Goal: Information Seeking & Learning: Learn about a topic

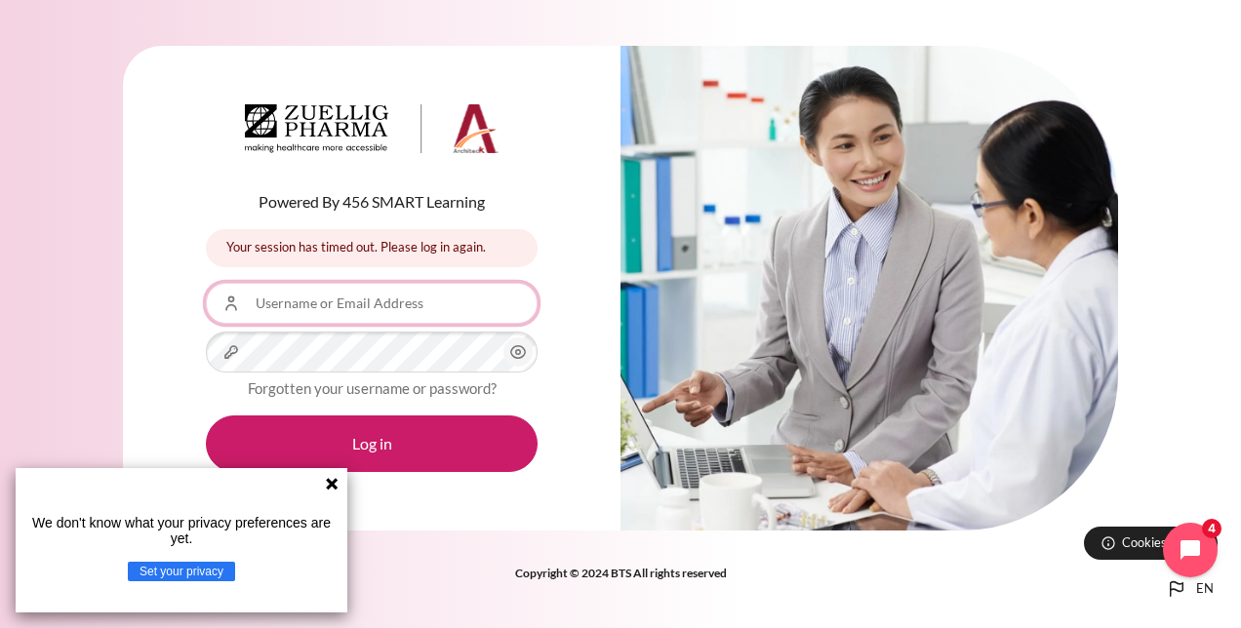
click at [347, 314] on input "Username or Email Address" at bounding box center [372, 303] width 332 height 41
type input "[EMAIL_ADDRESS][DOMAIN_NAME]"
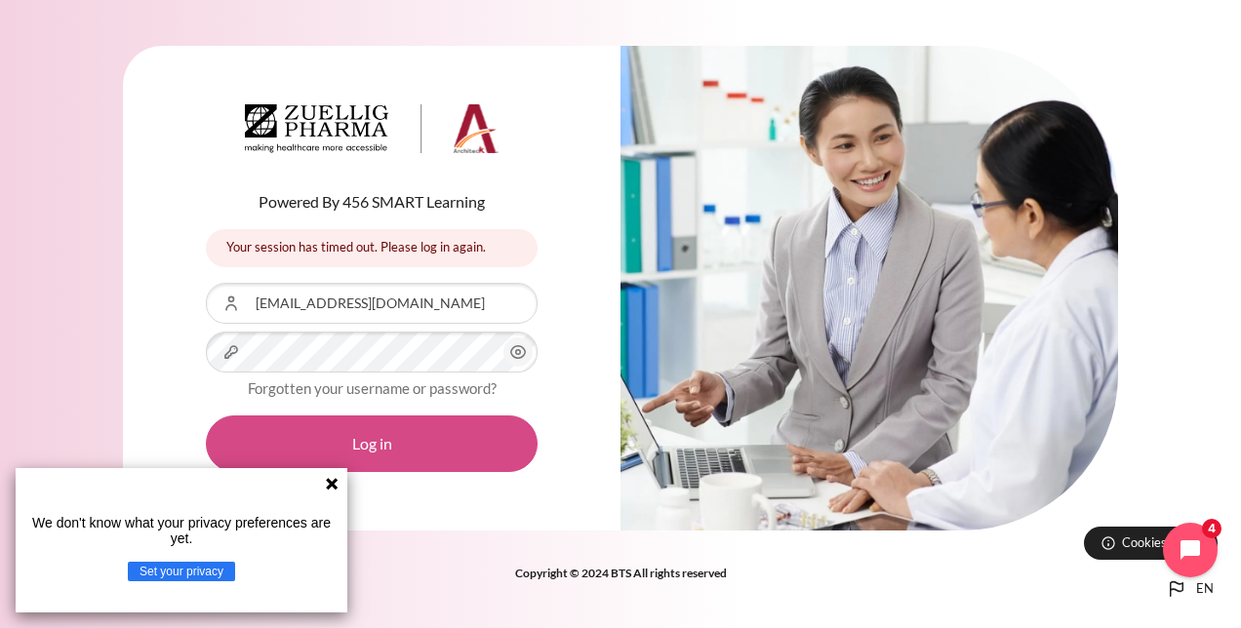
click at [341, 433] on button "Log in" at bounding box center [372, 443] width 332 height 57
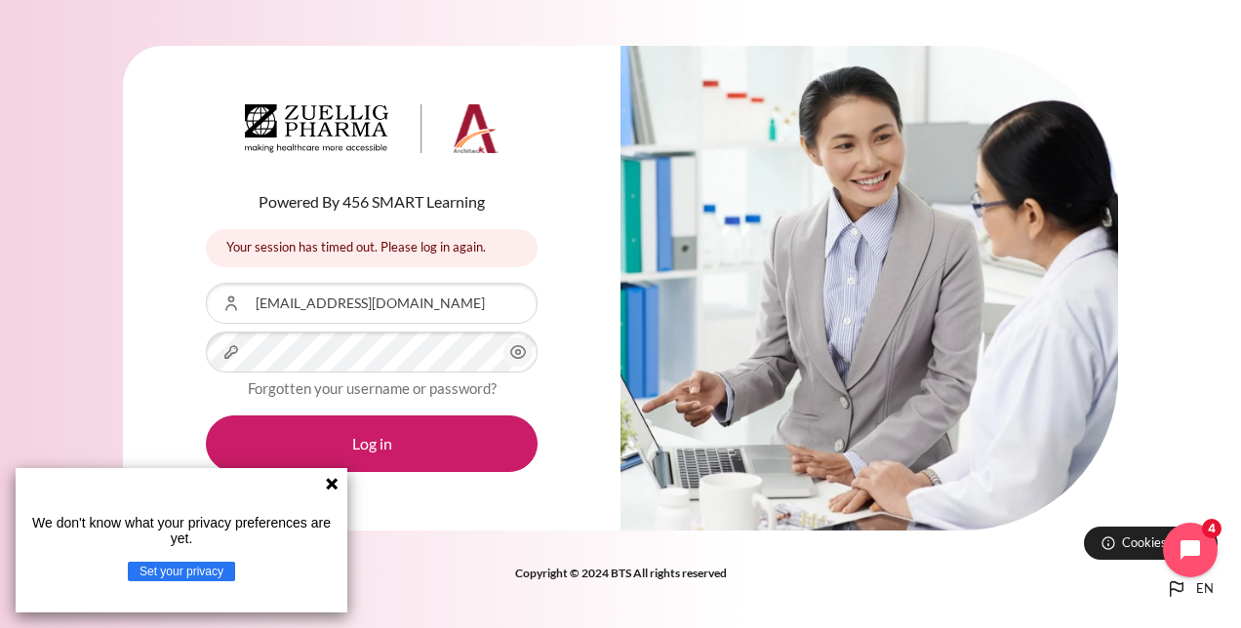
click at [330, 489] on icon at bounding box center [332, 484] width 16 height 16
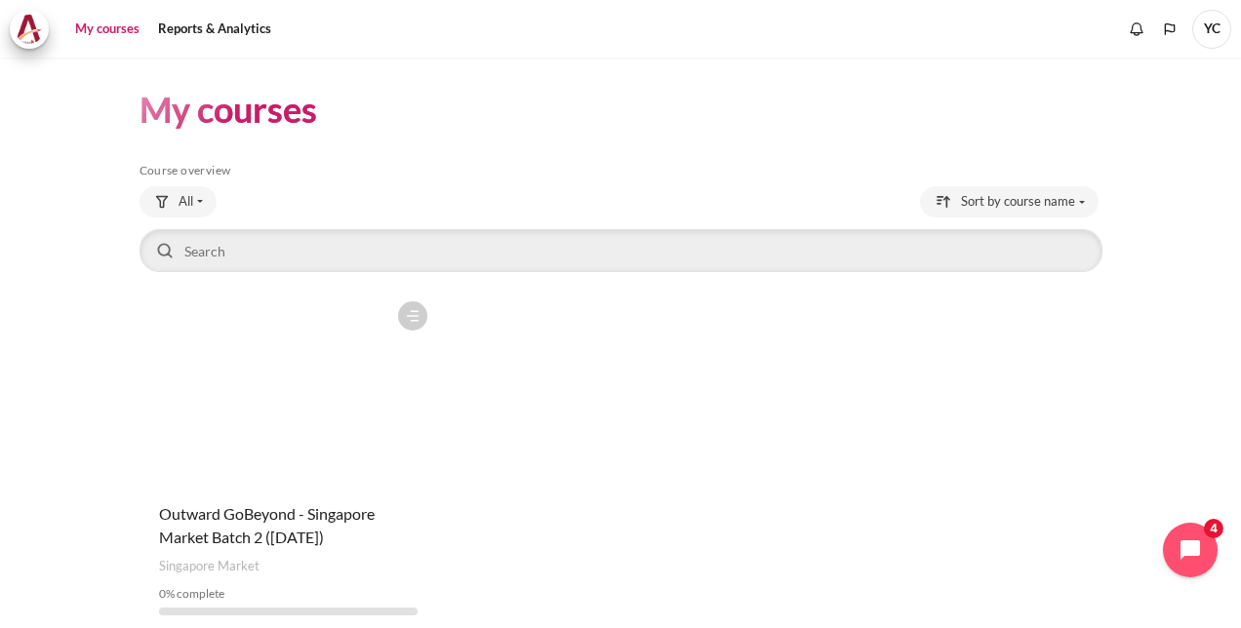
click at [295, 392] on figure "Content" at bounding box center [287, 389] width 297 height 195
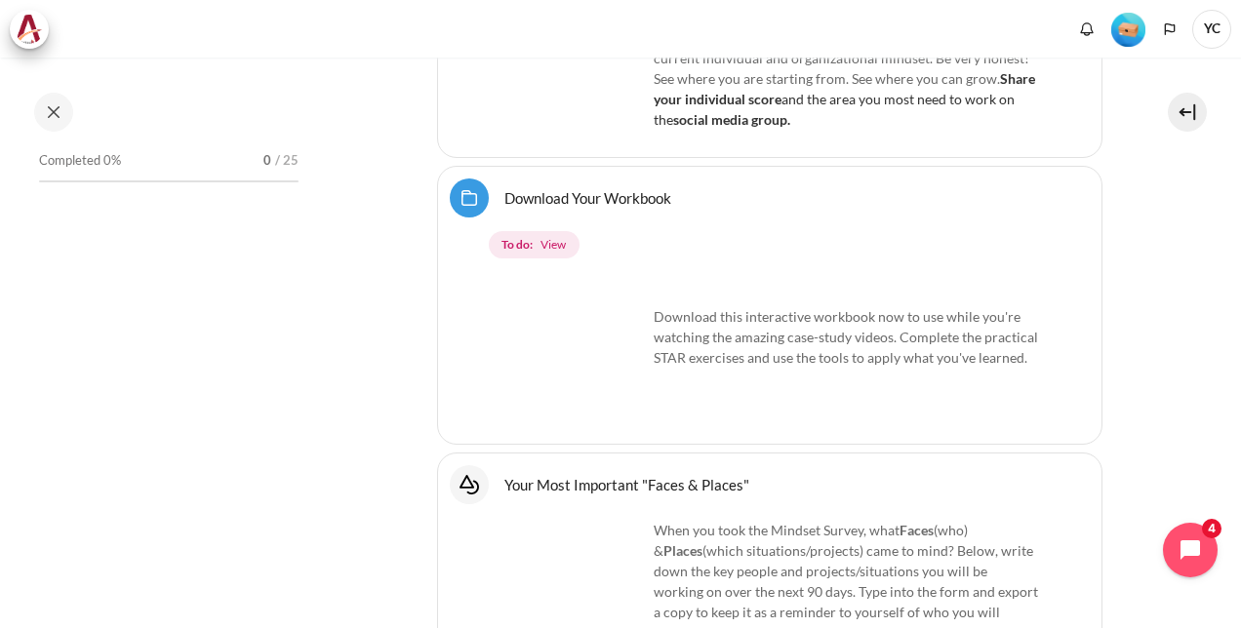
scroll to position [1193, 0]
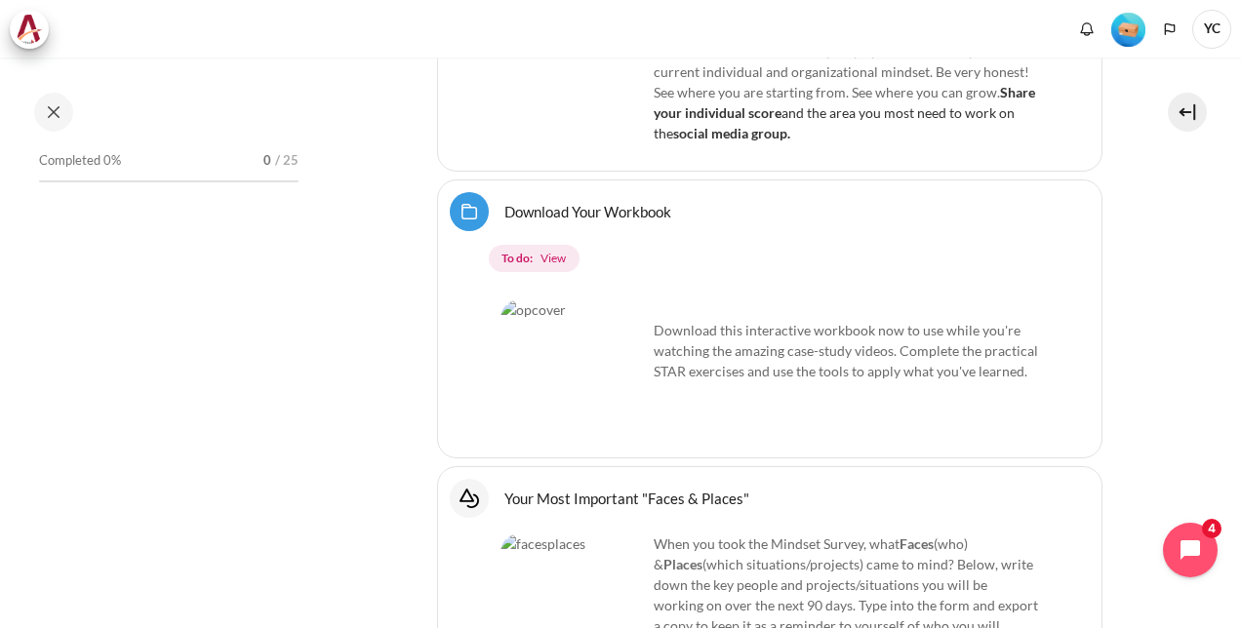
click at [573, 202] on link "Download Your Workbook Folder" at bounding box center [587, 211] width 167 height 19
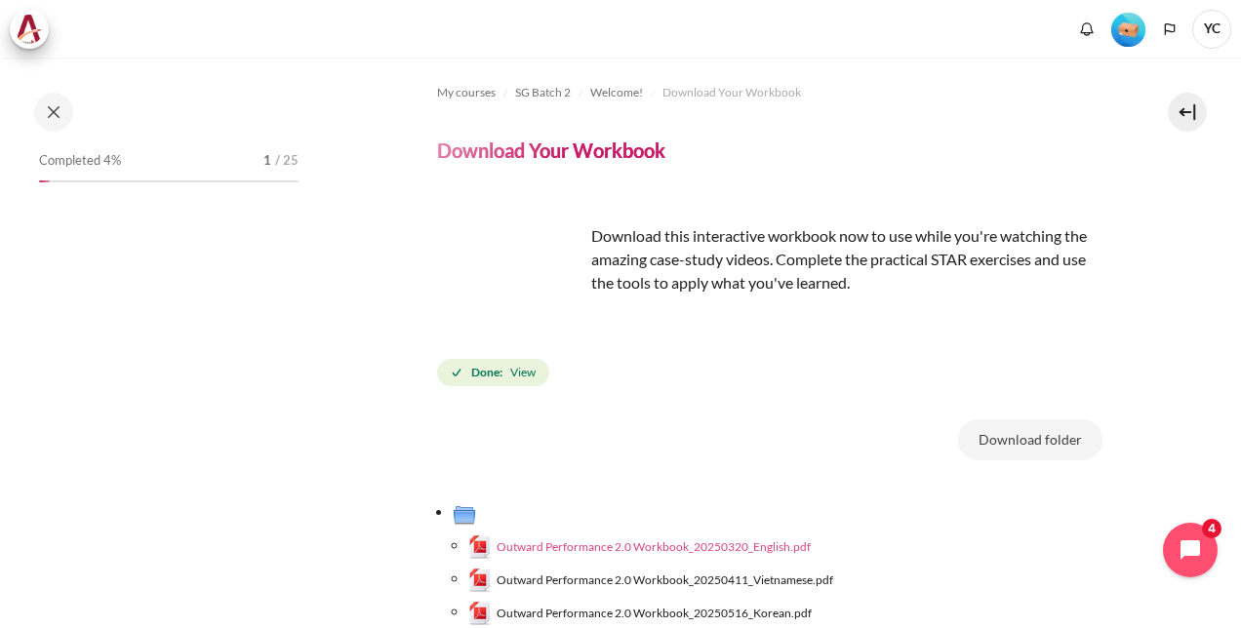
click at [720, 549] on span "Outward Performance 2.0 Workbook_20250320_English.pdf" at bounding box center [653, 547] width 314 height 18
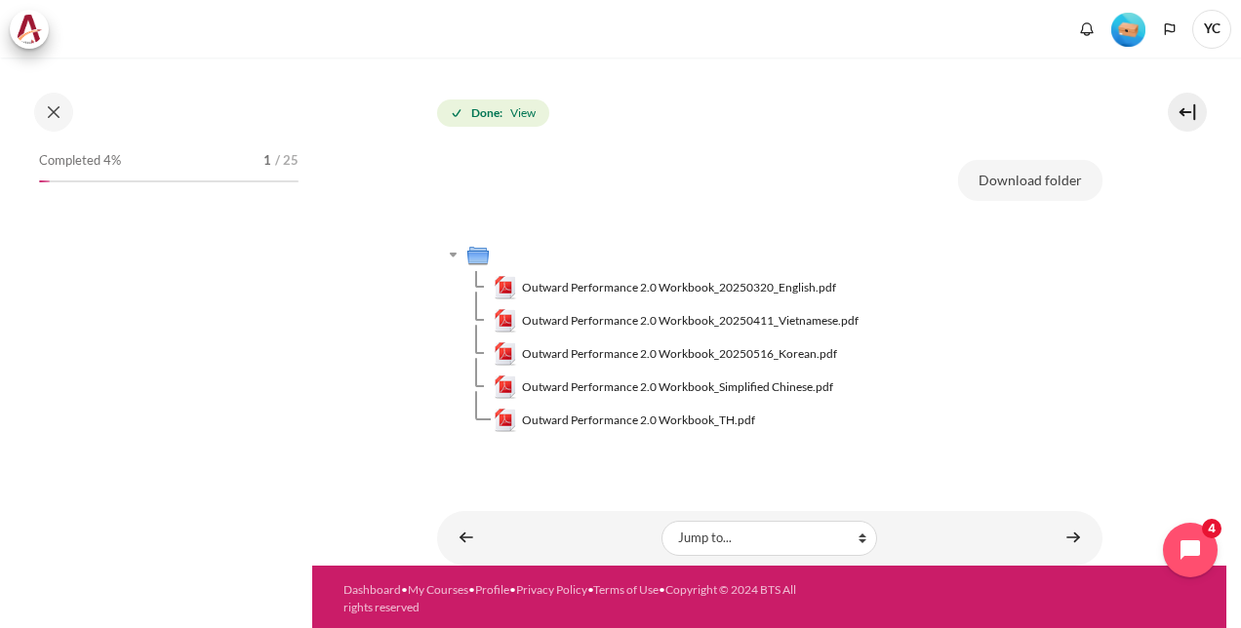
scroll to position [261, 0]
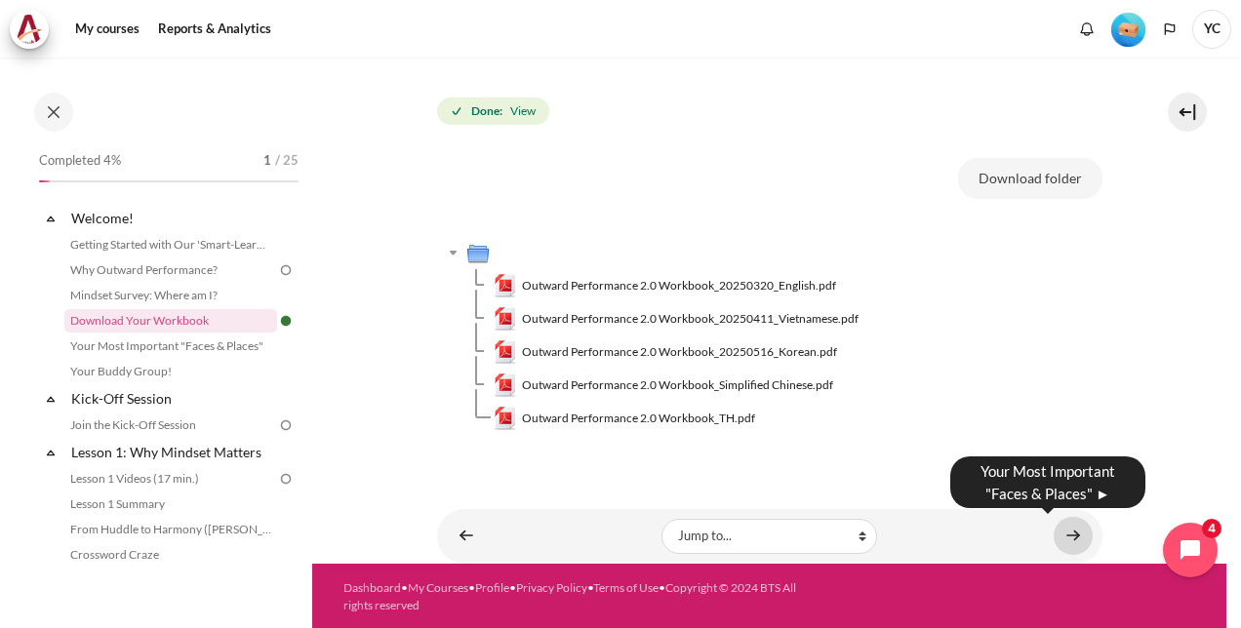
click at [1063, 533] on link "Content" at bounding box center [1072, 536] width 39 height 38
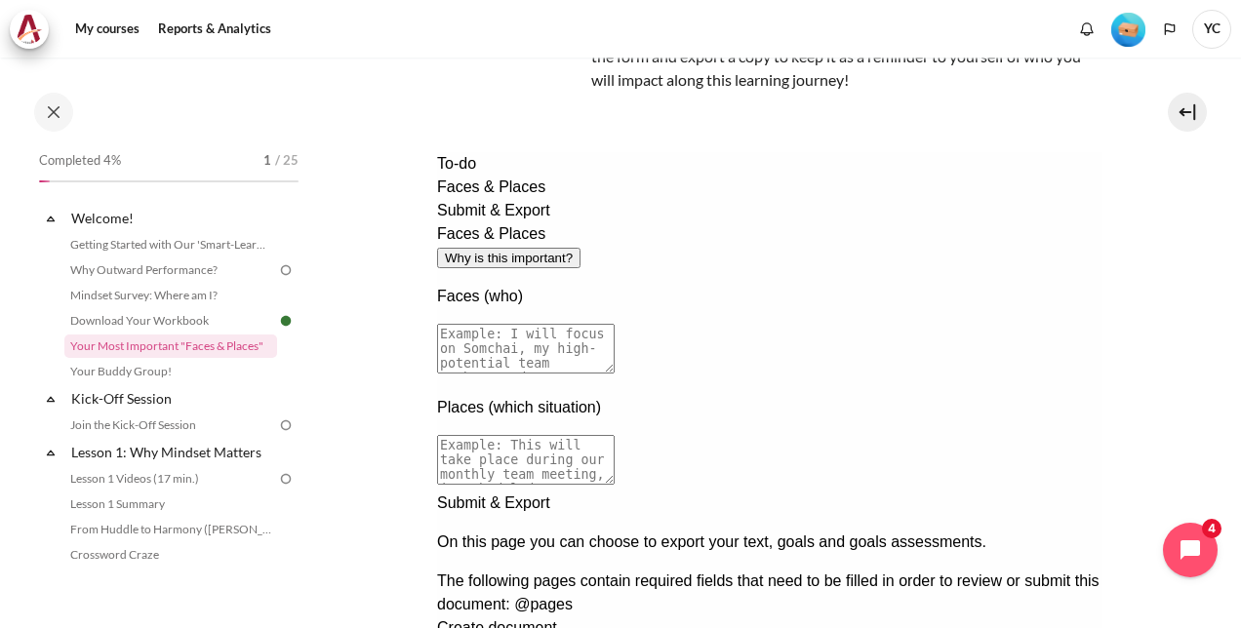
scroll to position [220, 0]
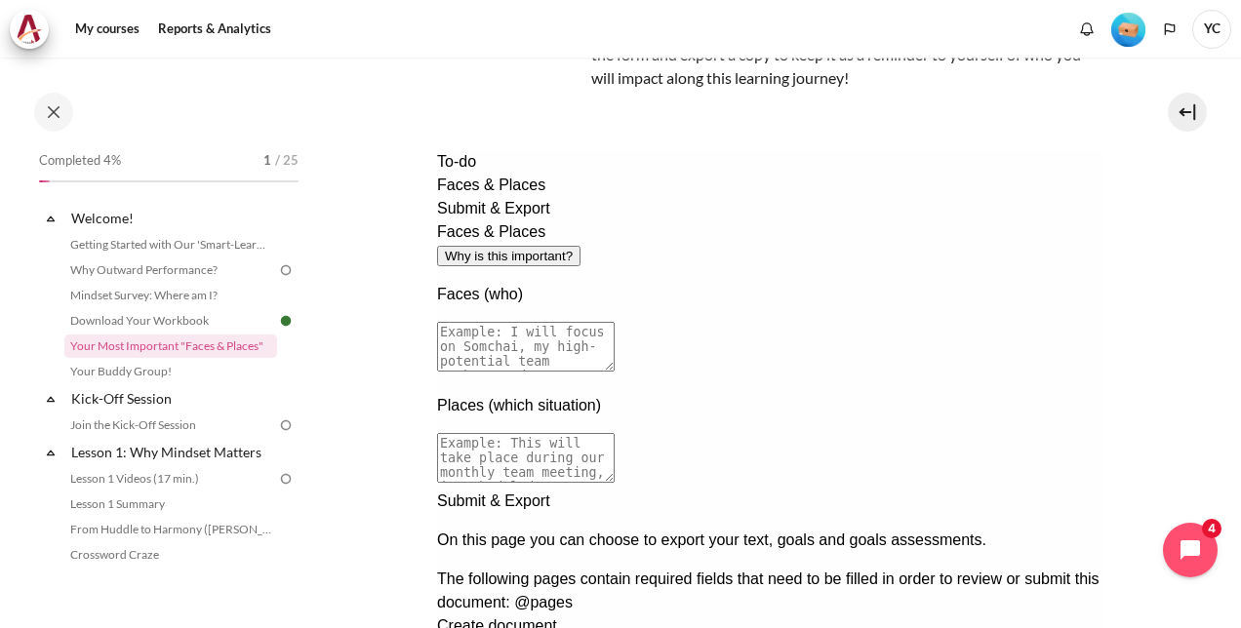
click at [613, 322] on textarea at bounding box center [525, 347] width 178 height 50
type textarea "I will foc"
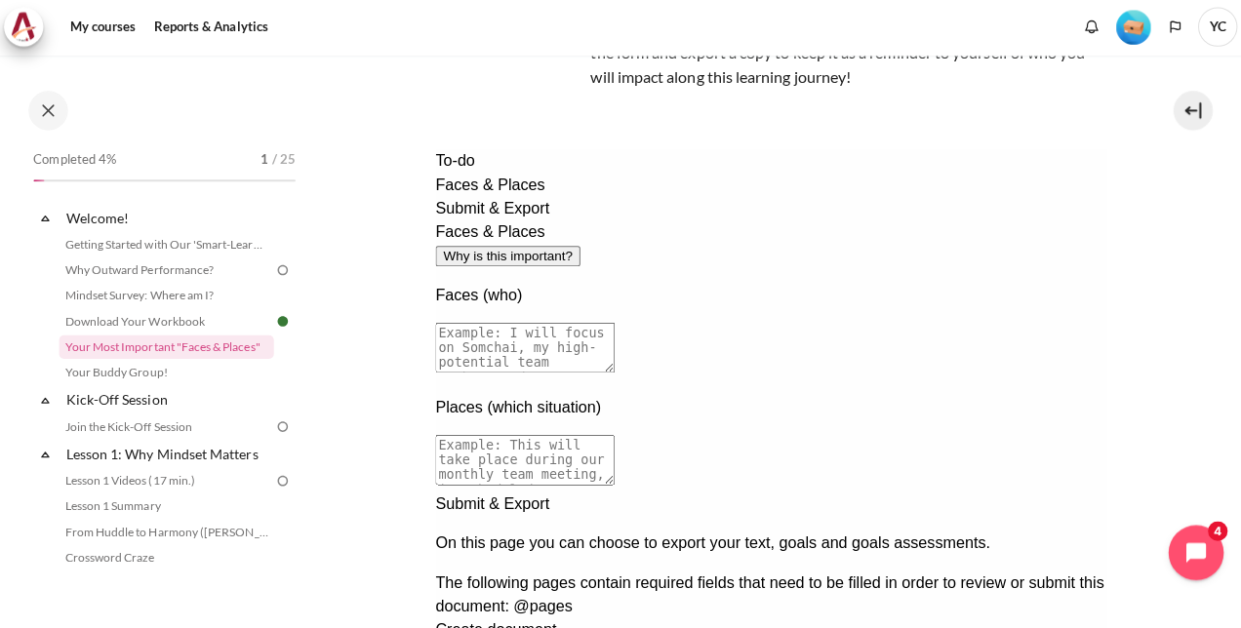
scroll to position [0, 0]
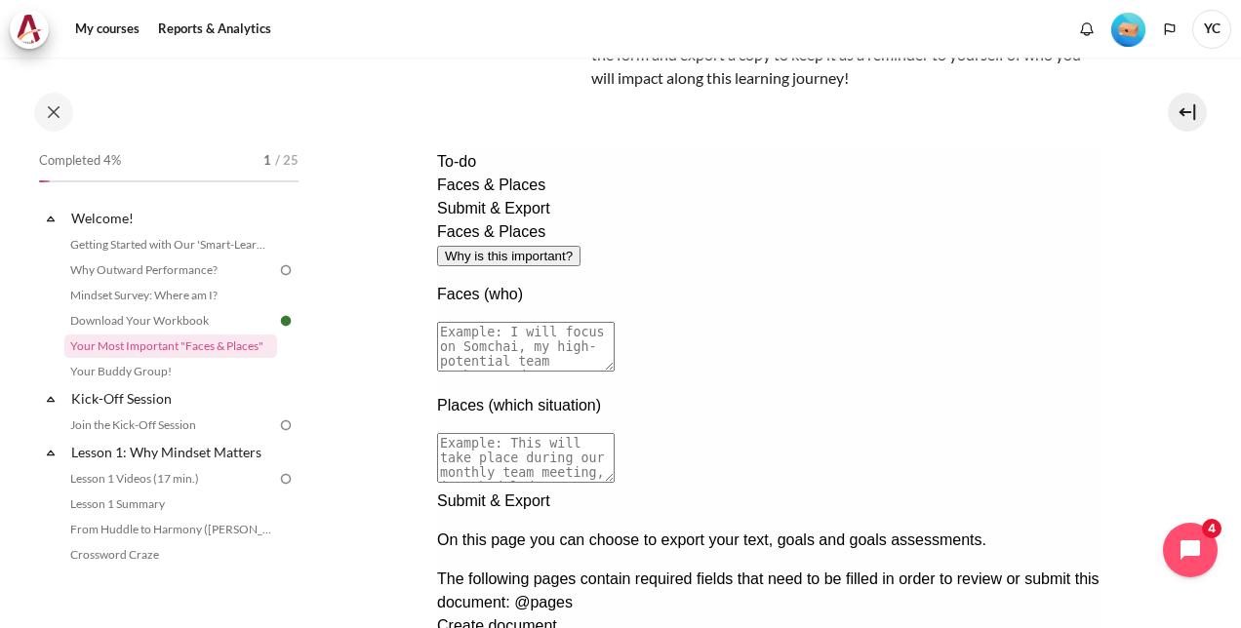
click at [613, 322] on textarea at bounding box center [525, 347] width 178 height 50
type textarea "C"
click at [613, 322] on textarea "I will focus on [PERSON_NAME], who is my team member working closely with us fo…" at bounding box center [525, 347] width 178 height 50
click at [613, 322] on textarea "I will focus on Christella Low, who is my team member working closely with us f…" at bounding box center [525, 347] width 178 height 50
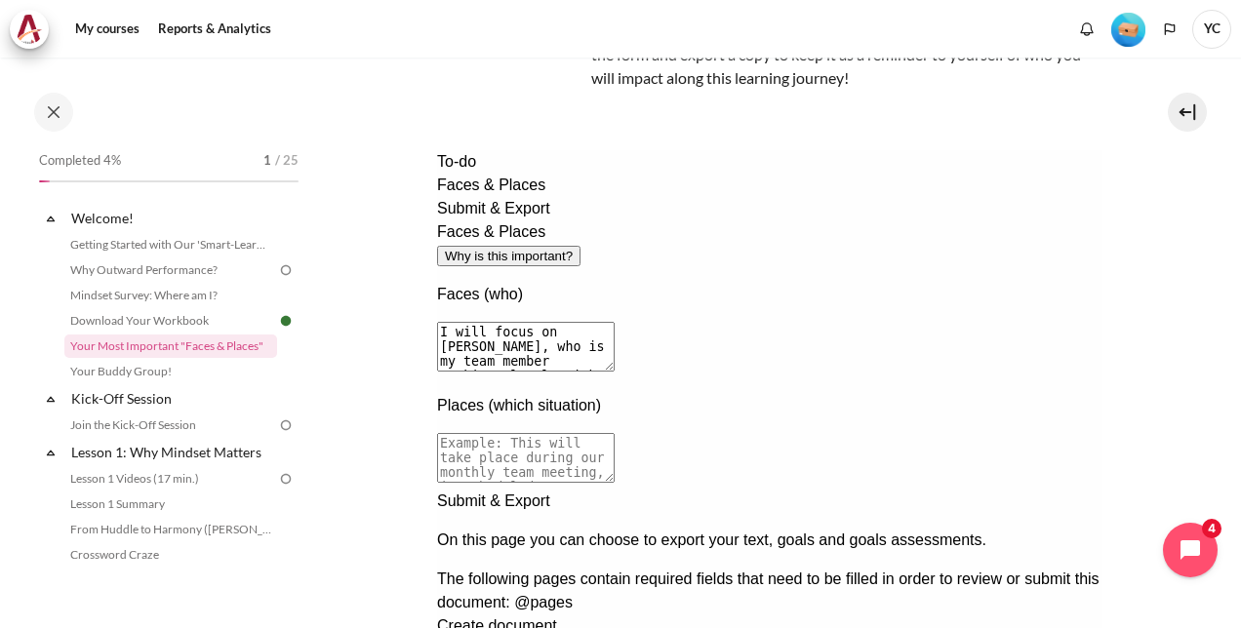
type textarea "I will focus on Christella Low, who is my team member working closely with us f…"
click at [613, 433] on textarea at bounding box center [525, 458] width 178 height 50
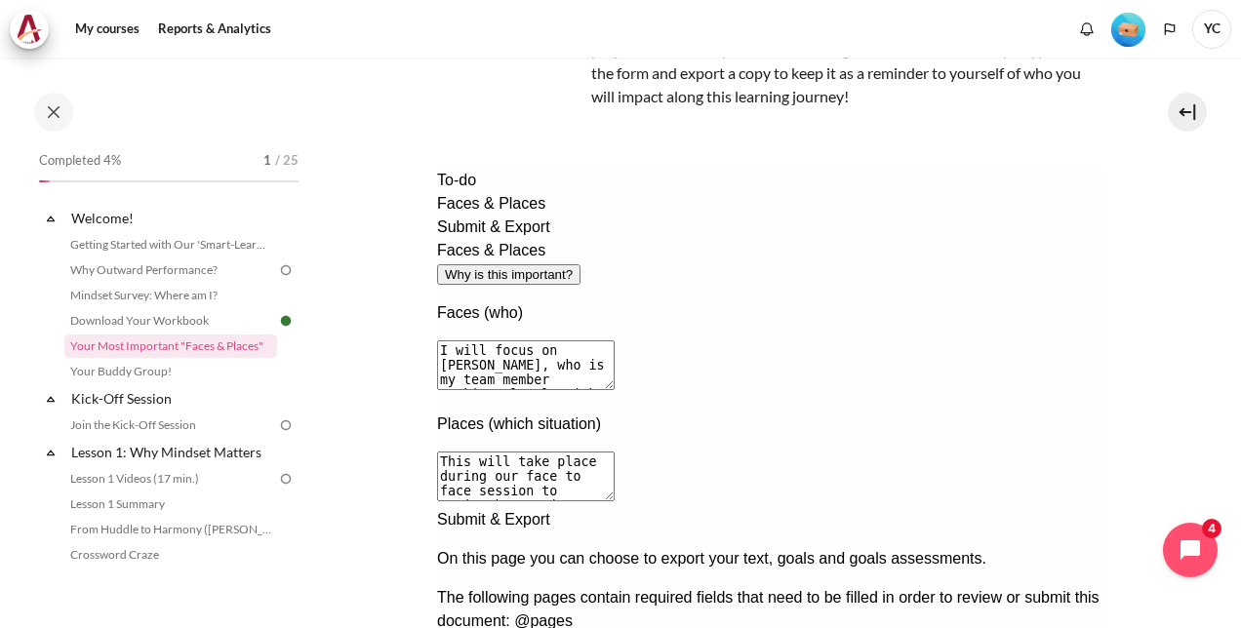
scroll to position [198, 0]
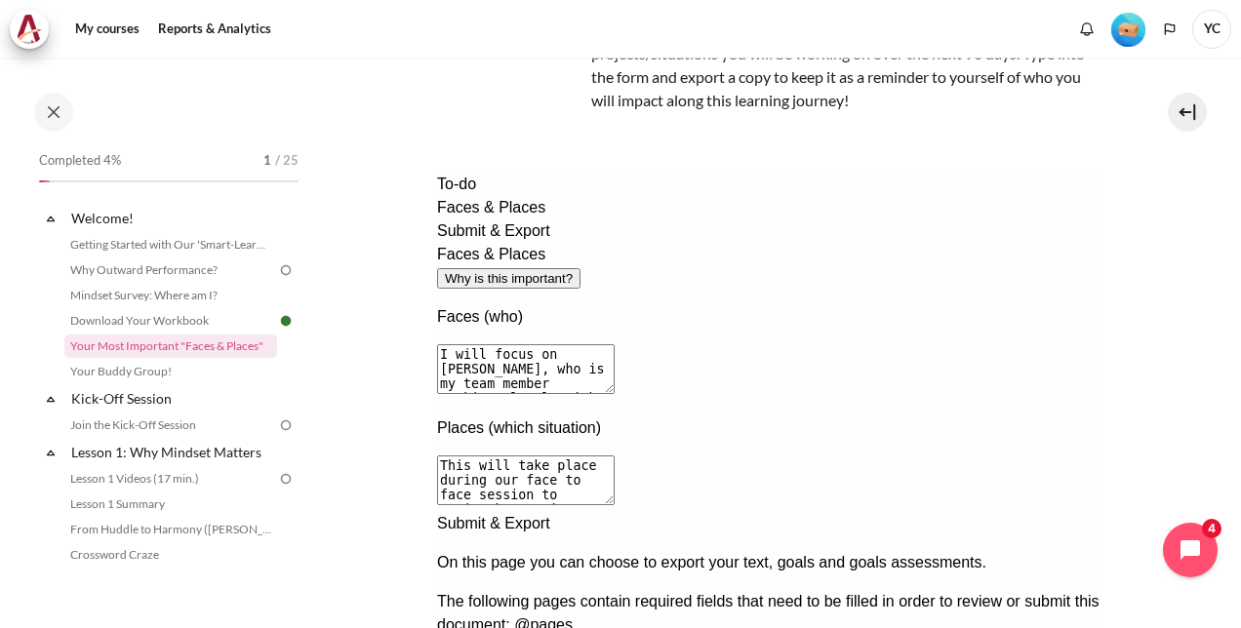
type textarea "This will take place during our face to face session to outine key projects and…"
click at [492, 239] on span "Submit & Export" at bounding box center [492, 230] width 113 height 17
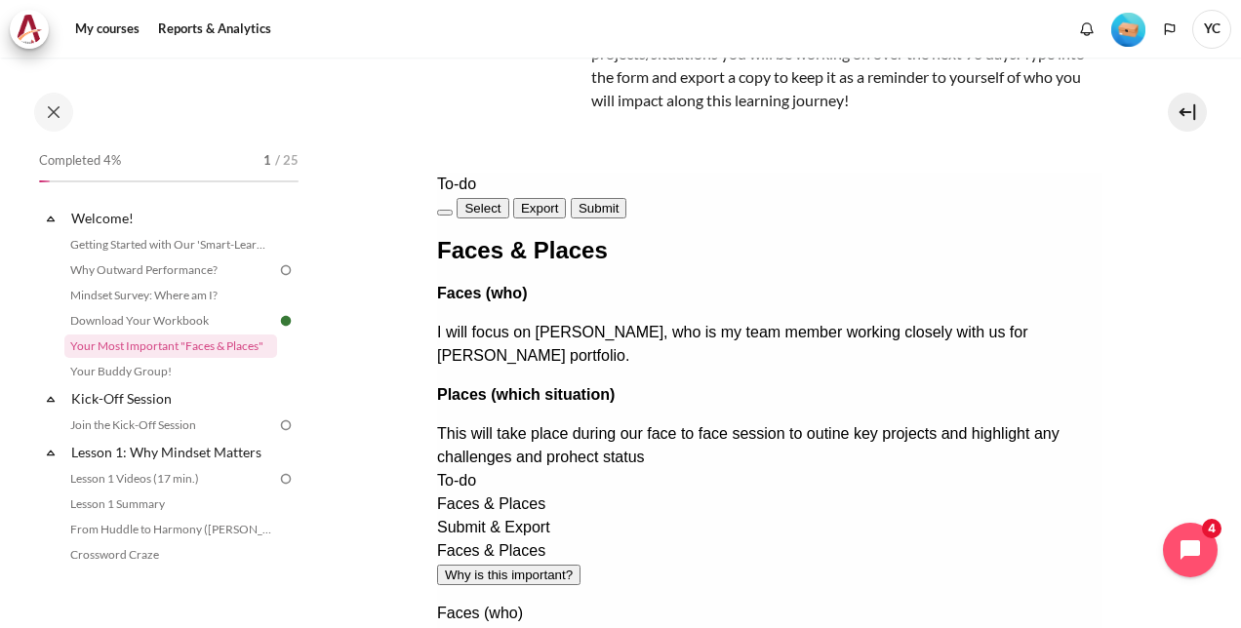
click at [558, 201] on span "Export" at bounding box center [539, 208] width 38 height 15
click at [617, 201] on span "Submit" at bounding box center [597, 208] width 40 height 15
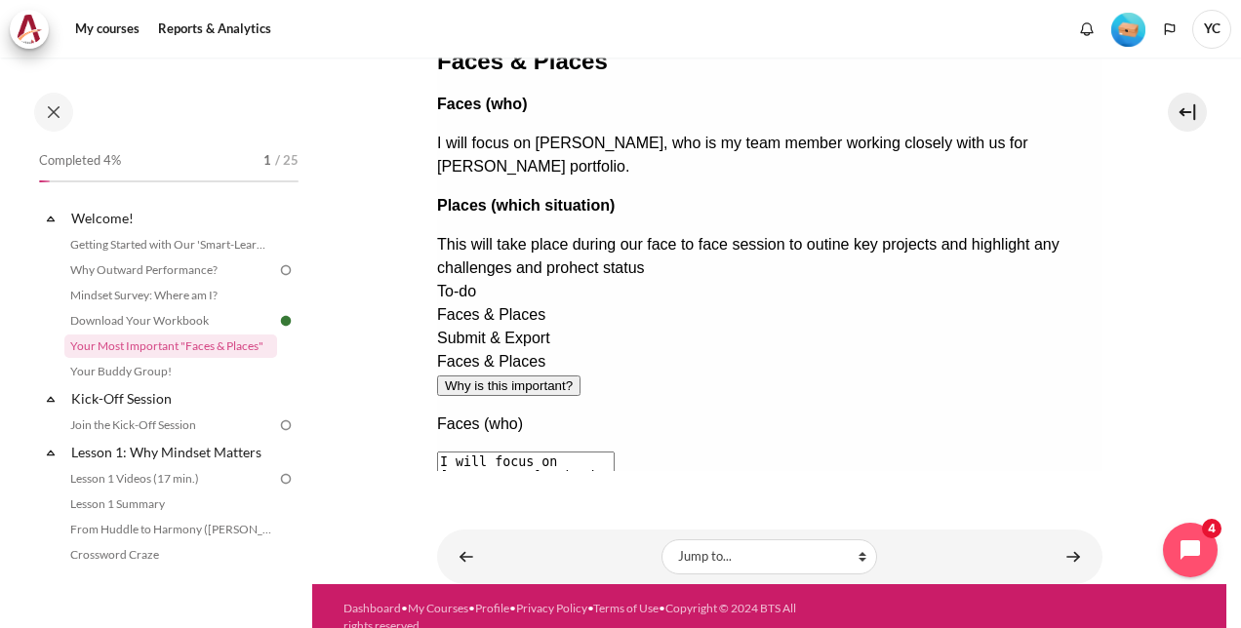
scroll to position [433, 0]
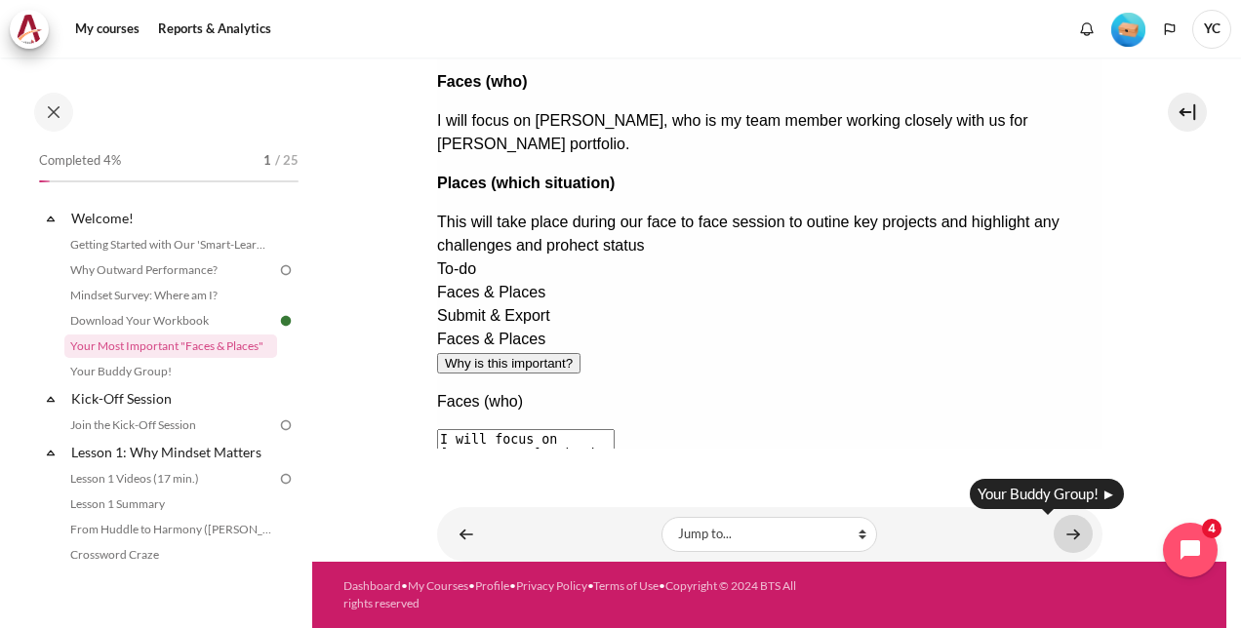
click at [1065, 529] on link "Content" at bounding box center [1072, 534] width 39 height 38
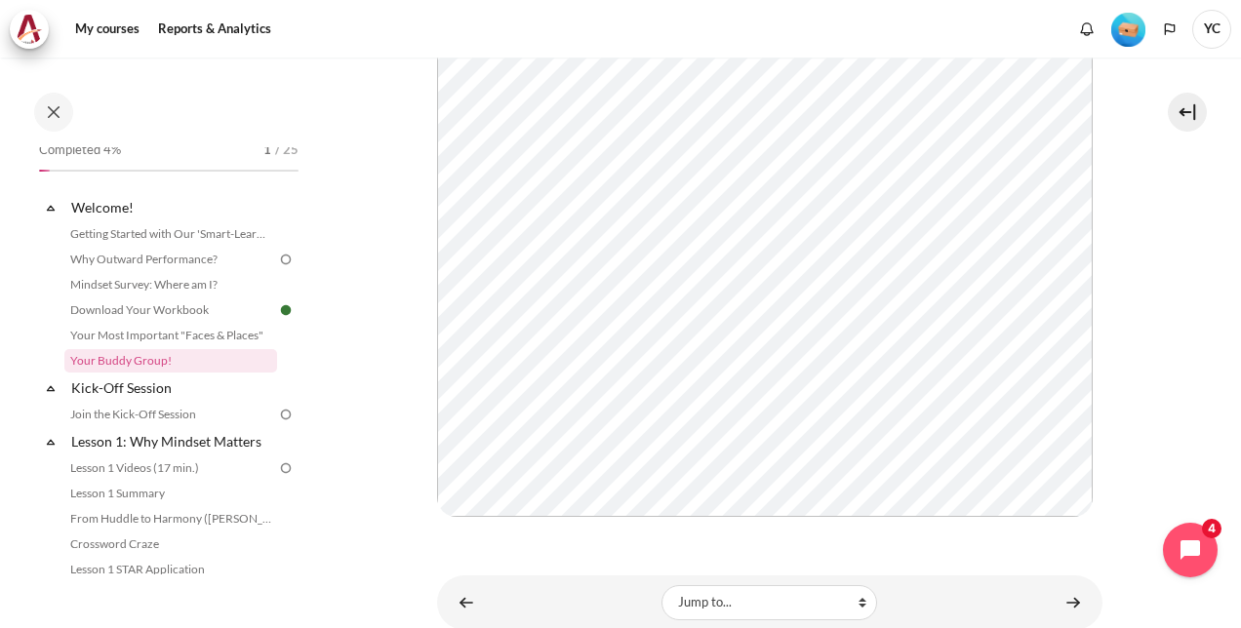
scroll to position [482, 0]
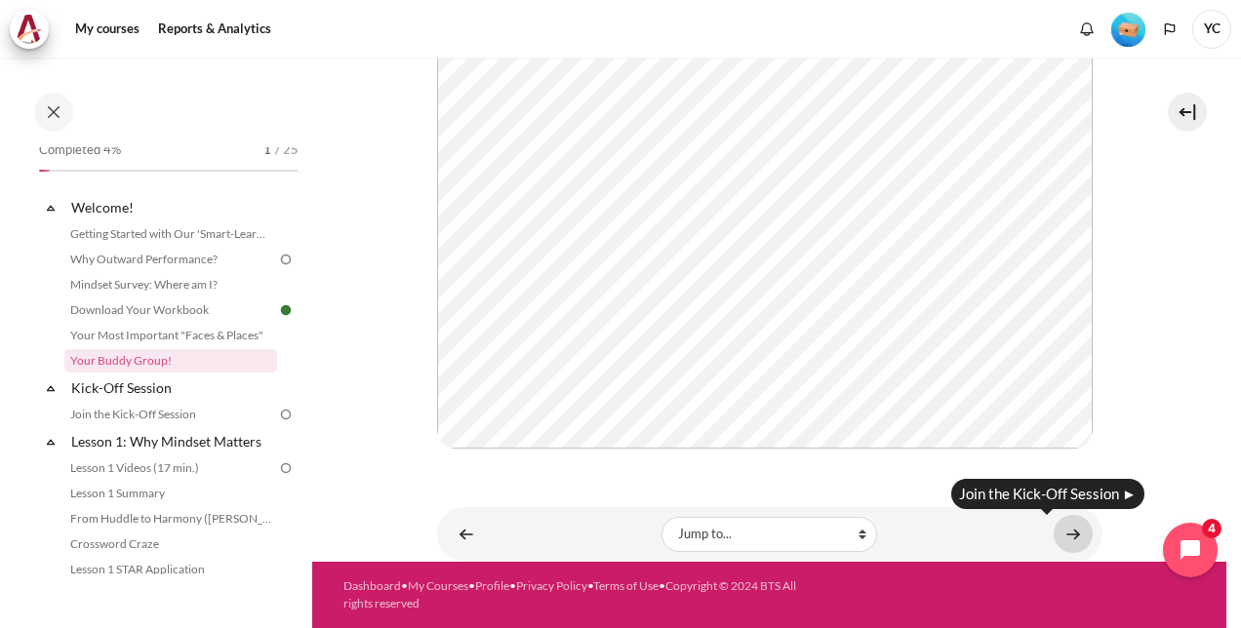
click at [1061, 533] on link "Content" at bounding box center [1072, 534] width 39 height 38
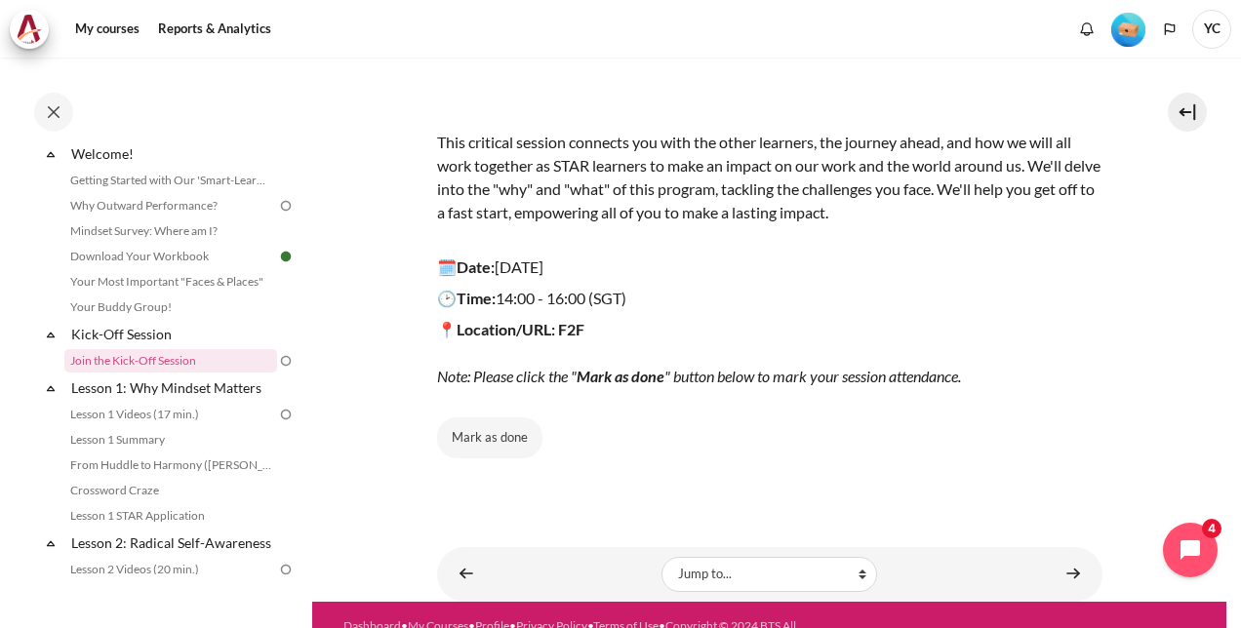
scroll to position [238, 0]
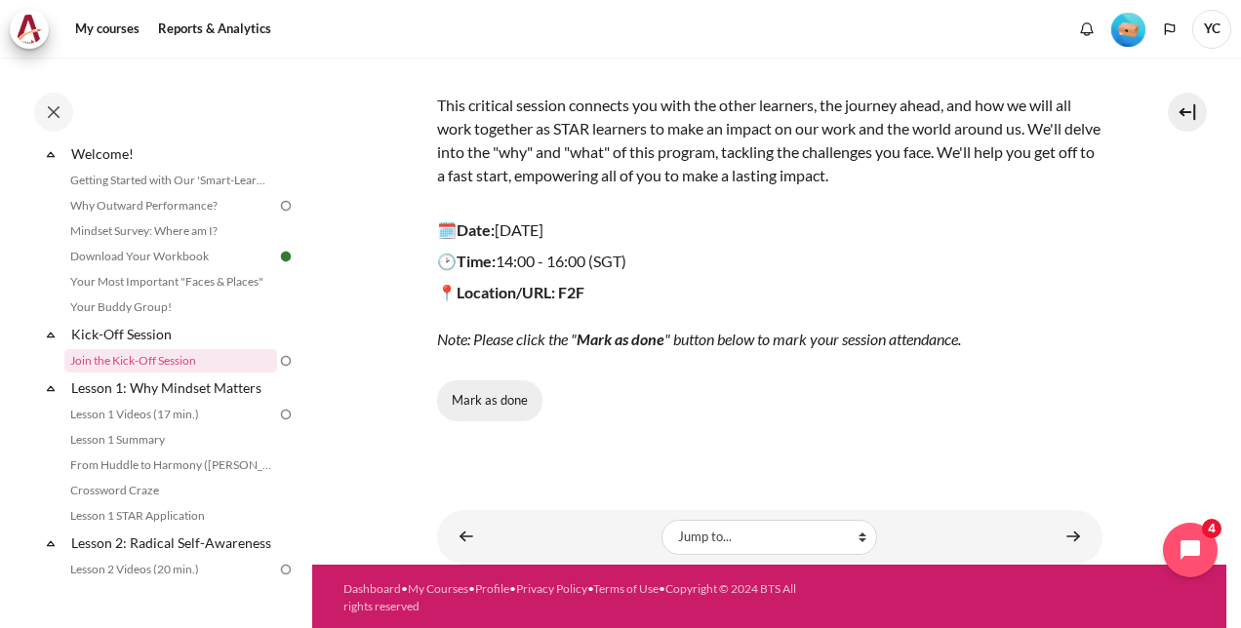
click at [492, 396] on button "Mark as done" at bounding box center [489, 400] width 105 height 41
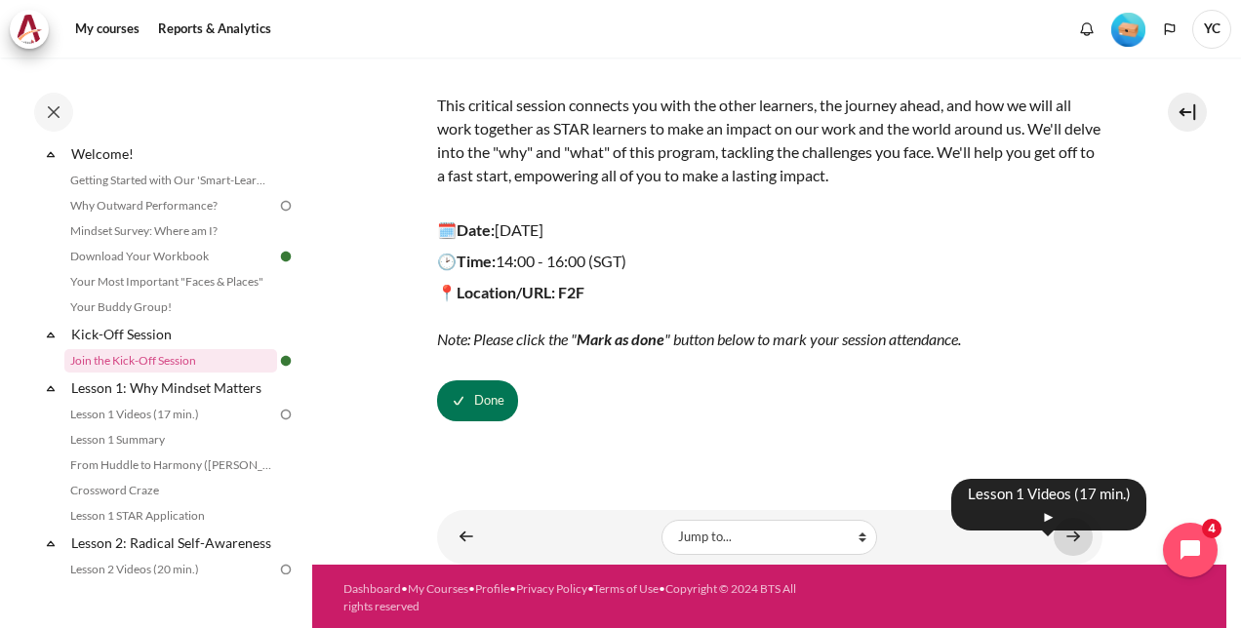
click at [1061, 534] on link "Content" at bounding box center [1072, 537] width 39 height 38
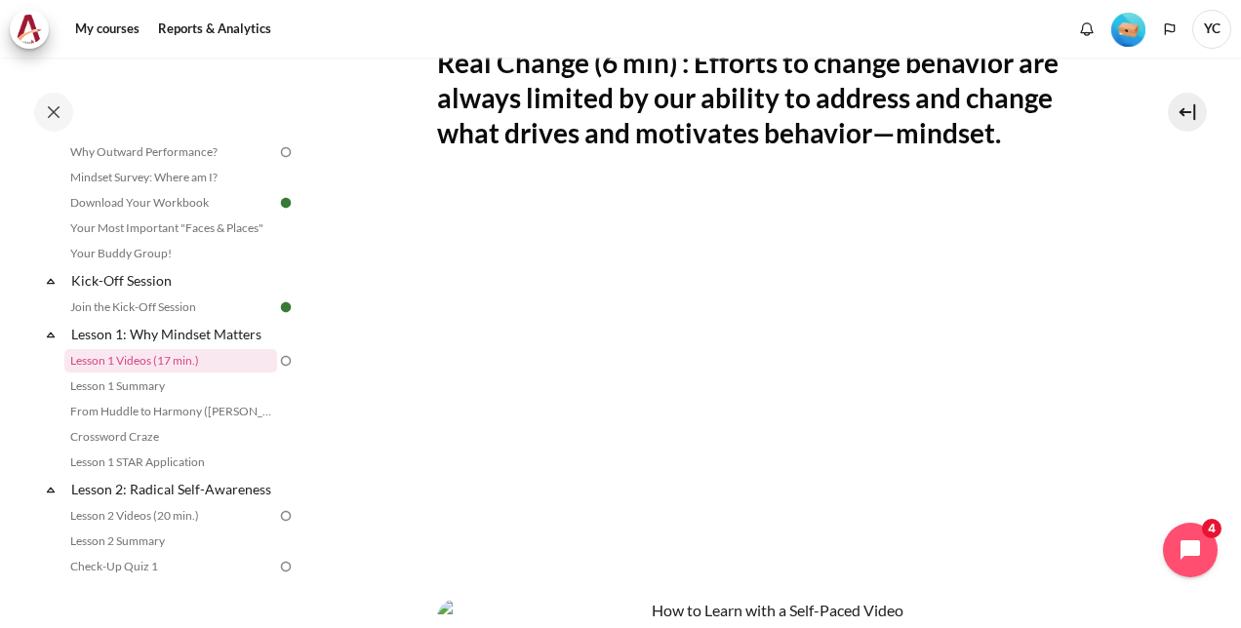
scroll to position [400, 0]
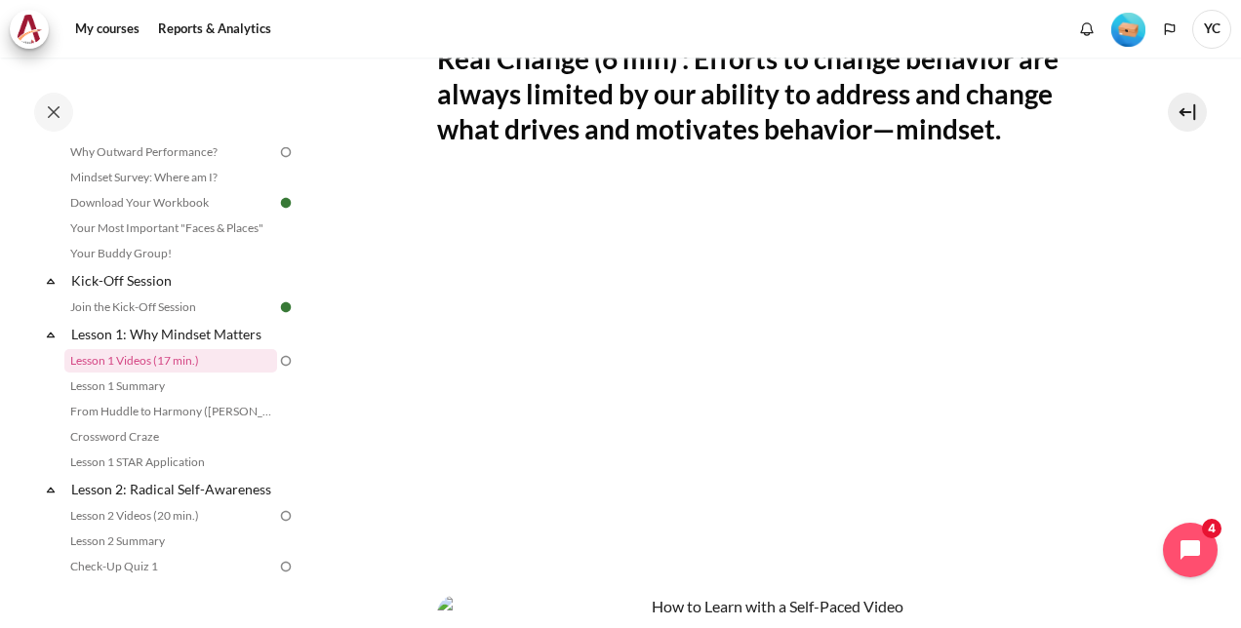
click at [784, 579] on p "Content" at bounding box center [769, 575] width 665 height 23
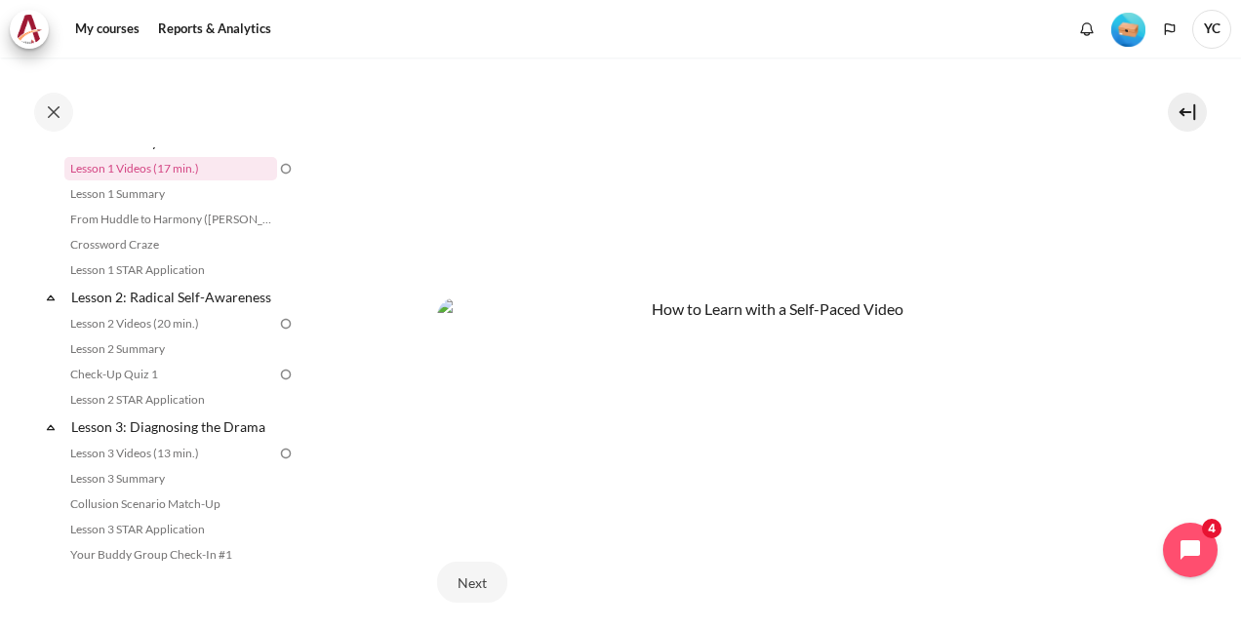
scroll to position [835, 0]
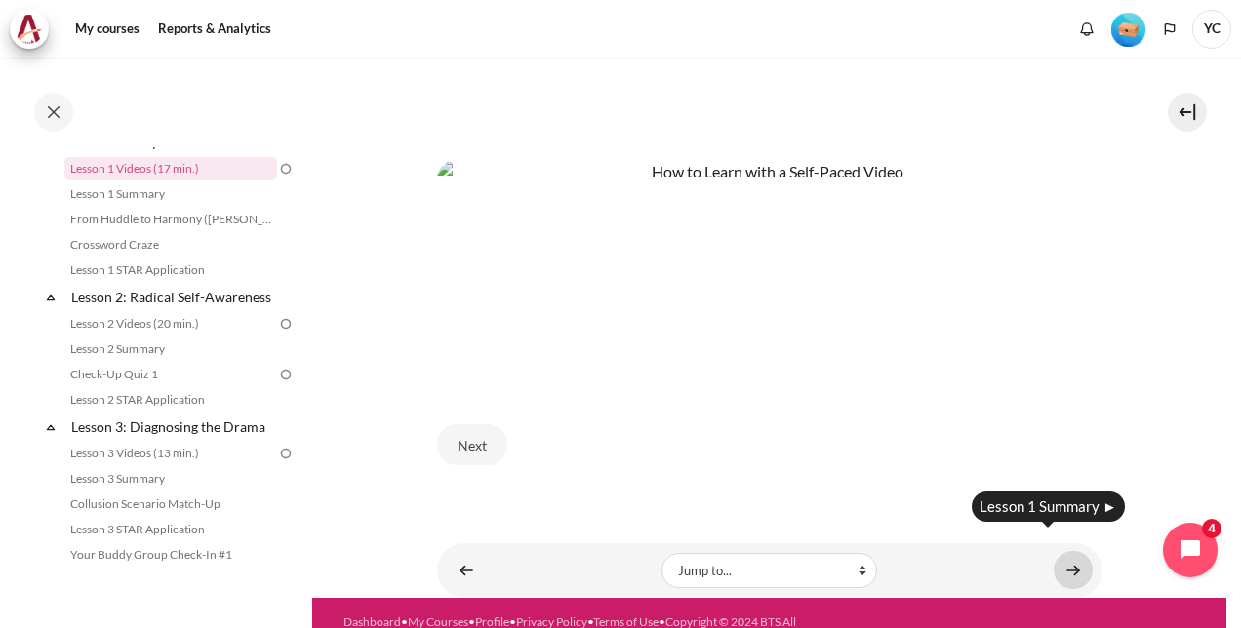
click at [1064, 563] on link "Content" at bounding box center [1072, 570] width 39 height 38
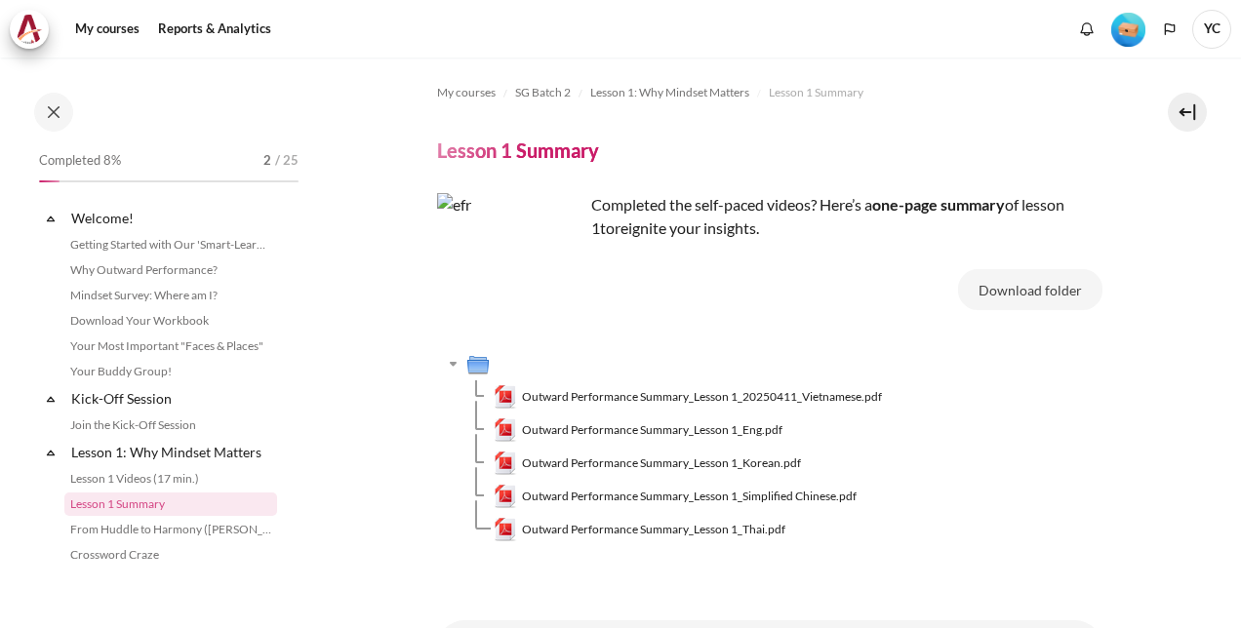
scroll to position [143, 0]
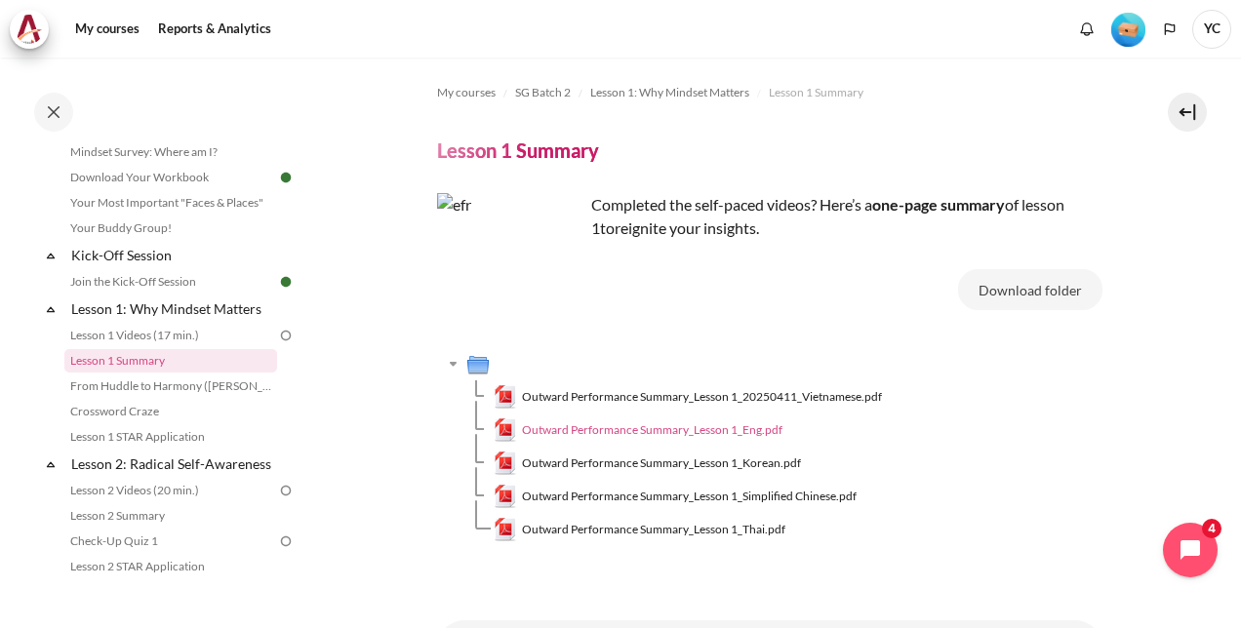
click at [694, 425] on span "Outward Performance Summary_Lesson 1_Eng.pdf" at bounding box center [652, 430] width 260 height 18
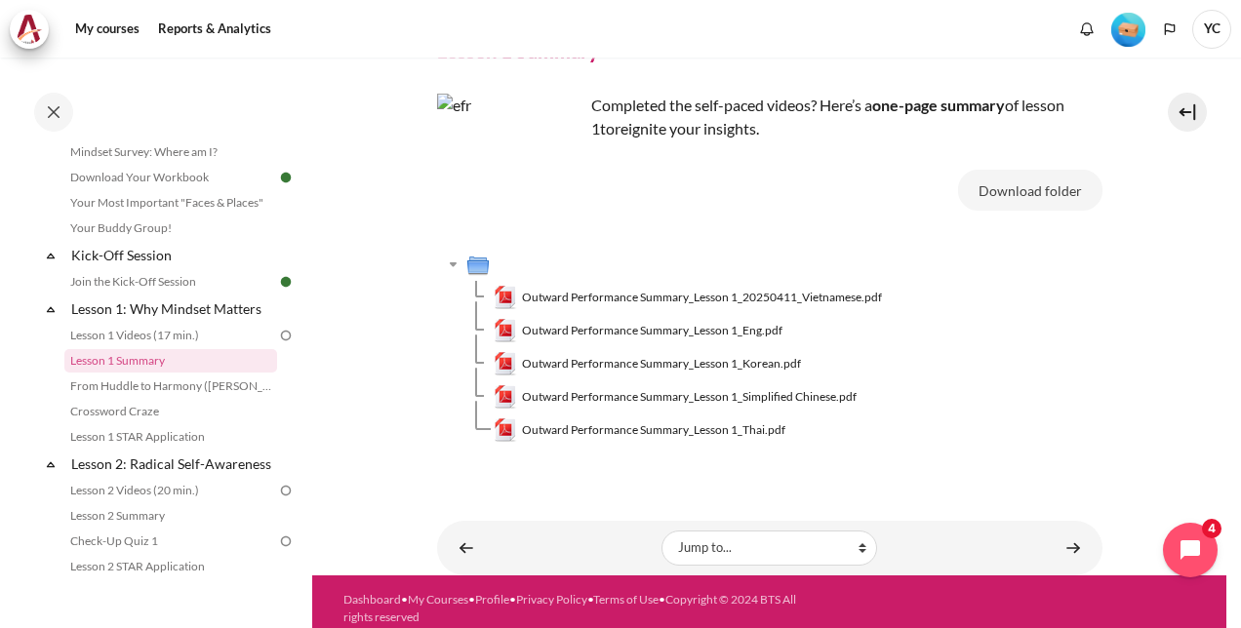
scroll to position [112, 0]
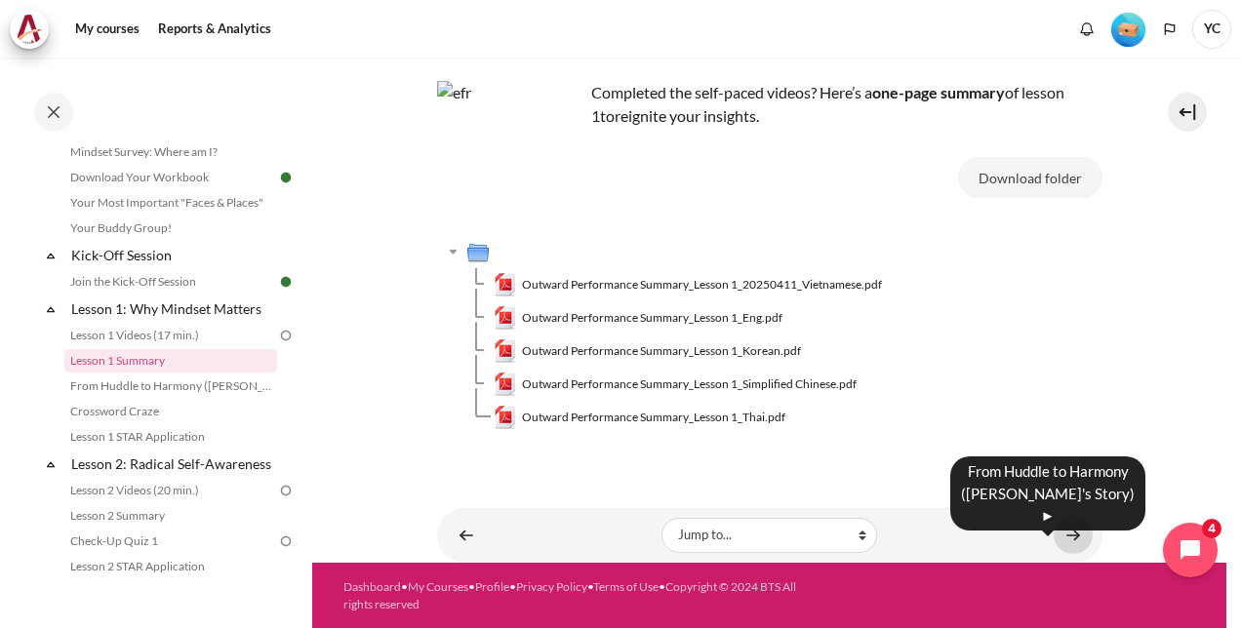
click at [1067, 529] on link "Content" at bounding box center [1072, 535] width 39 height 38
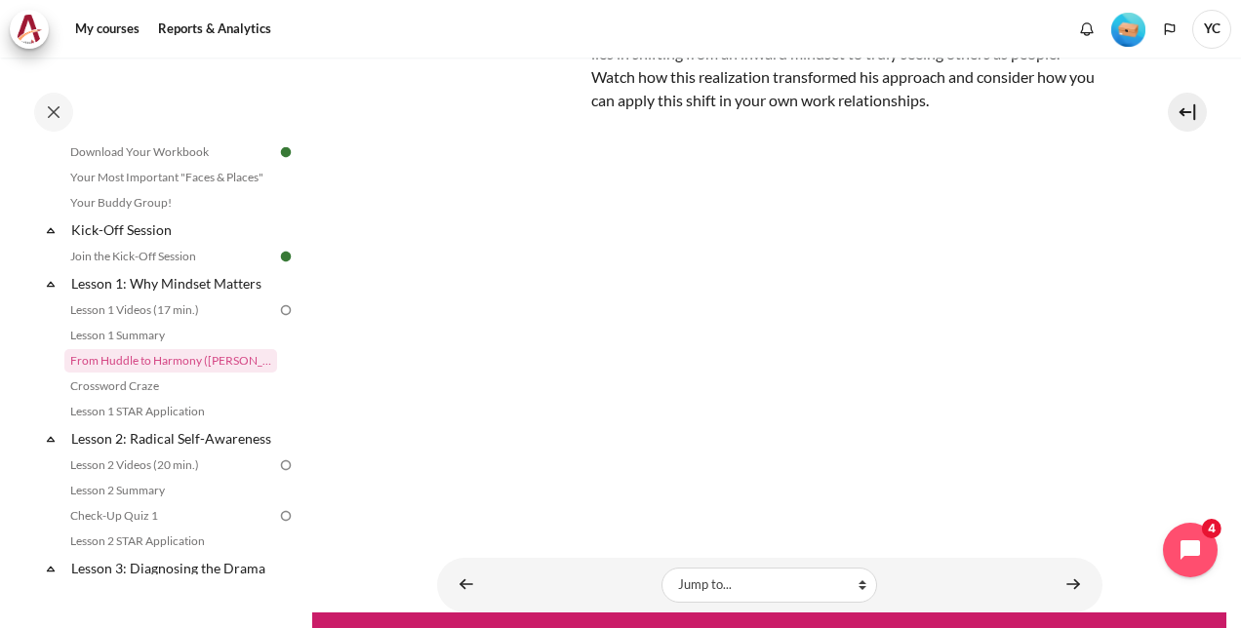
scroll to position [200, 0]
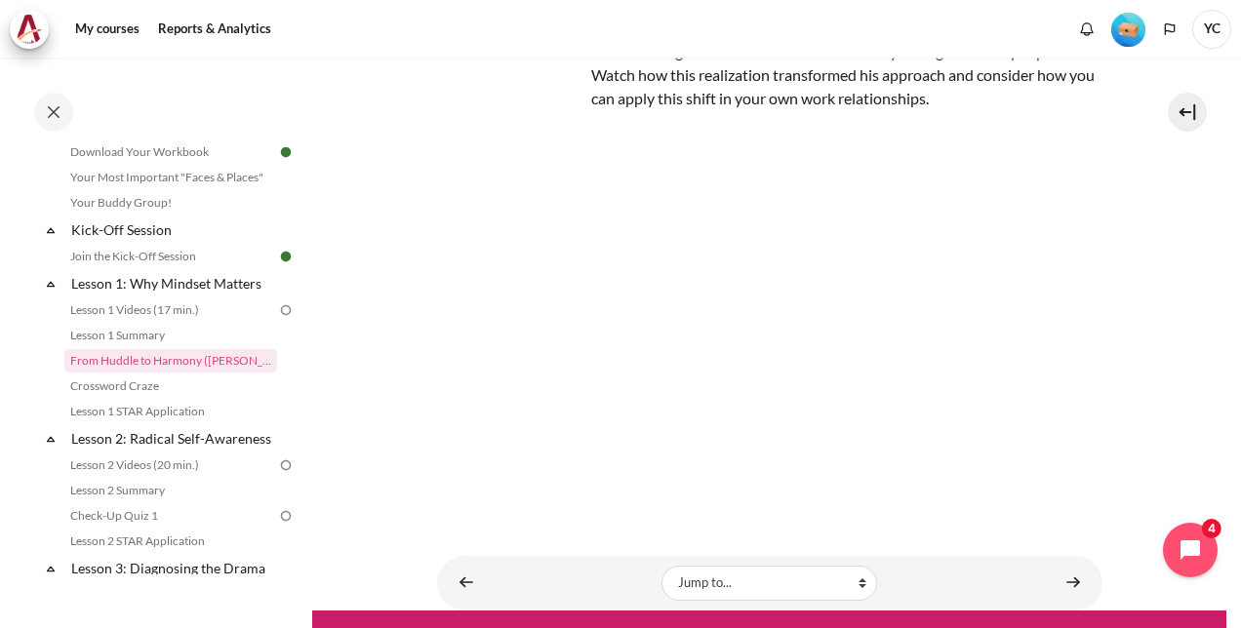
click at [378, 227] on section "My courses SG Batch 2 Lesson 1: Why Mindset Matters From Huddle to Harmony (Kho…" at bounding box center [769, 234] width 914 height 753
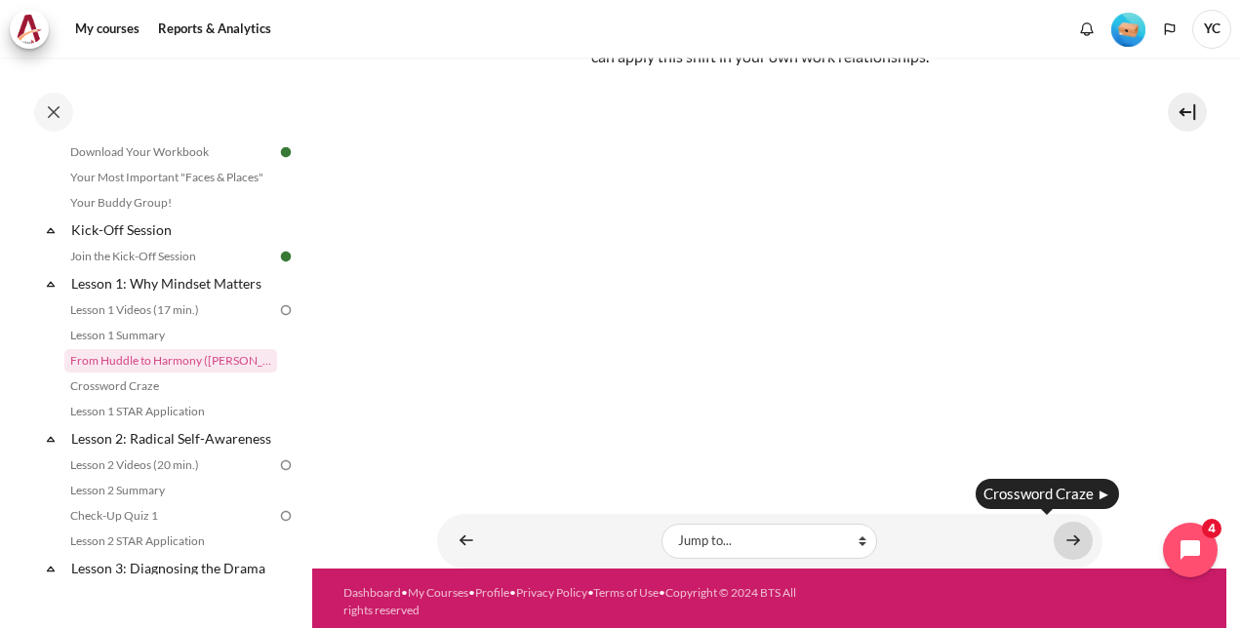
click at [1063, 531] on link "Content" at bounding box center [1072, 541] width 39 height 38
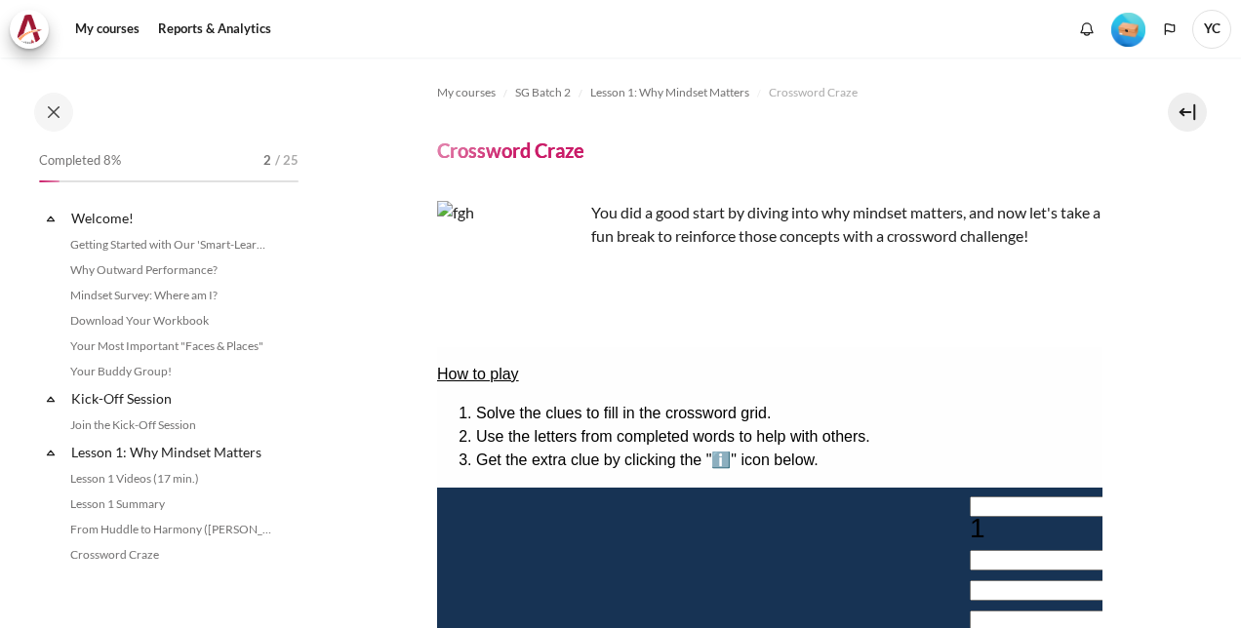
scroll to position [194, 0]
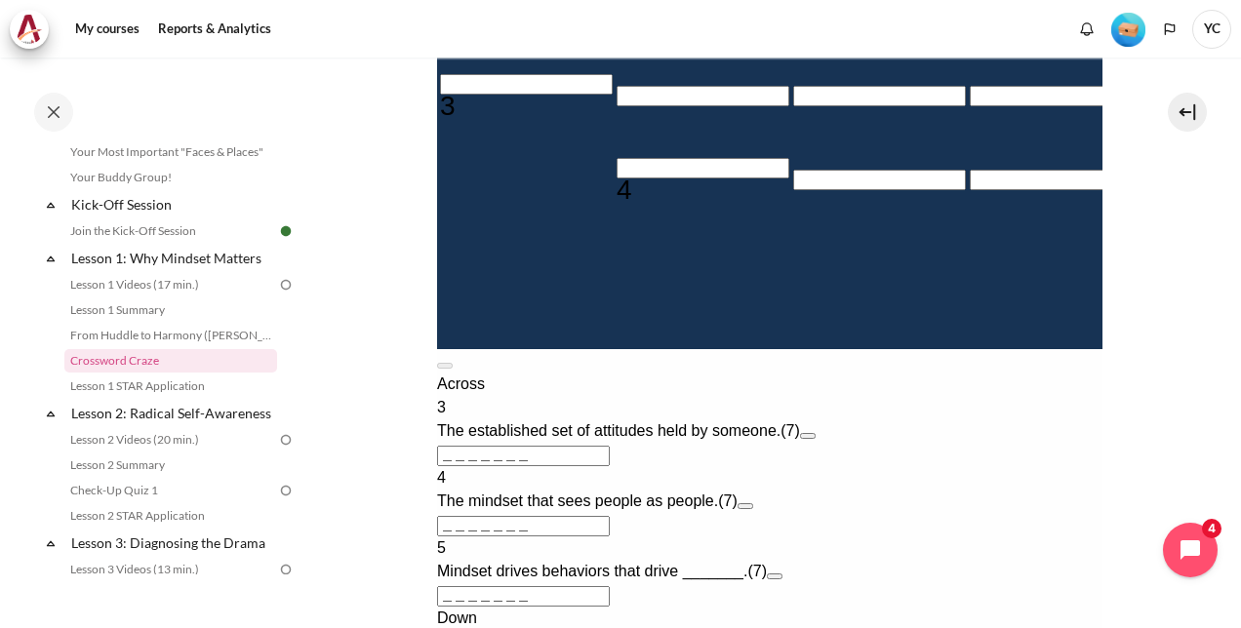
scroll to position [614, 0]
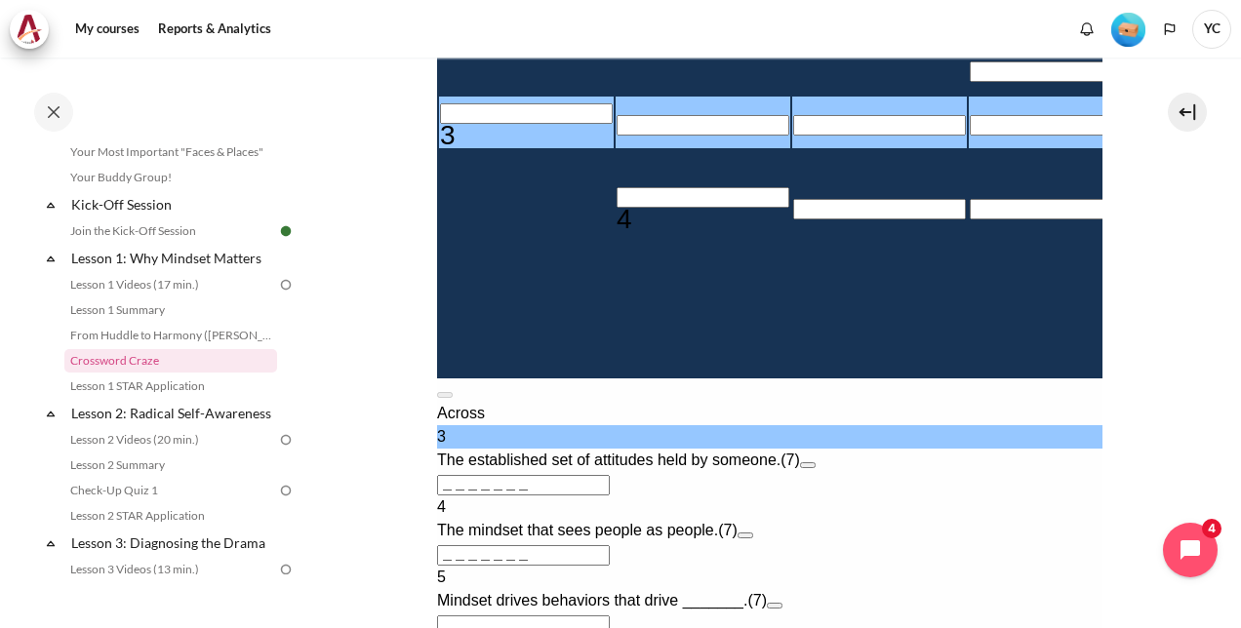
click at [474, 124] on input "Row 6, Column 1. 3 Across. The established set of attitudes held by someone., L…" at bounding box center [525, 113] width 173 height 20
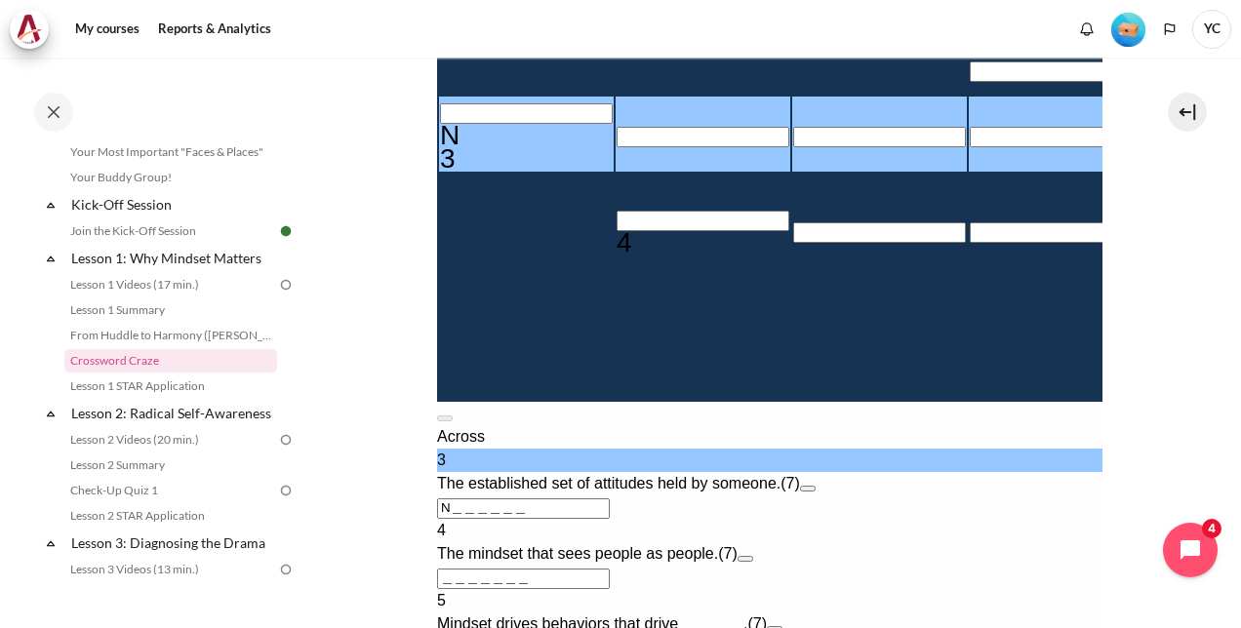
type input "＿＿＿＿＿＿＿"
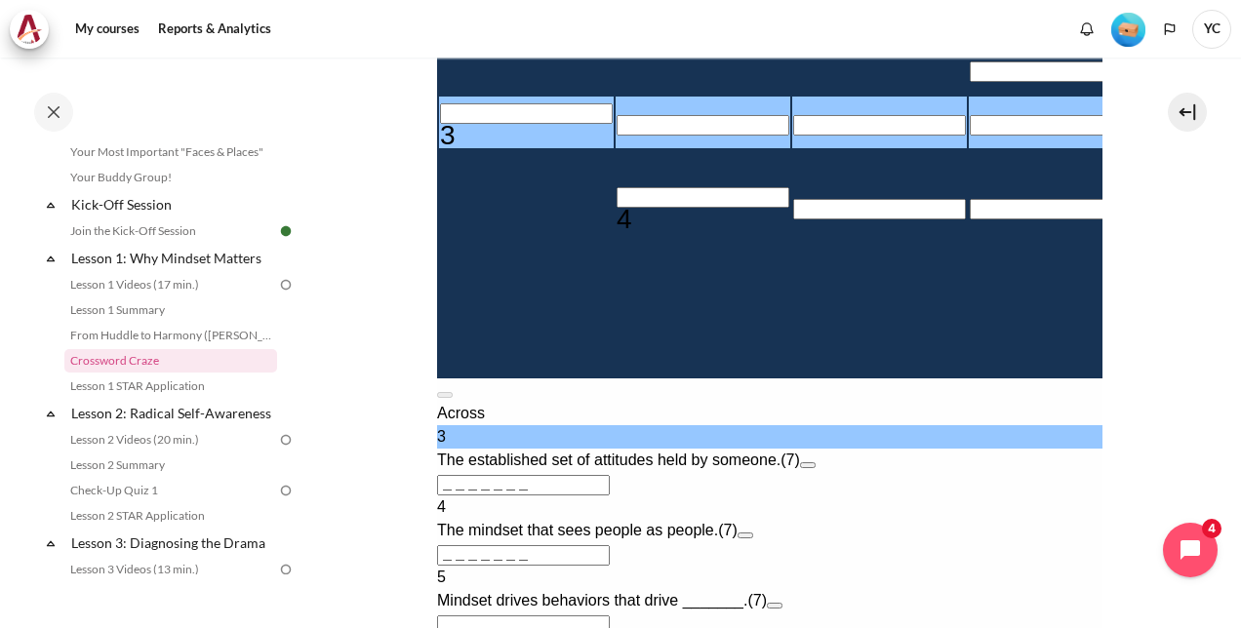
type input "B＿＿＿＿＿＿"
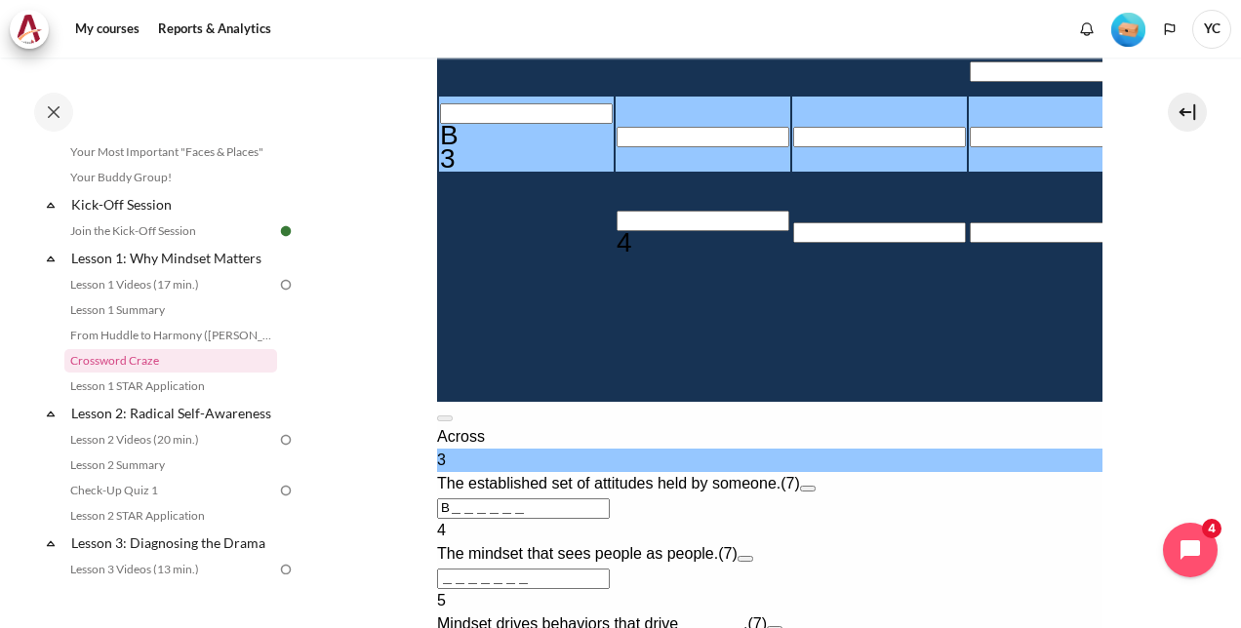
type input "BE＿＿＿＿＿"
type input "BEL＿＿＿＿"
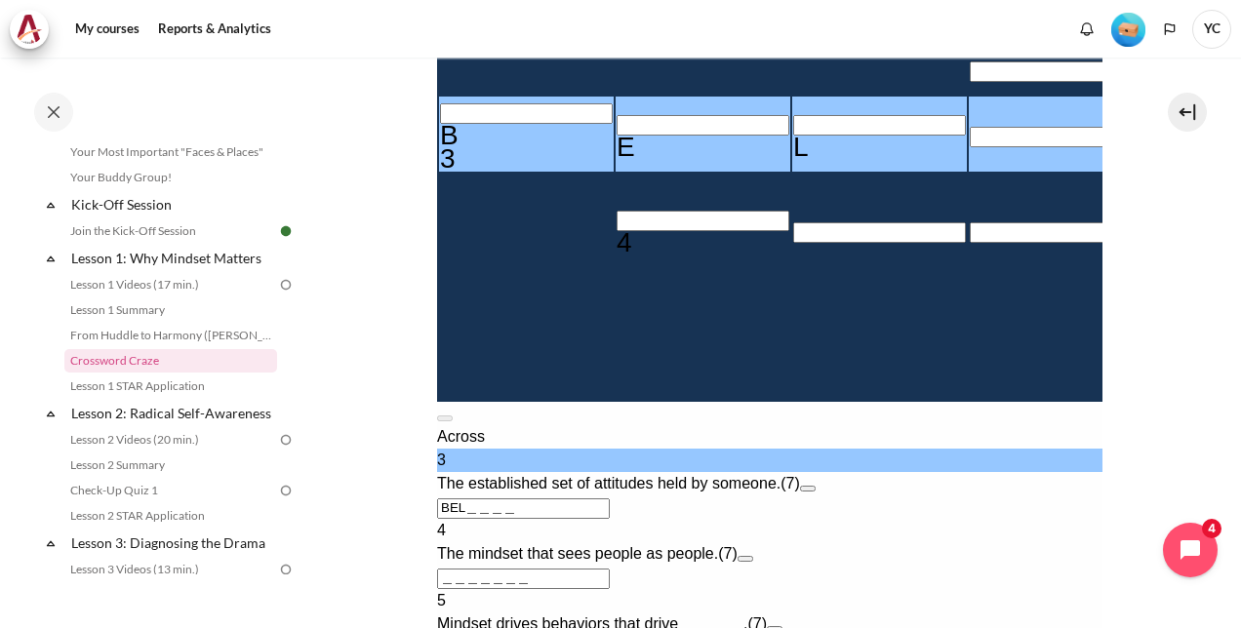
type input "BELI＿＿＿"
type input "＿＿＿＿＿I"
type input "BELIE＿＿"
type input "BELIEF＿"
type input "＿F＿＿＿＿＿＿"
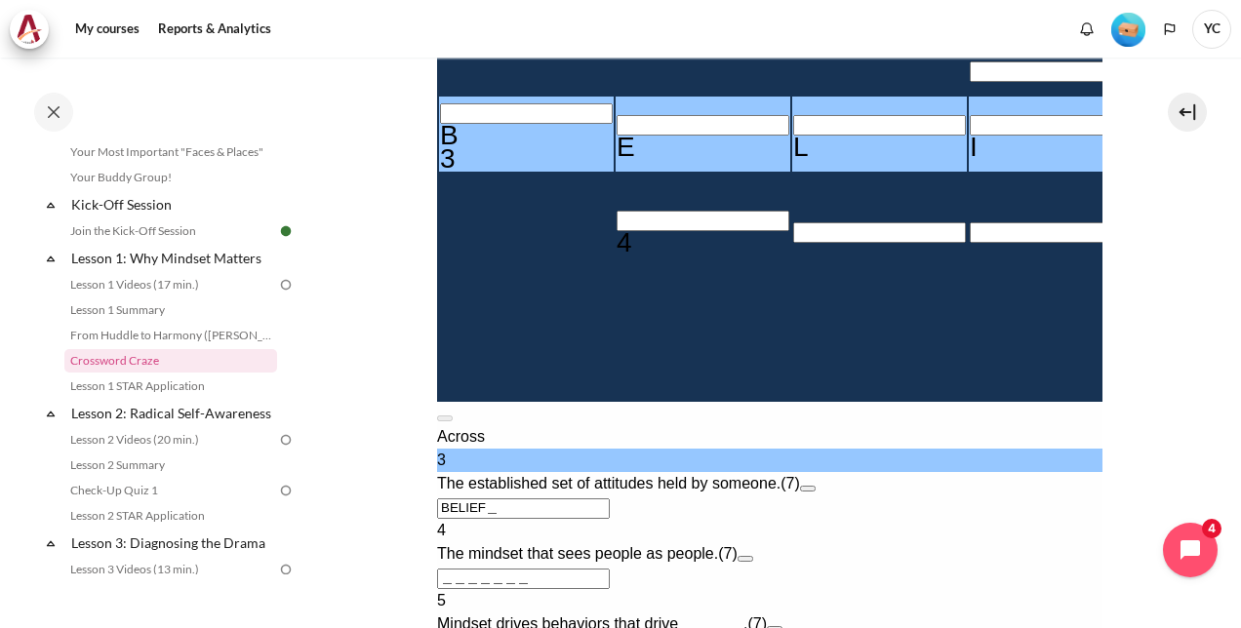
type input "BELIEFS"
click at [814, 492] on button "Open extra clue for 3 Across. The established set of attitudes held by someone." at bounding box center [807, 489] width 16 height 6
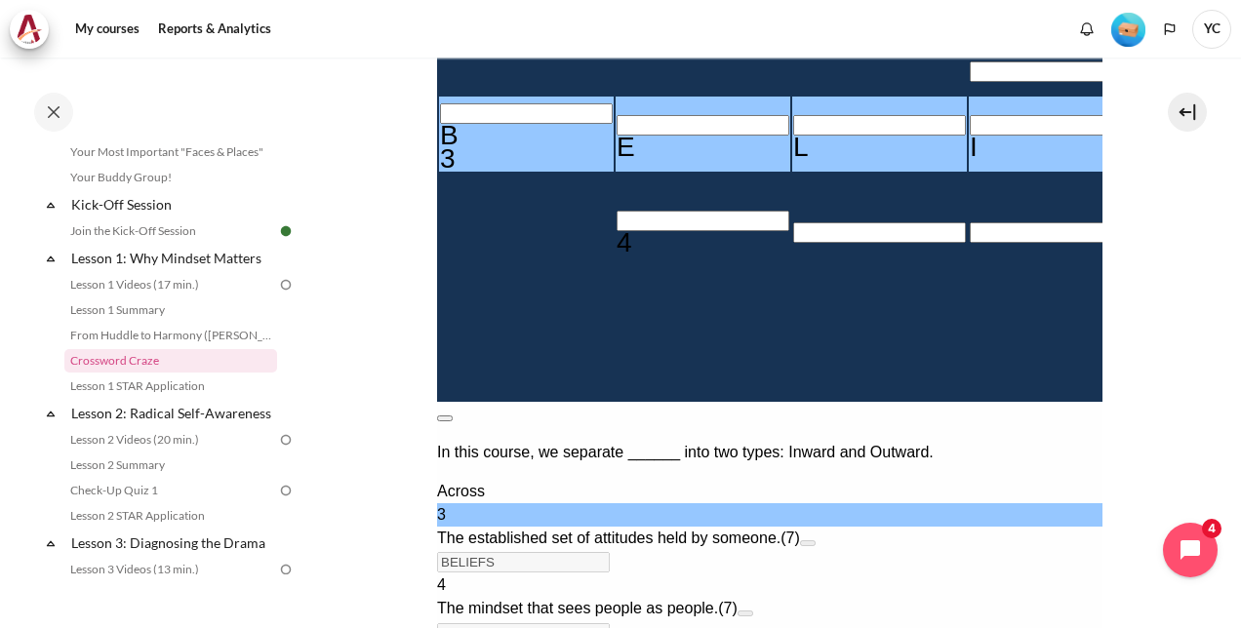
click at [452, 415] on button at bounding box center [444, 418] width 16 height 6
drag, startPoint x: 557, startPoint y: 610, endPoint x: 277, endPoint y: 592, distance: 280.5
click at [436, 592] on html "How to play Solve the clues to fill in the crossword grid. Use the letters from…" at bounding box center [768, 373] width 665 height 1281
type input "MINDEFS"
type input "＿＿＿＿＿D"
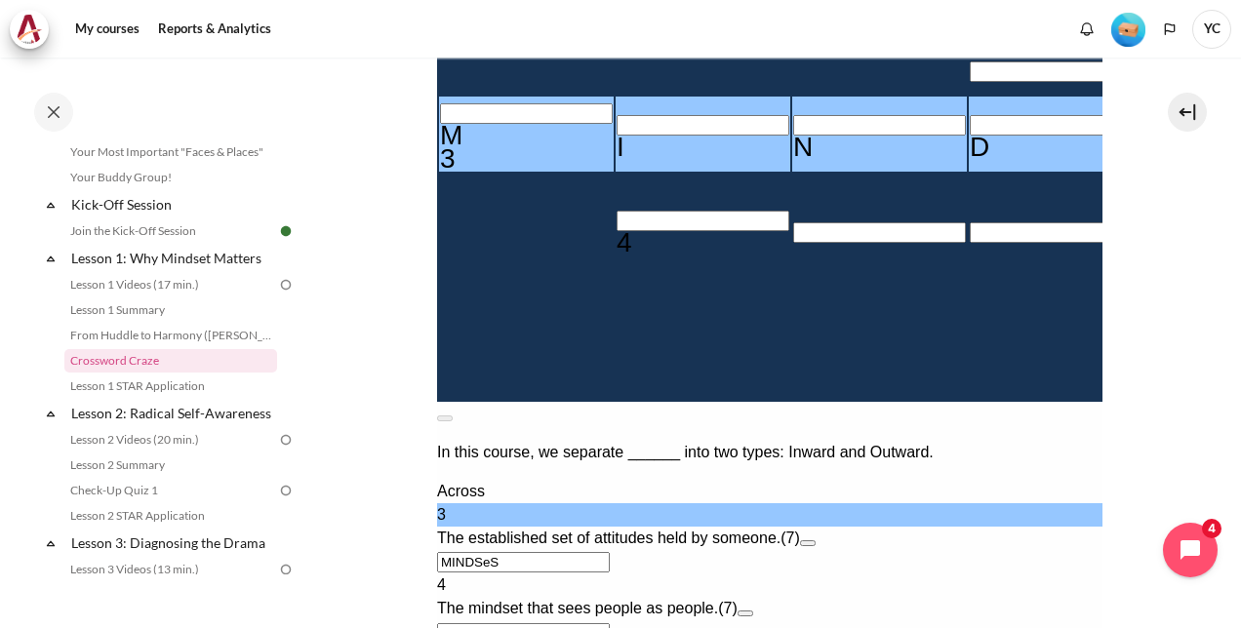
type input "MINDSES"
type input "＿E＿＿＿＿＿＿"
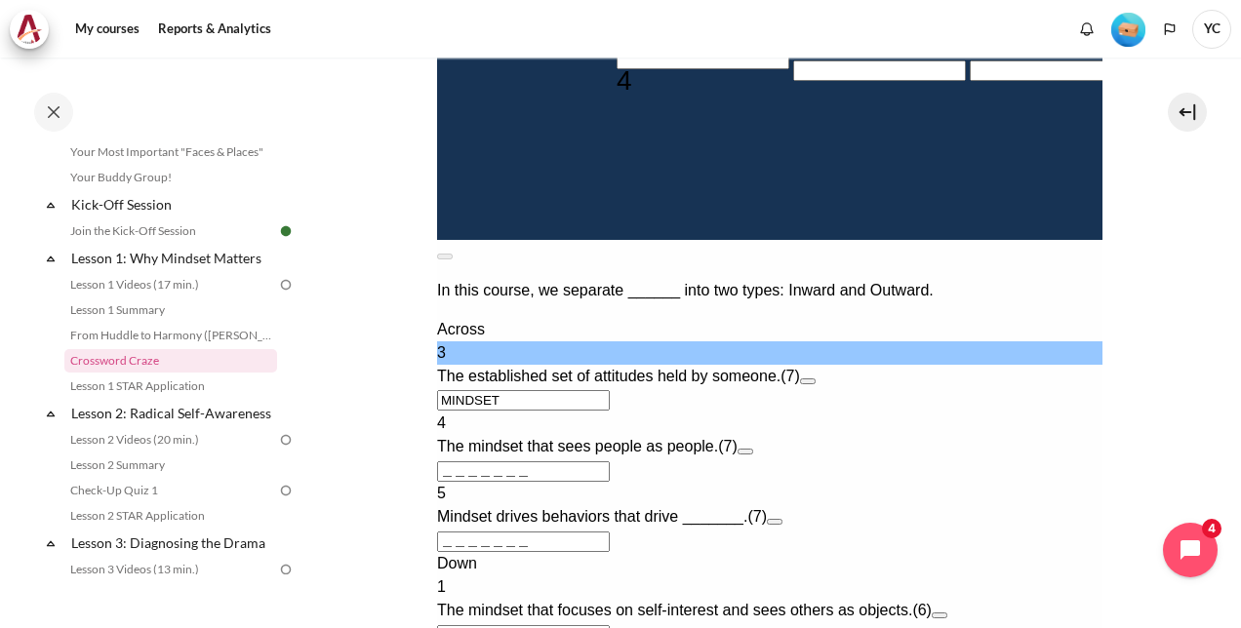
scroll to position [778, 0]
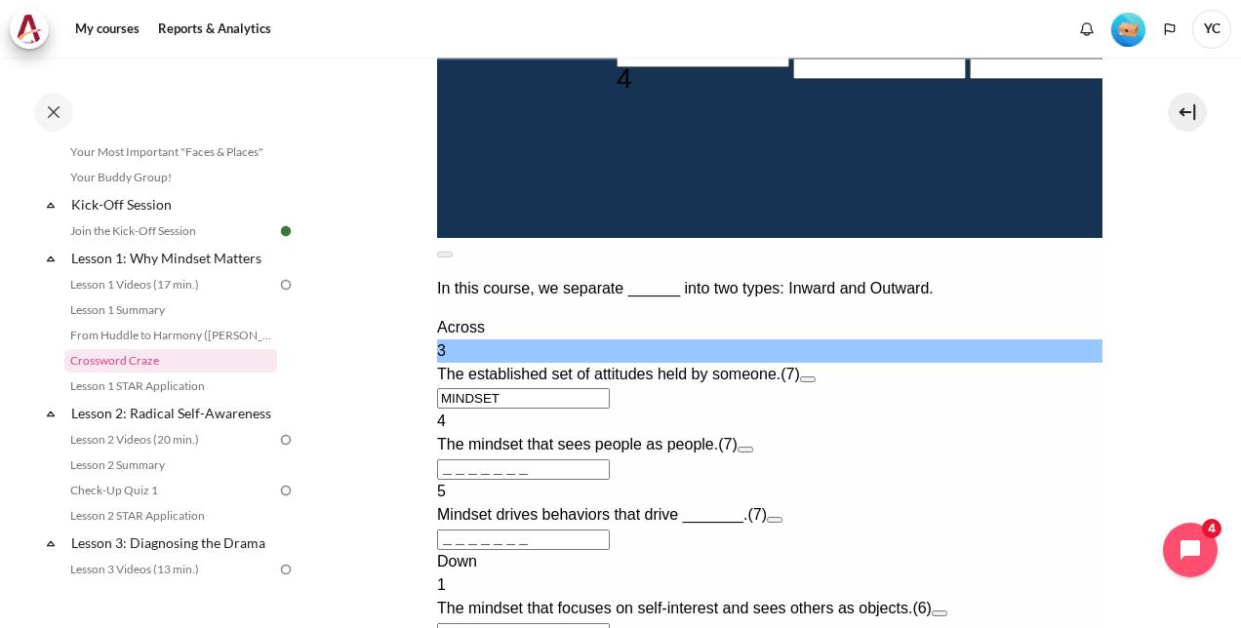
type input "MINDSET"
click at [752, 453] on button "Open extra clue for 4 Across. The mindset that sees people as people." at bounding box center [744, 450] width 16 height 6
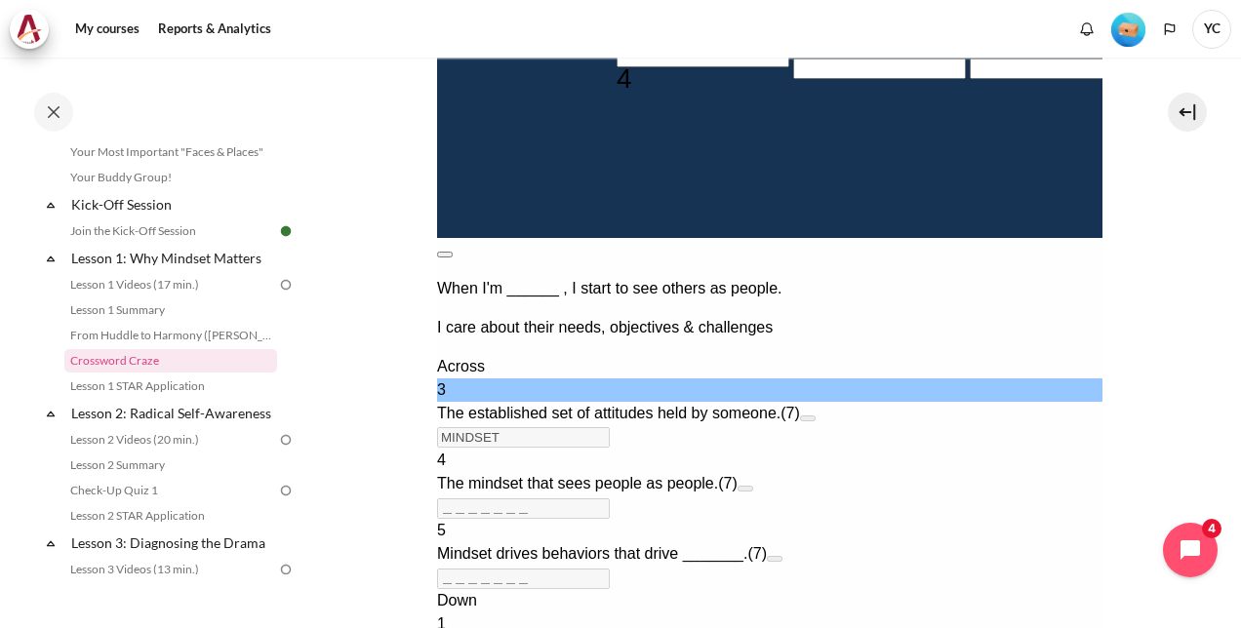
click at [452, 252] on button at bounding box center [444, 255] width 16 height 6
click at [752, 490] on button "Open extra clue for 4 Across. The mindset that sees people as people." at bounding box center [744, 489] width 16 height 6
click at [452, 252] on button at bounding box center [444, 255] width 16 height 6
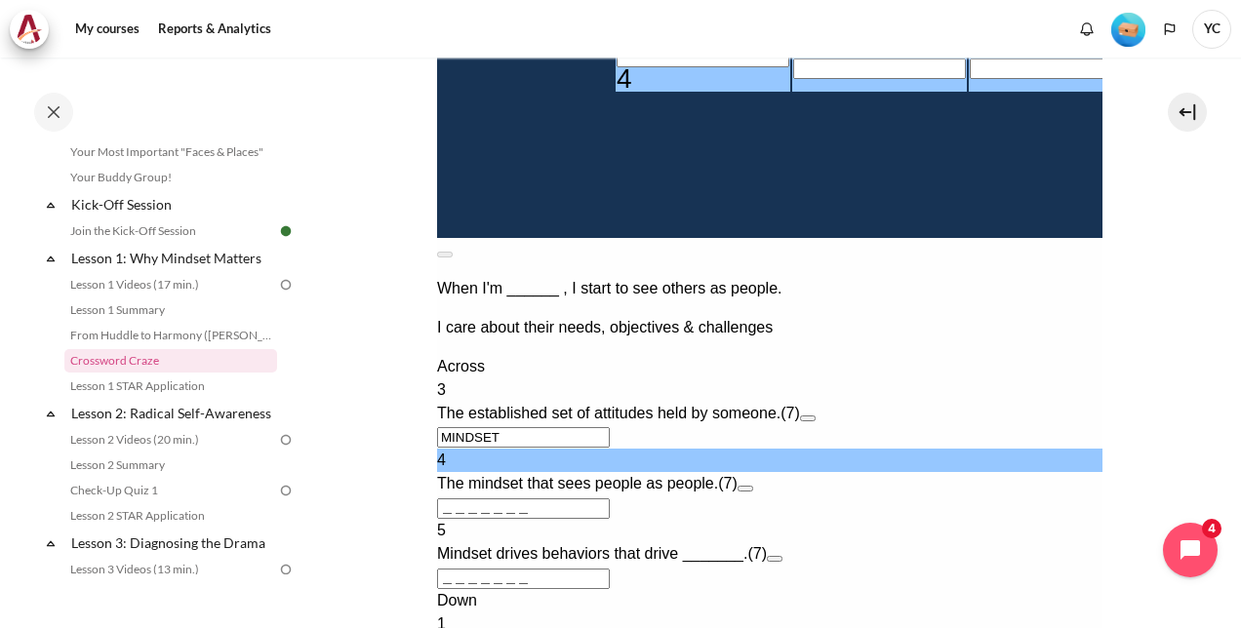
click at [449, 519] on input "＿＿＿＿＿＿＿" at bounding box center [522, 508] width 173 height 20
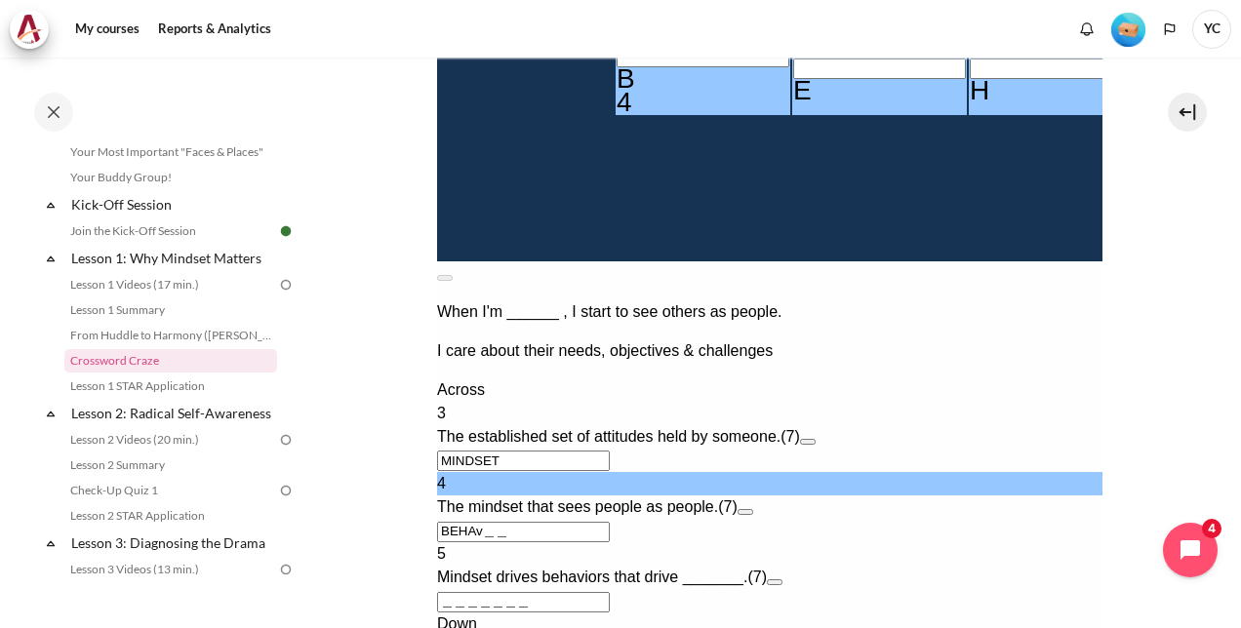
type input "BEHAV＿＿"
type input "＿E＿V＿＿＿＿"
type input "BEHA＿＿＿"
type input "＿E＿＿＿＿＿＿"
type input "OBJEC＿＿"
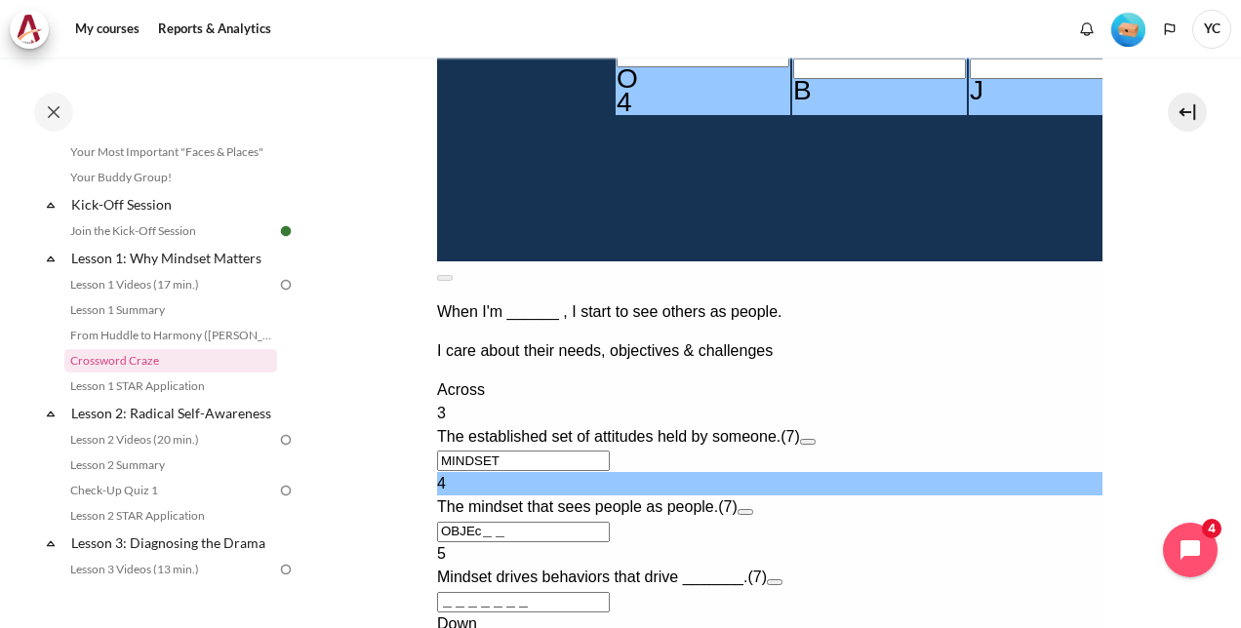
type input "＿E＿C＿＿＿＿"
type input "OBJECTS"
click at [446, 592] on input "＿＿＿＿＿＿＿" at bounding box center [522, 602] width 173 height 20
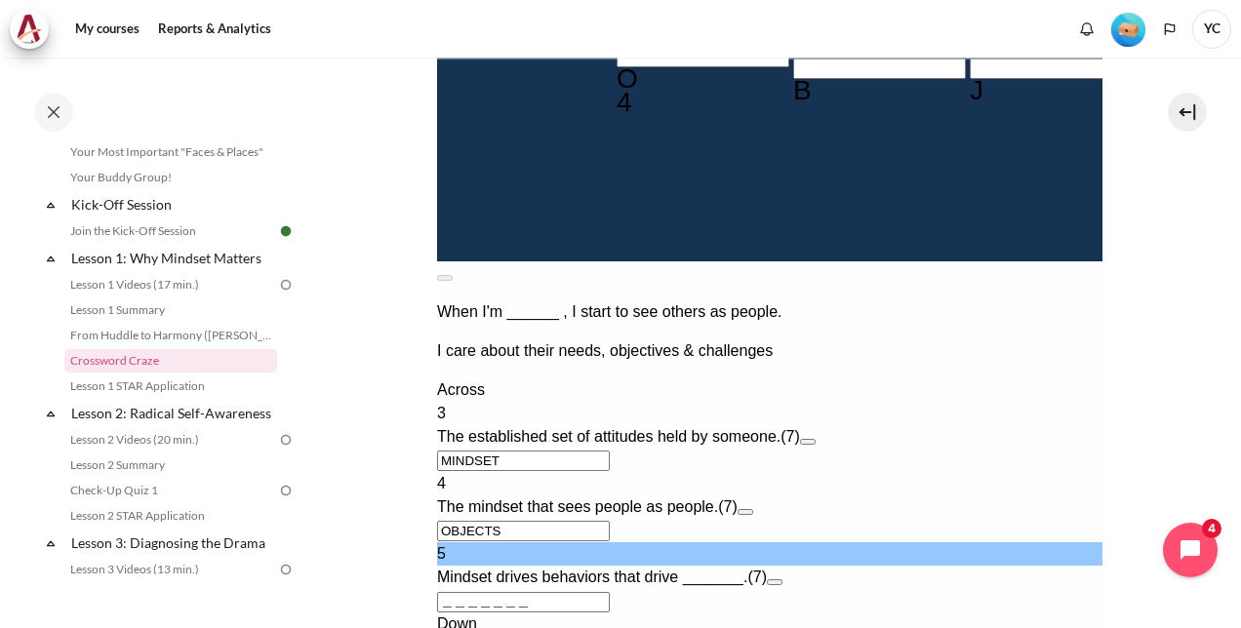
click at [781, 579] on button "Open extra clue for 5 Across. Mindset drives behaviors that drive _______." at bounding box center [774, 582] width 16 height 6
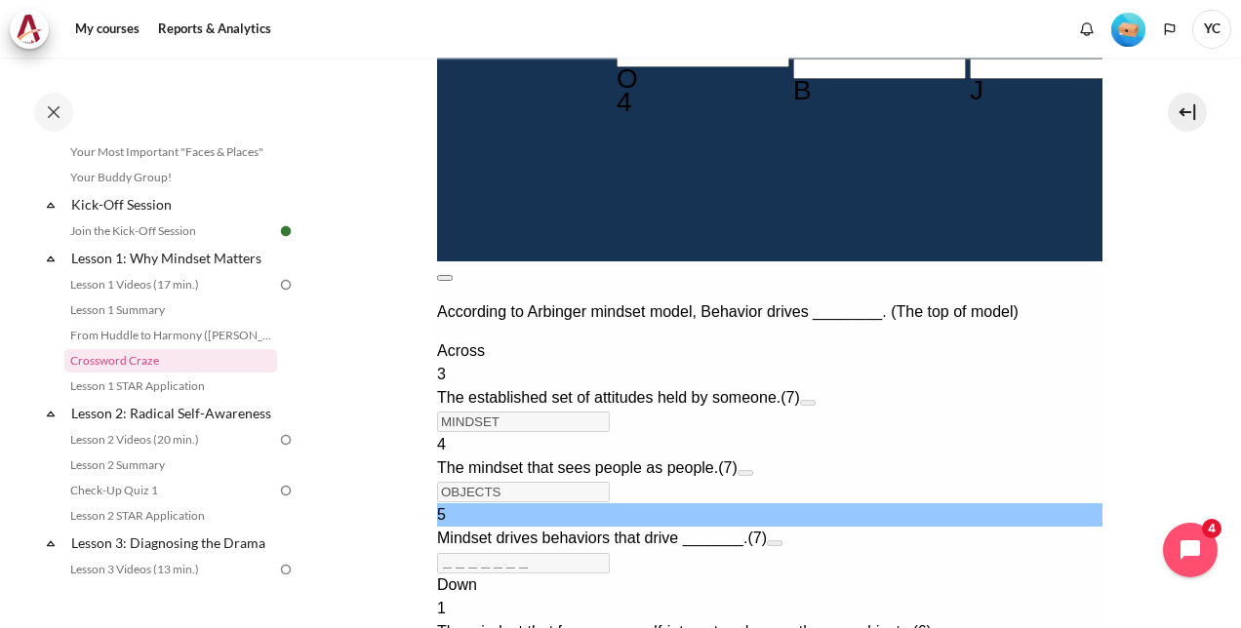
click at [452, 275] on button at bounding box center [444, 278] width 16 height 6
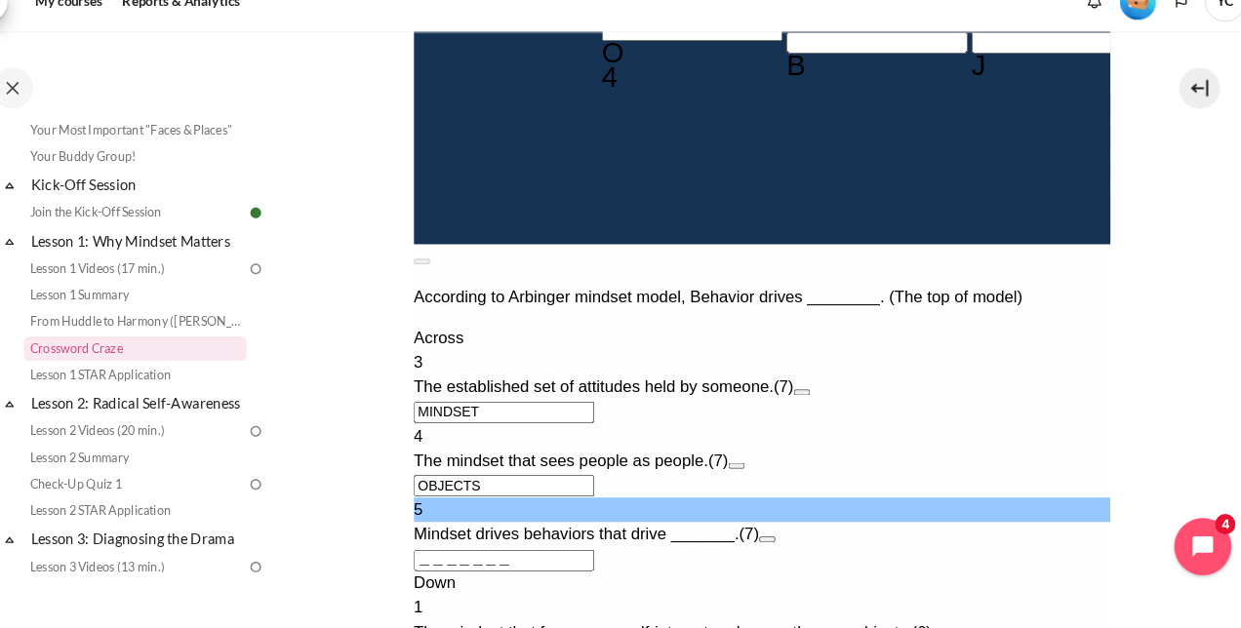
scroll to position [0, 0]
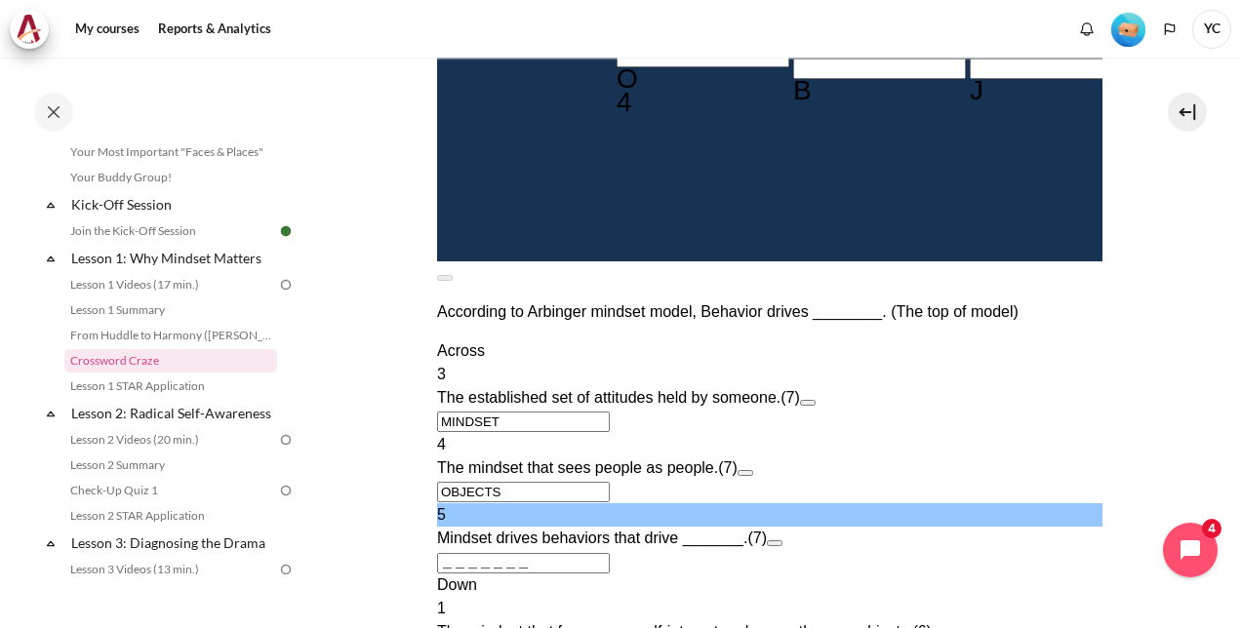
click at [443, 573] on input "＿＿＿＿＿＿＿" at bounding box center [522, 563] width 173 height 20
type input "R＿＿＿＿＿＿"
type input "＿E＿C＿＿＿R"
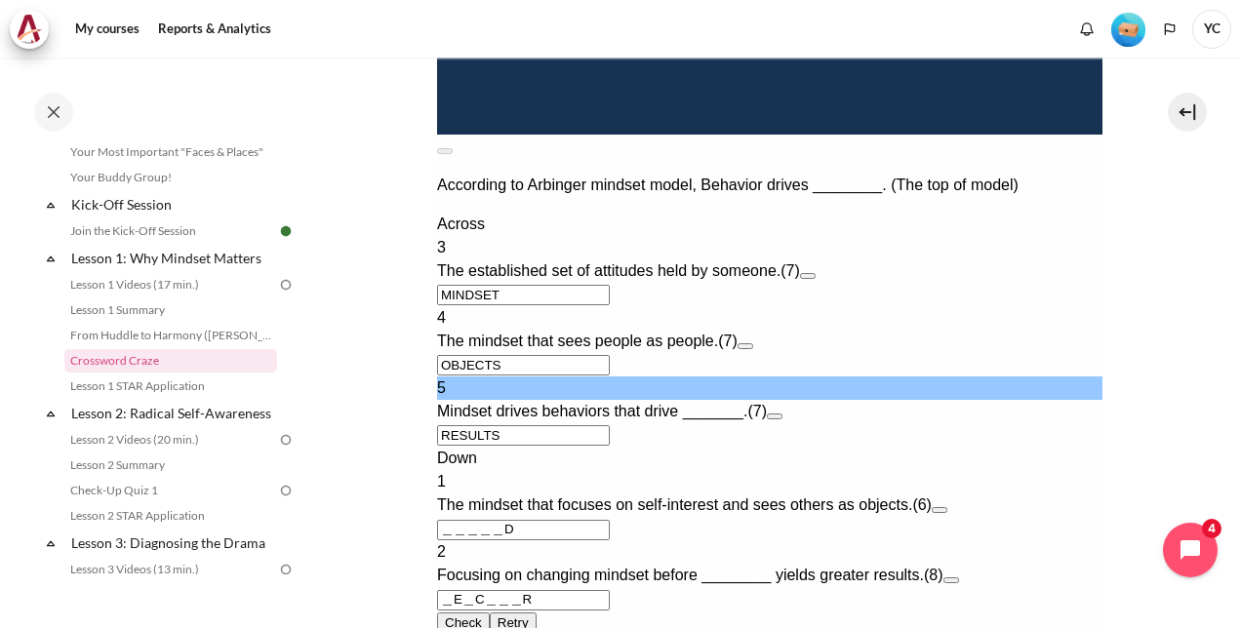
scroll to position [930, 0]
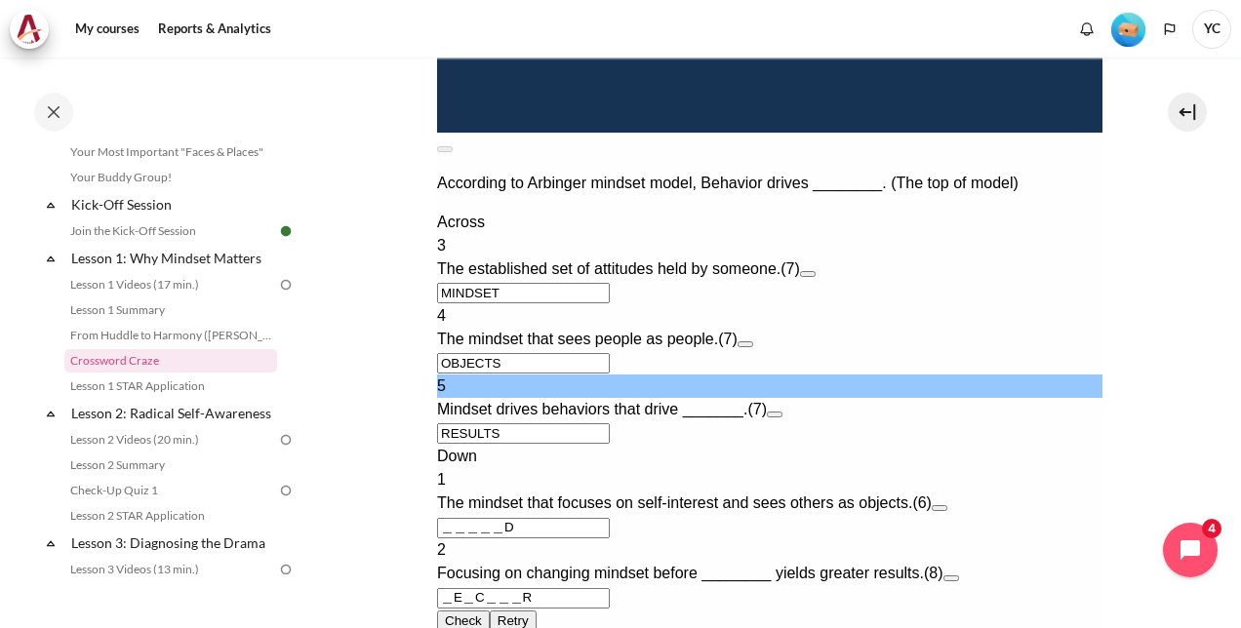
type input "RESULTS"
click at [449, 533] on input "＿＿＿＿＿D" at bounding box center [522, 528] width 173 height 20
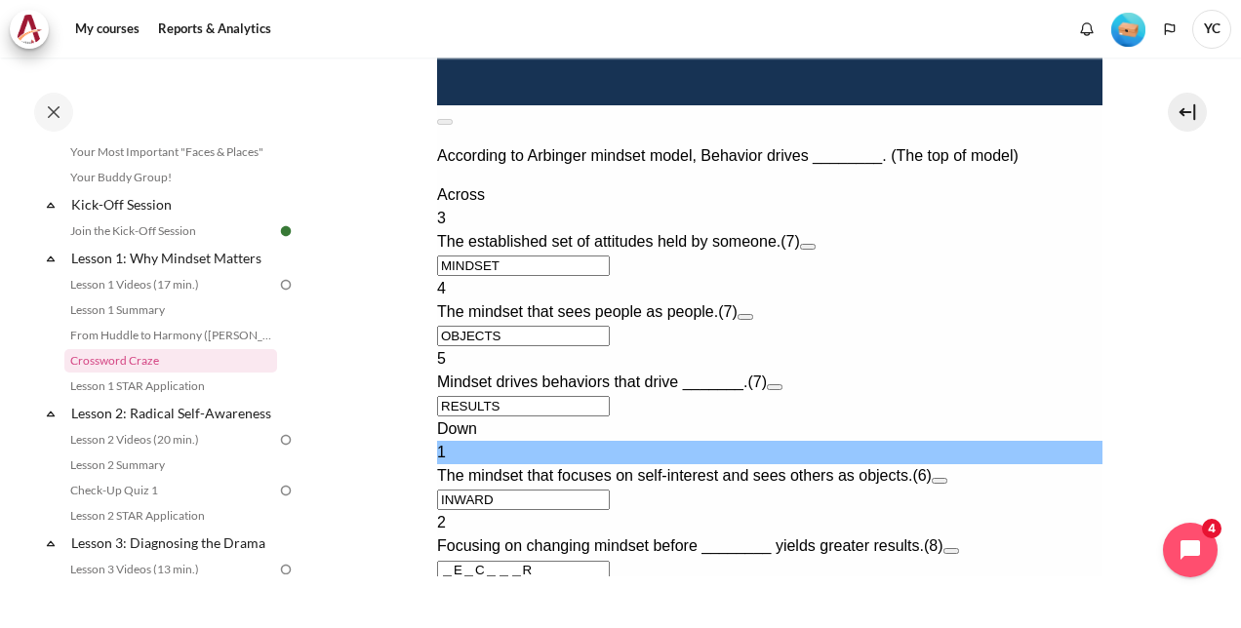
scroll to position [1054, 0]
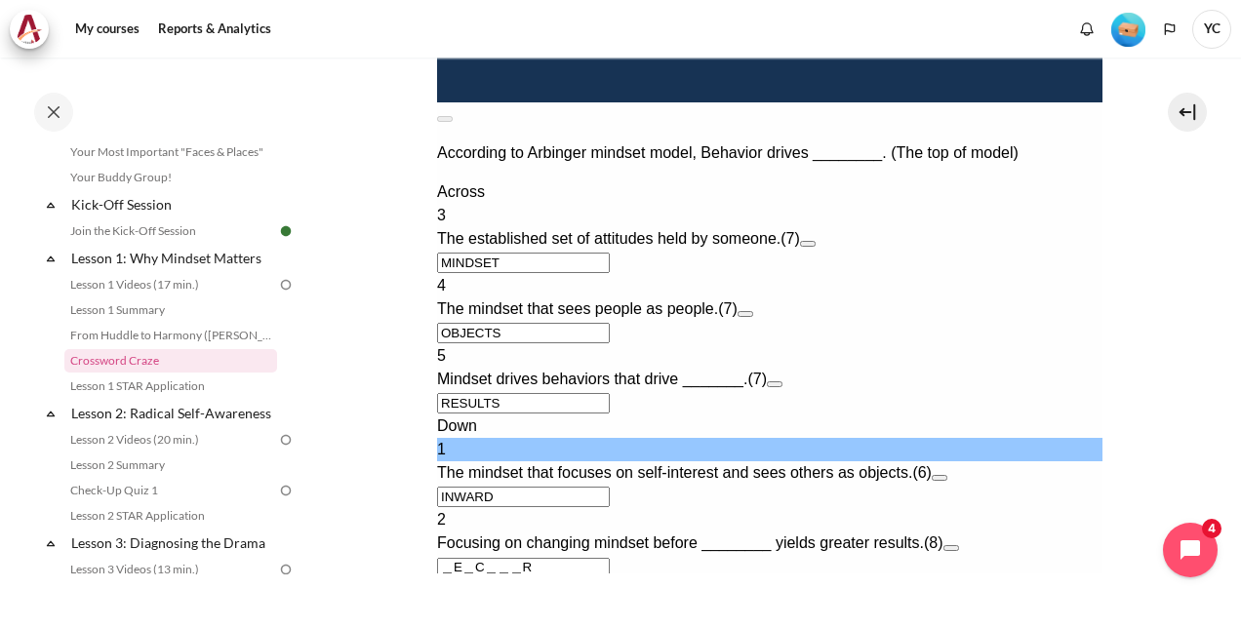
type input "INWARD"
click at [958, 545] on button "Open extra clue for 2 Down. Focusing on changing mindset before ________ yields…" at bounding box center [950, 548] width 16 height 6
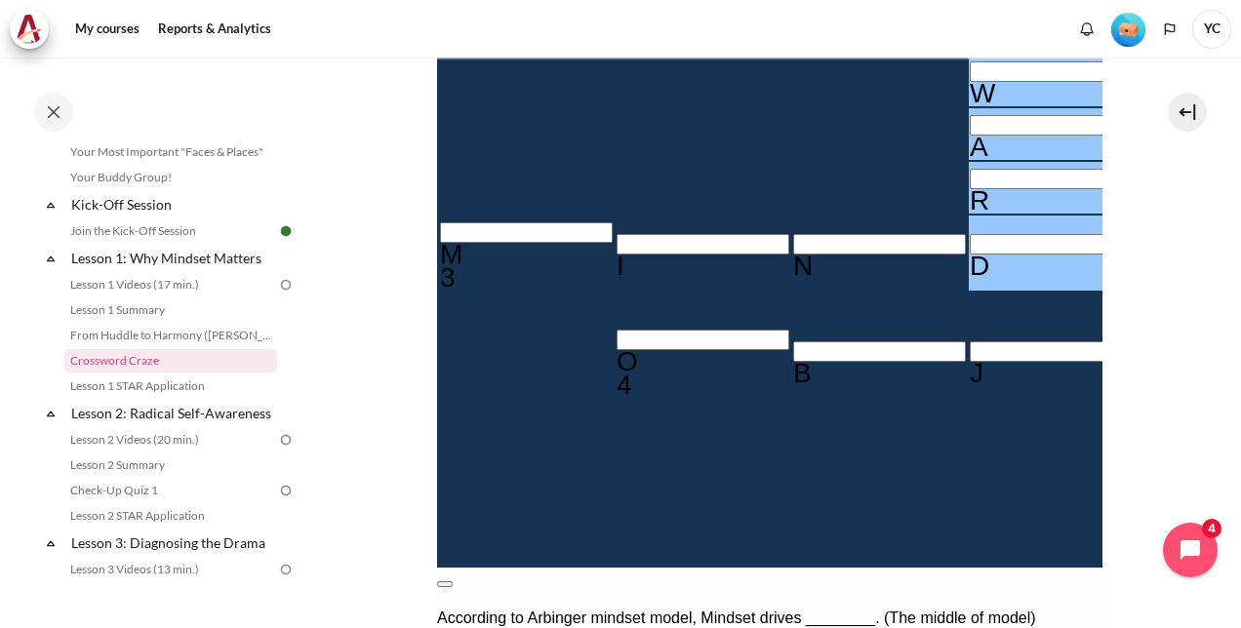
click at [452, 581] on button at bounding box center [444, 584] width 16 height 6
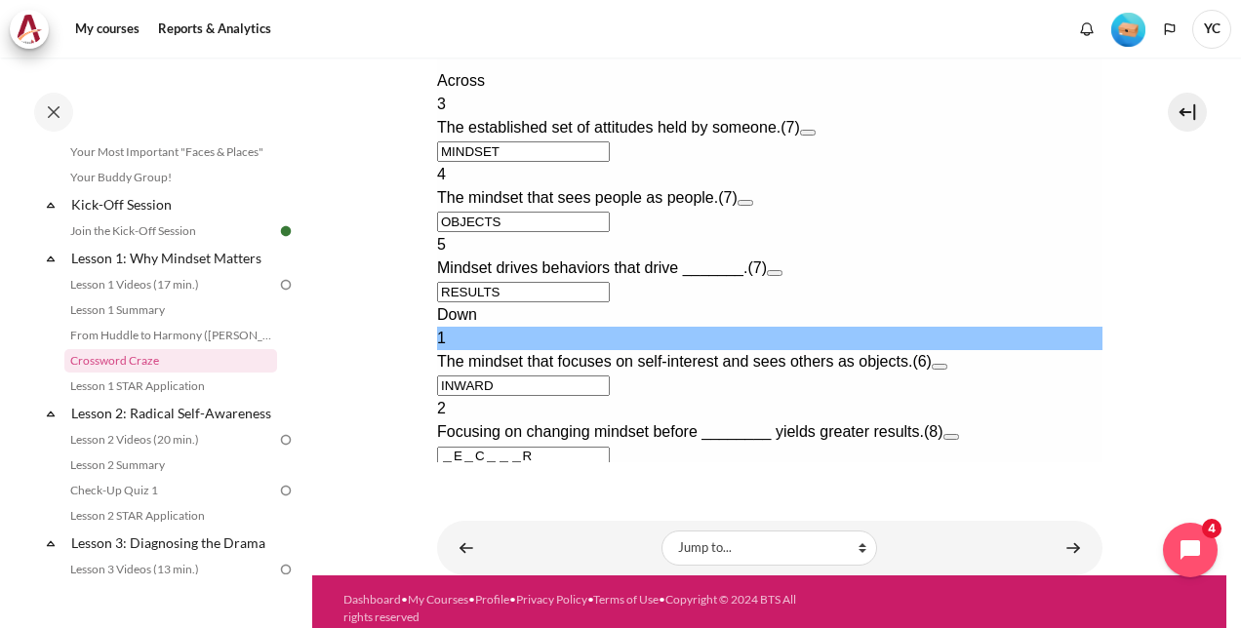
click at [445, 447] on input "＿E＿C＿＿＿R" at bounding box center [522, 457] width 173 height 20
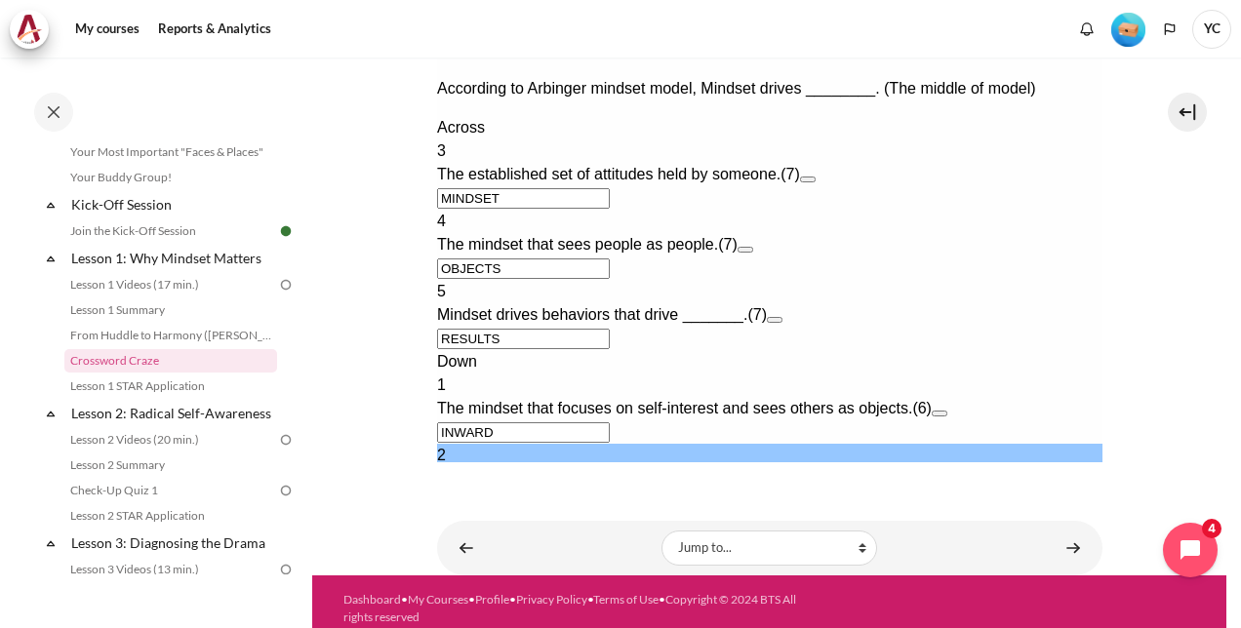
type input "BEC＿＿＿R"
type input "OBJE＿TS"
type input "＿ESULTS"
type input "BC＿＿＿R＿"
type input "MINDSCT"
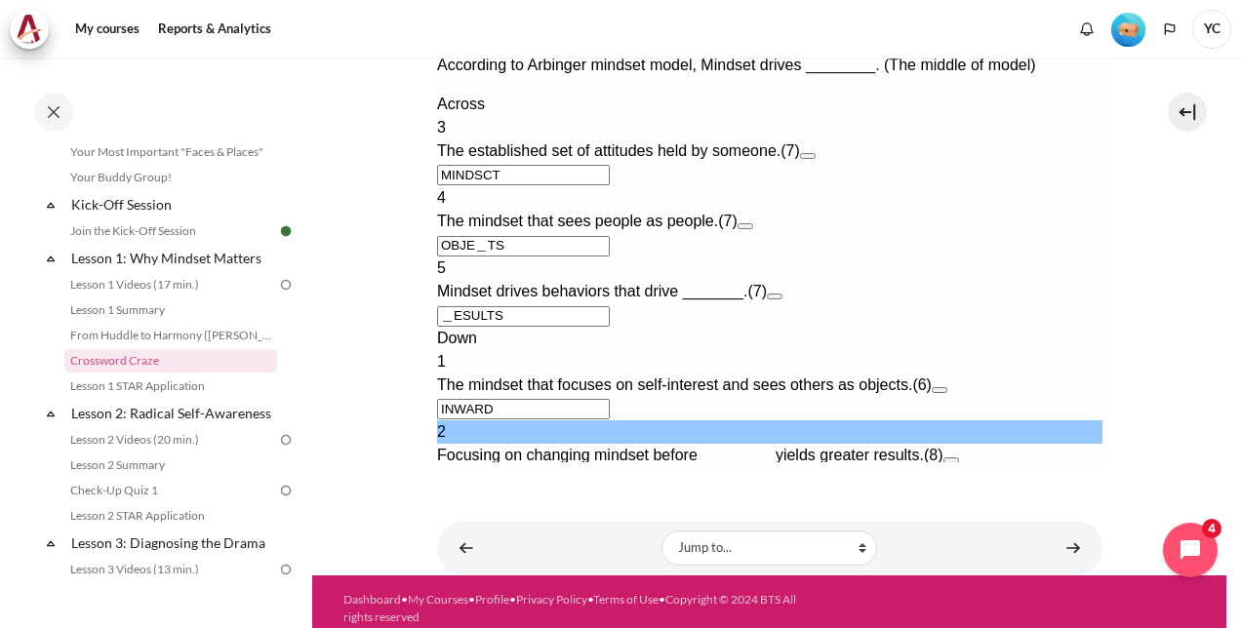
type input "C＿＿＿R＿＿"
type input "MINDS＿T"
type input "C＿＿＿R＿＿＿"
click at [958, 457] on button "Open extra clue for 2 Down. Focusing on changing mindset before ________ yields…" at bounding box center [950, 460] width 16 height 6
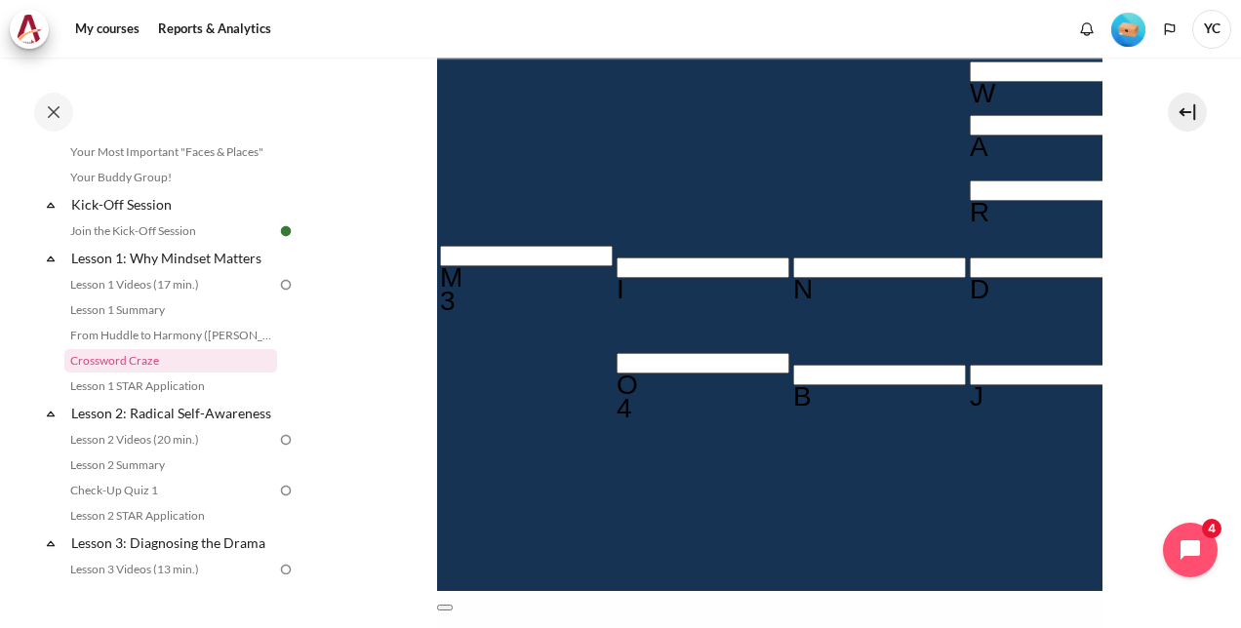
click at [452, 605] on button at bounding box center [444, 608] width 16 height 6
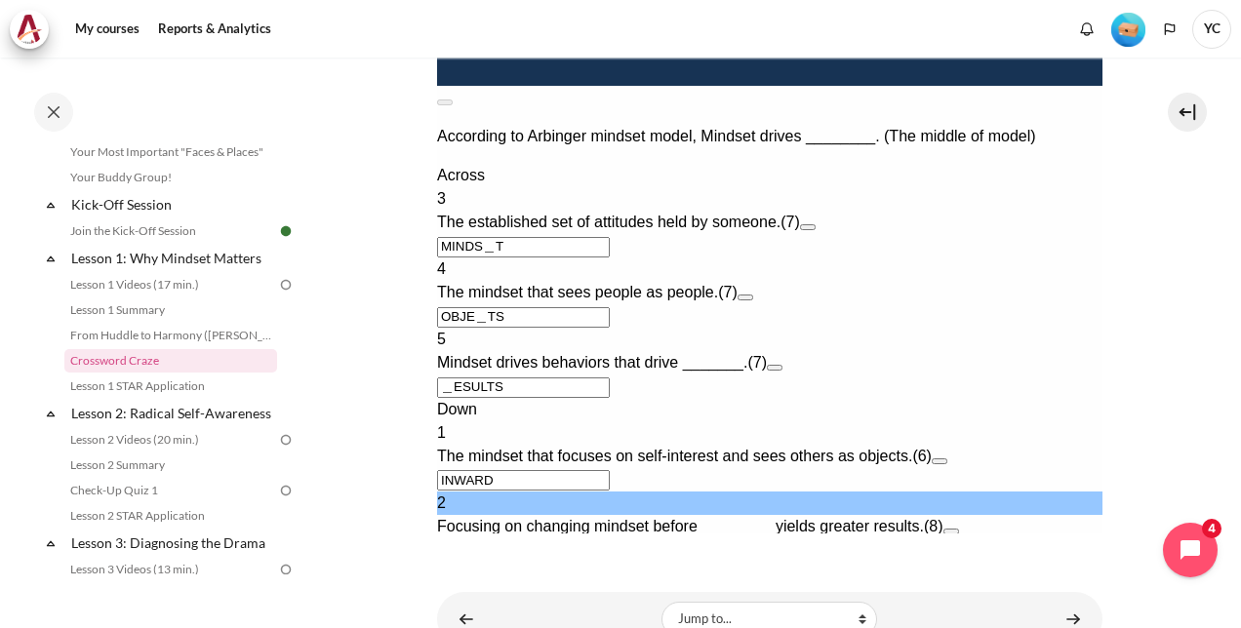
scroll to position [1098, 0]
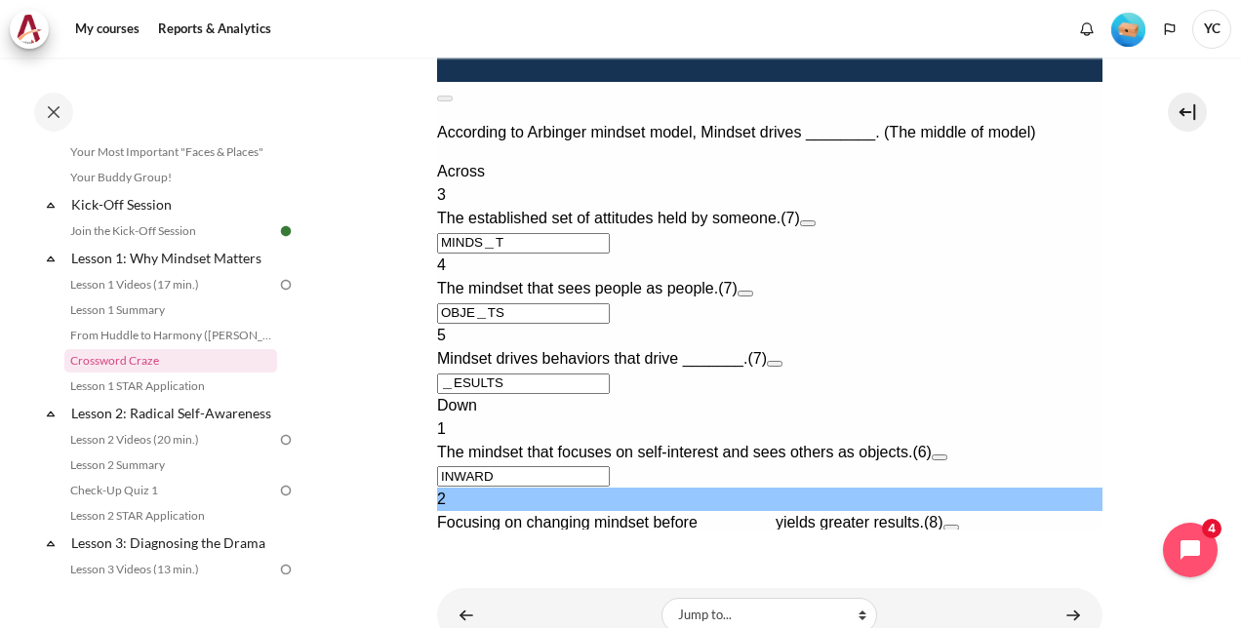
click at [458, 537] on input "C＿＿＿R＿＿＿" at bounding box center [522, 547] width 173 height 20
type input "Co＿＿R＿＿＿"
type input "MINDSOT"
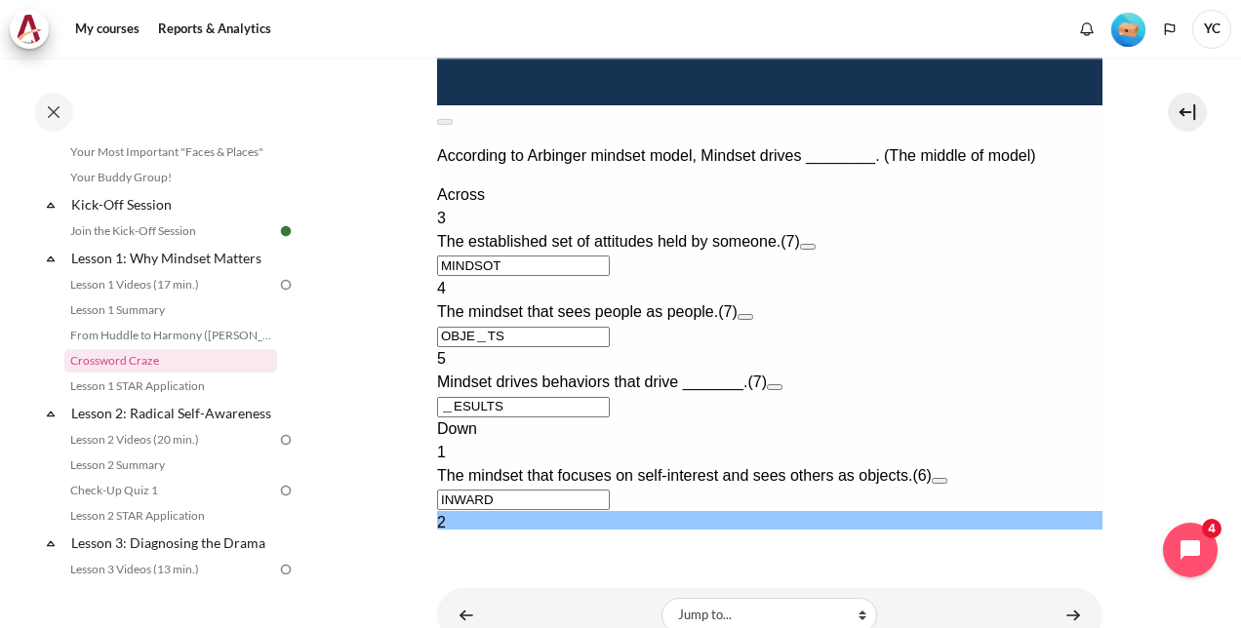
type input "COLlR＿＿＿"
type input "OBJELTS"
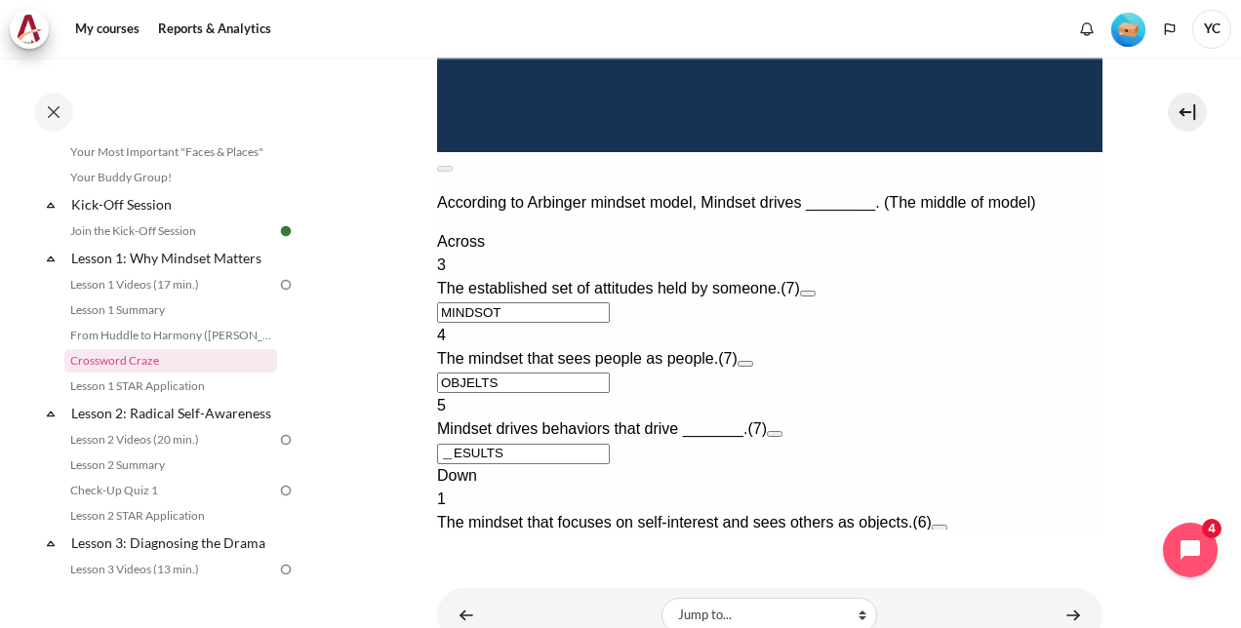
type input "COLLABOr"
type input "RESULTS"
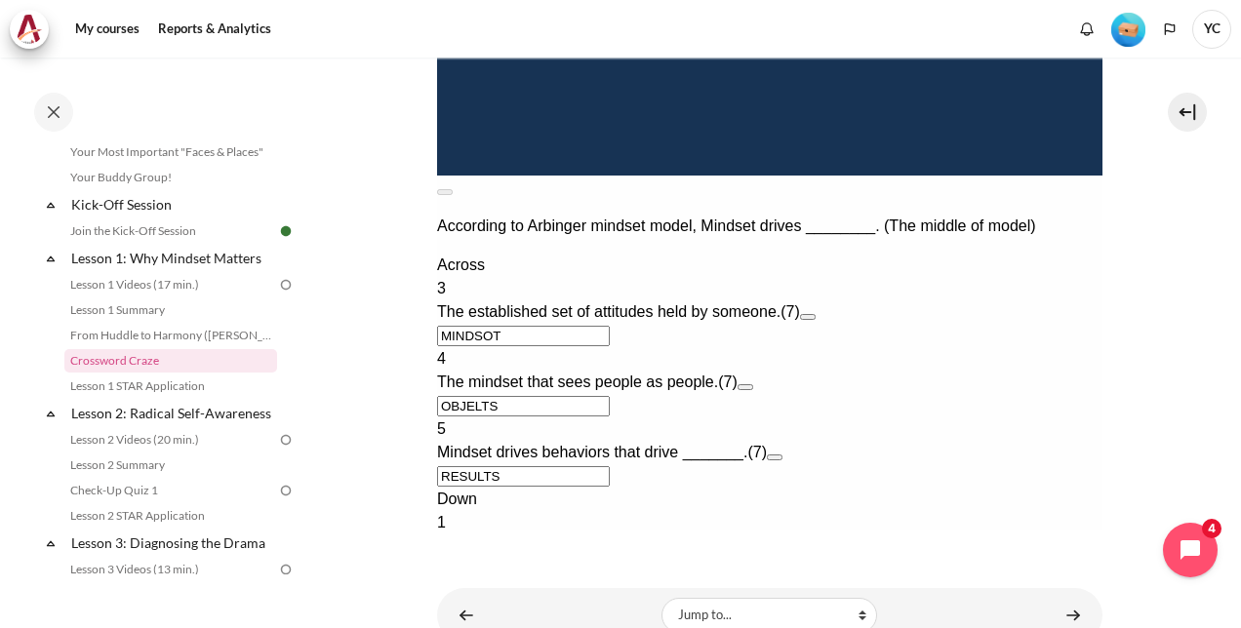
type input "COLLABO"
type input "＿ESULTS"
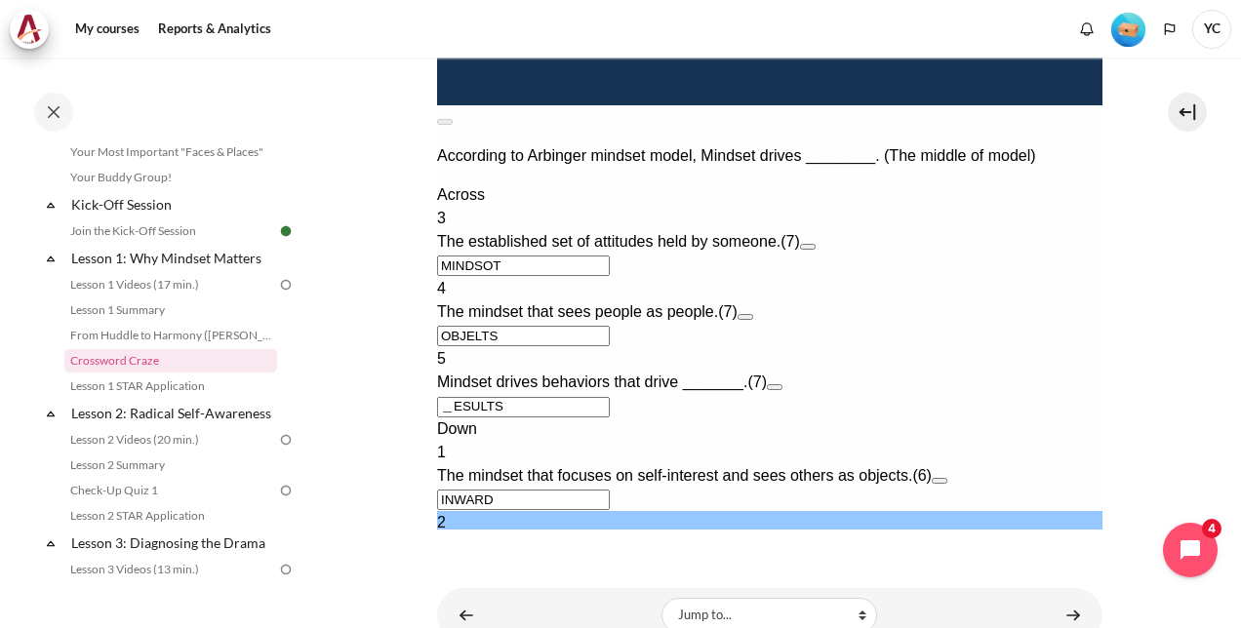
type input "COL＿＿＿＿"
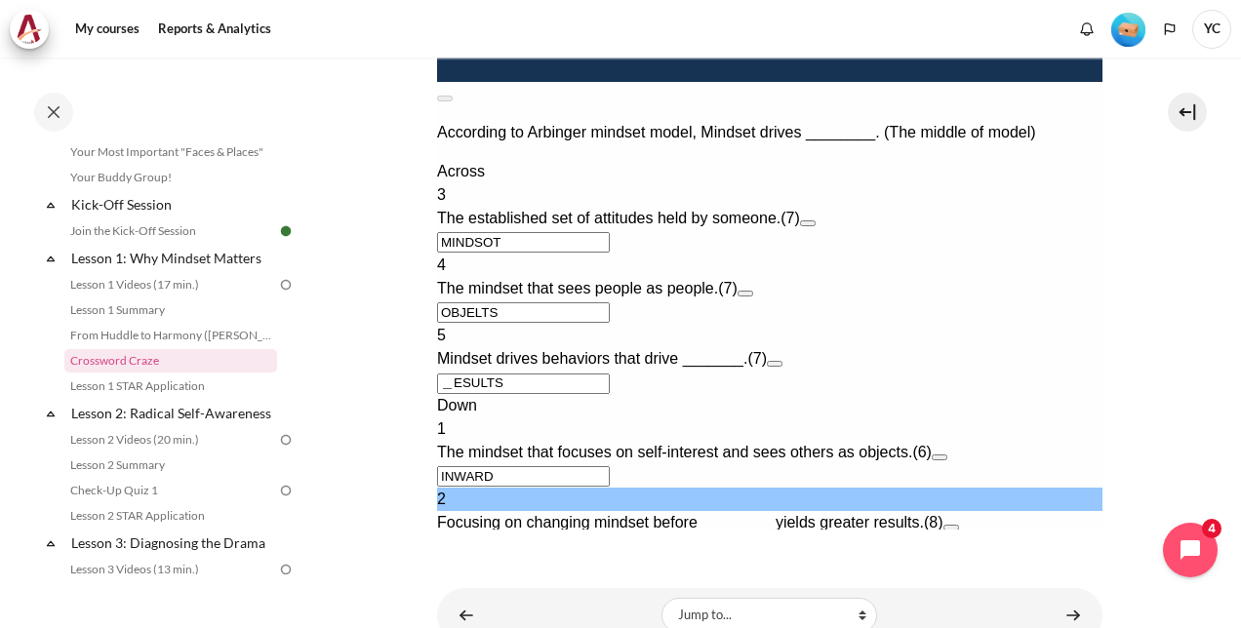
type input "OBJE＿TS"
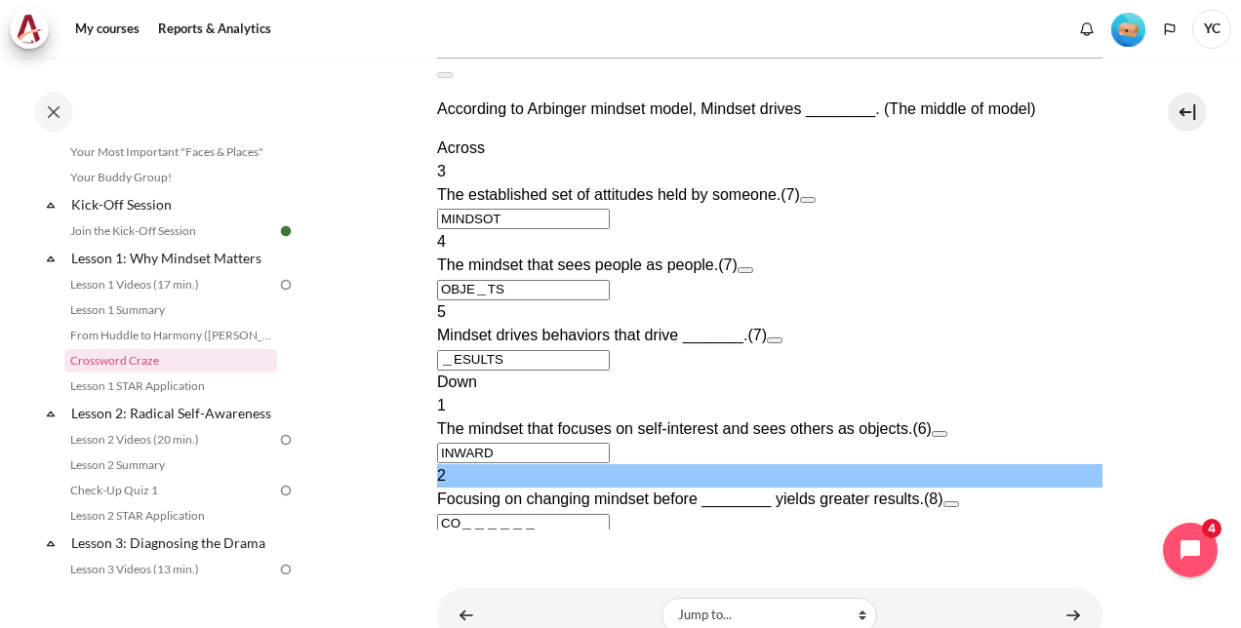
type input "C＿＿＿＿＿＿"
type input "MINDS＿T"
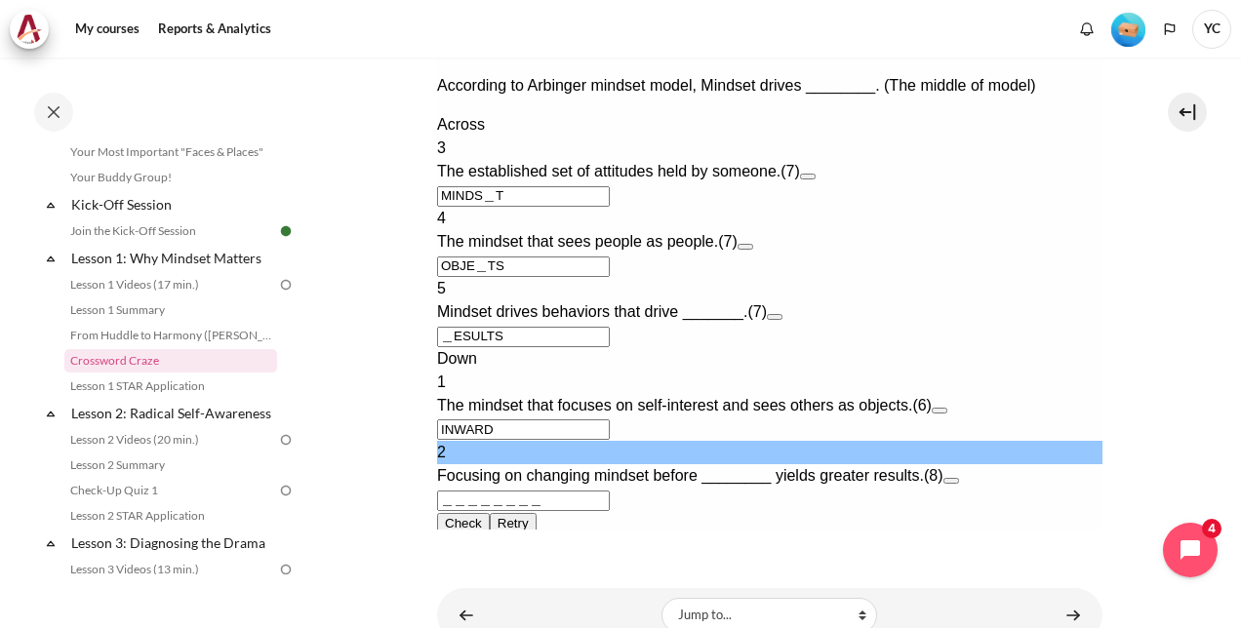
type input "＿＿＿＿＿＿＿＿"
click at [498, 186] on input "MINDS＿T" at bounding box center [522, 196] width 173 height 20
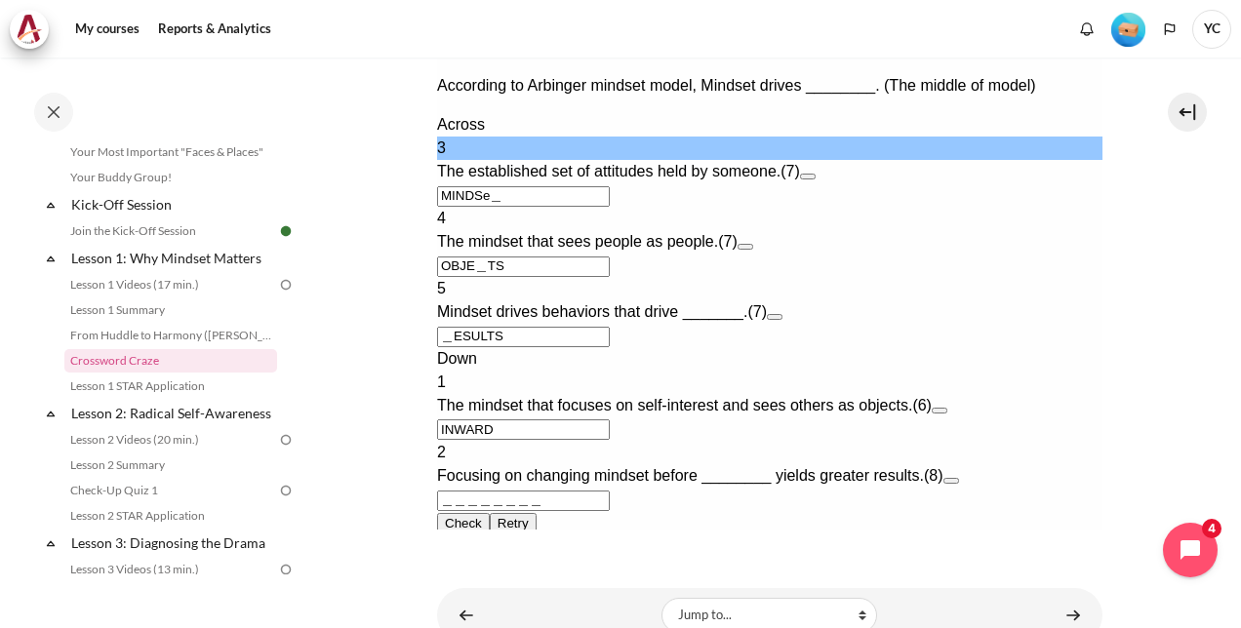
type input "MINDSE＿"
type input "＿E＿＿＿＿＿＿"
type input "MINDSET"
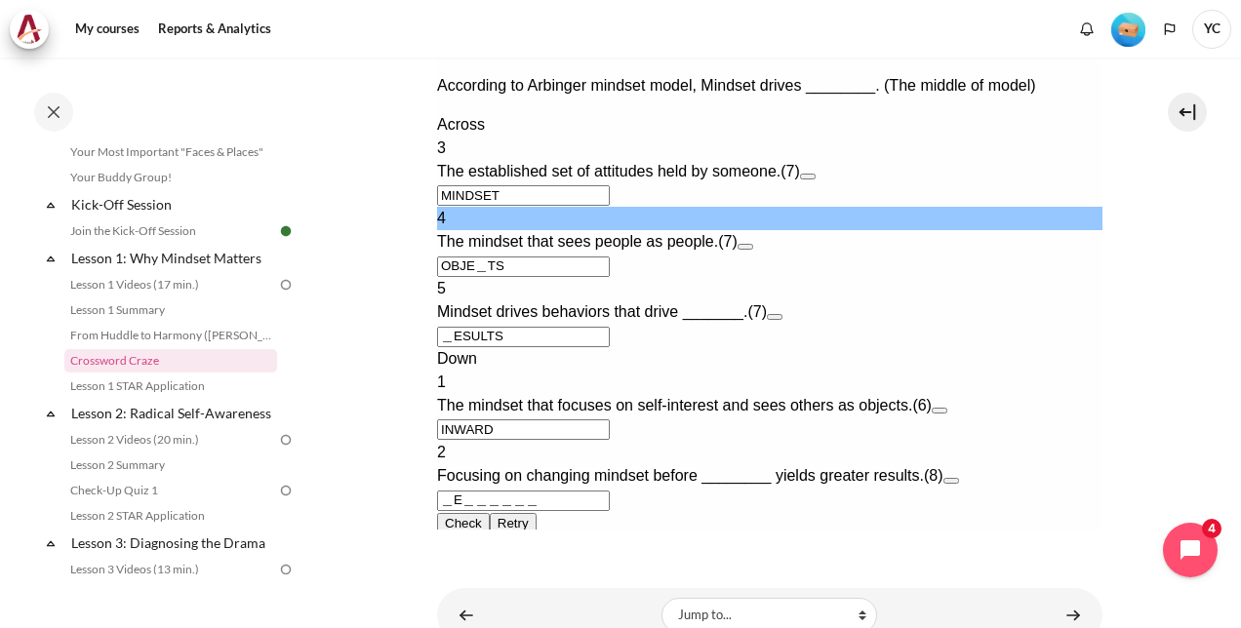
click at [486, 257] on input "OBJE＿TS" at bounding box center [522, 267] width 173 height 20
type input "OBJEJTS"
type input "＿E＿J＿＿＿＿"
type input "OBJETS＿"
type input "＿E＿T＿＿＿＿"
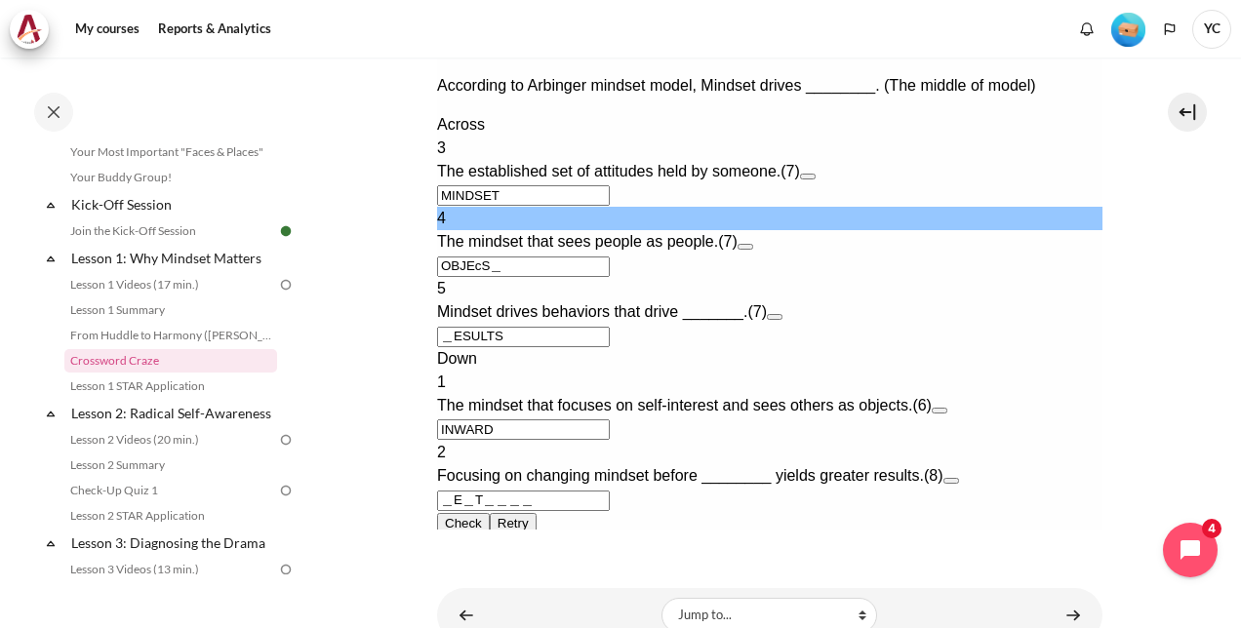
type input "OBJECS＿"
type input "＿E＿C＿＿＿＿"
type input "OBJECS＿"
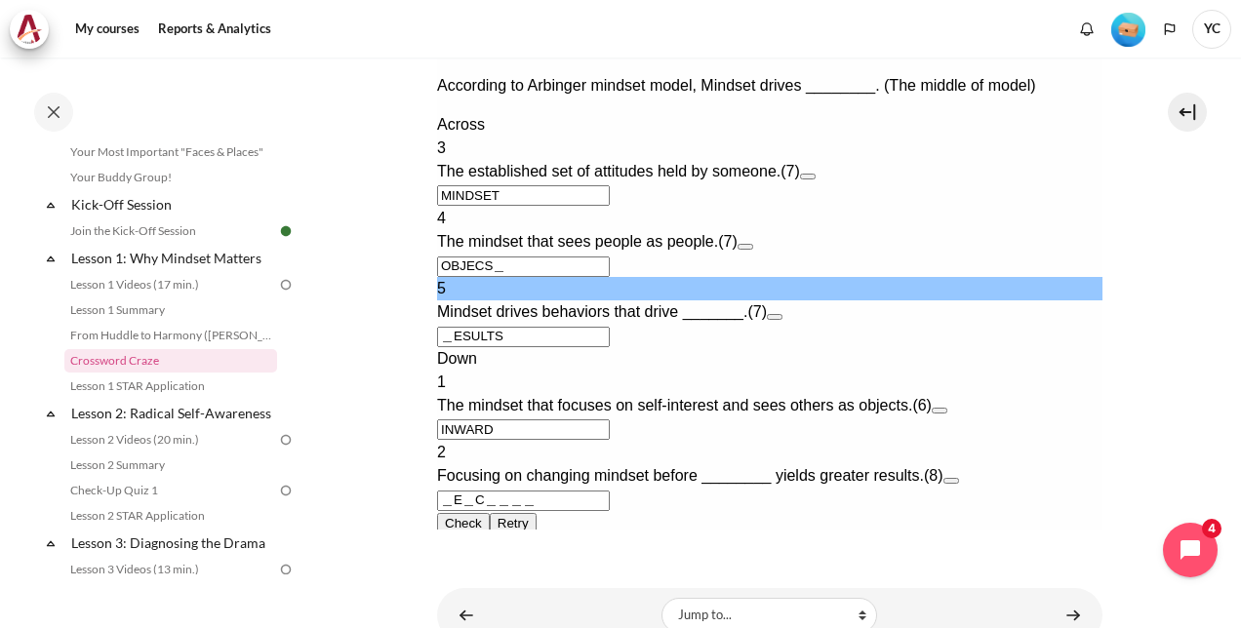
click at [448, 327] on input "＿ESULTS" at bounding box center [522, 337] width 173 height 20
type input "SULTS＿＿"
type input "＿E＿C＿＿＿S"
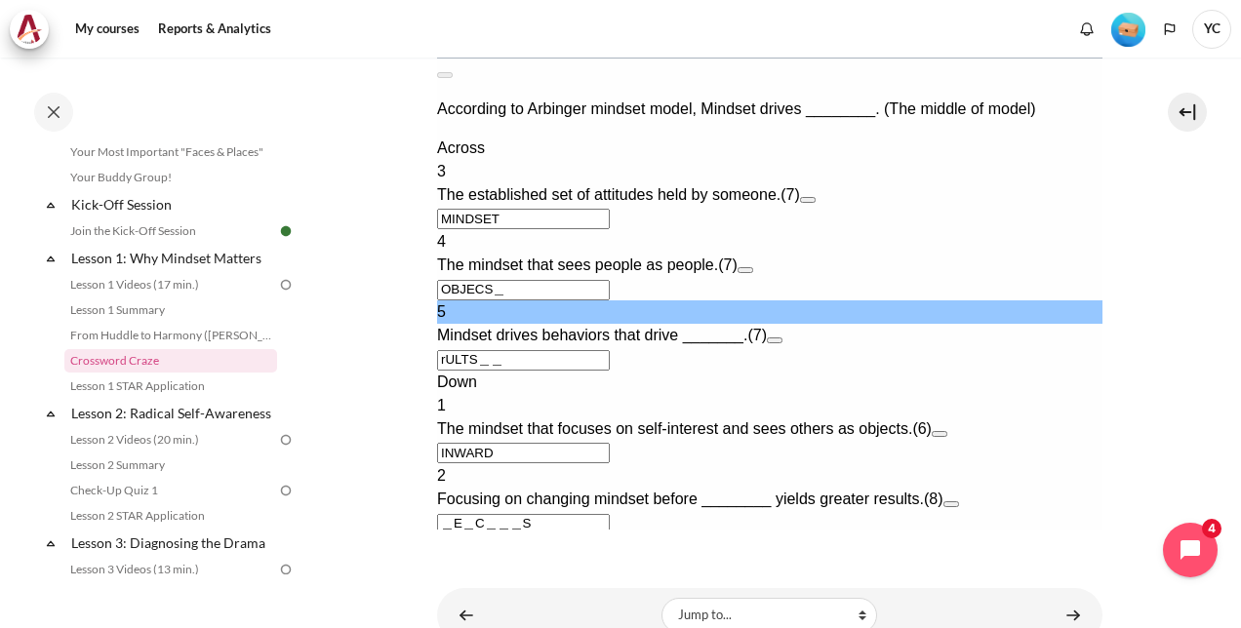
type input "RULTS＿＿"
type input "＿E＿C＿＿＿R"
type input "RESULTS"
click at [509, 280] on input "OBJECS＿" at bounding box center [522, 290] width 173 height 20
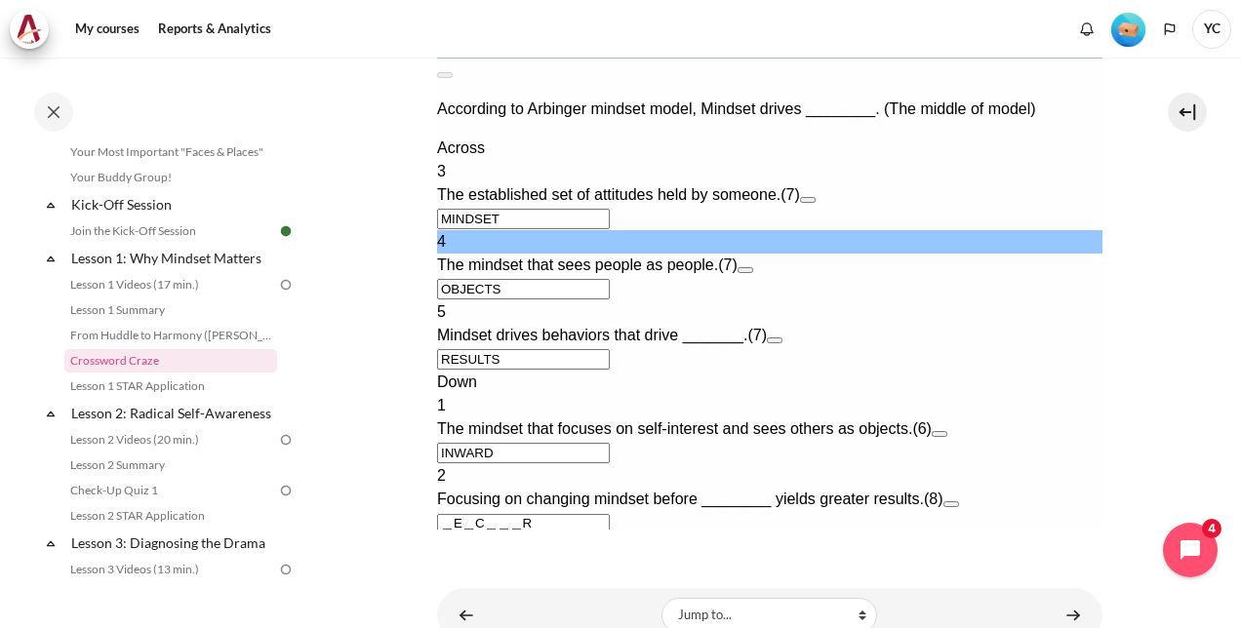
type input "OBJECTS"
click at [958, 501] on button "Open extra clue for 2 Down. Focusing on changing mindset before ________ yields…" at bounding box center [950, 504] width 16 height 6
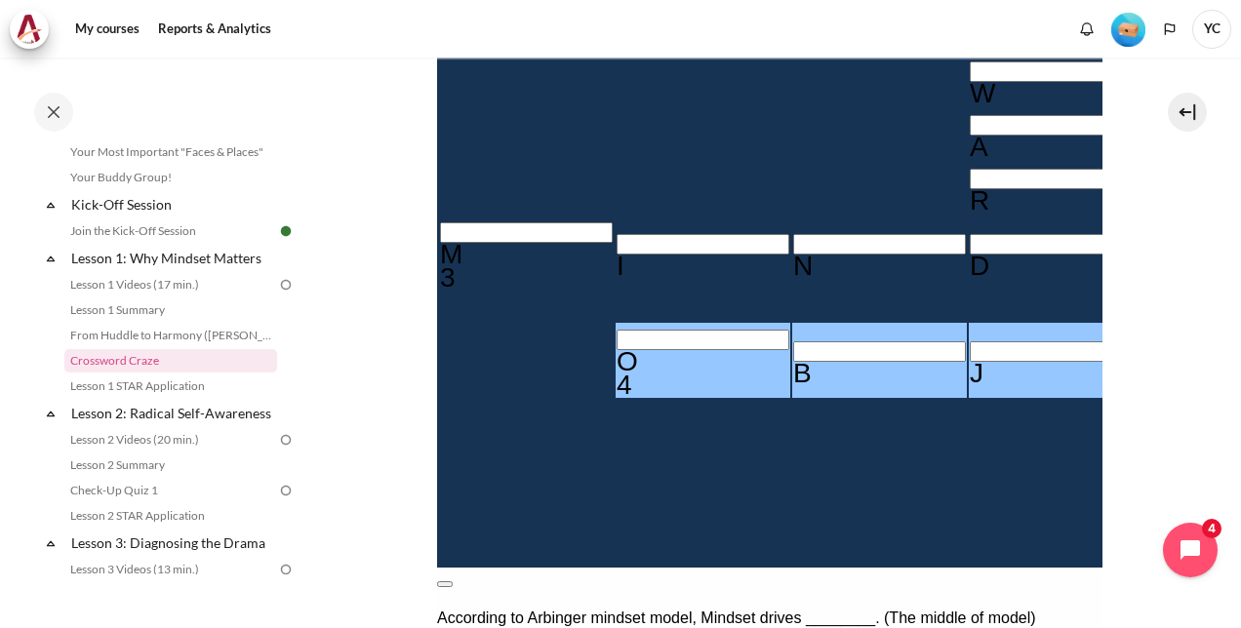
click at [452, 581] on button at bounding box center [444, 584] width 16 height 6
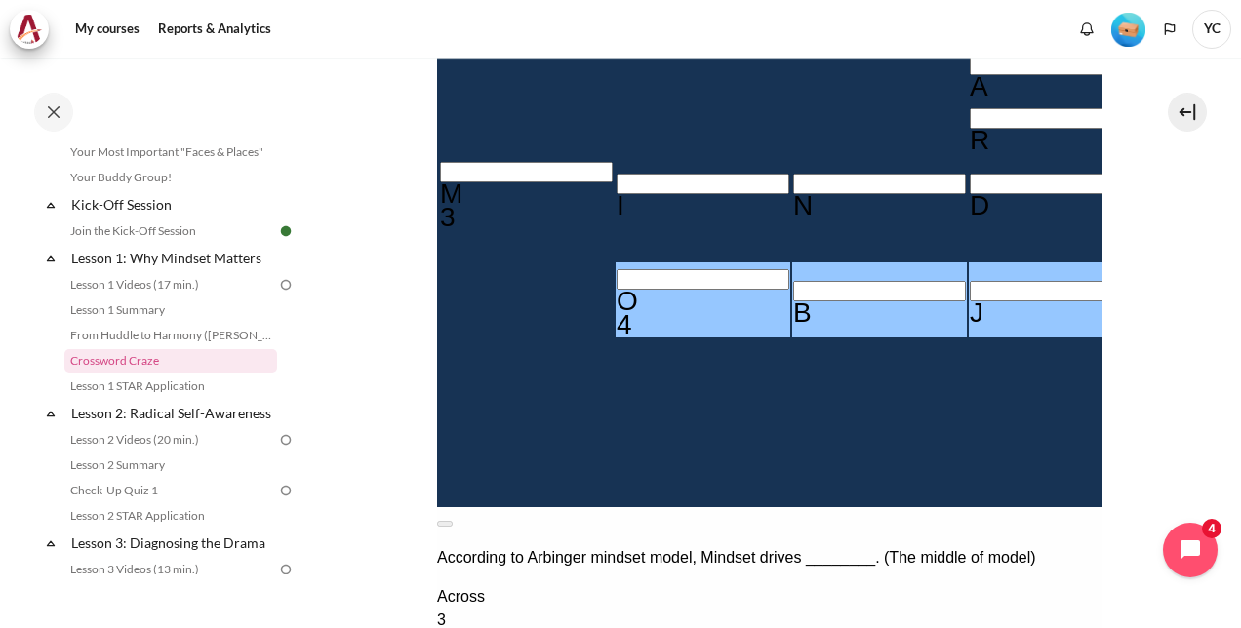
scroll to position [640, 0]
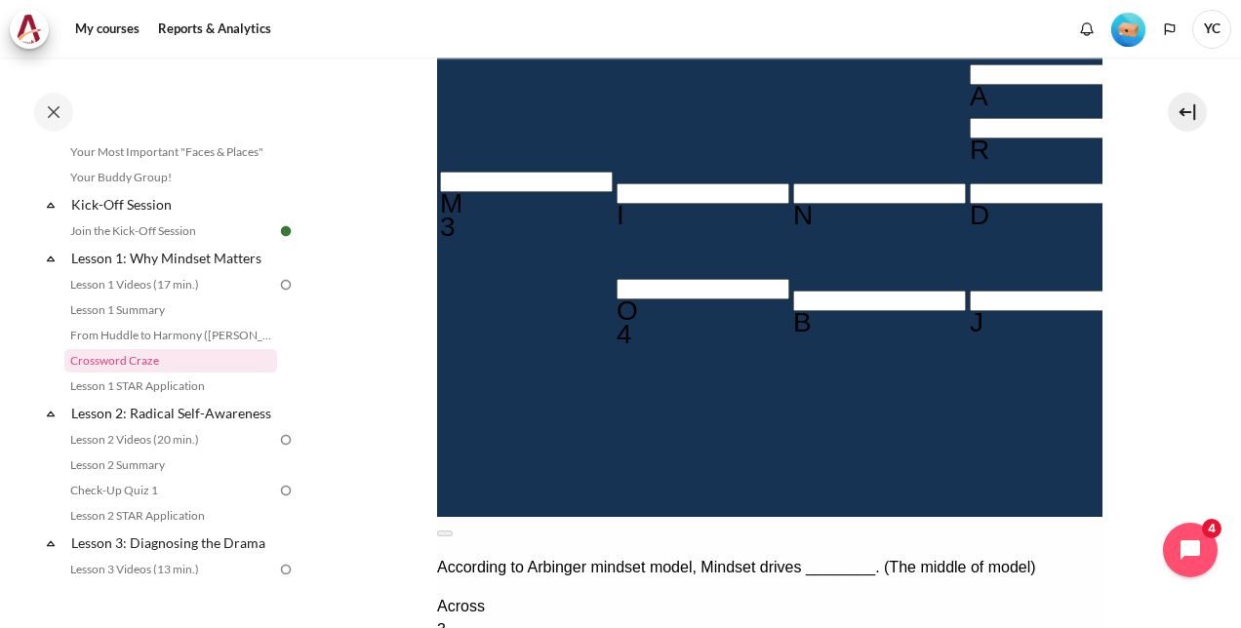
type input "BE＿C＿＿＿R"
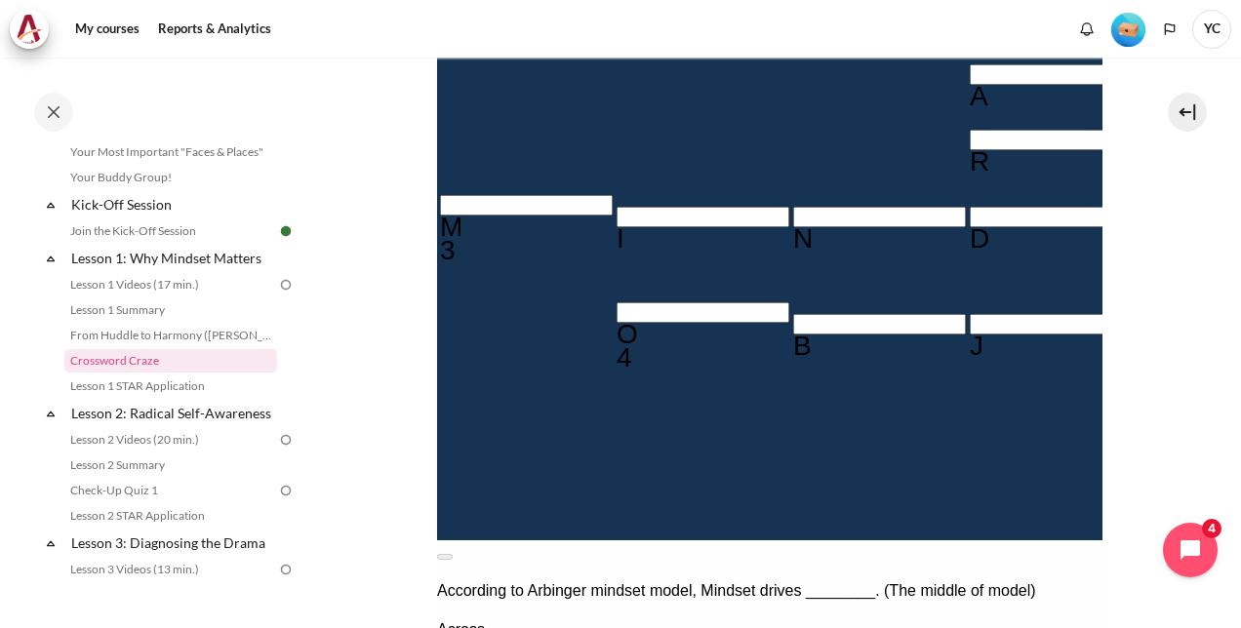
type input "BEHC＿＿＿R"
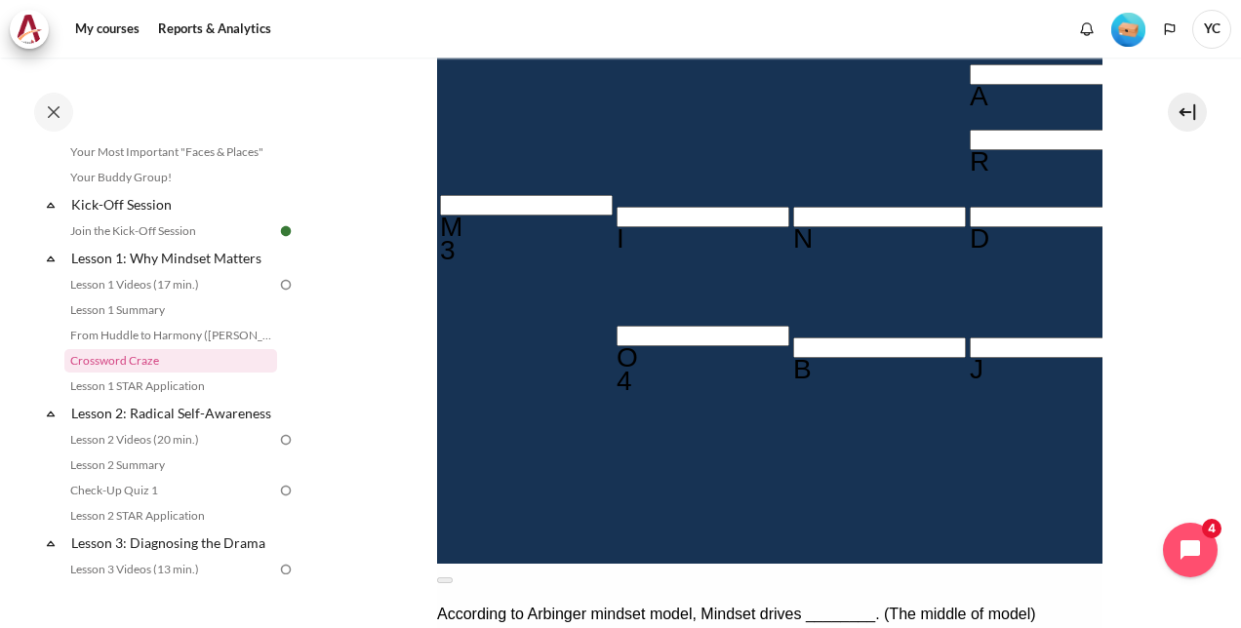
type input "OBJEATS"
type input "BEHA＿＿＿R"
type input "BEHAV＿＿R"
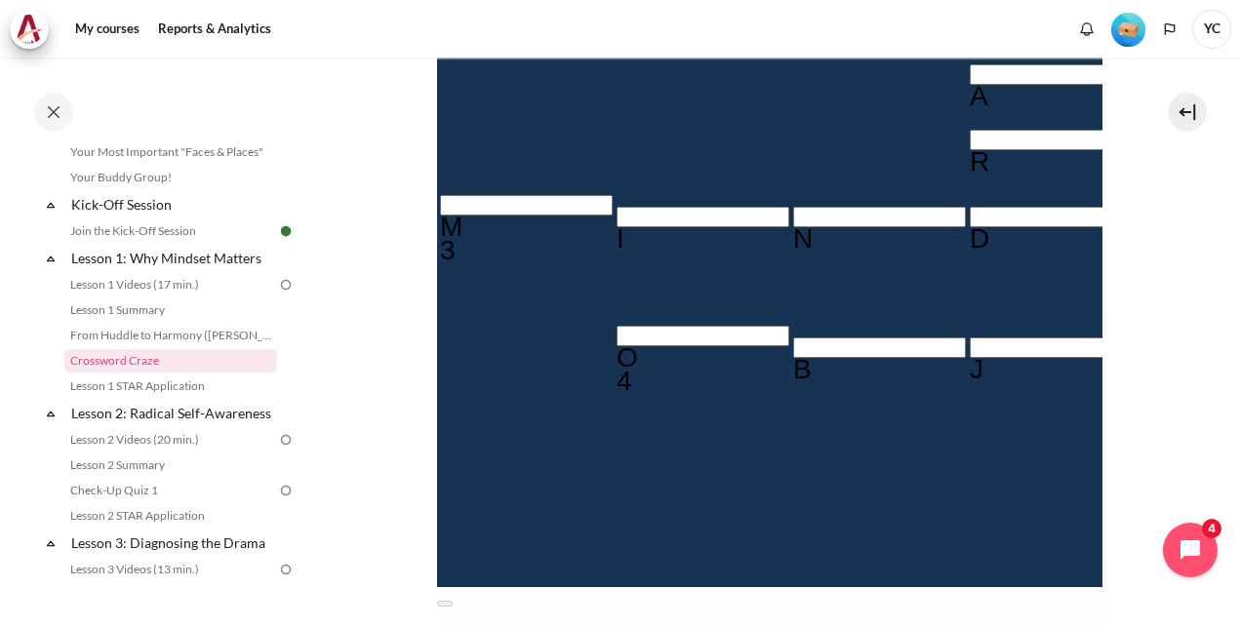
type input "BEHAVI＿R"
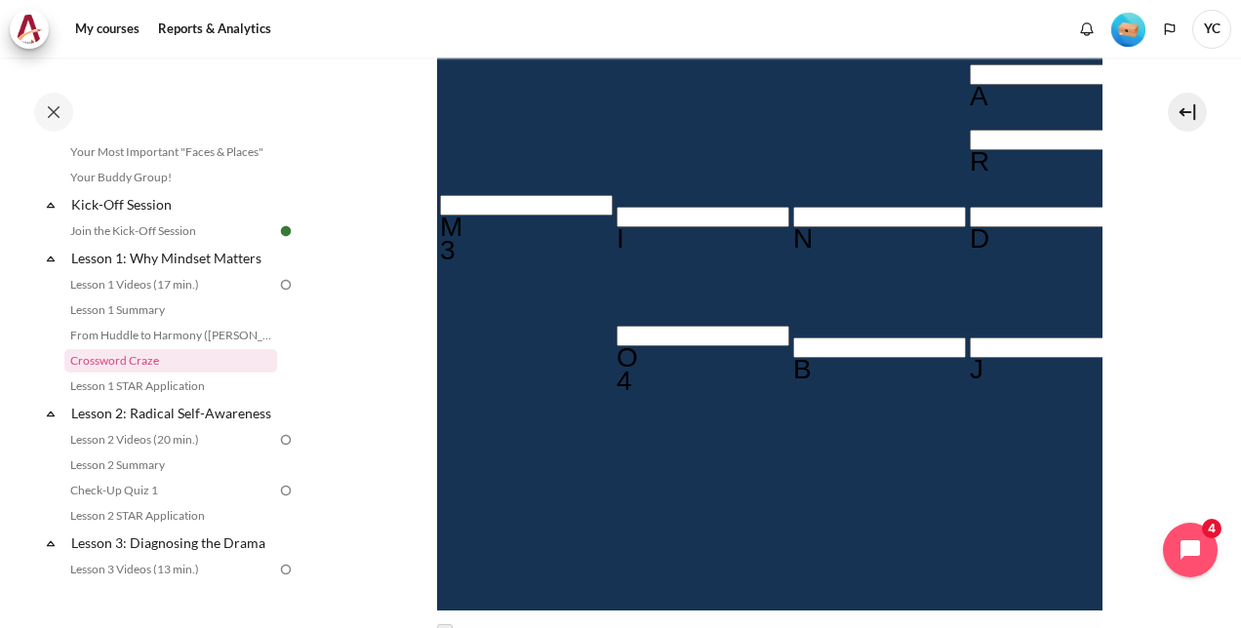
type input "BEHAVIOR"
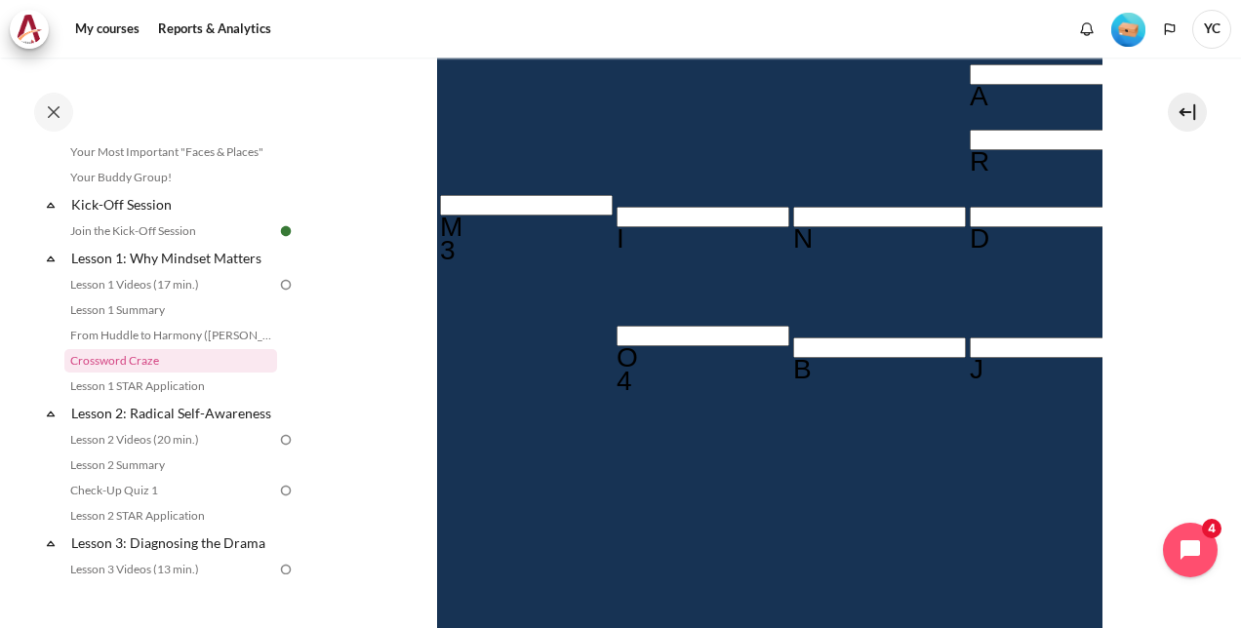
drag, startPoint x: 1229, startPoint y: 408, endPoint x: 1243, endPoint y: 533, distance: 126.7
click at [1240, 533] on html "Skip to main content Open course index Completed 8% 2 / 25 Expand Collapse" at bounding box center [620, 314] width 1241 height 628
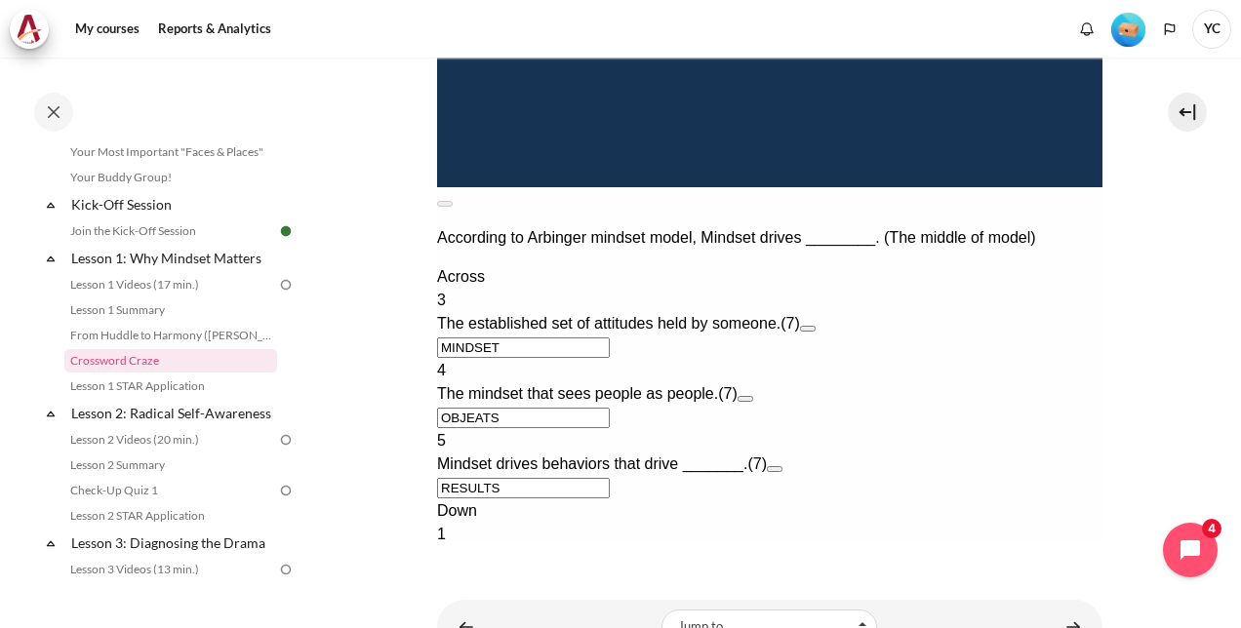
scroll to position [1092, 0]
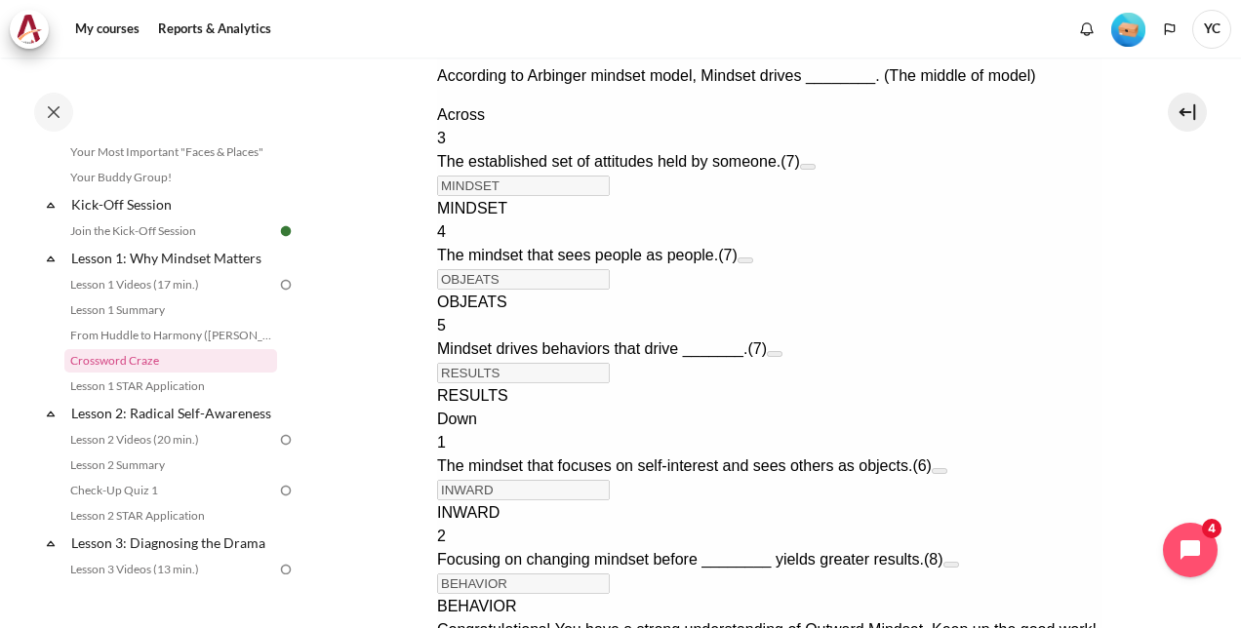
scroll to position [0, 0]
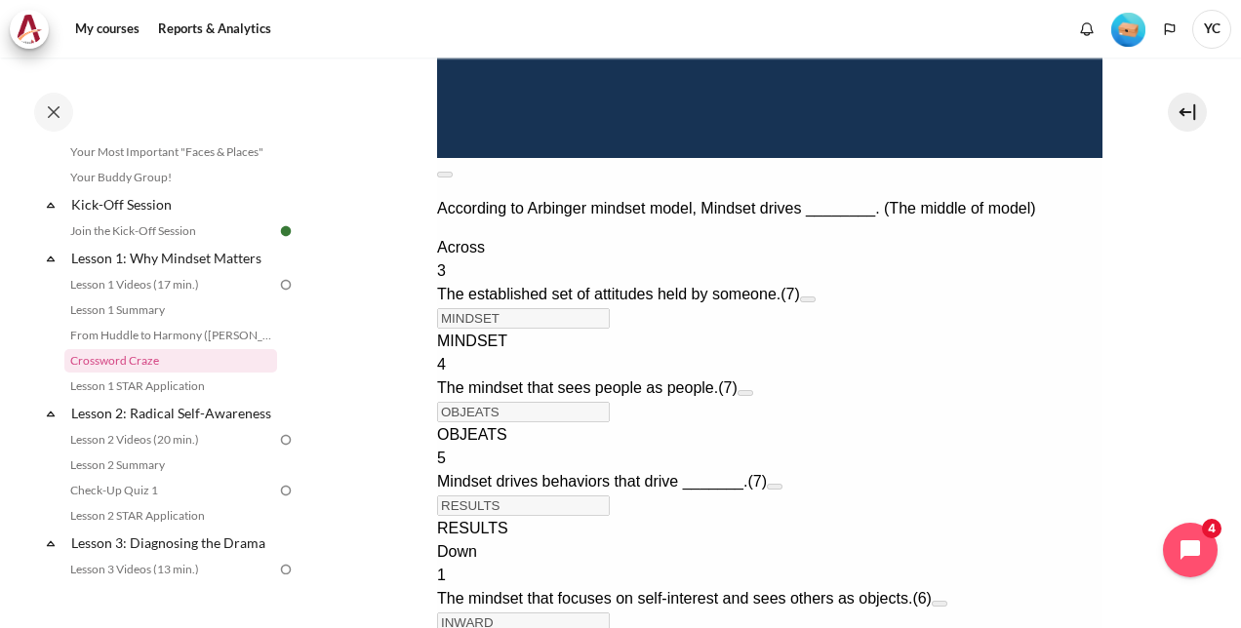
click at [496, 426] on span "OBJEATS" at bounding box center [471, 434] width 70 height 17
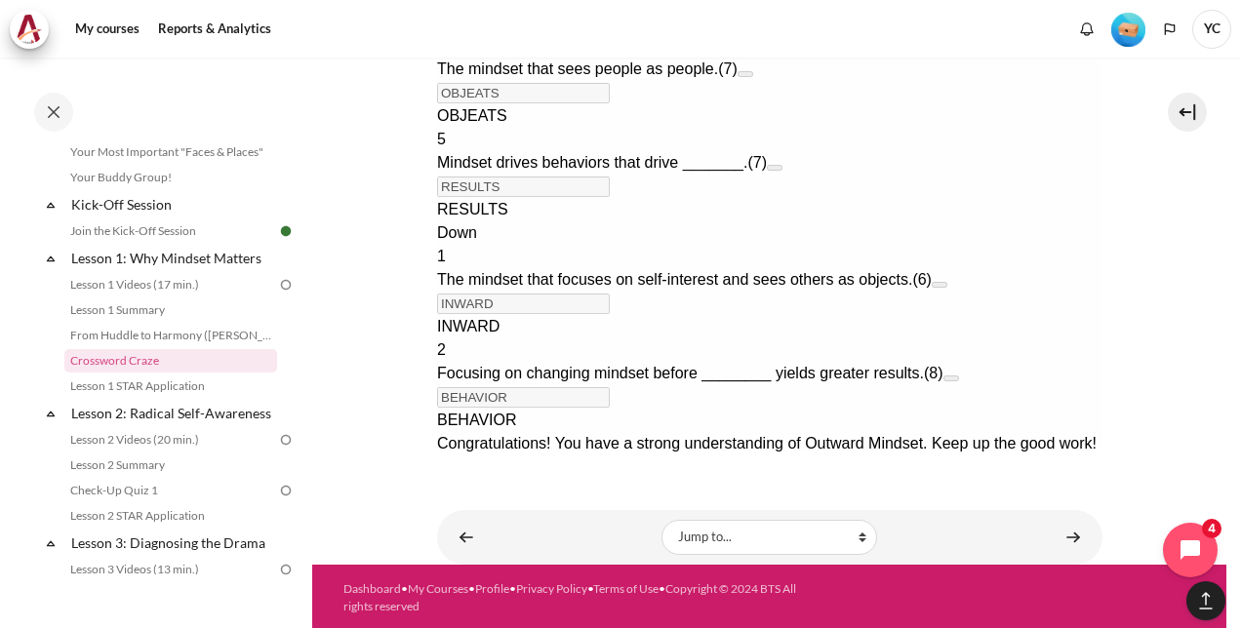
scroll to position [1414, 0]
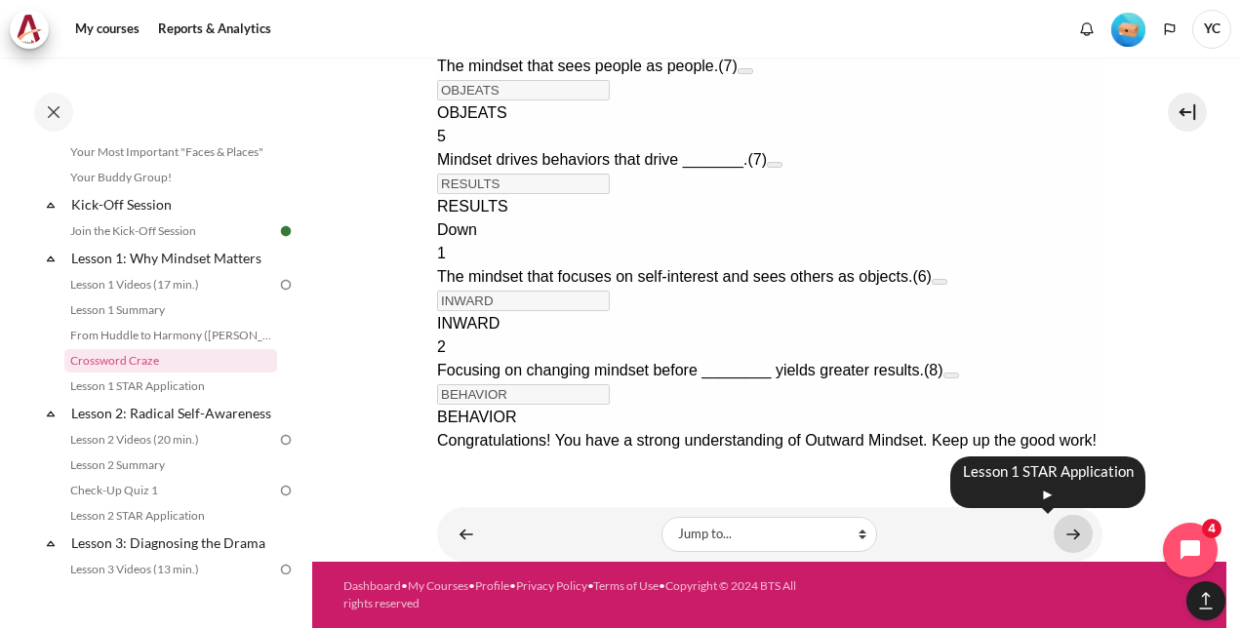
click at [1058, 533] on link "Content" at bounding box center [1072, 534] width 39 height 38
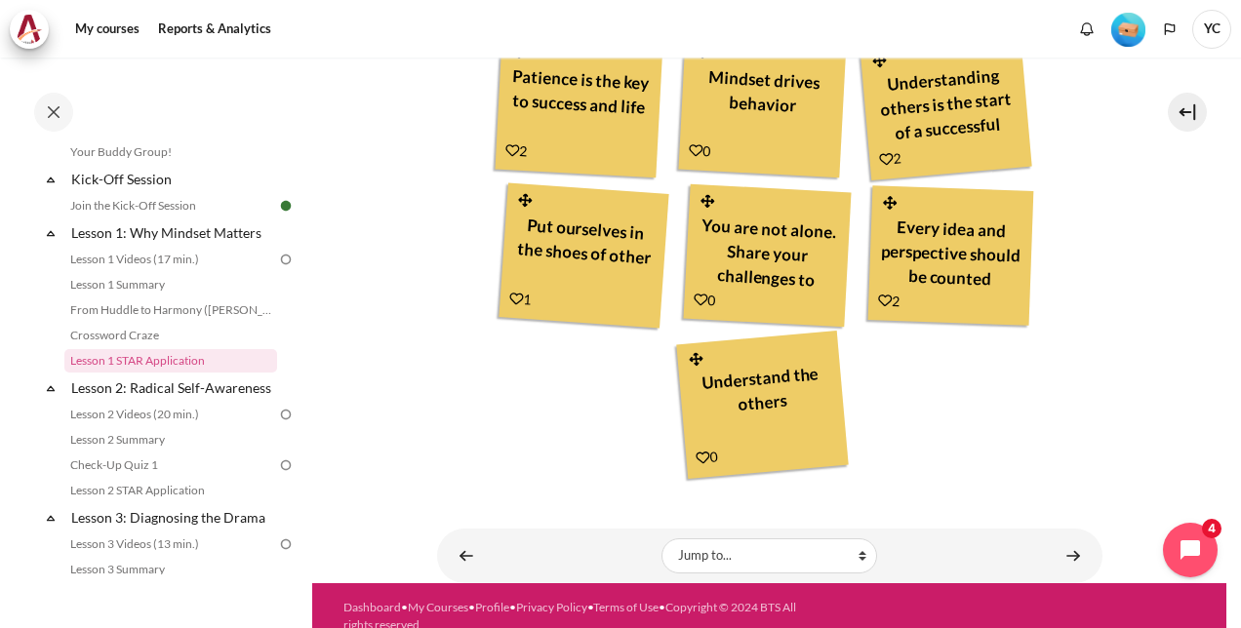
scroll to position [918, 0]
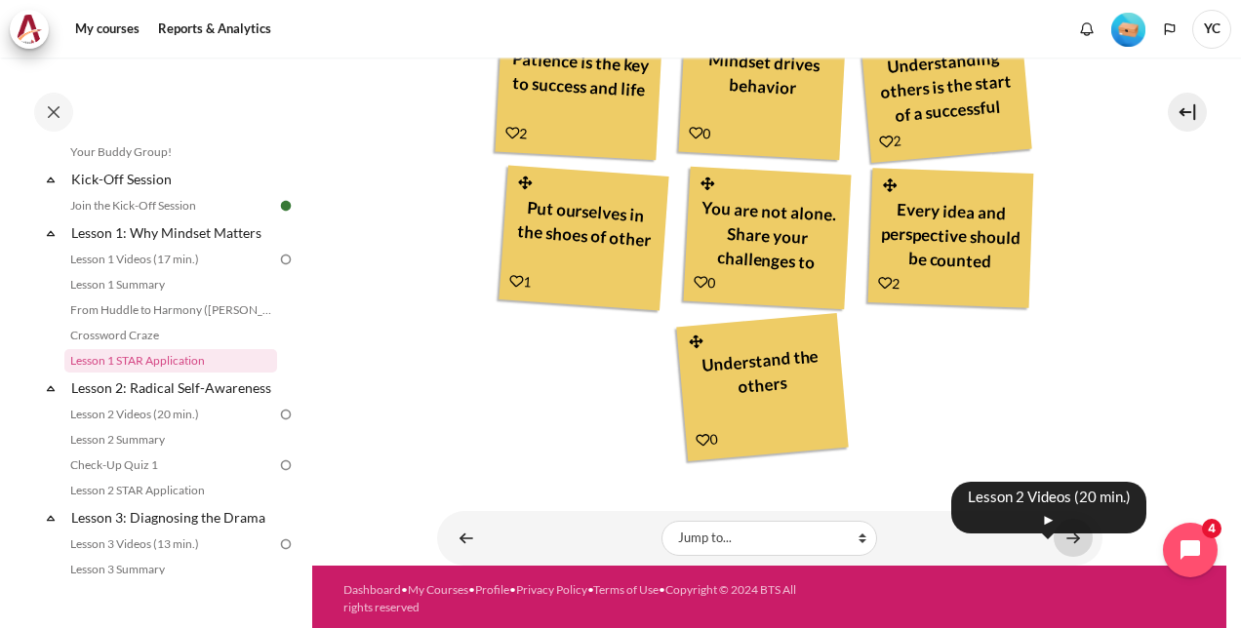
click at [1069, 538] on link "Content" at bounding box center [1072, 538] width 39 height 38
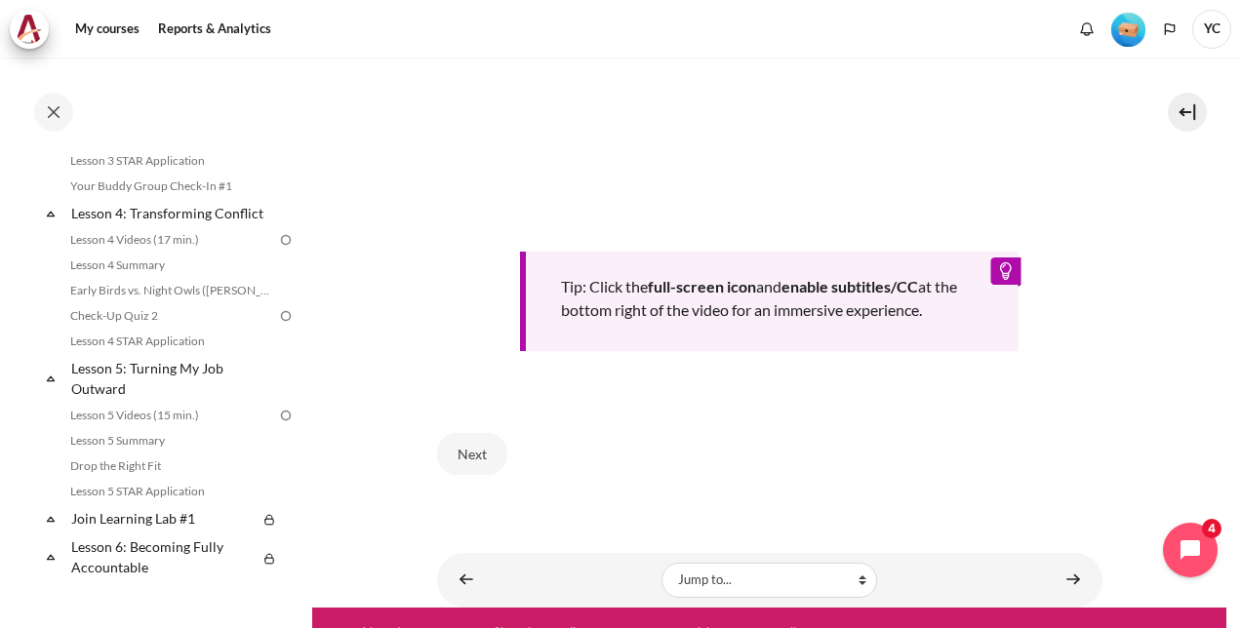
scroll to position [774, 0]
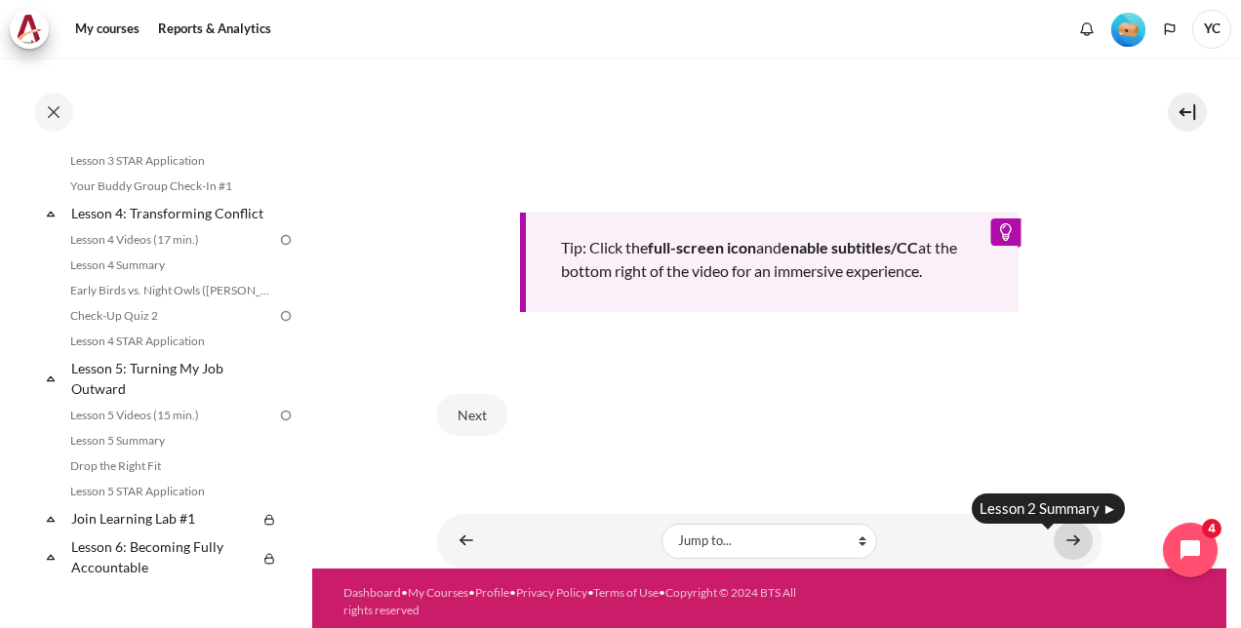
click at [1059, 534] on link "Content" at bounding box center [1072, 541] width 39 height 38
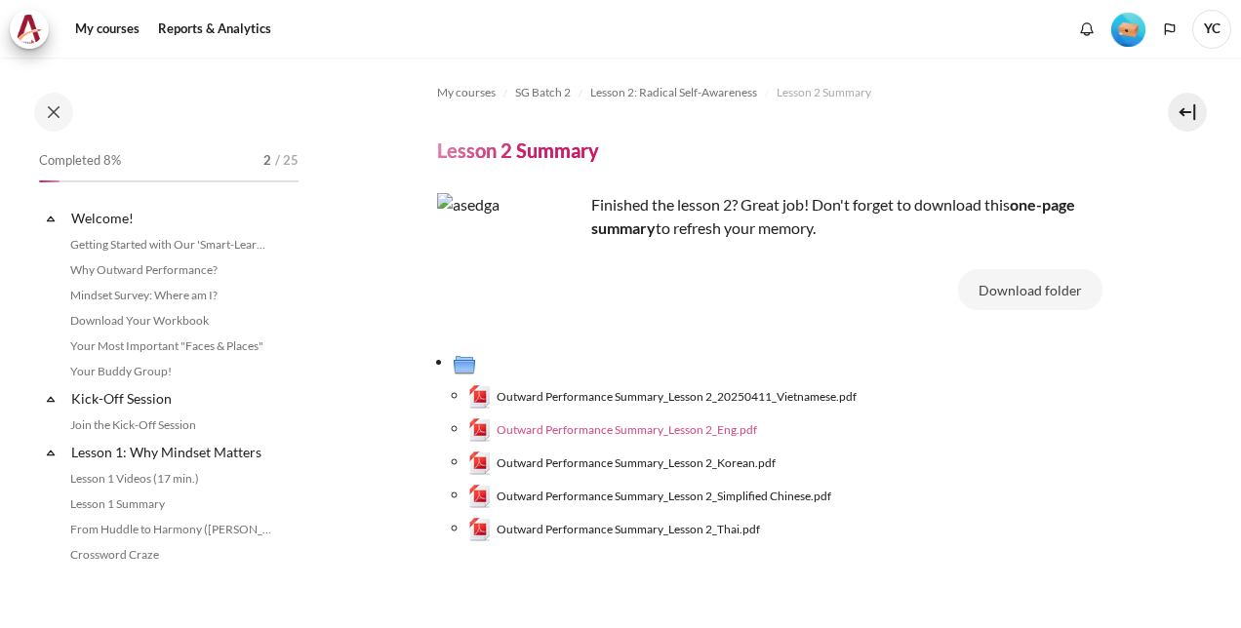
scroll to position [319, 0]
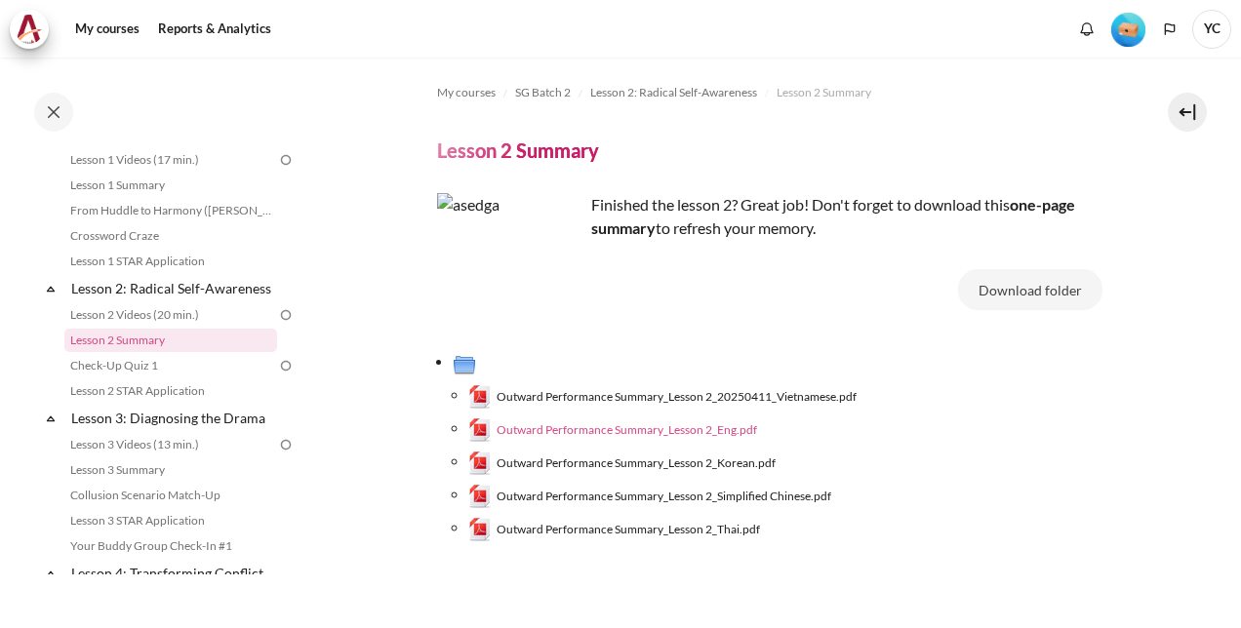
click at [718, 426] on span "Outward Performance Summary_Lesson 2_Eng.pdf" at bounding box center [626, 430] width 260 height 18
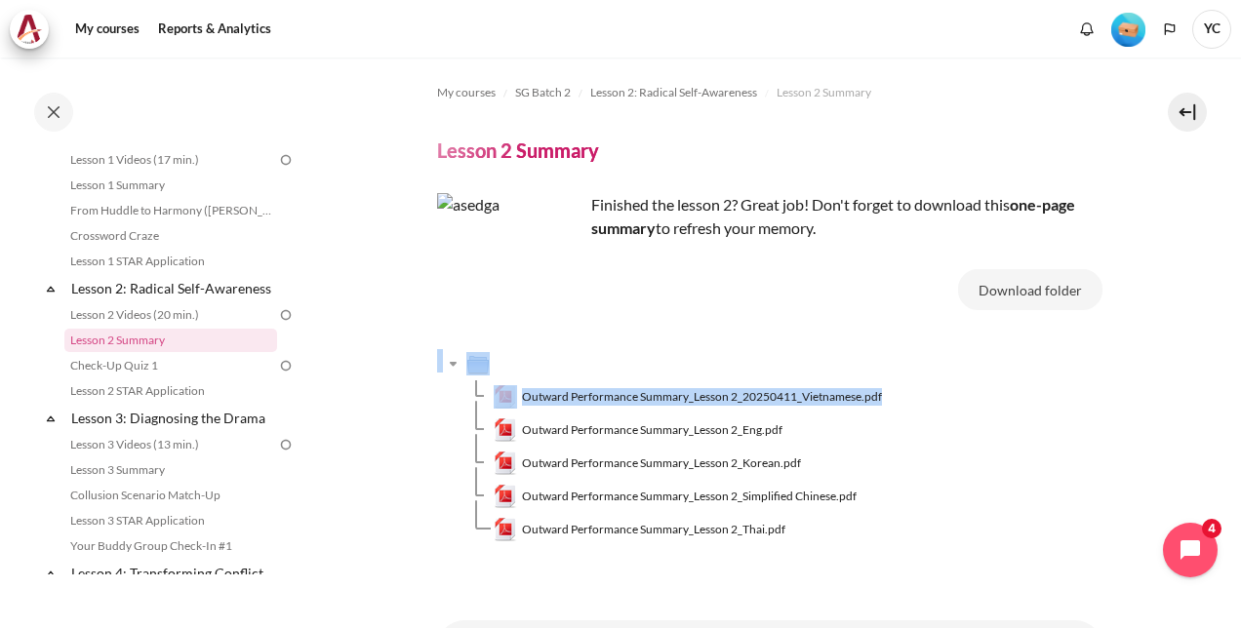
drag, startPoint x: 1229, startPoint y: 296, endPoint x: 1236, endPoint y: 414, distance: 117.2
click at [1236, 414] on div "My courses SG Batch 2 Lesson 2: Radical Self-Awareness Lesson 2 Summary Lesson …" at bounding box center [620, 343] width 1241 height 571
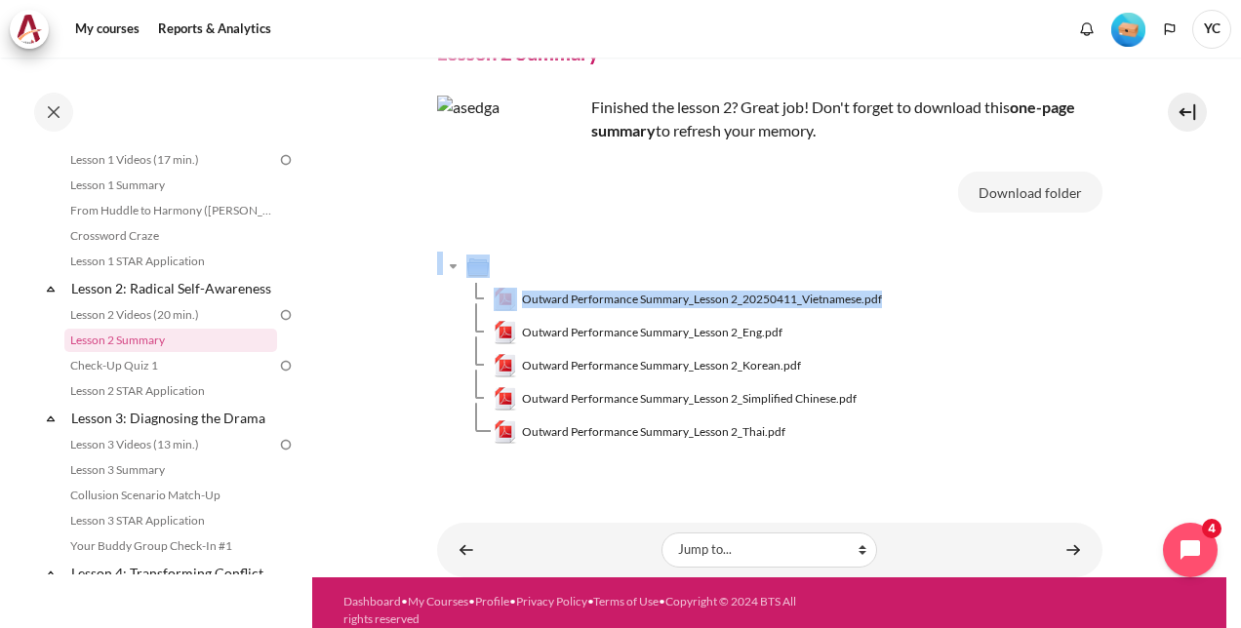
scroll to position [101, 0]
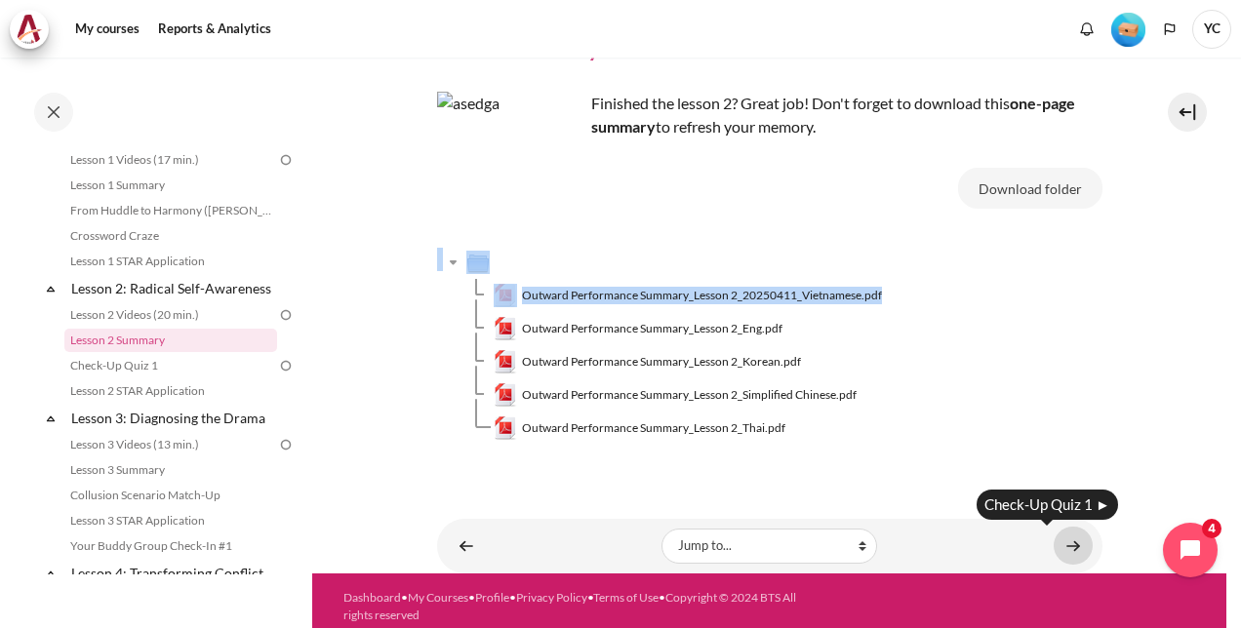
click at [1062, 543] on link "Content" at bounding box center [1072, 546] width 39 height 38
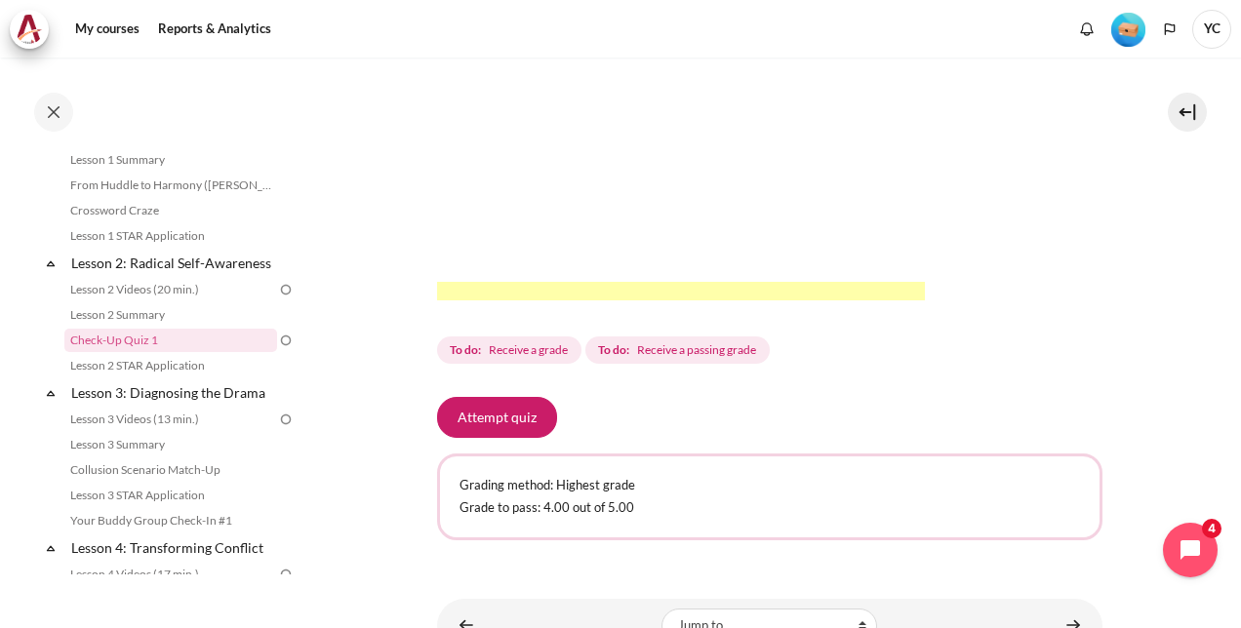
scroll to position [606, 0]
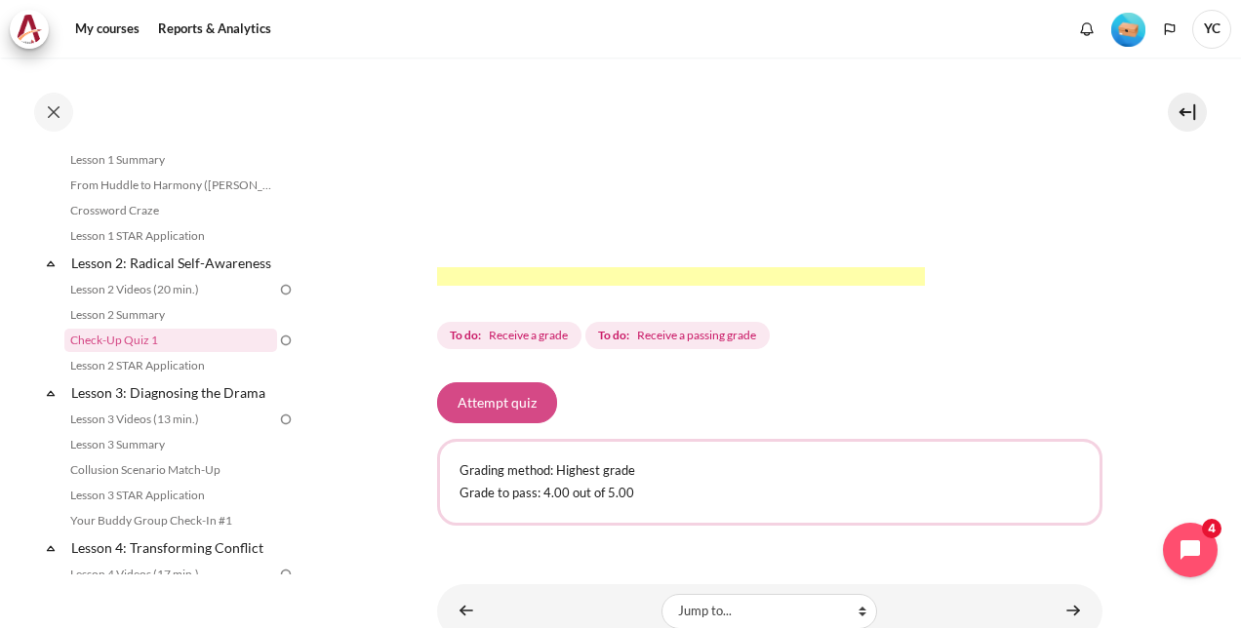
click at [497, 423] on button "Attempt quiz" at bounding box center [497, 402] width 120 height 41
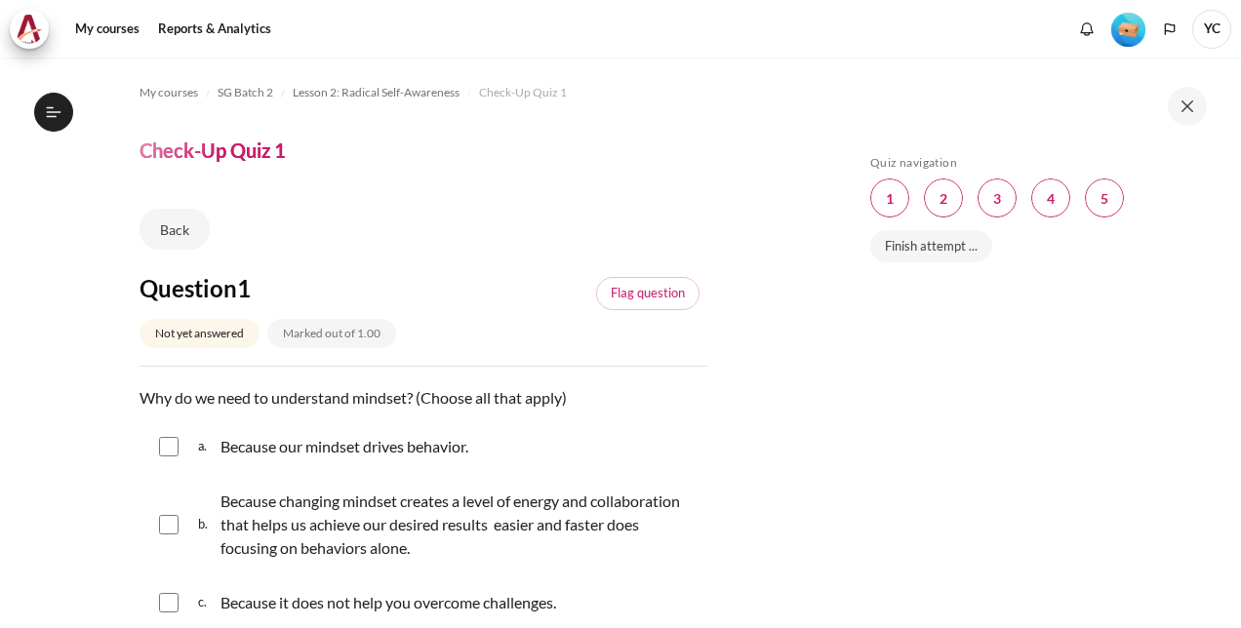
scroll to position [344, 0]
click at [167, 441] on input "Content" at bounding box center [169, 447] width 20 height 20
checkbox input "true"
click at [165, 534] on div "b. Because changing mindset creates a level of energy and collaboration that he…" at bounding box center [423, 525] width 568 height 98
click at [165, 526] on input "Content" at bounding box center [169, 525] width 20 height 20
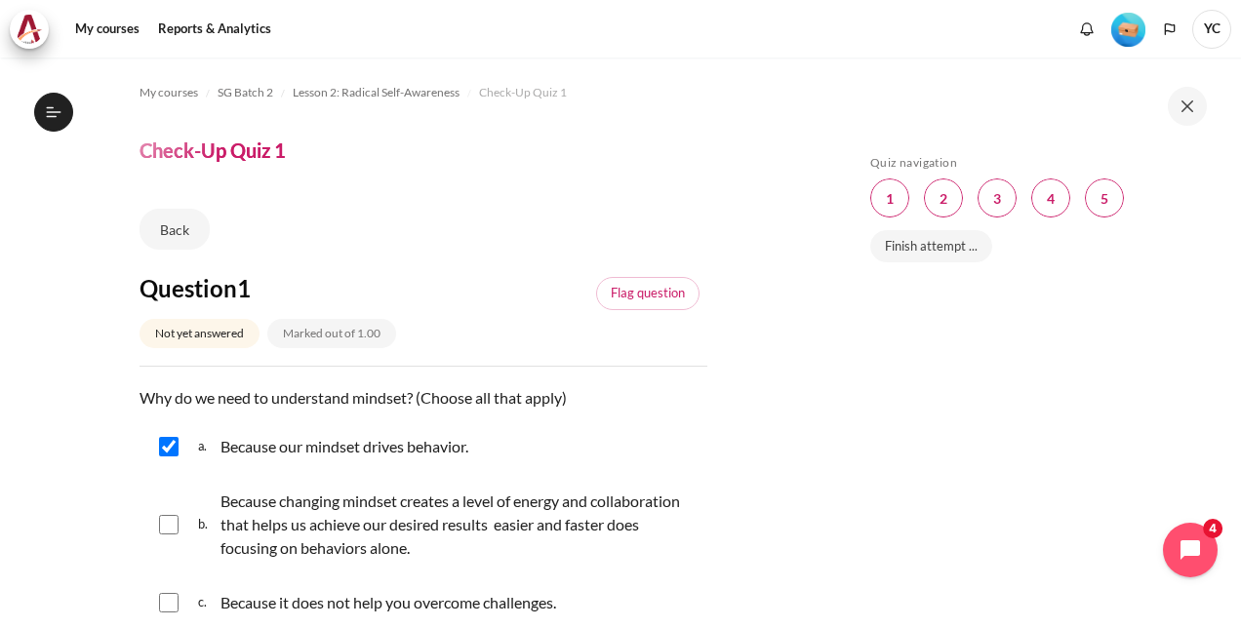
checkbox input "true"
click at [636, 287] on link "Flag question" at bounding box center [647, 293] width 103 height 33
click at [653, 304] on link "Remove flag" at bounding box center [649, 293] width 99 height 33
click at [950, 201] on span "Blocks" at bounding box center [943, 197] width 39 height 39
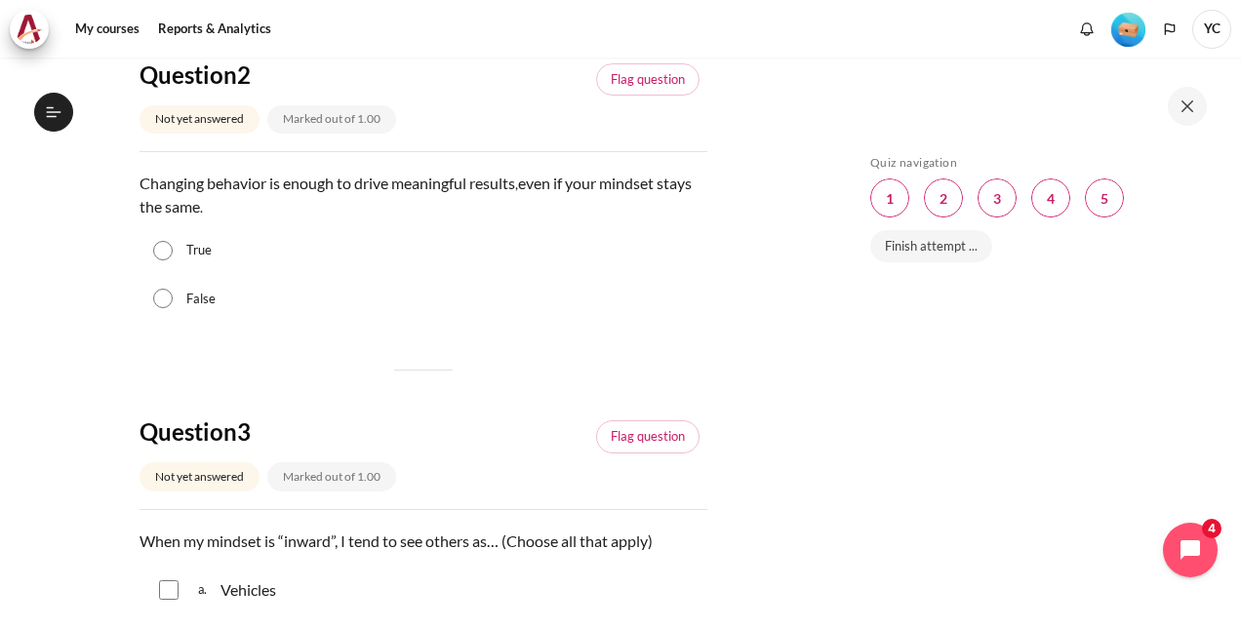
click at [171, 250] on input "True" at bounding box center [163, 251] width 20 height 20
radio input "true"
click at [153, 289] on input "False" at bounding box center [163, 299] width 20 height 20
radio input "true"
click at [153, 241] on input "True" at bounding box center [163, 251] width 20 height 20
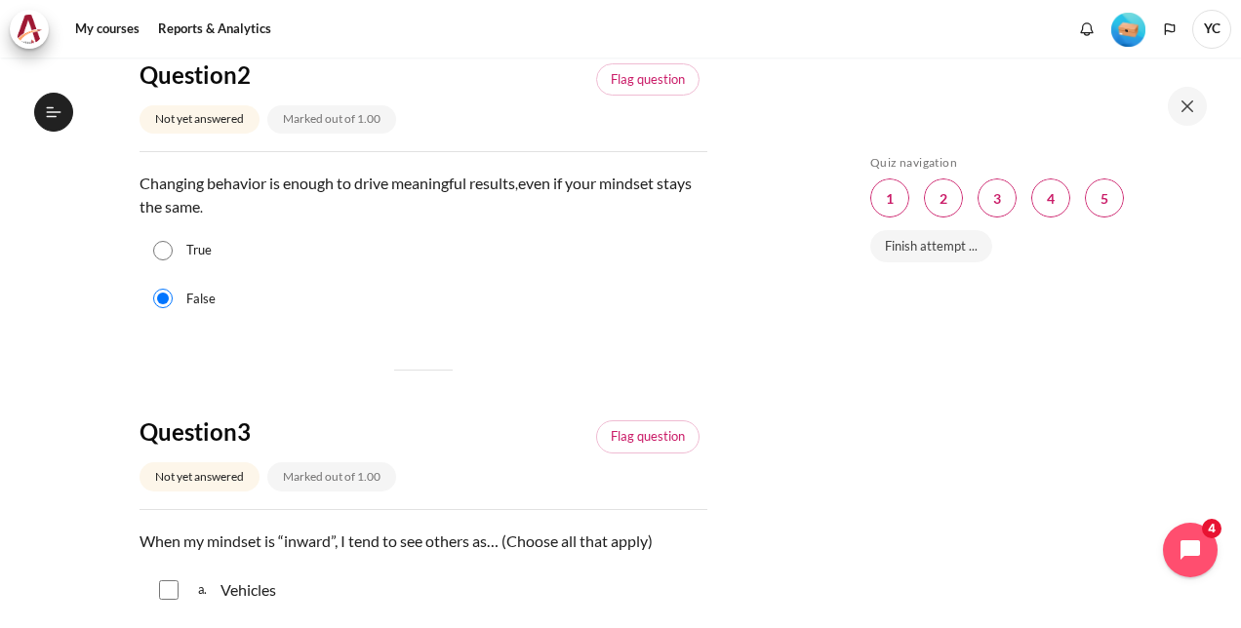
radio input "true"
click at [912, 336] on div "Skip Quiz navigation Quiz navigation Question 1 This page Question 2 This page …" at bounding box center [1033, 357] width 347 height 404
click at [328, 593] on div "a. Vehicles" at bounding box center [423, 590] width 568 height 51
click at [988, 201] on span "Blocks" at bounding box center [996, 197] width 39 height 39
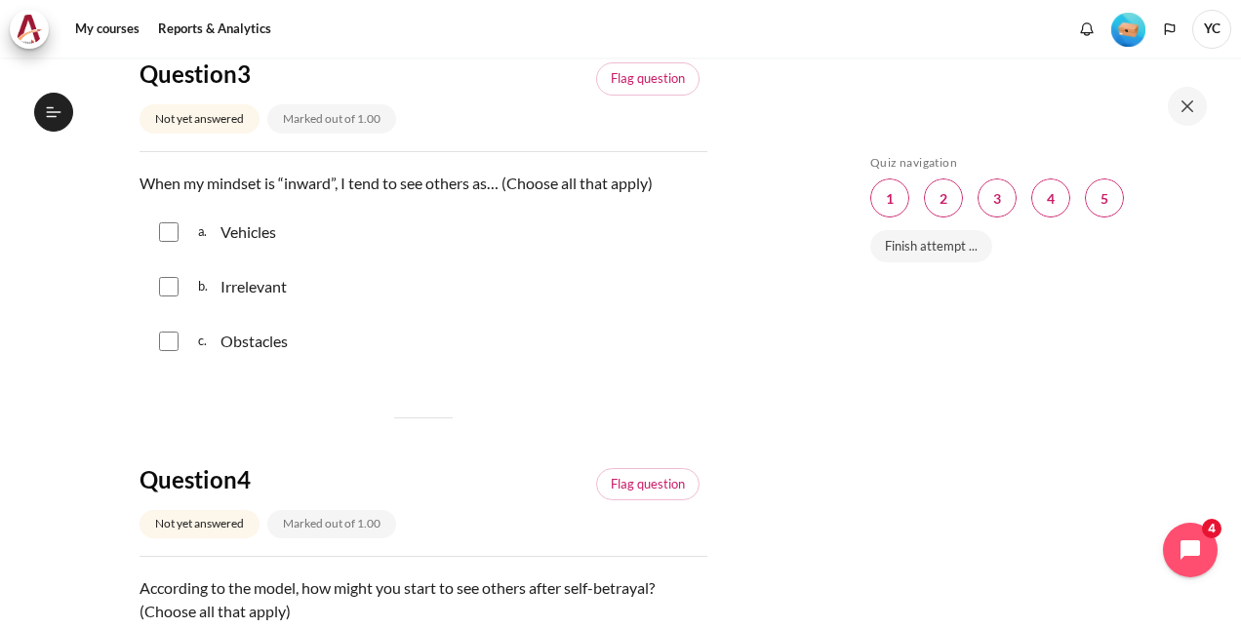
click at [168, 286] on input "Content" at bounding box center [169, 287] width 20 height 20
checkbox input "true"
click at [169, 334] on input "Content" at bounding box center [169, 342] width 20 height 20
checkbox input "true"
click at [1047, 201] on span "Blocks" at bounding box center [1050, 197] width 39 height 39
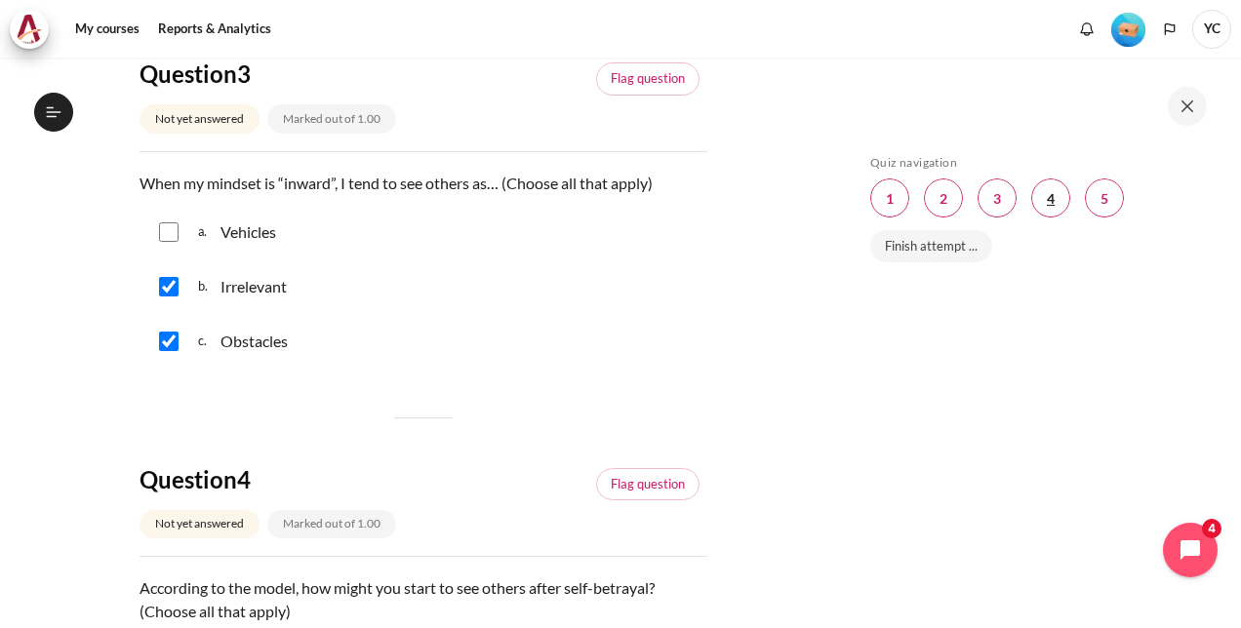
scroll to position [1482, 0]
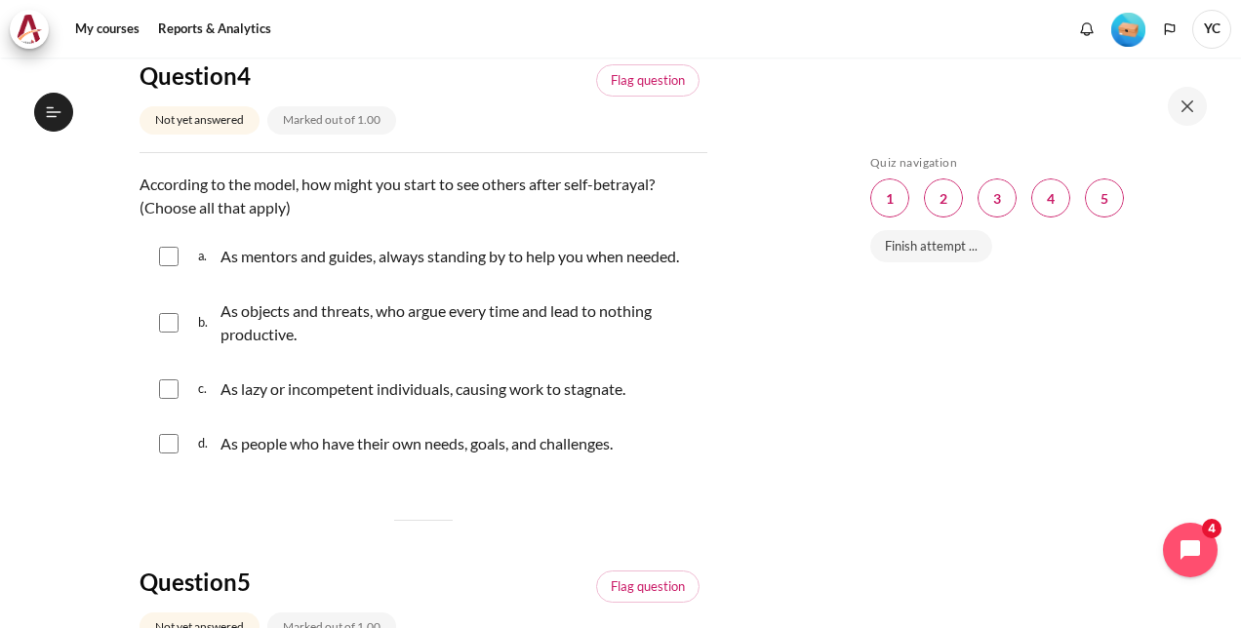
click at [173, 259] on input "Content" at bounding box center [169, 257] width 20 height 20
checkbox input "true"
click at [170, 442] on input "Content" at bounding box center [169, 444] width 20 height 20
checkbox input "true"
click at [1103, 197] on span "Blocks" at bounding box center [1104, 197] width 39 height 39
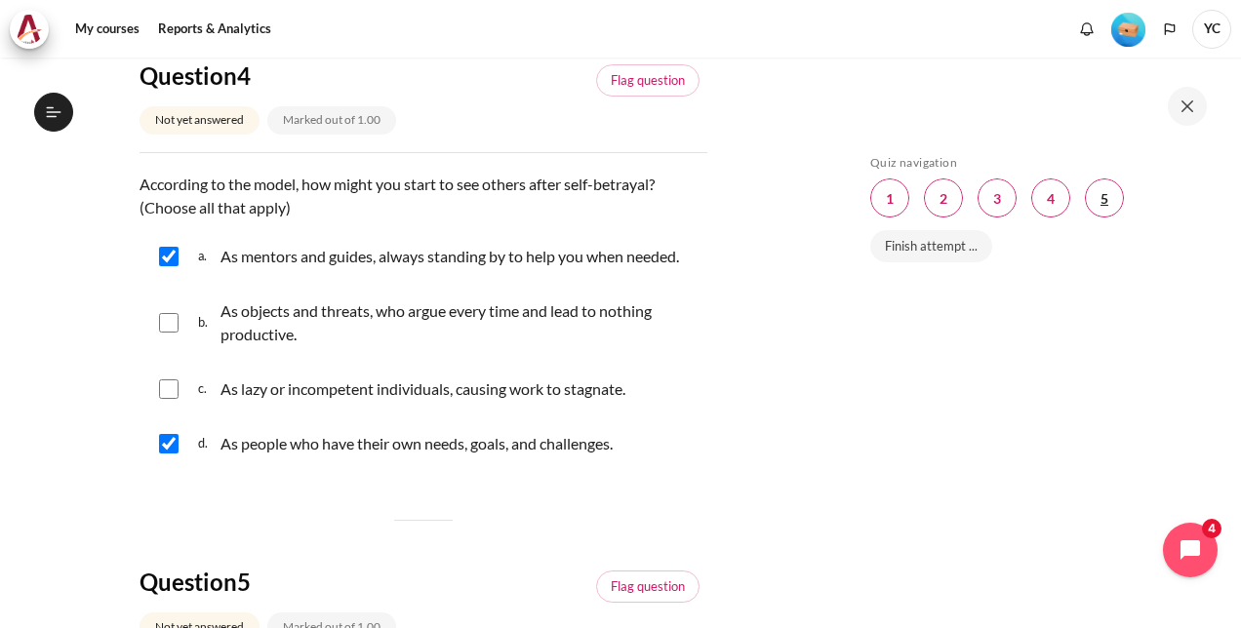
scroll to position [1990, 0]
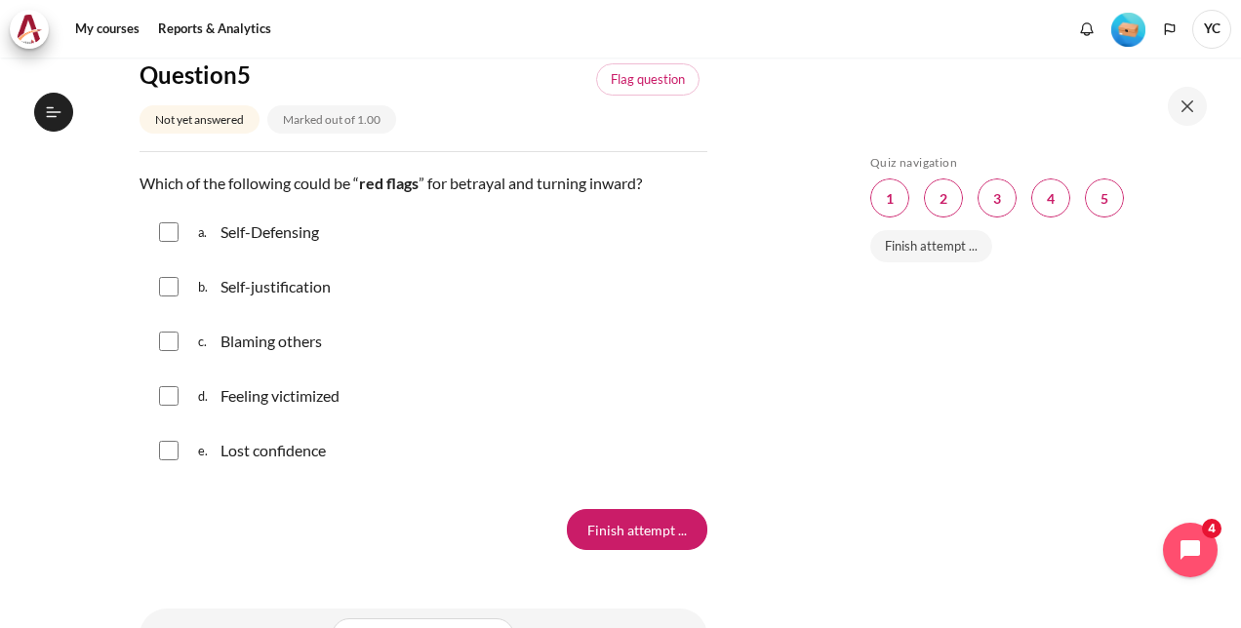
click at [172, 232] on input "Content" at bounding box center [169, 232] width 20 height 20
checkbox input "true"
click at [166, 283] on input "Content" at bounding box center [169, 287] width 20 height 20
checkbox input "true"
click at [170, 341] on input "Content" at bounding box center [169, 342] width 20 height 20
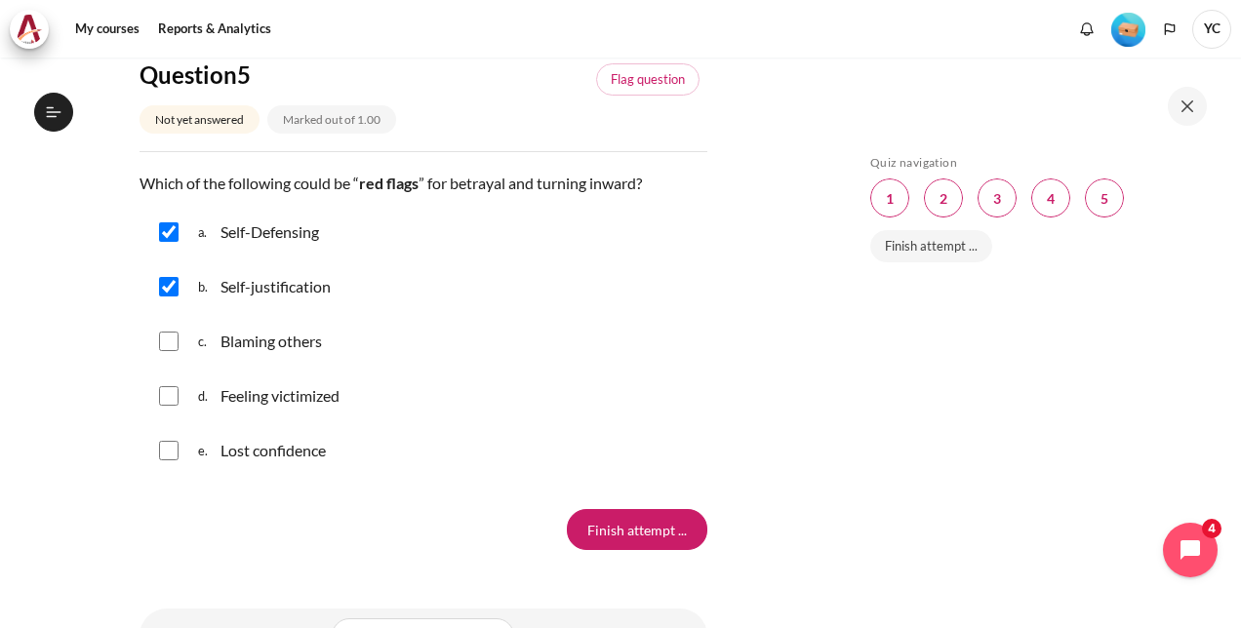
checkbox input "true"
click at [168, 398] on input "Content" at bounding box center [169, 396] width 20 height 20
checkbox input "true"
click at [176, 449] on input "Content" at bounding box center [169, 451] width 20 height 20
checkbox input "true"
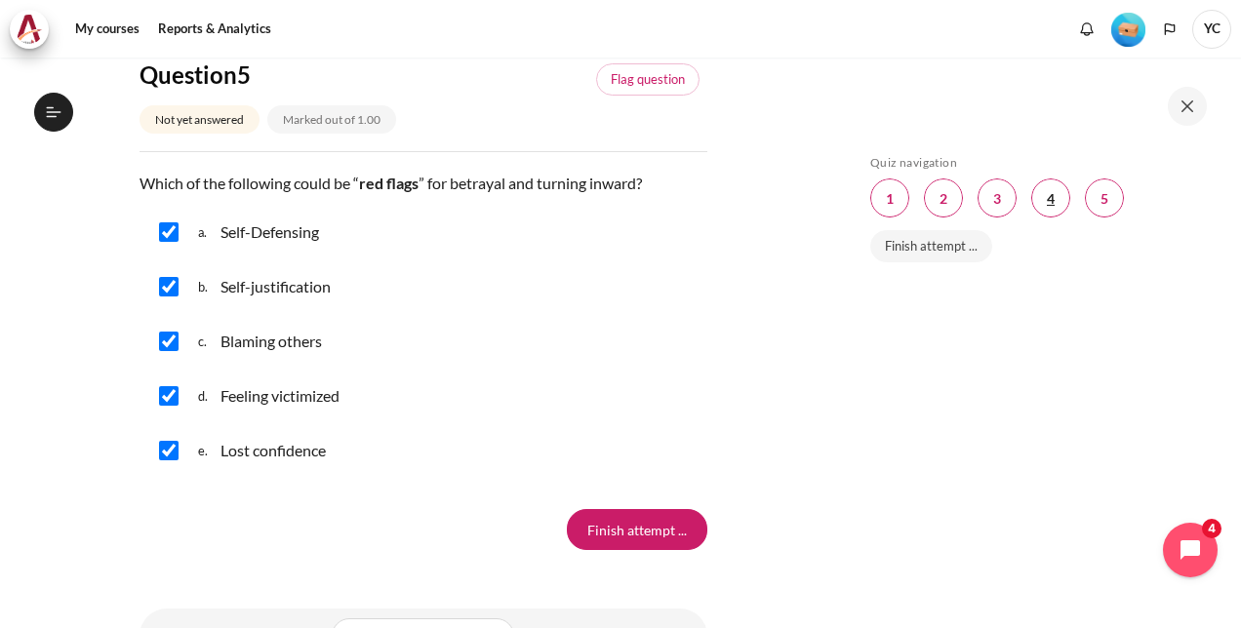
click at [1045, 202] on span "Blocks" at bounding box center [1050, 197] width 39 height 39
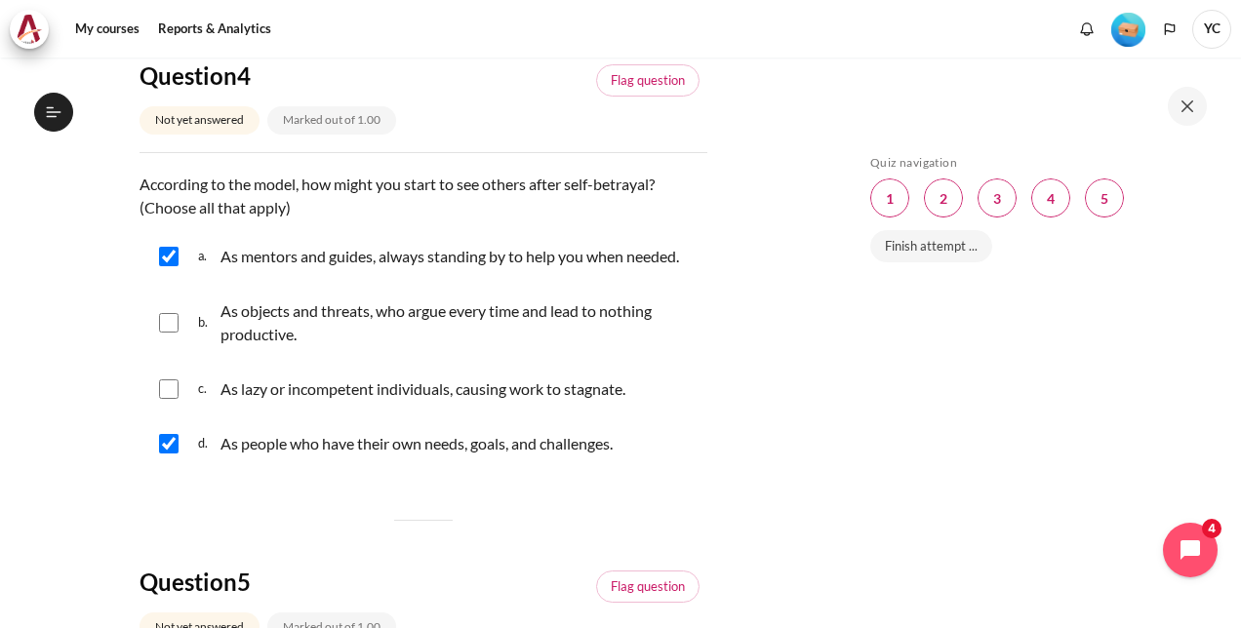
click at [168, 254] on input "Content" at bounding box center [169, 257] width 20 height 20
checkbox input "false"
click at [168, 326] on input "Content" at bounding box center [169, 323] width 20 height 20
checkbox input "true"
click at [173, 386] on input "Content" at bounding box center [169, 389] width 20 height 20
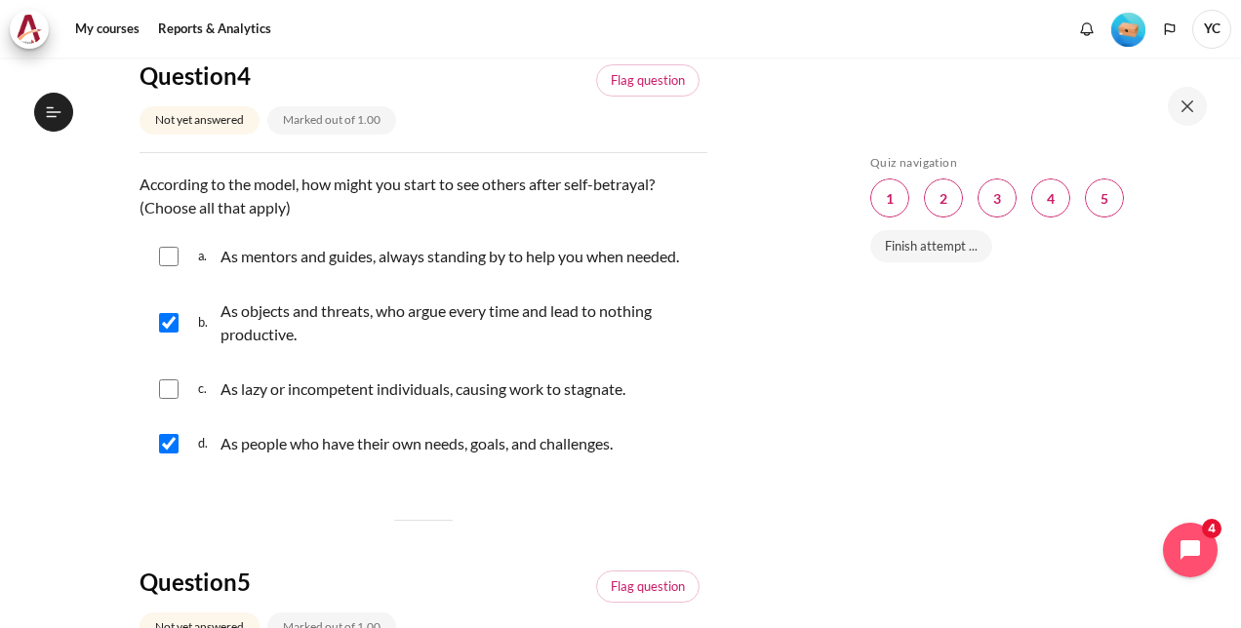
checkbox input "true"
click at [1106, 201] on span "Blocks" at bounding box center [1104, 197] width 39 height 39
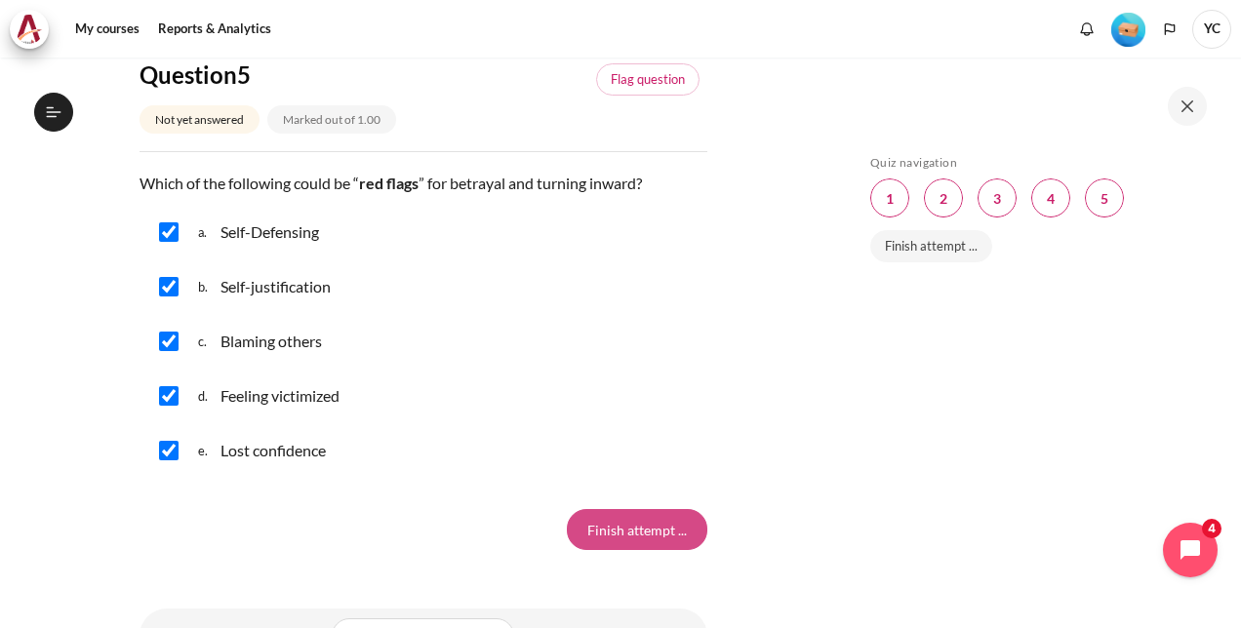
click at [626, 527] on input "Finish attempt ..." at bounding box center [637, 529] width 140 height 41
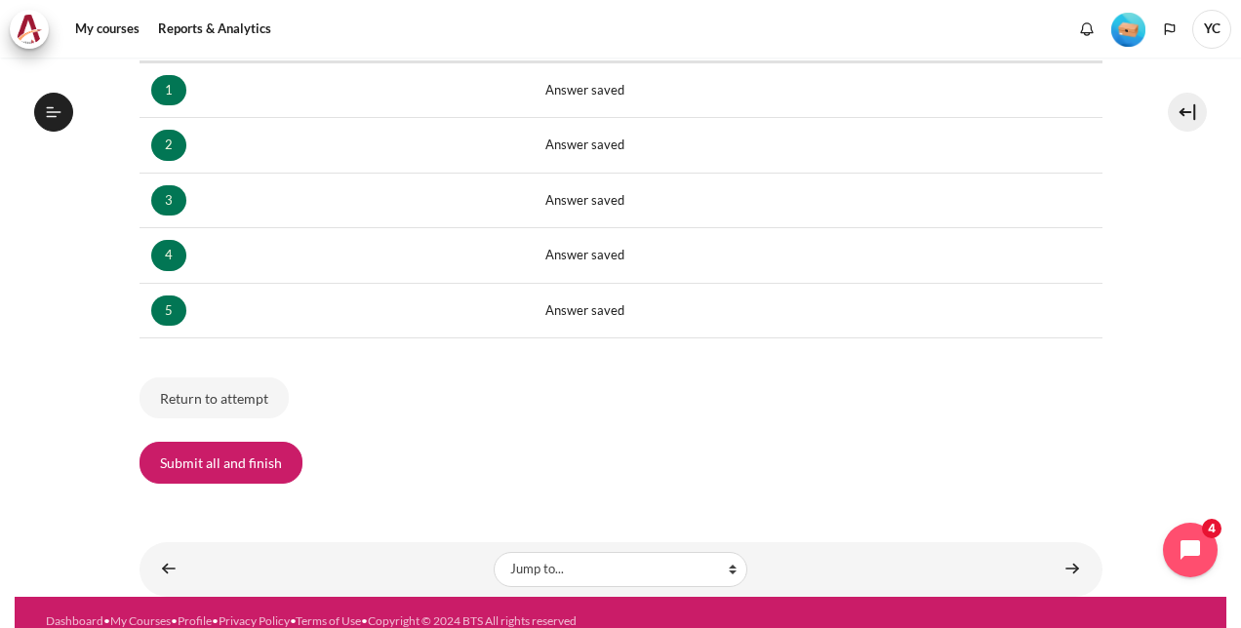
scroll to position [366, 0]
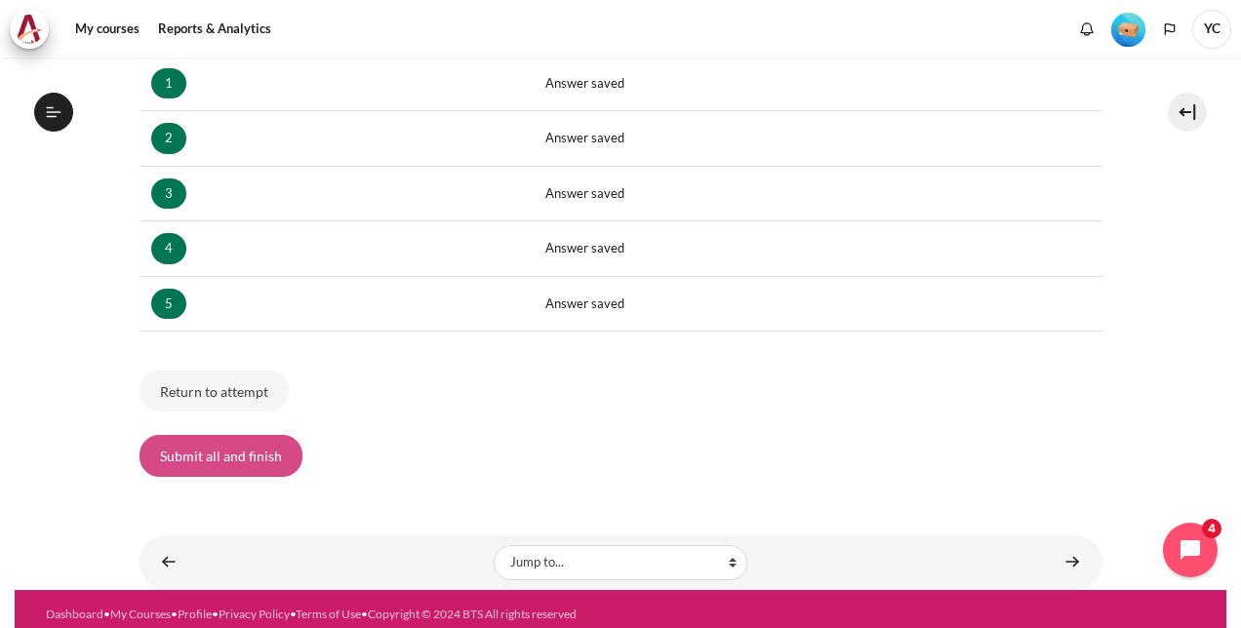
click at [262, 443] on button "Submit all and finish" at bounding box center [220, 455] width 163 height 41
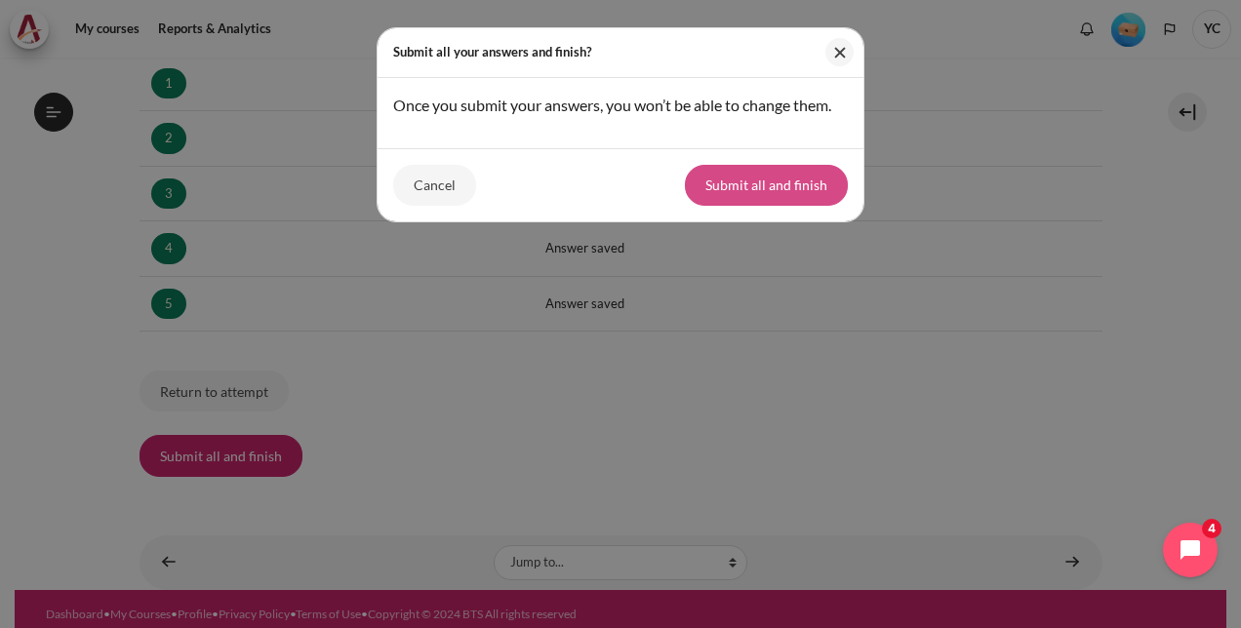
click at [779, 182] on button "Submit all and finish" at bounding box center [766, 185] width 163 height 41
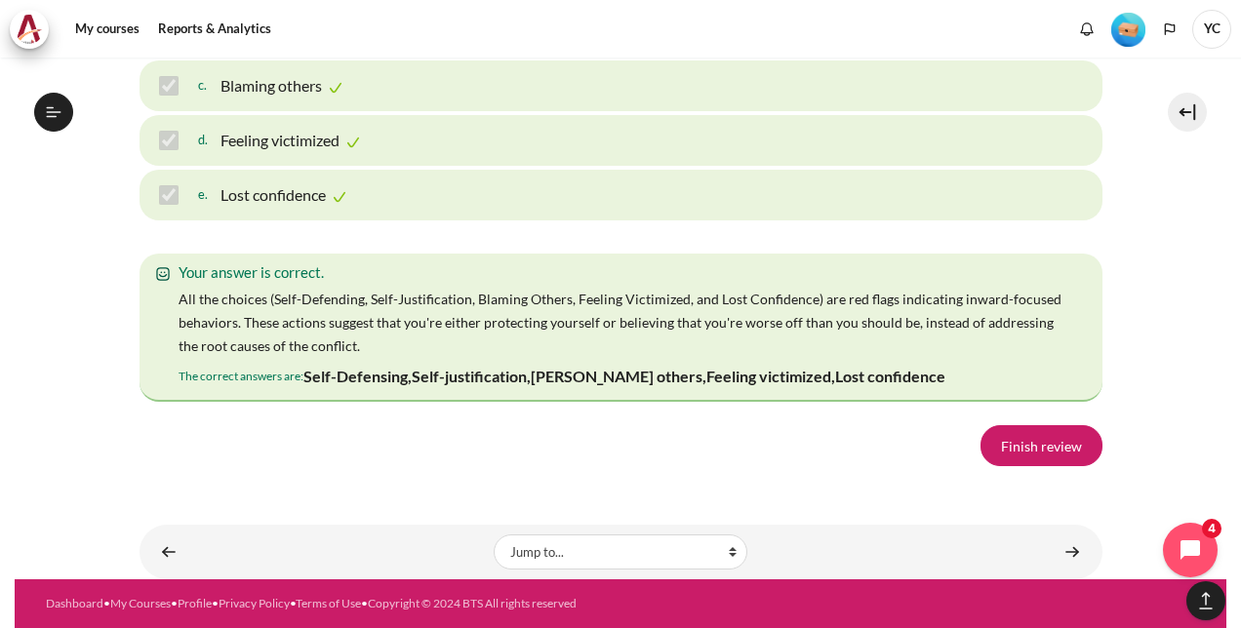
scroll to position [3428, 0]
click at [1056, 466] on link "Finish review" at bounding box center [1041, 445] width 122 height 41
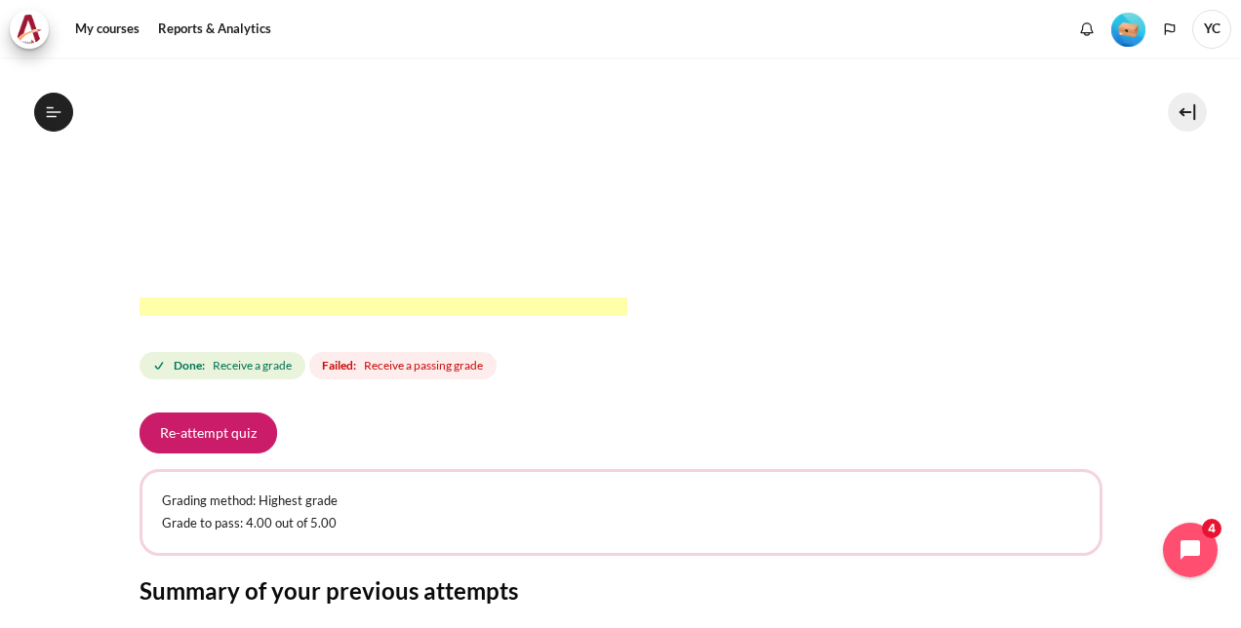
scroll to position [578, 0]
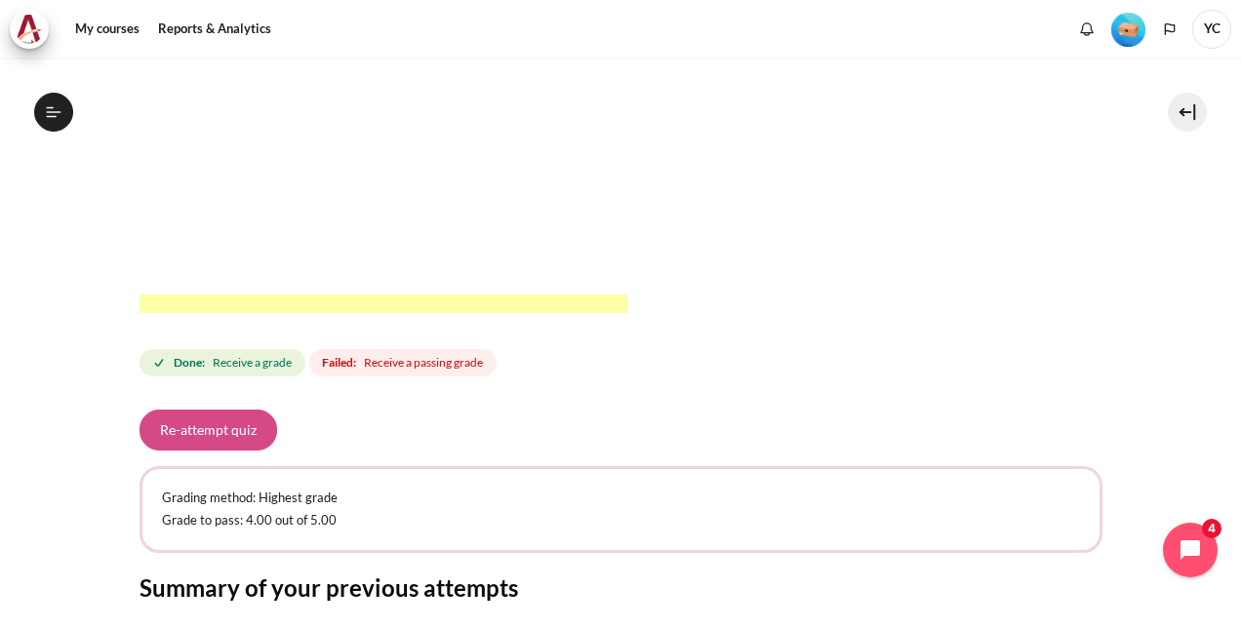
click at [236, 431] on button "Re-attempt quiz" at bounding box center [208, 430] width 138 height 41
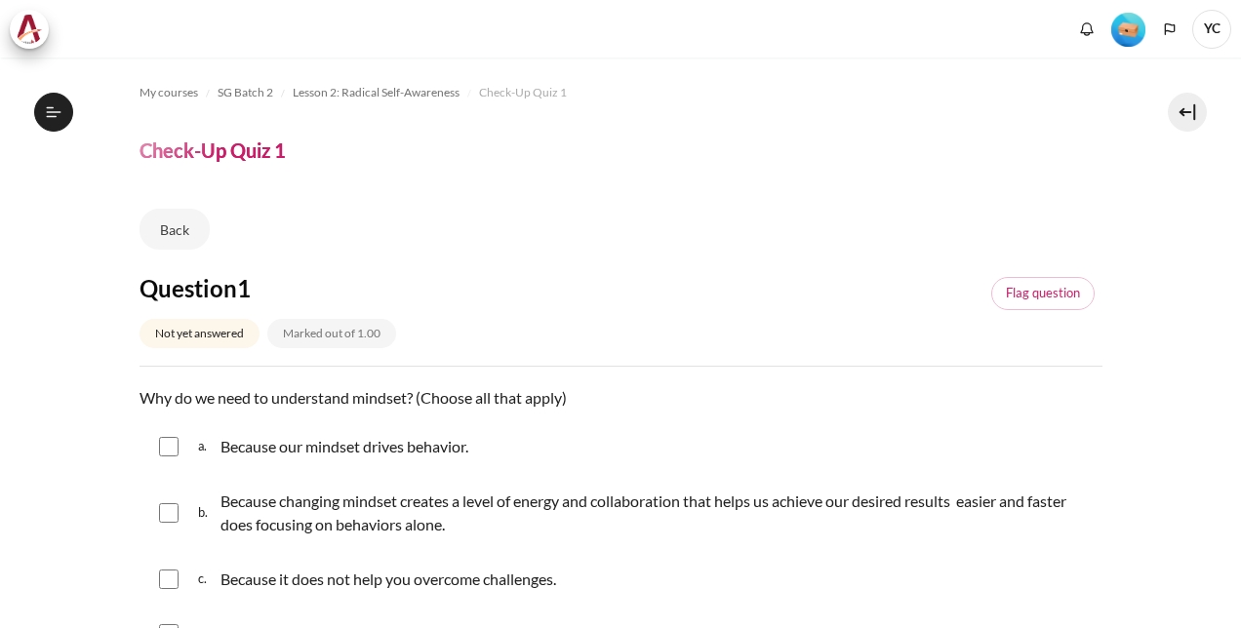
click at [162, 445] on input "Content" at bounding box center [169, 447] width 20 height 20
checkbox input "true"
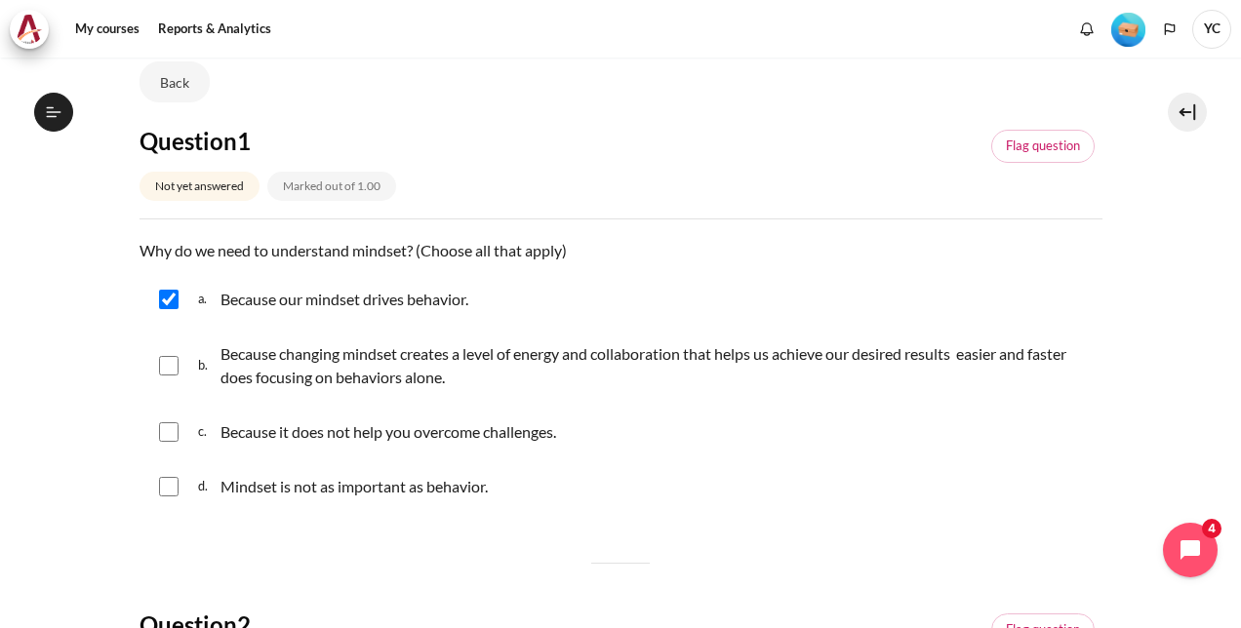
scroll to position [153, 0]
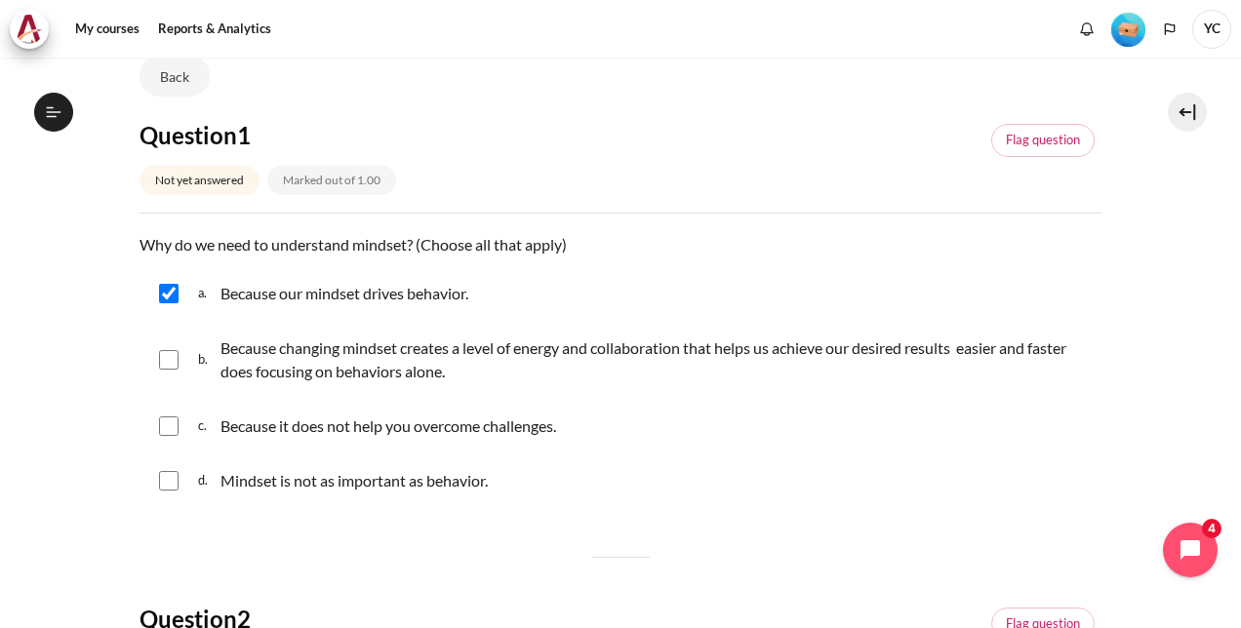
click at [171, 361] on input "Content" at bounding box center [169, 360] width 20 height 20
checkbox input "true"
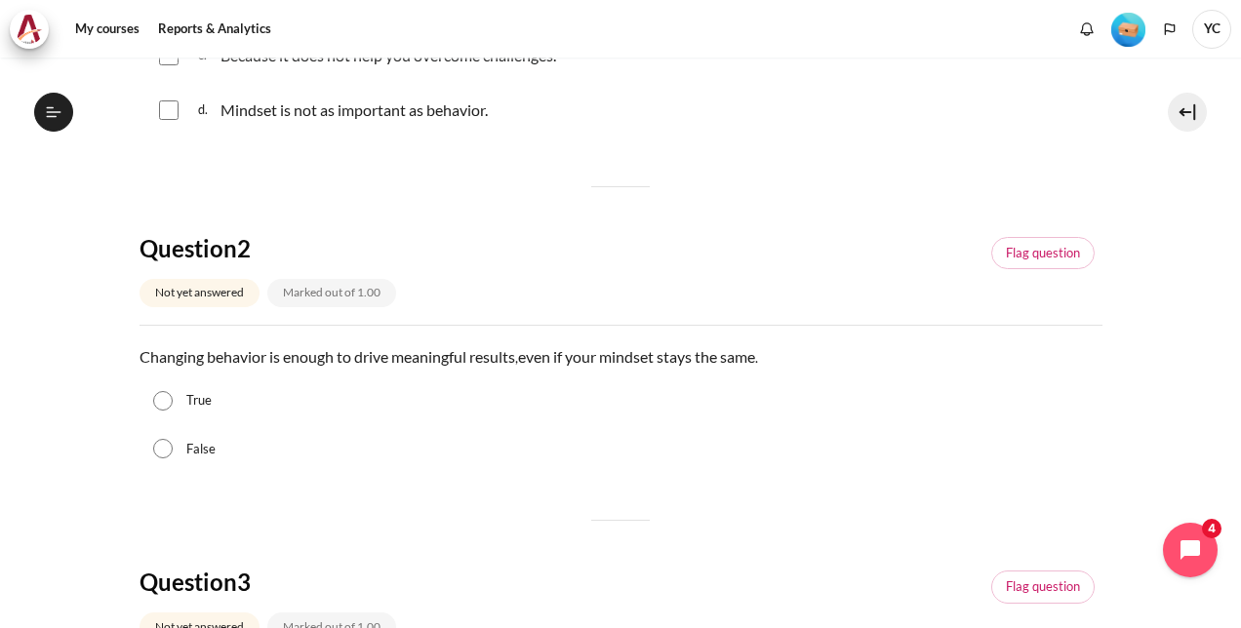
scroll to position [530, 0]
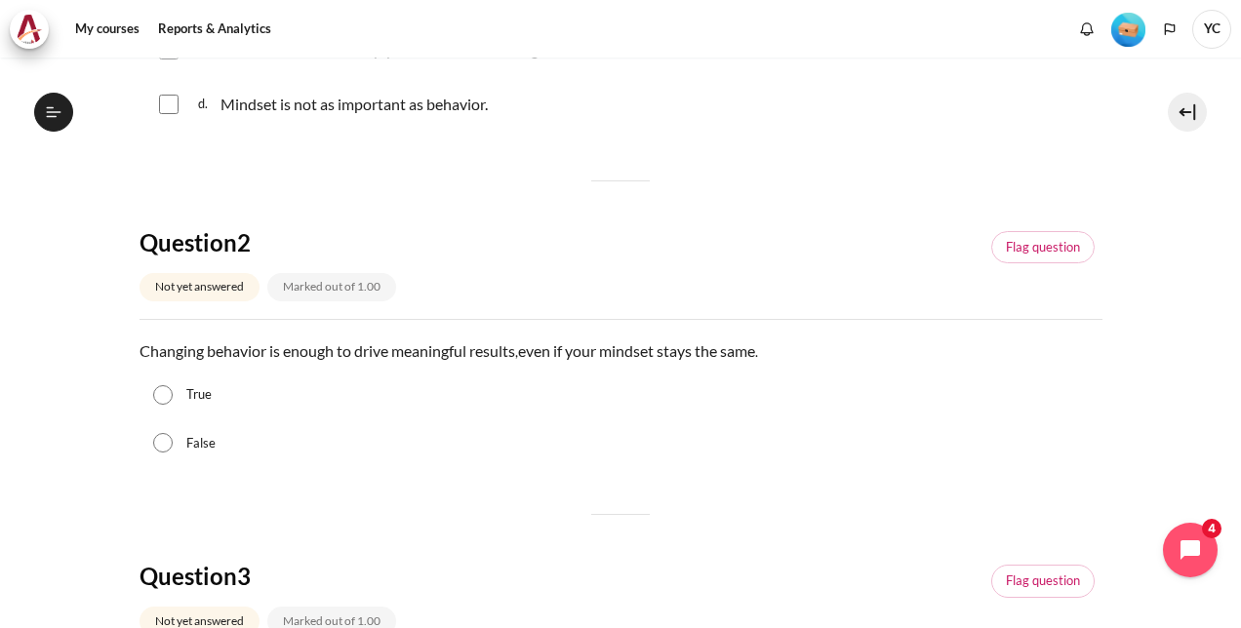
click at [164, 443] on input "False" at bounding box center [163, 443] width 20 height 20
radio input "true"
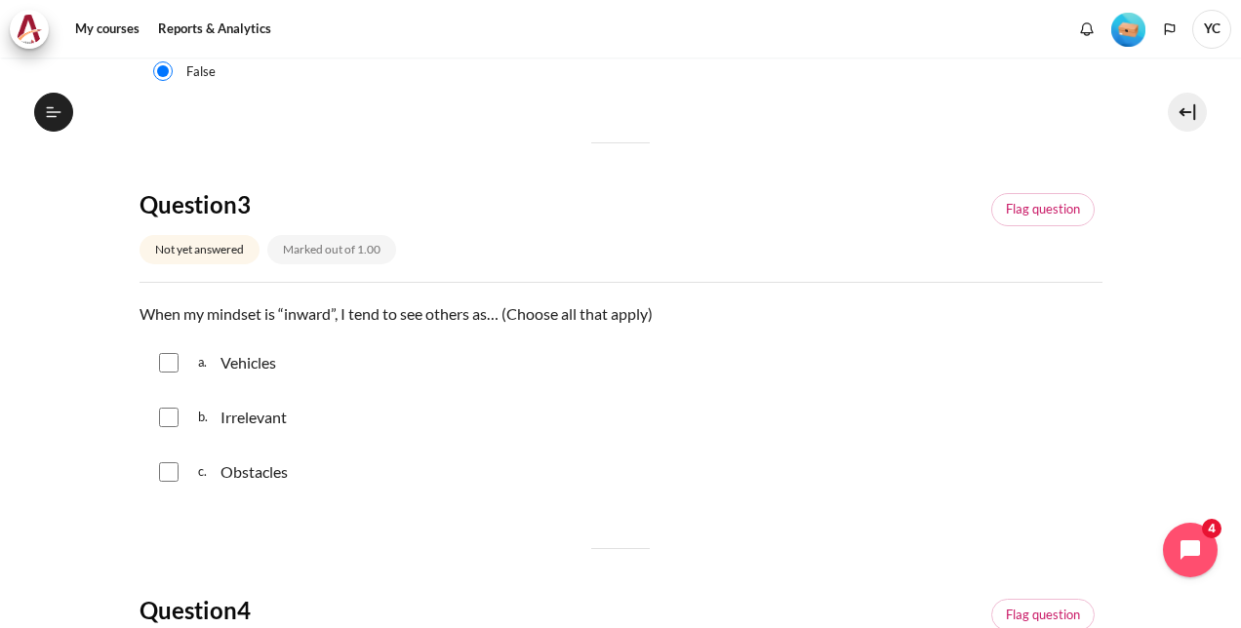
scroll to position [907, 0]
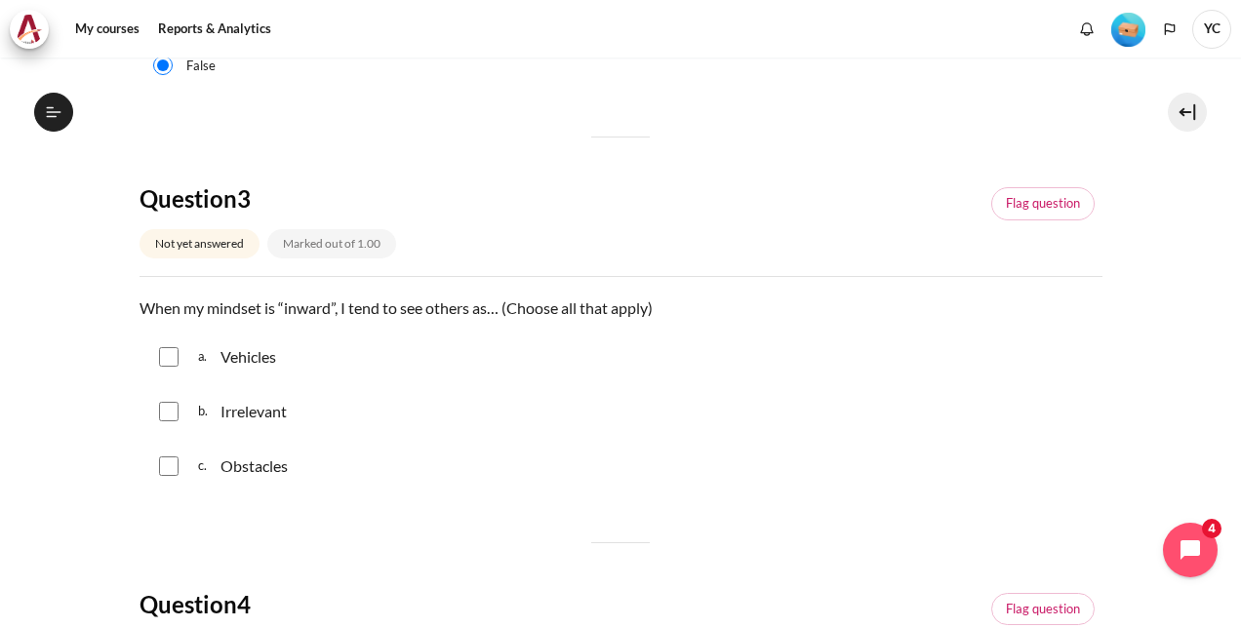
click at [166, 355] on input "Content" at bounding box center [169, 357] width 20 height 20
checkbox input "true"
click at [165, 404] on input "Content" at bounding box center [169, 412] width 20 height 20
checkbox input "true"
click at [165, 453] on div "c. Obstacles" at bounding box center [620, 466] width 963 height 51
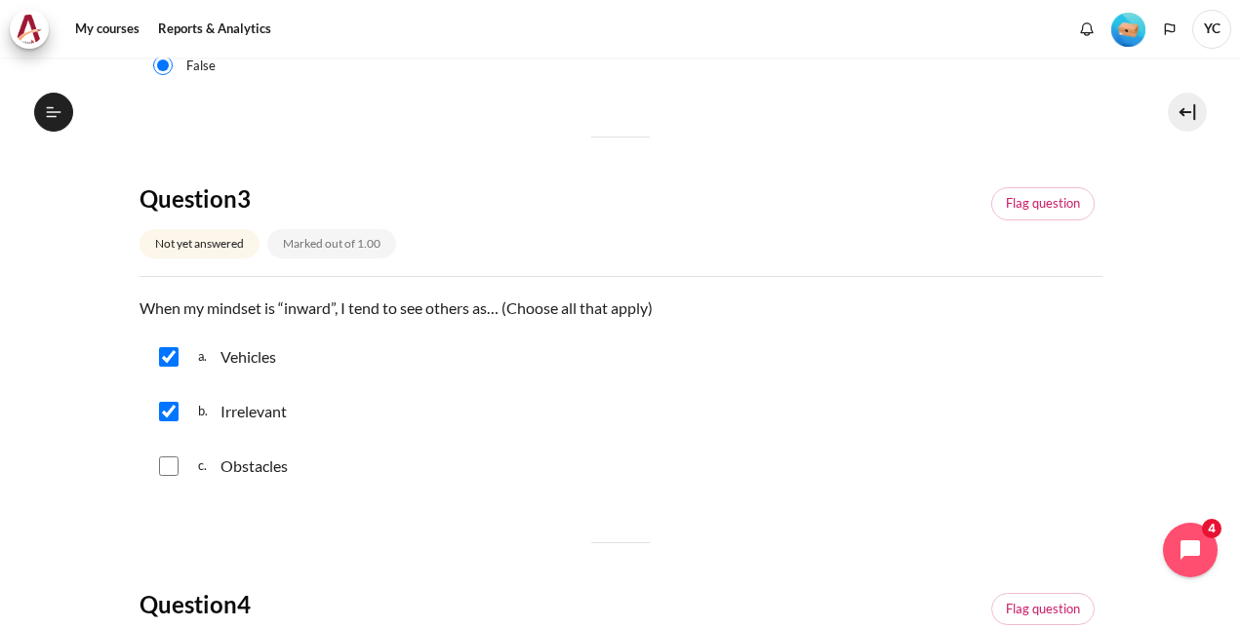
click at [168, 457] on input "Content" at bounding box center [169, 466] width 20 height 20
checkbox input "true"
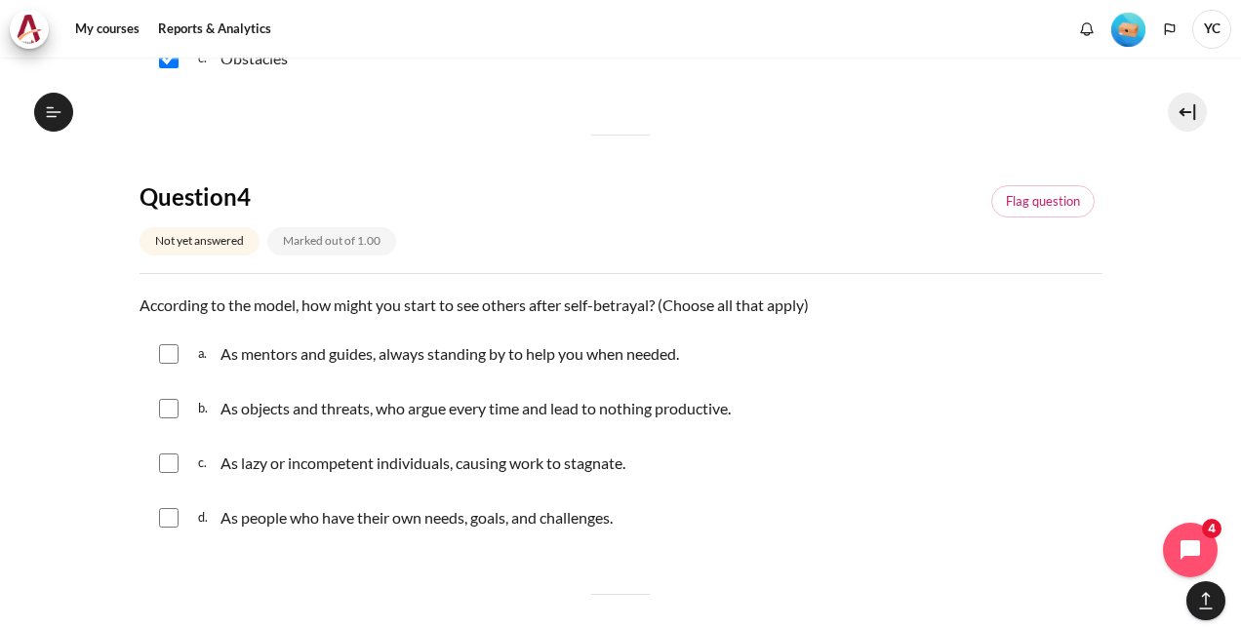
scroll to position [1323, 0]
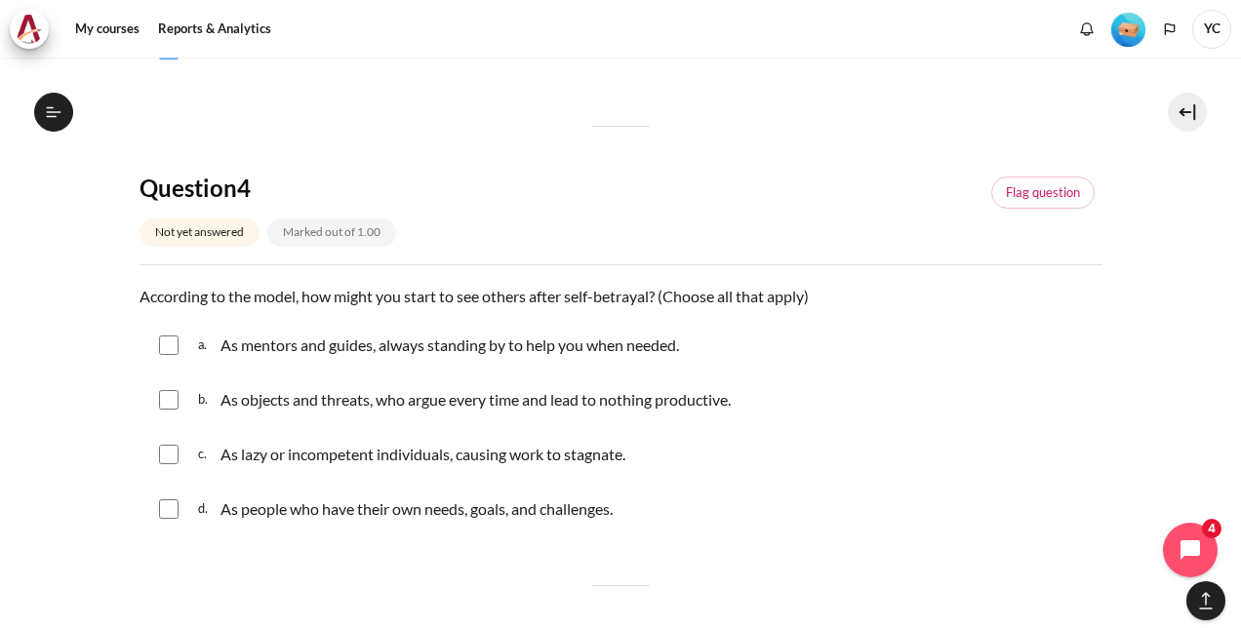
click at [168, 390] on input "Content" at bounding box center [169, 400] width 20 height 20
checkbox input "true"
click at [170, 451] on input "Content" at bounding box center [169, 455] width 20 height 20
checkbox input "true"
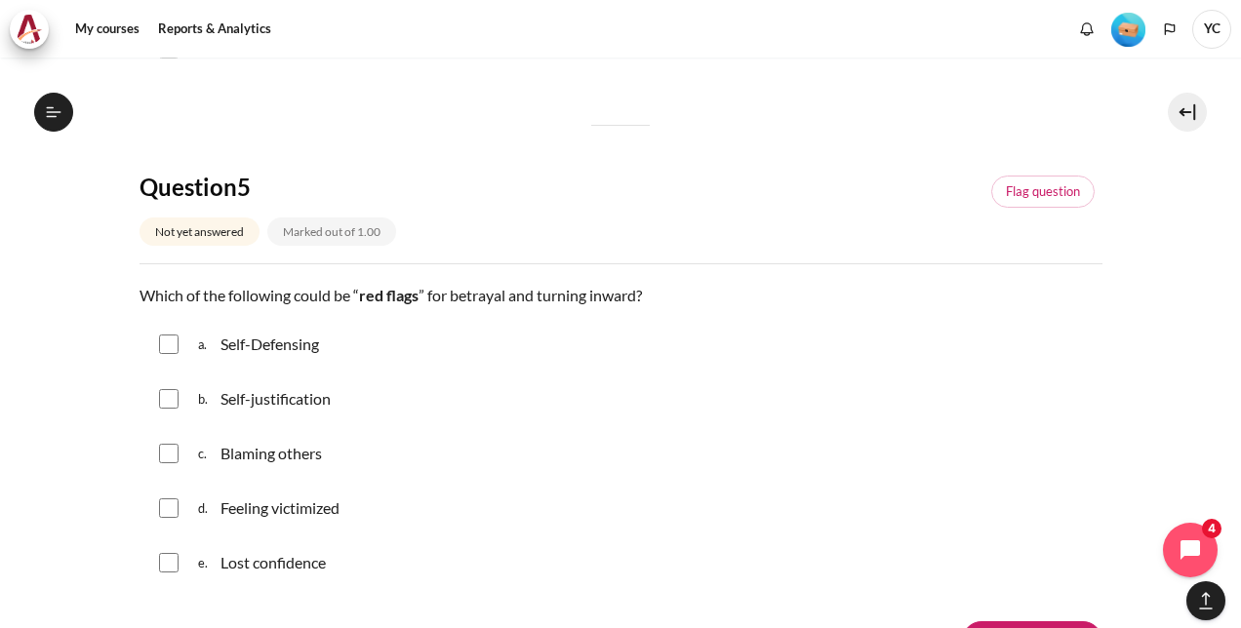
scroll to position [1790, 0]
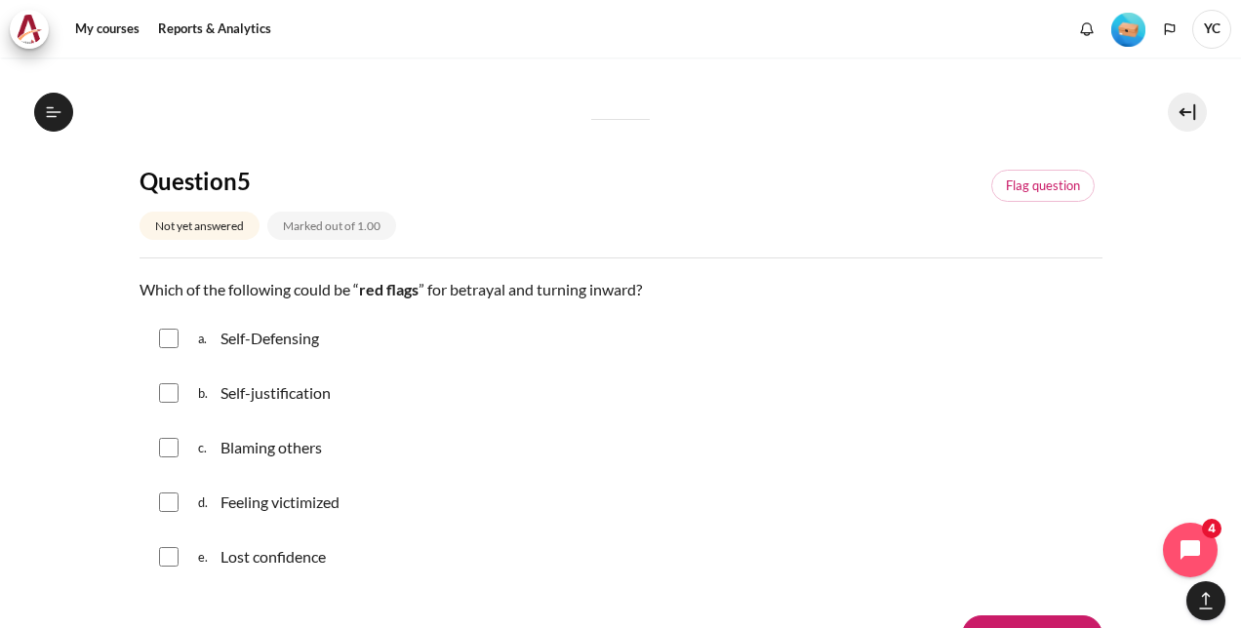
click at [170, 343] on input "Content" at bounding box center [169, 339] width 20 height 20
checkbox input "true"
click at [166, 384] on input "Content" at bounding box center [169, 393] width 20 height 20
checkbox input "true"
click at [170, 438] on input "Content" at bounding box center [169, 448] width 20 height 20
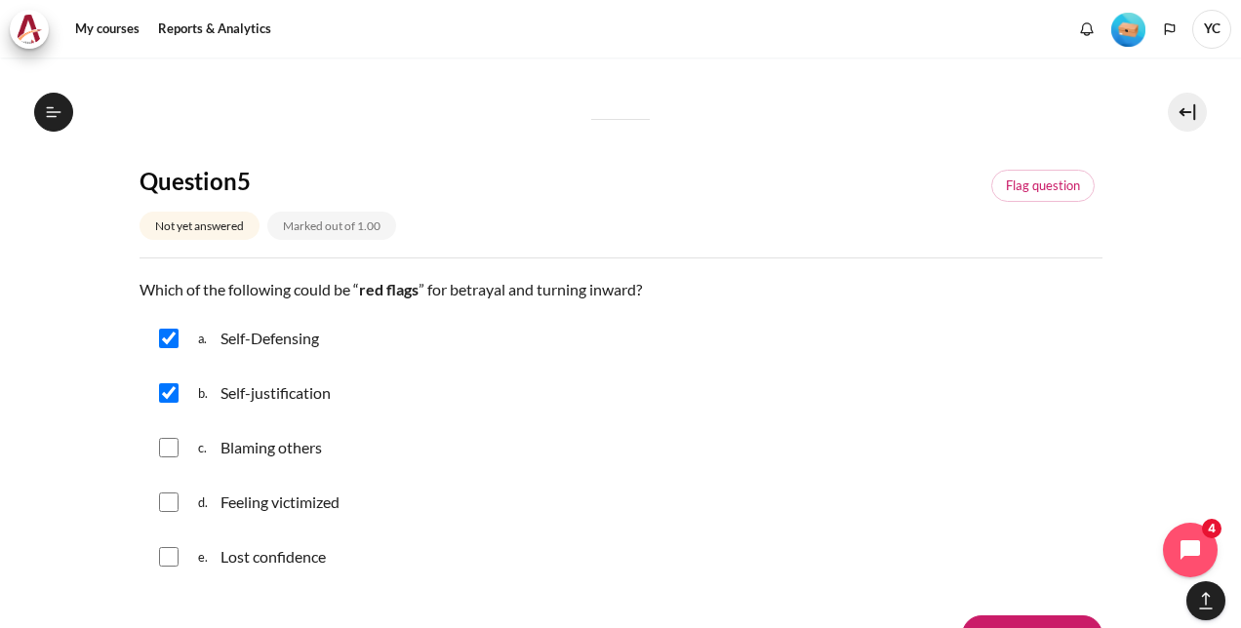
checkbox input "true"
click at [170, 493] on input "Content" at bounding box center [169, 503] width 20 height 20
checkbox input "true"
click at [171, 550] on input "Content" at bounding box center [169, 557] width 20 height 20
checkbox input "true"
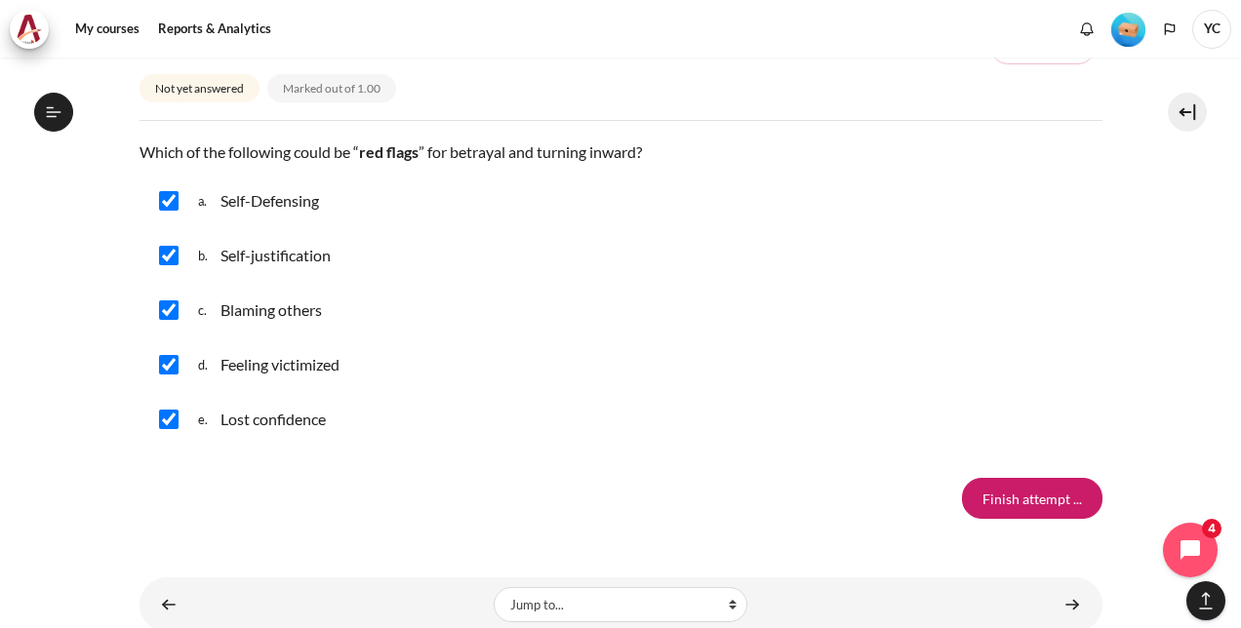
scroll to position [1934, 0]
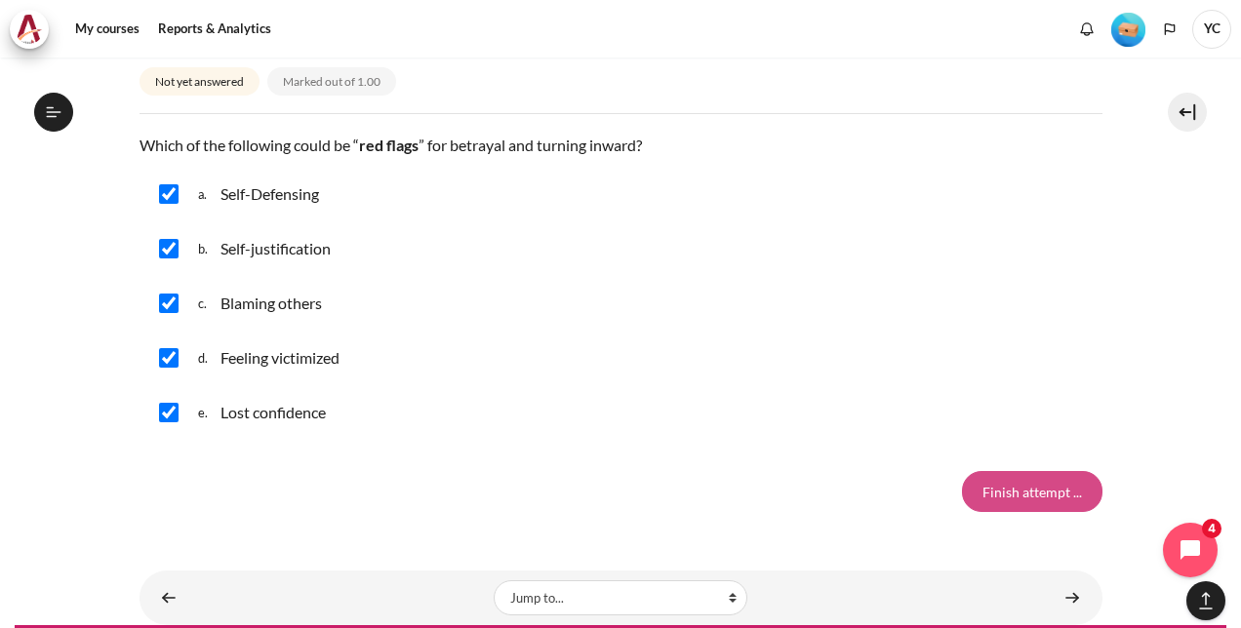
click at [1036, 487] on input "Finish attempt ..." at bounding box center [1032, 491] width 140 height 41
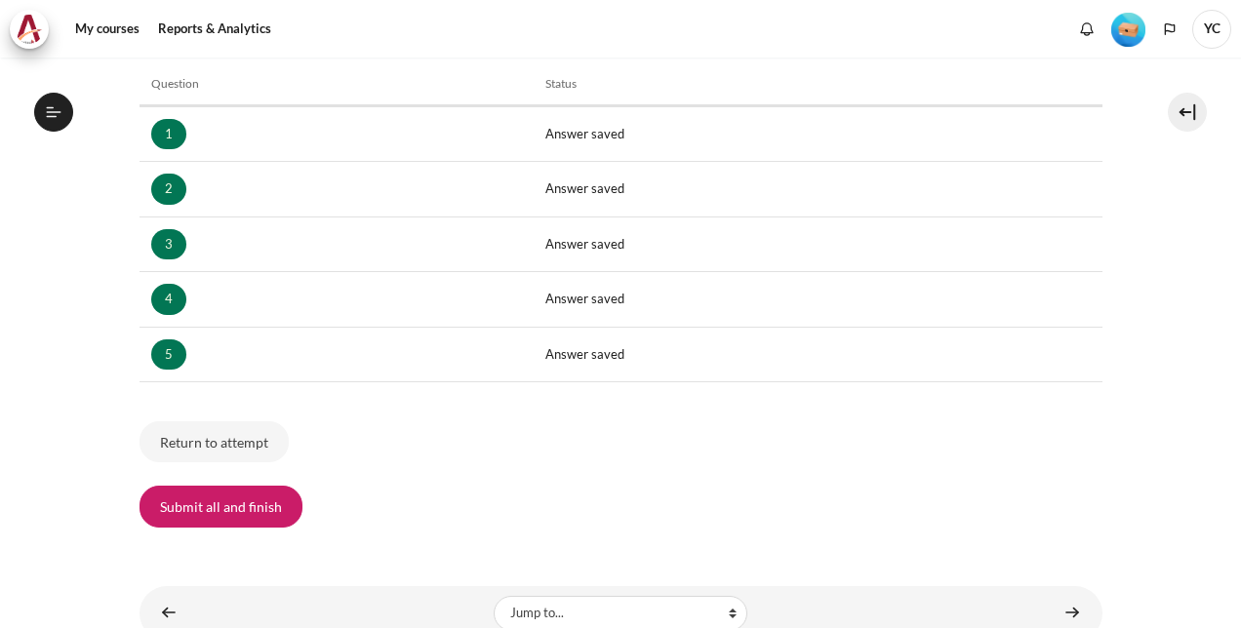
scroll to position [344, 0]
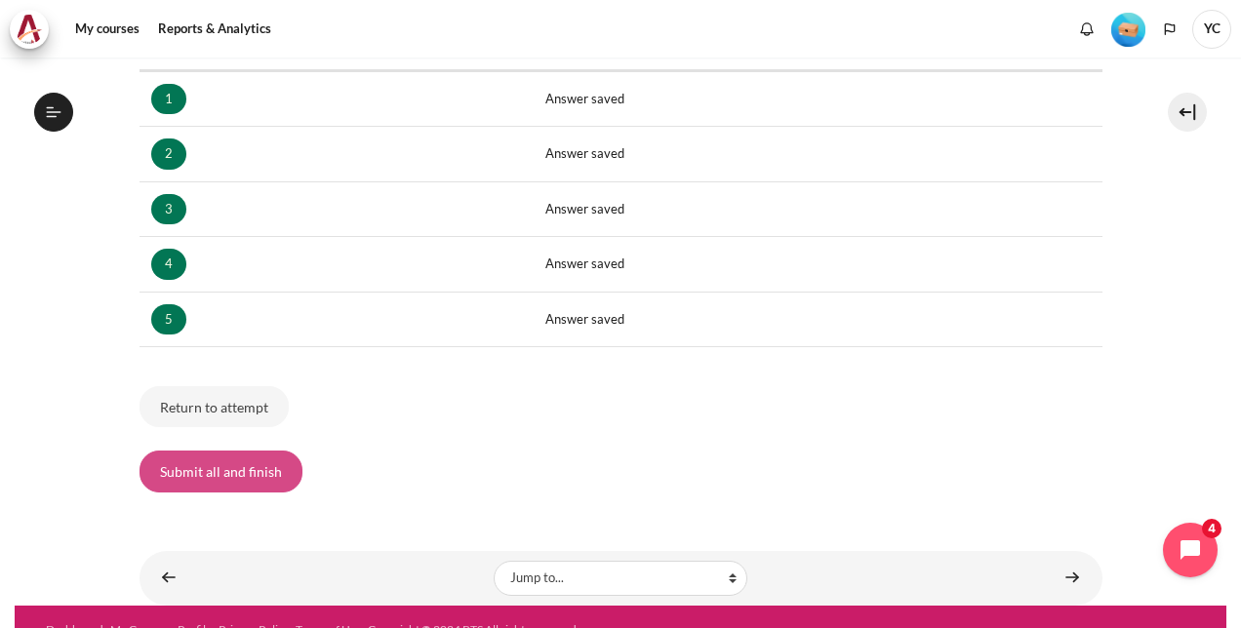
click at [242, 462] on button "Submit all and finish" at bounding box center [220, 471] width 163 height 41
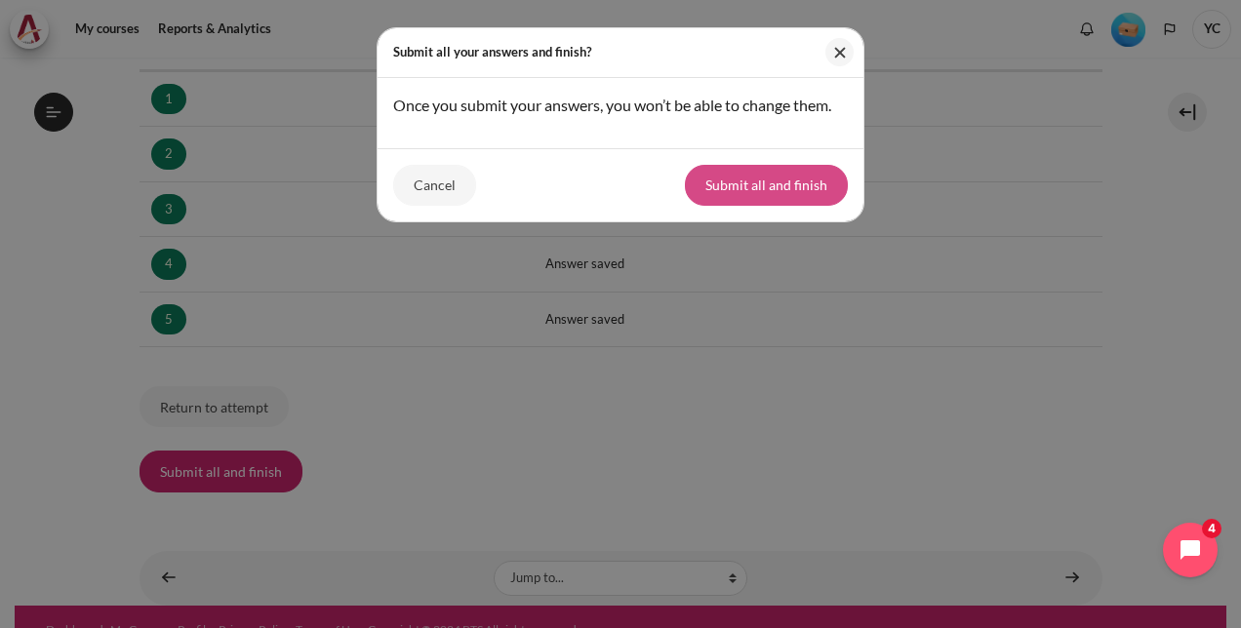
click at [783, 179] on button "Submit all and finish" at bounding box center [766, 185] width 163 height 41
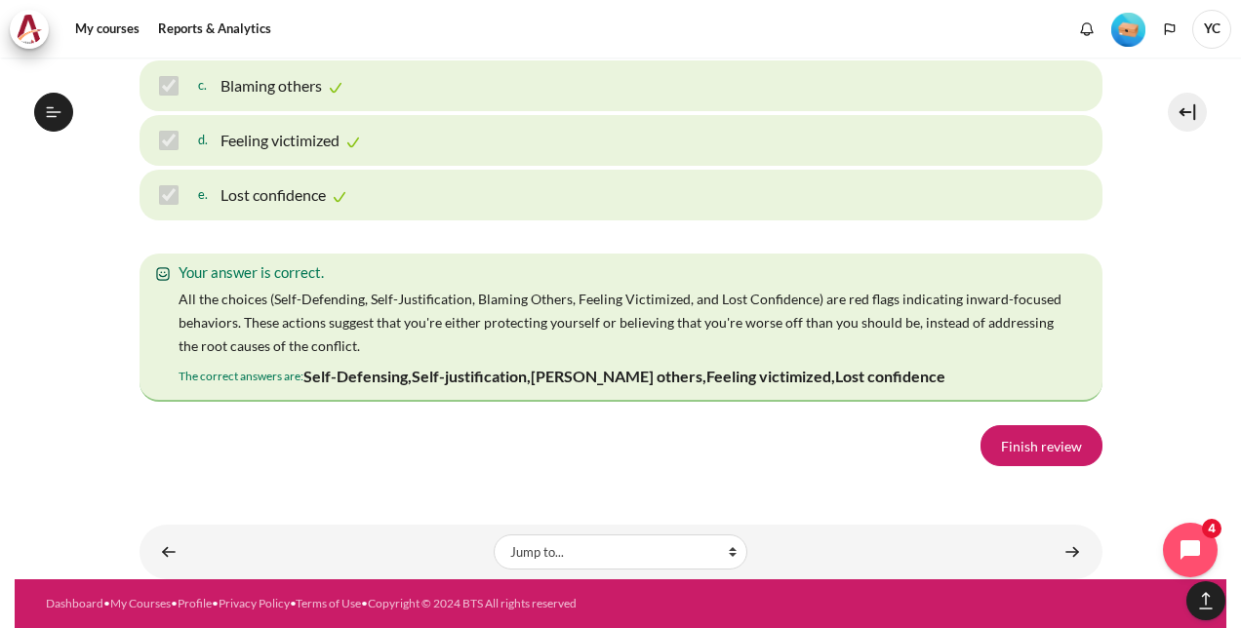
scroll to position [3378, 0]
click at [1045, 449] on link "Finish review" at bounding box center [1041, 445] width 122 height 41
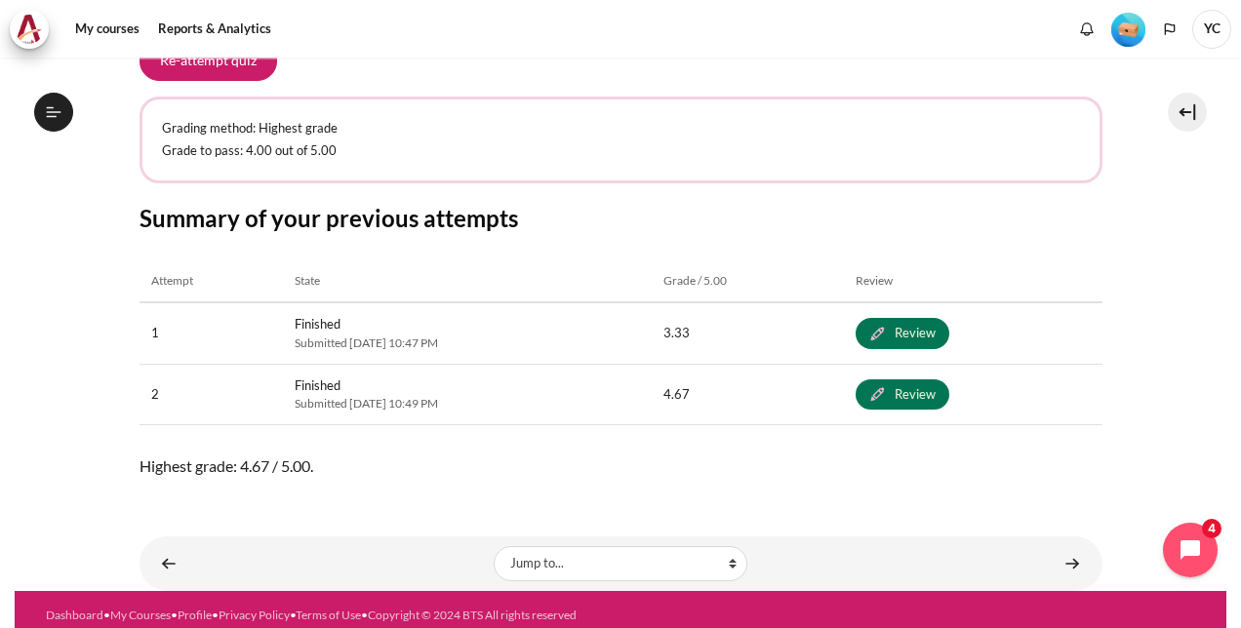
scroll to position [957, 0]
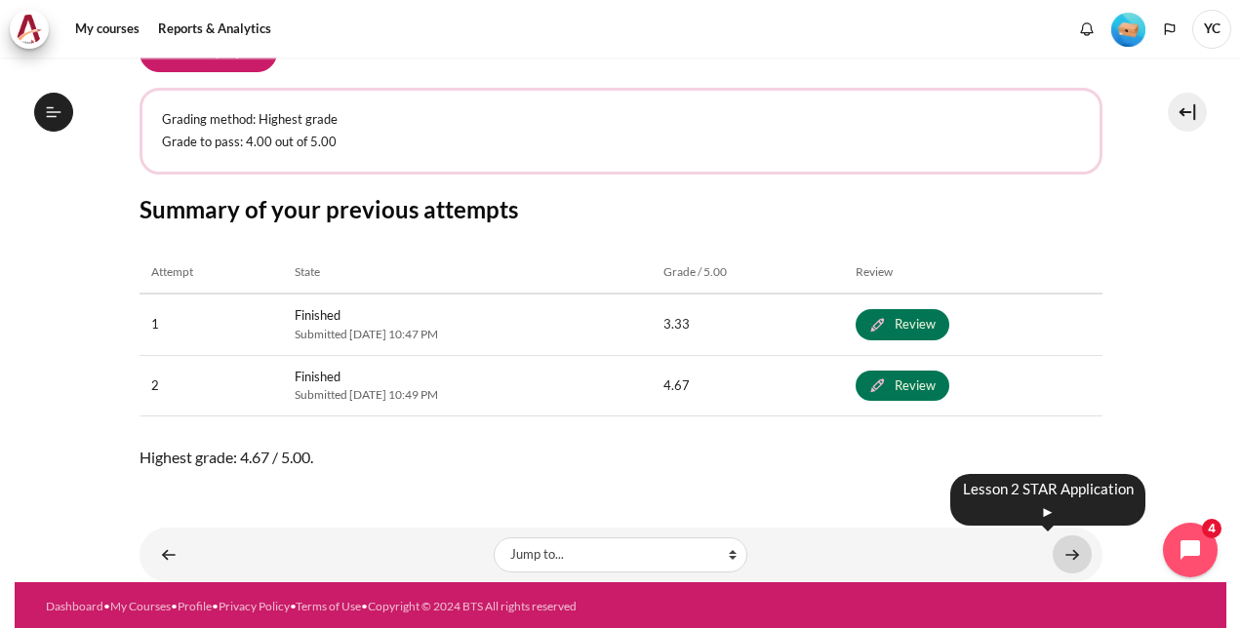
click at [1063, 550] on link "Content" at bounding box center [1071, 554] width 39 height 38
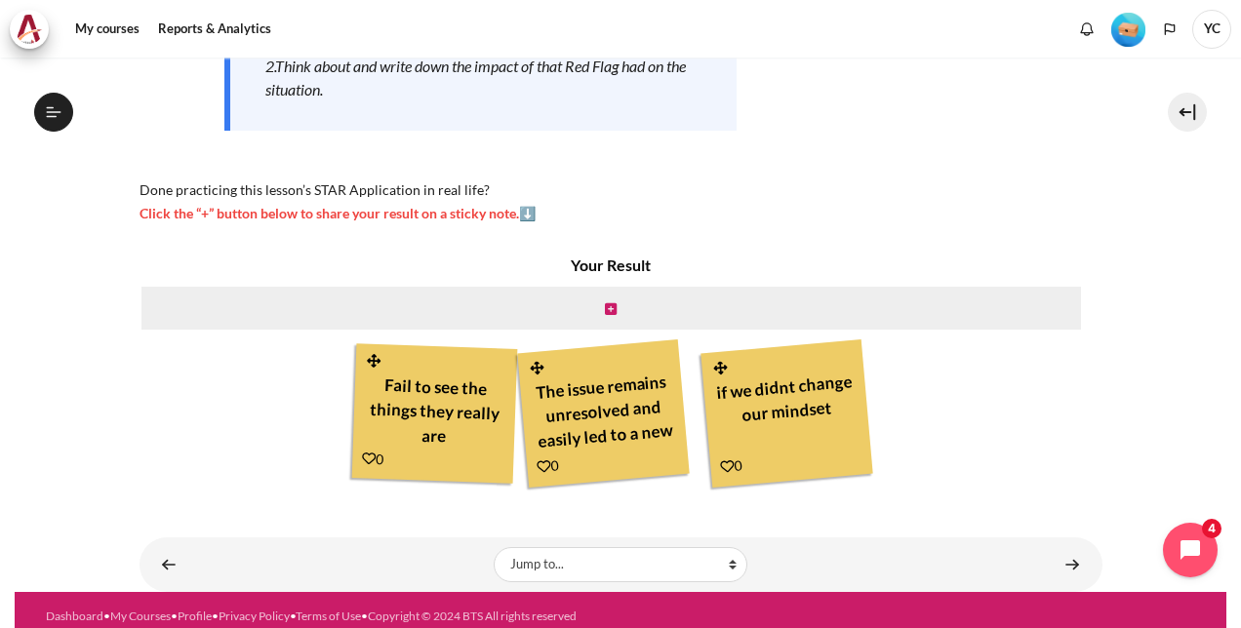
scroll to position [454, 0]
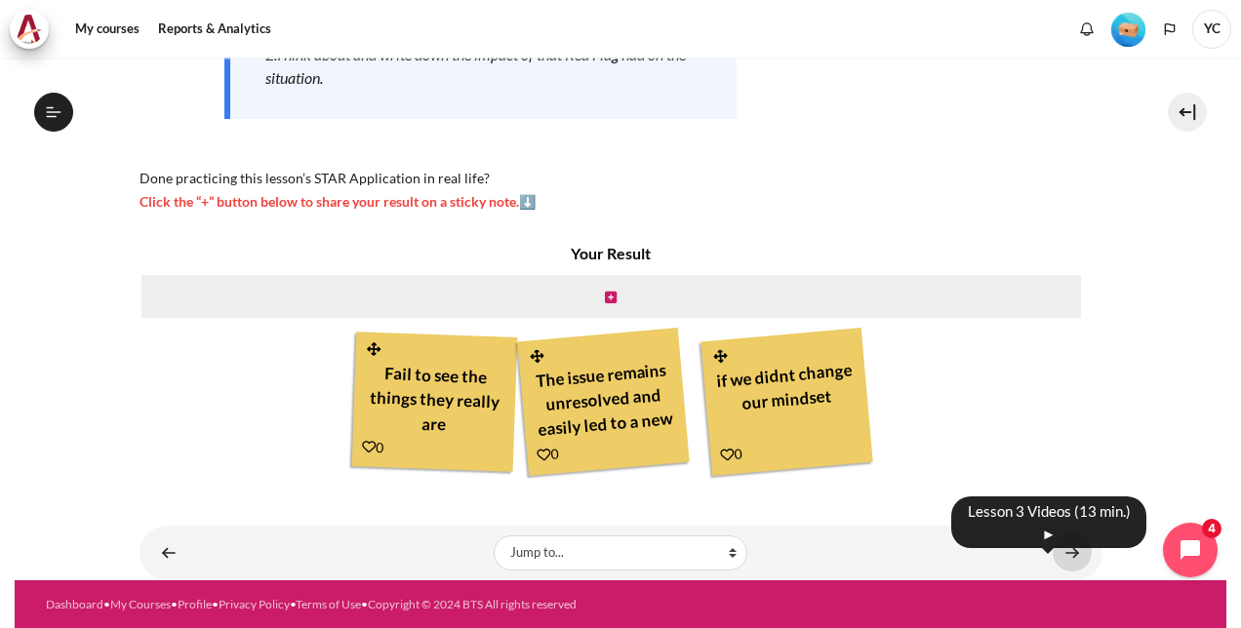
click at [1060, 550] on link "Content" at bounding box center [1071, 552] width 39 height 38
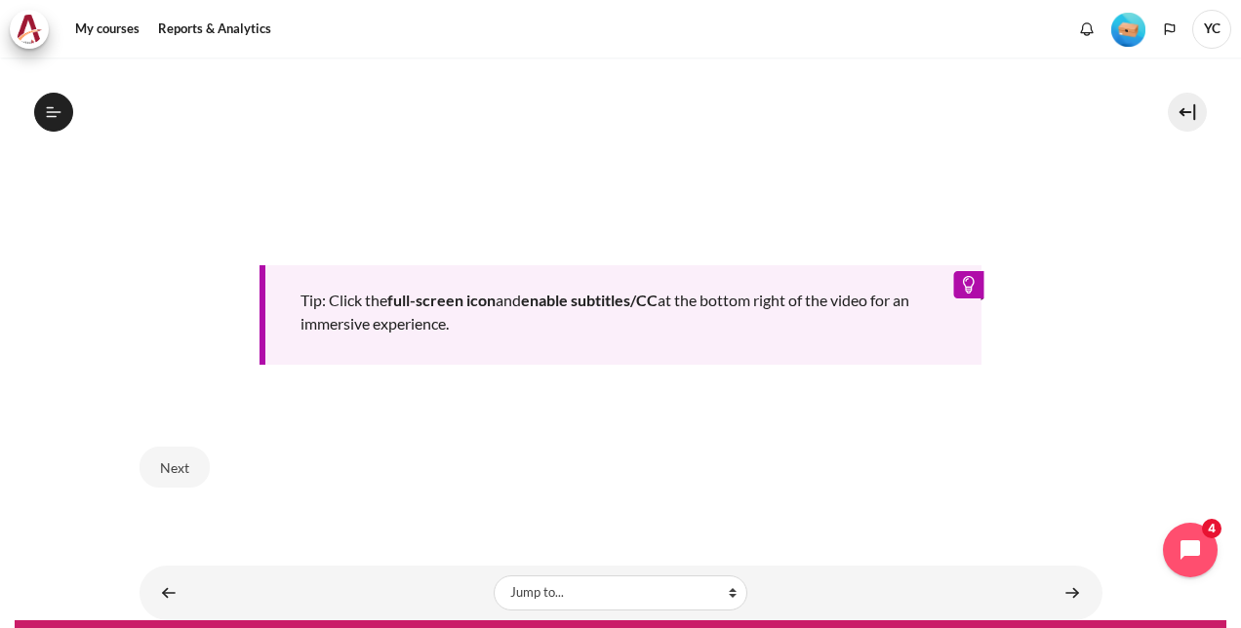
scroll to position [934, 0]
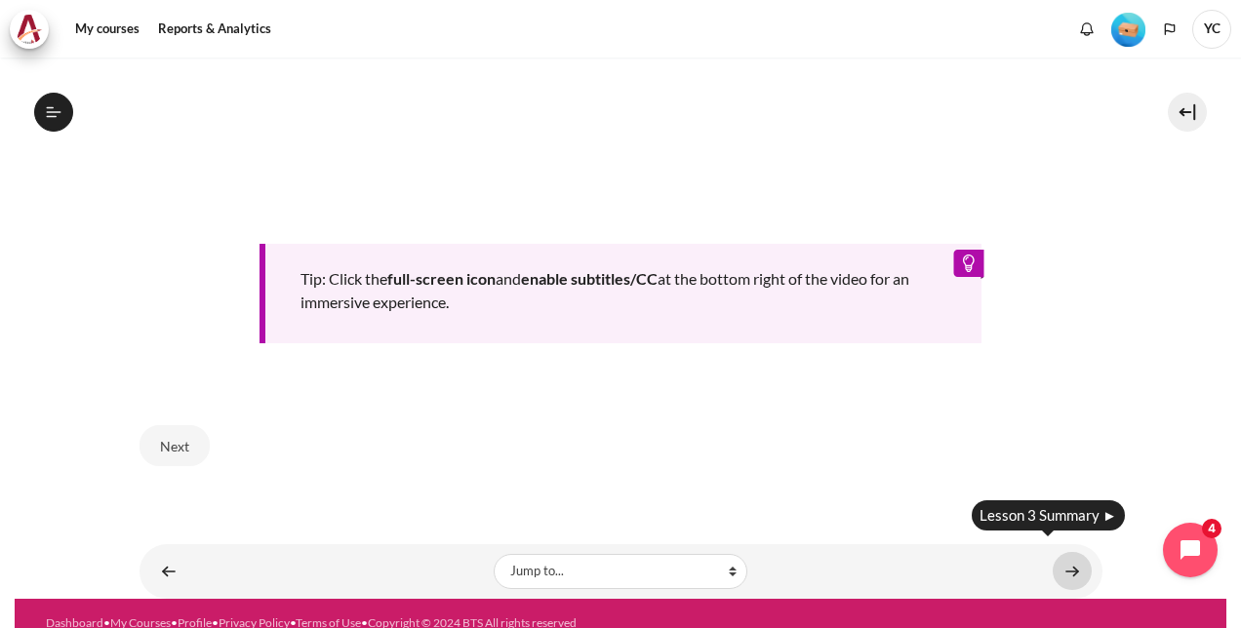
click at [1059, 560] on link "Content" at bounding box center [1071, 571] width 39 height 38
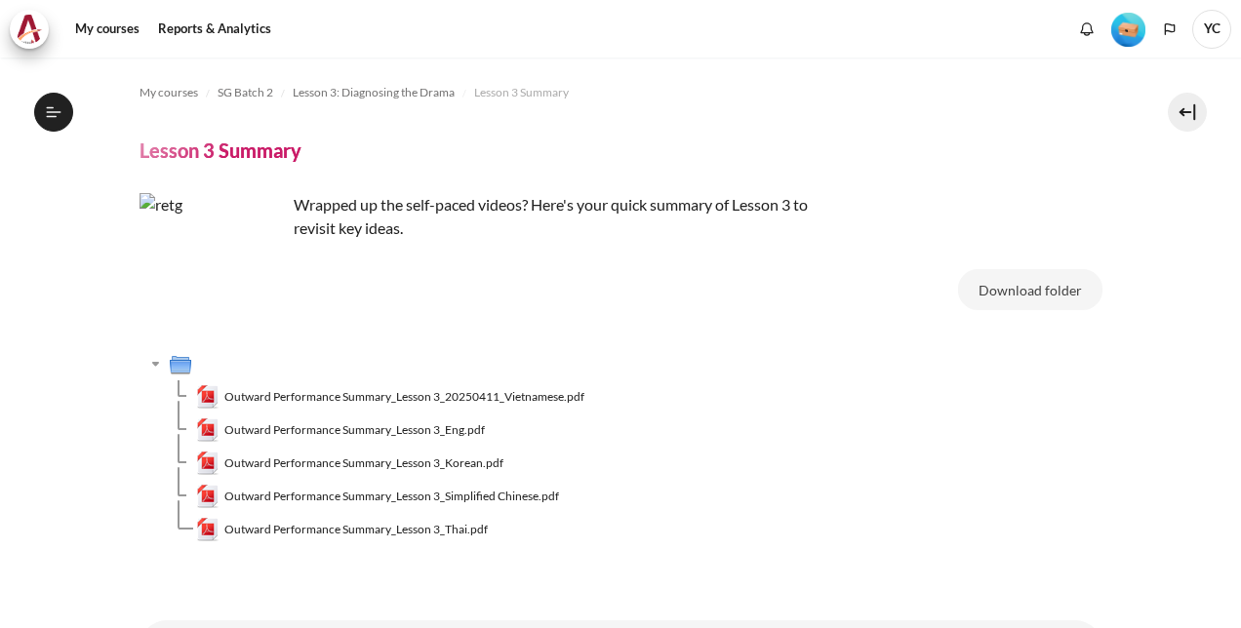
scroll to position [449, 0]
click at [468, 427] on span "Outward Performance Summary_Lesson 3_Eng.pdf" at bounding box center [354, 430] width 260 height 18
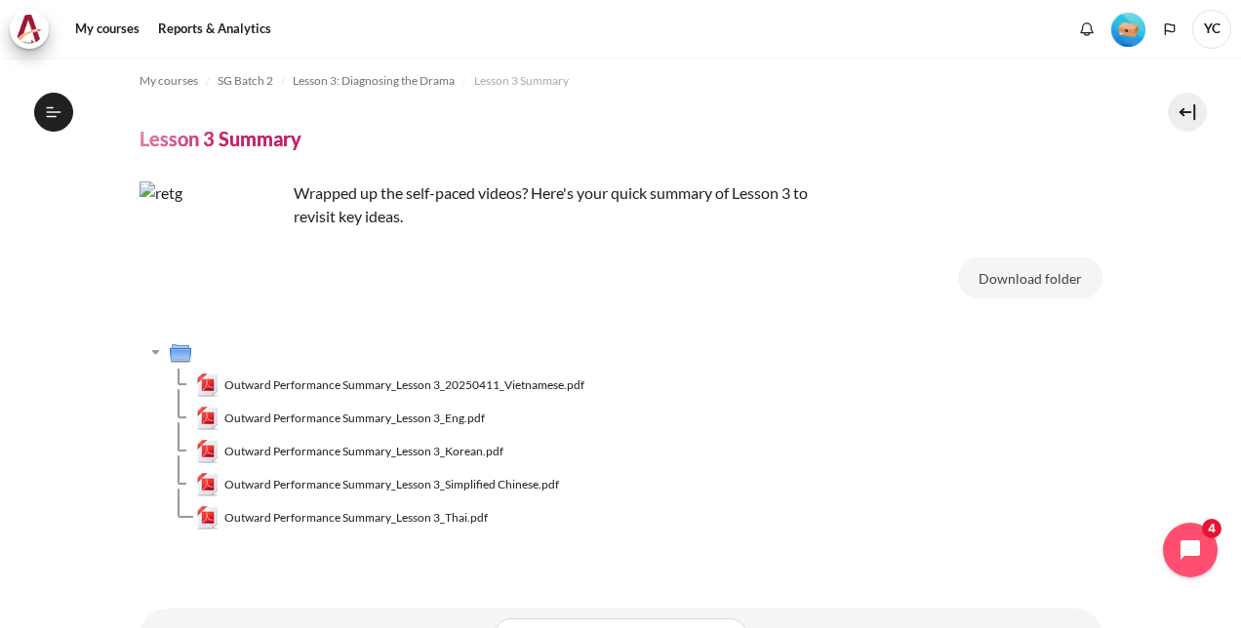
scroll to position [95, 0]
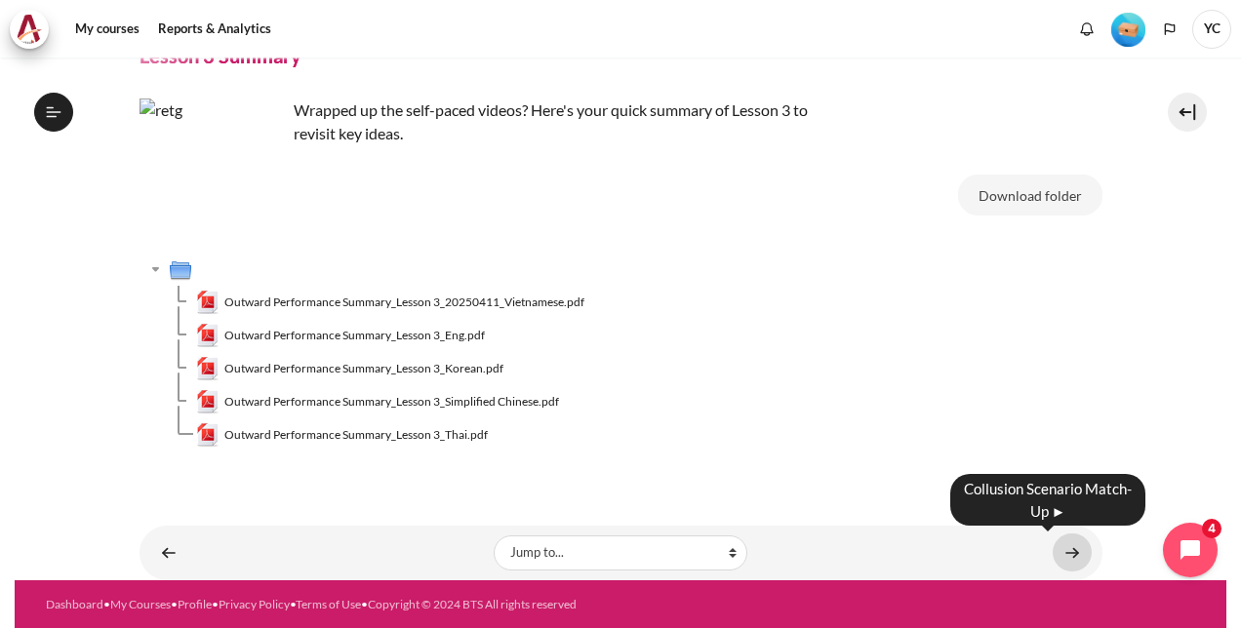
click at [1062, 543] on link "Content" at bounding box center [1071, 552] width 39 height 38
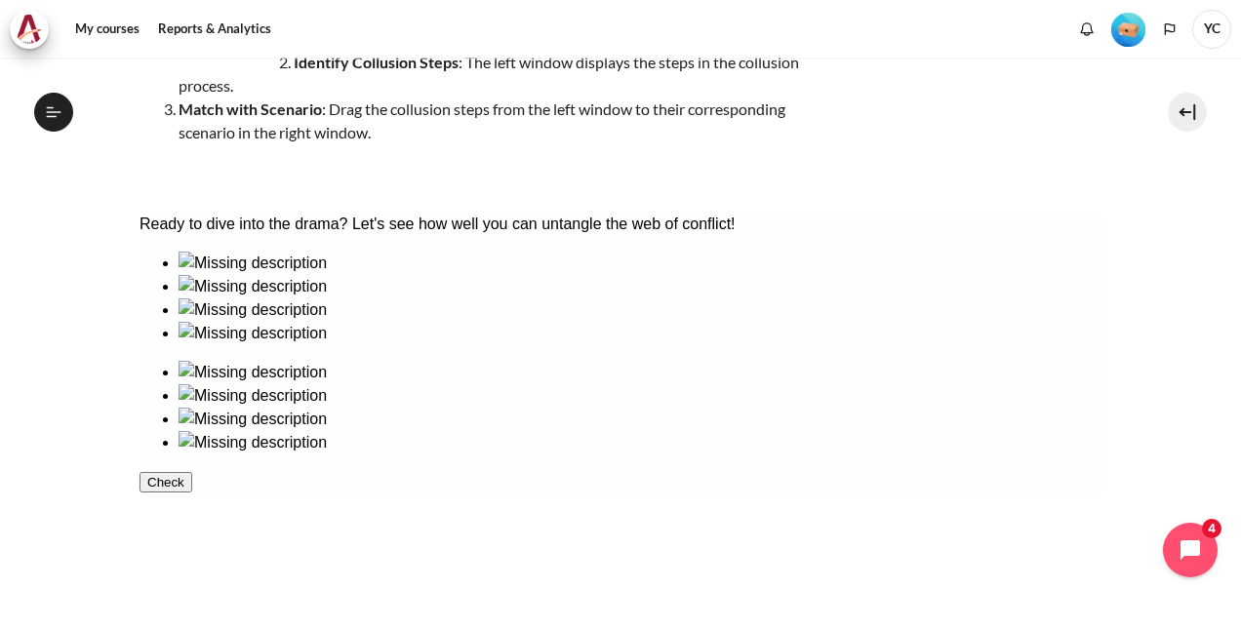
scroll to position [285, 0]
drag, startPoint x: 490, startPoint y: 360, endPoint x: 706, endPoint y: 349, distance: 216.8
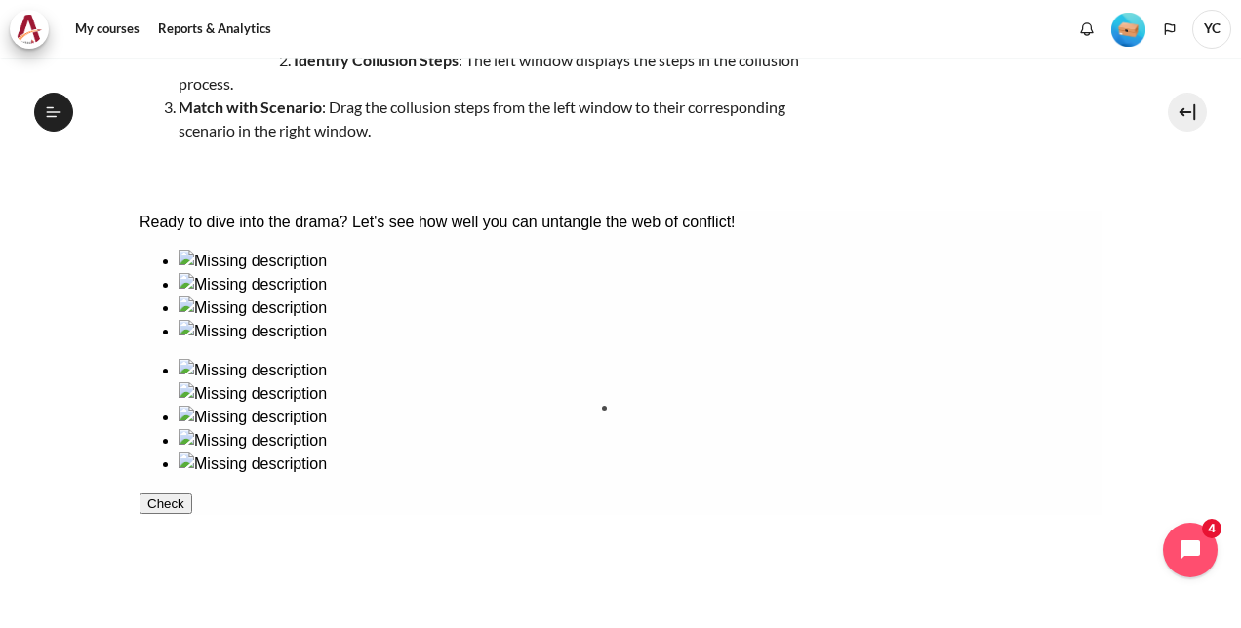
drag, startPoint x: 234, startPoint y: 462, endPoint x: 696, endPoint y: 446, distance: 462.6
drag, startPoint x: 334, startPoint y: 337, endPoint x: 977, endPoint y: 334, distance: 643.7
drag, startPoint x: 212, startPoint y: 349, endPoint x: 821, endPoint y: 341, distance: 609.6
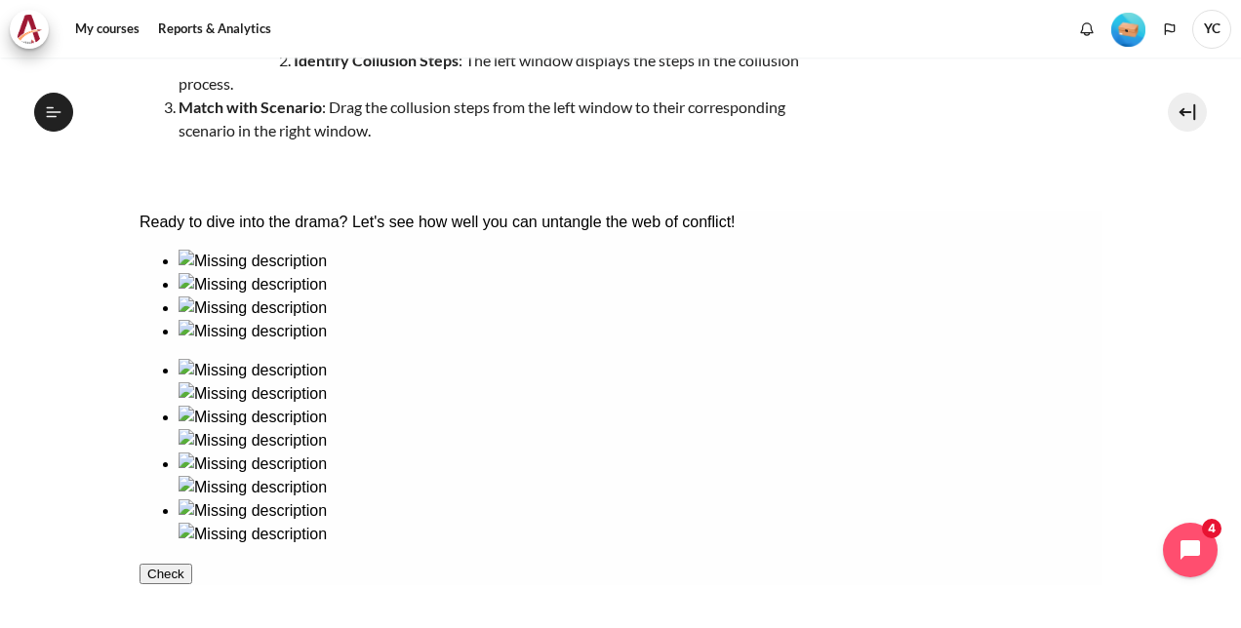
click at [191, 584] on button "Check" at bounding box center [164, 574] width 53 height 20
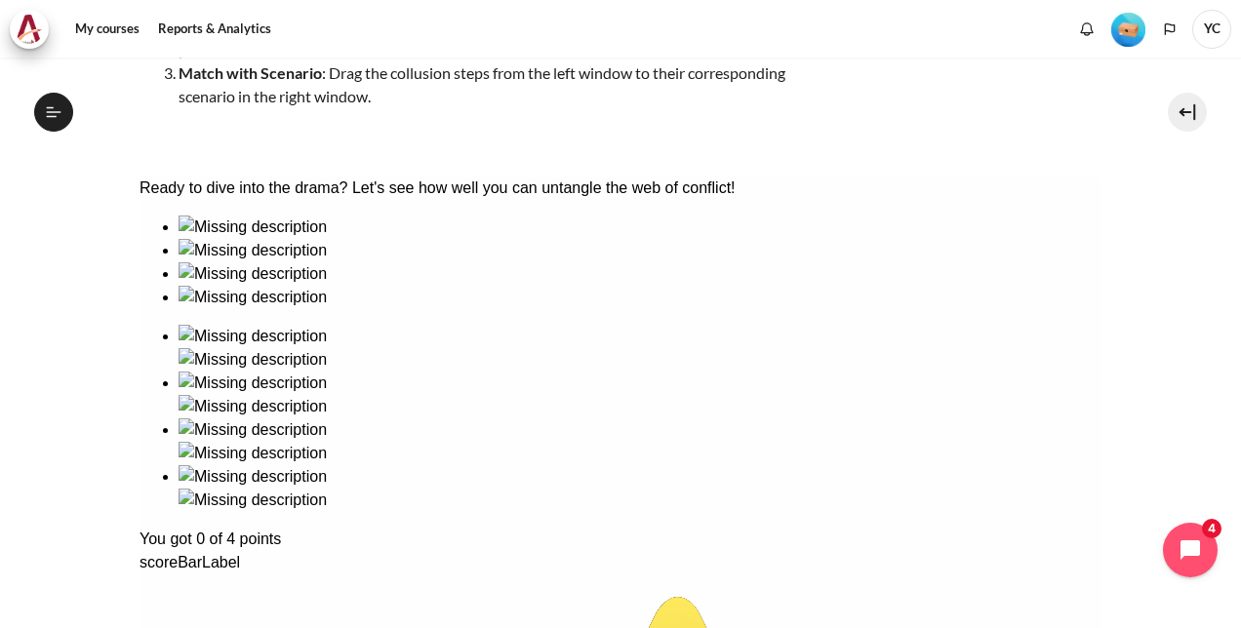
scroll to position [401, 0]
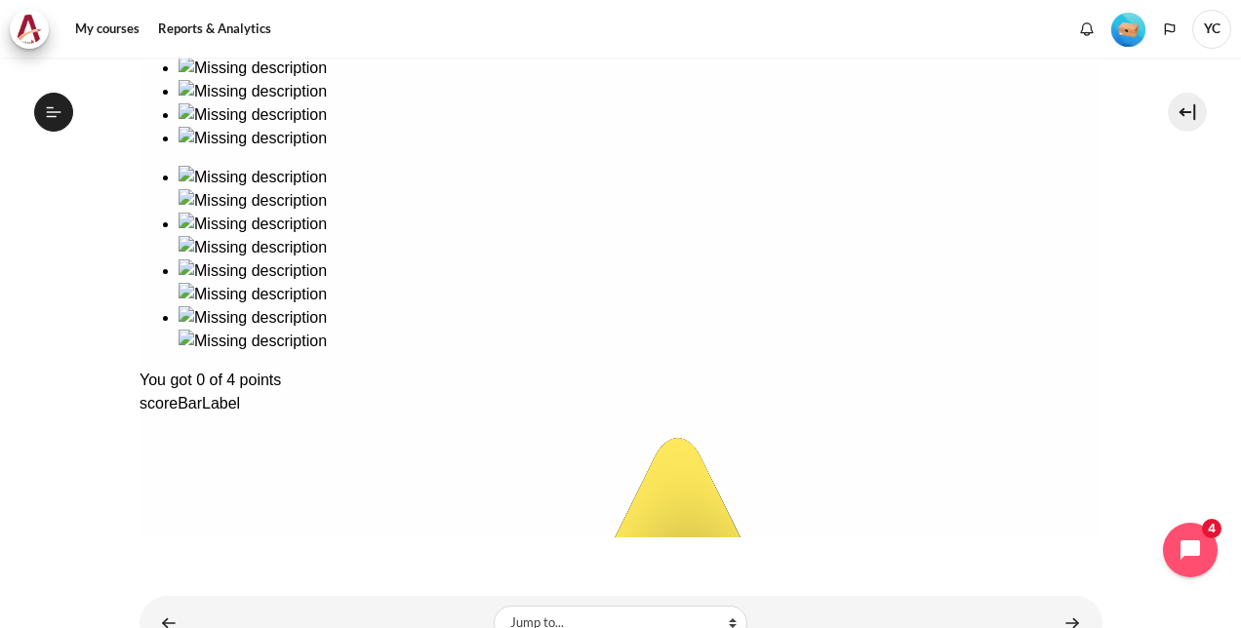
scroll to position [525, 0]
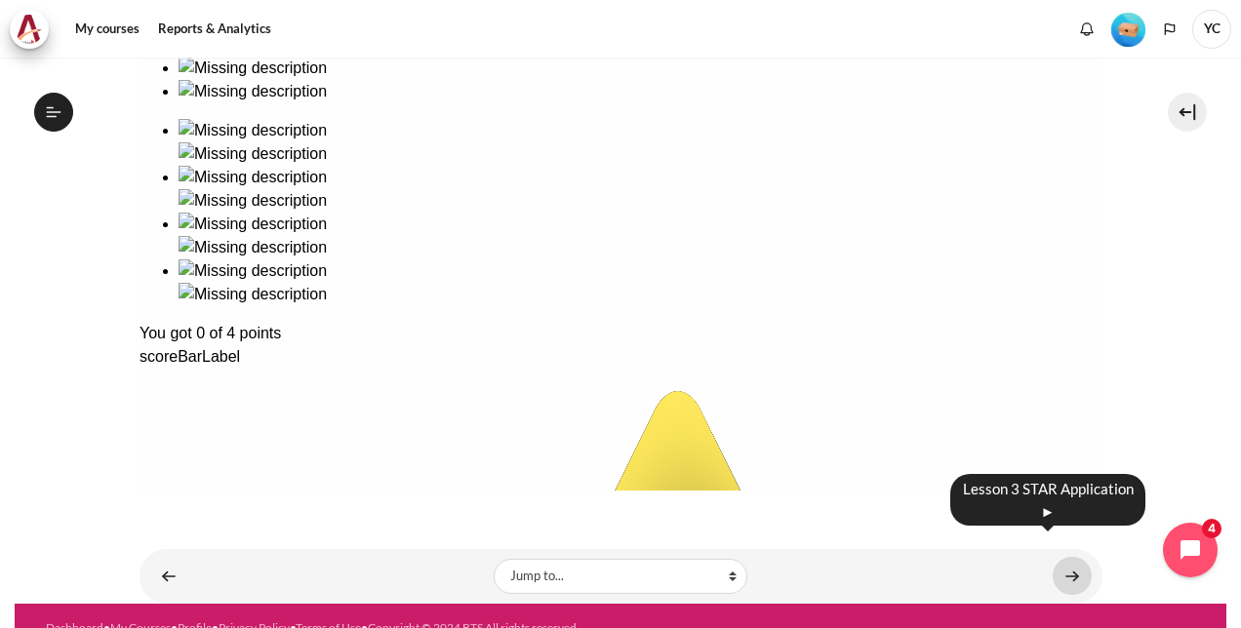
click at [1061, 557] on link "Content" at bounding box center [1071, 576] width 39 height 38
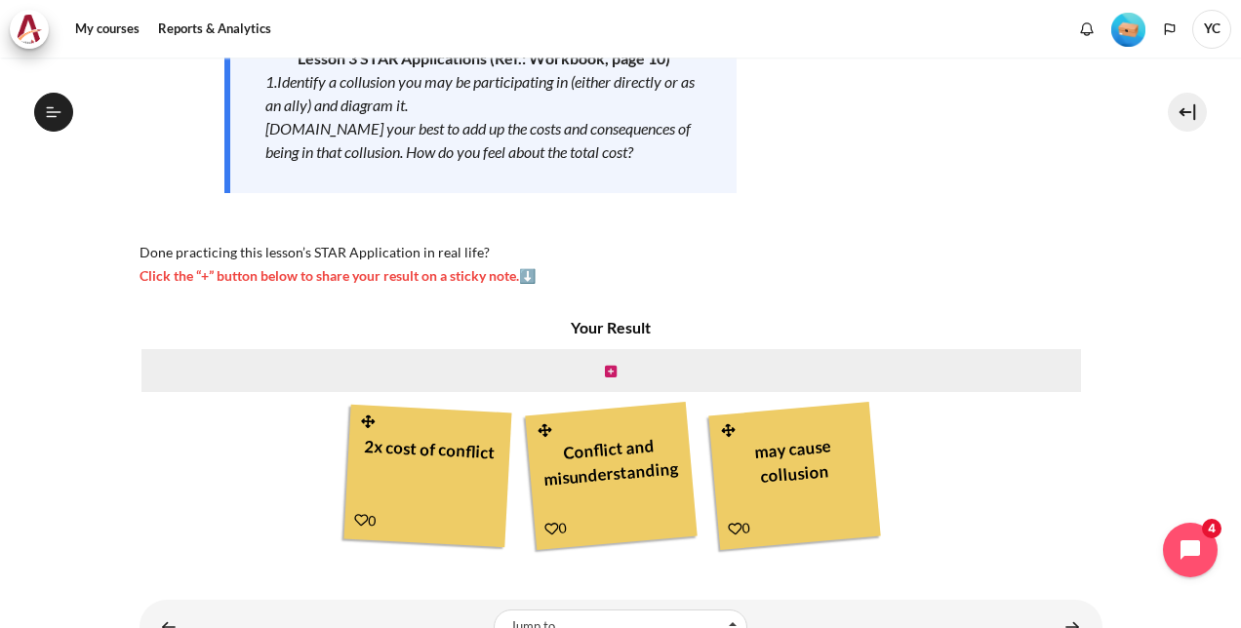
scroll to position [431, 0]
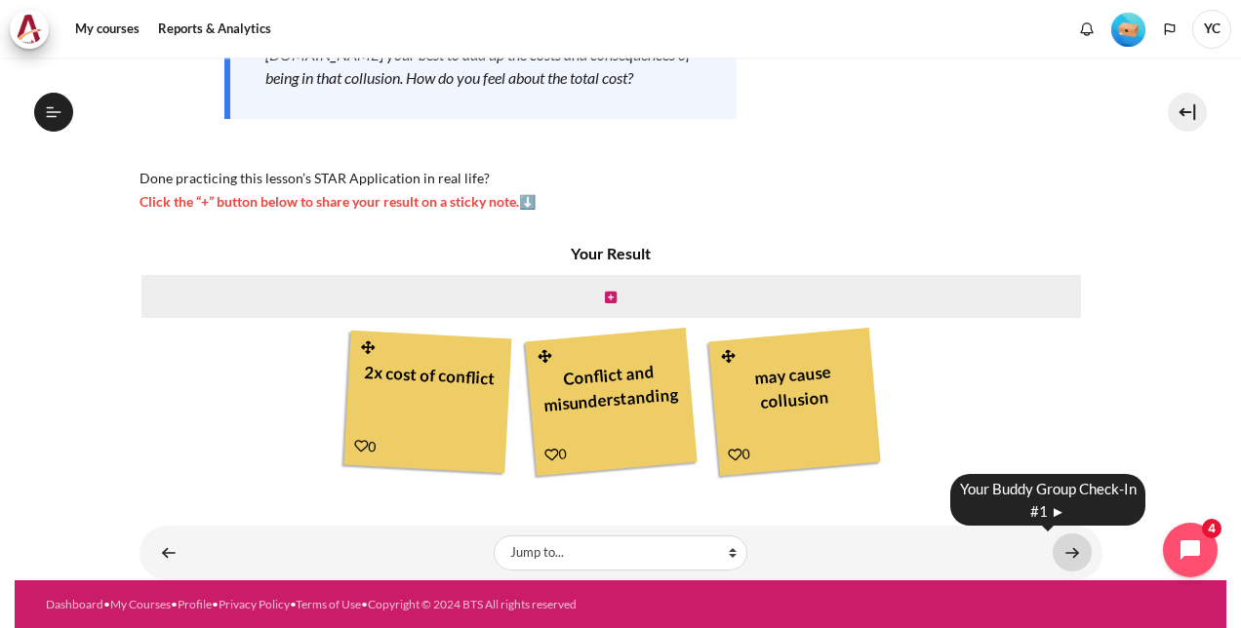
click at [1062, 550] on link "Content" at bounding box center [1071, 552] width 39 height 38
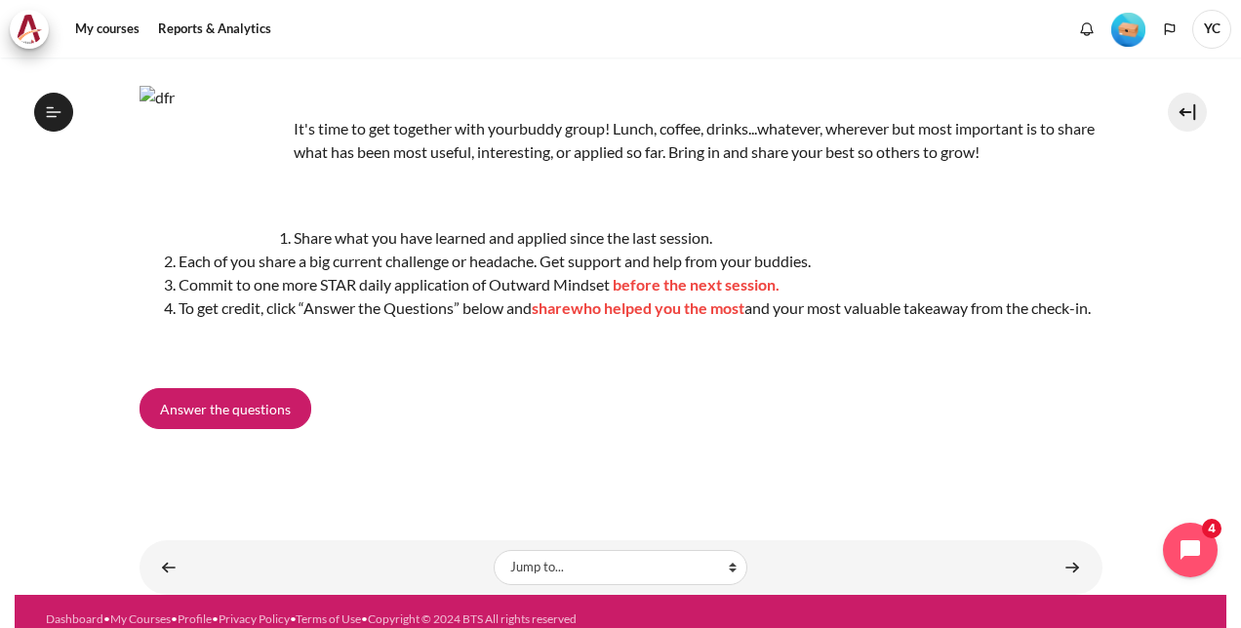
scroll to position [169, 0]
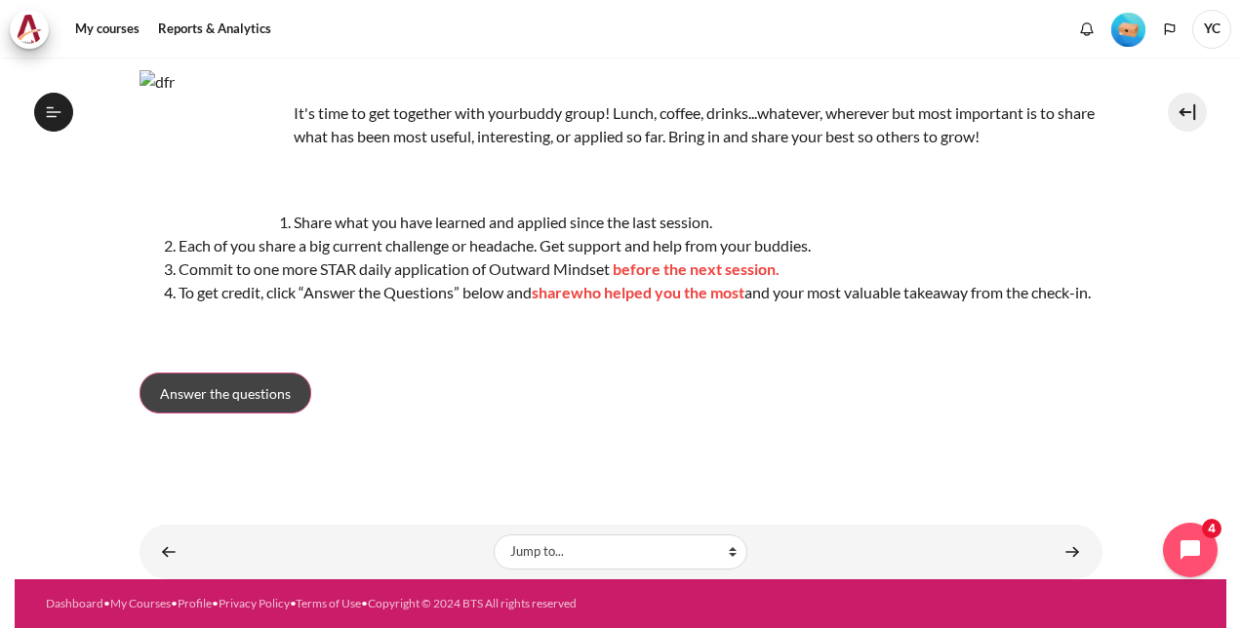
click at [226, 393] on span "Answer the questions" at bounding box center [225, 393] width 131 height 20
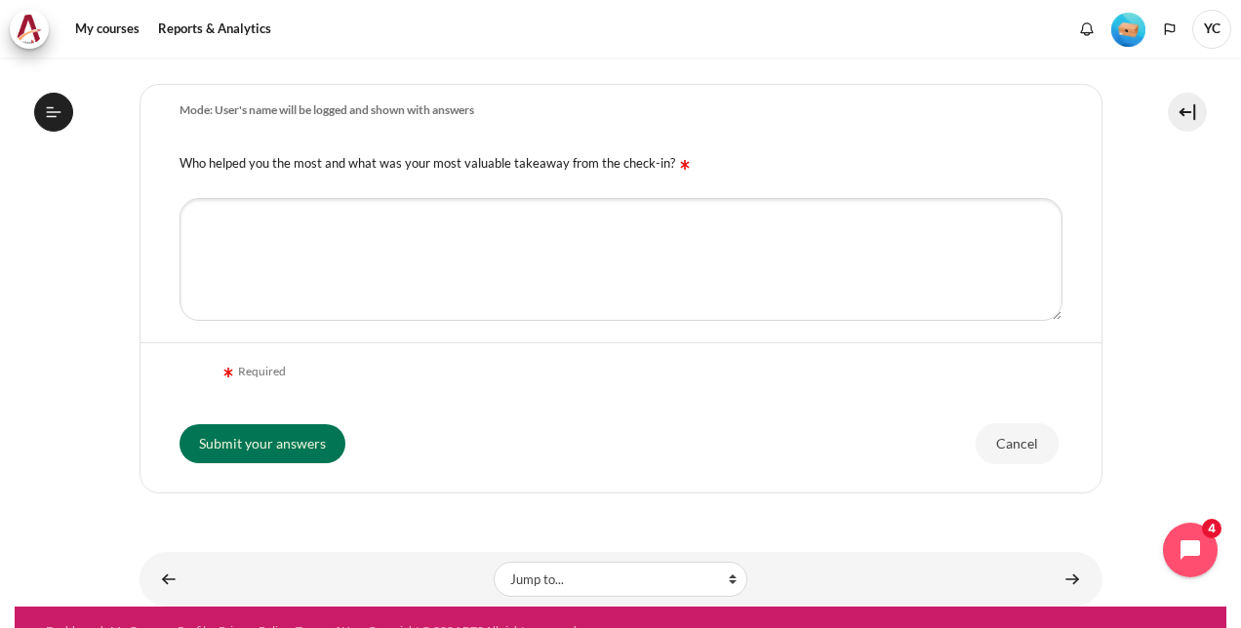
scroll to position [467, 0]
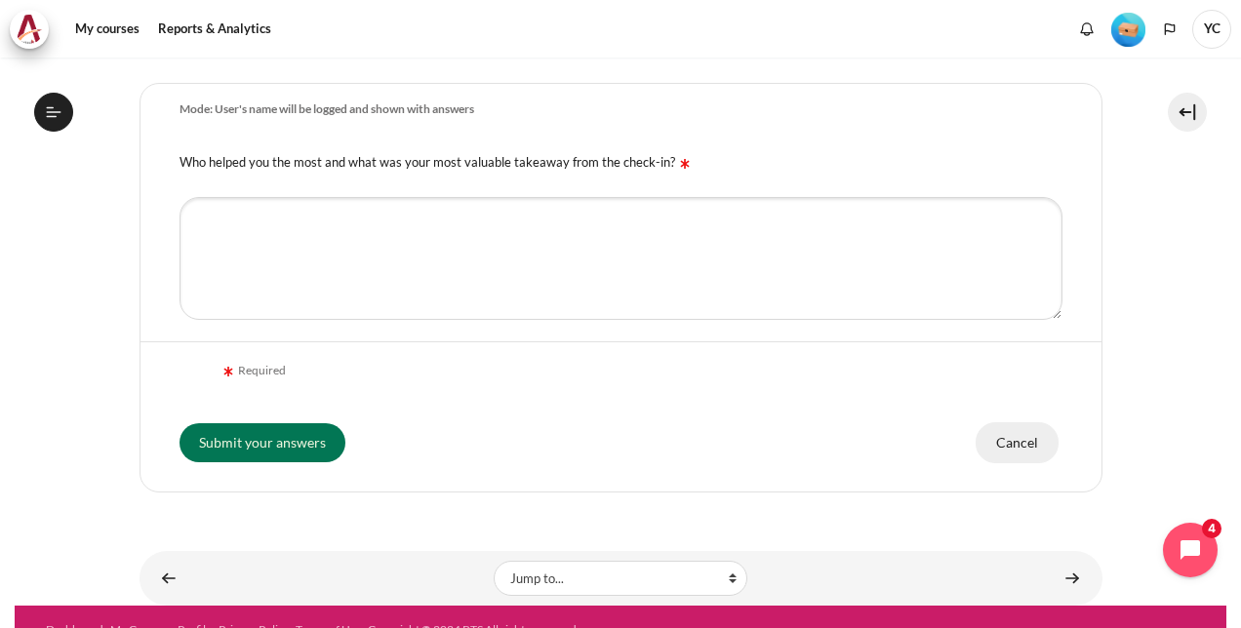
click at [1022, 459] on input "Cancel" at bounding box center [1016, 442] width 83 height 41
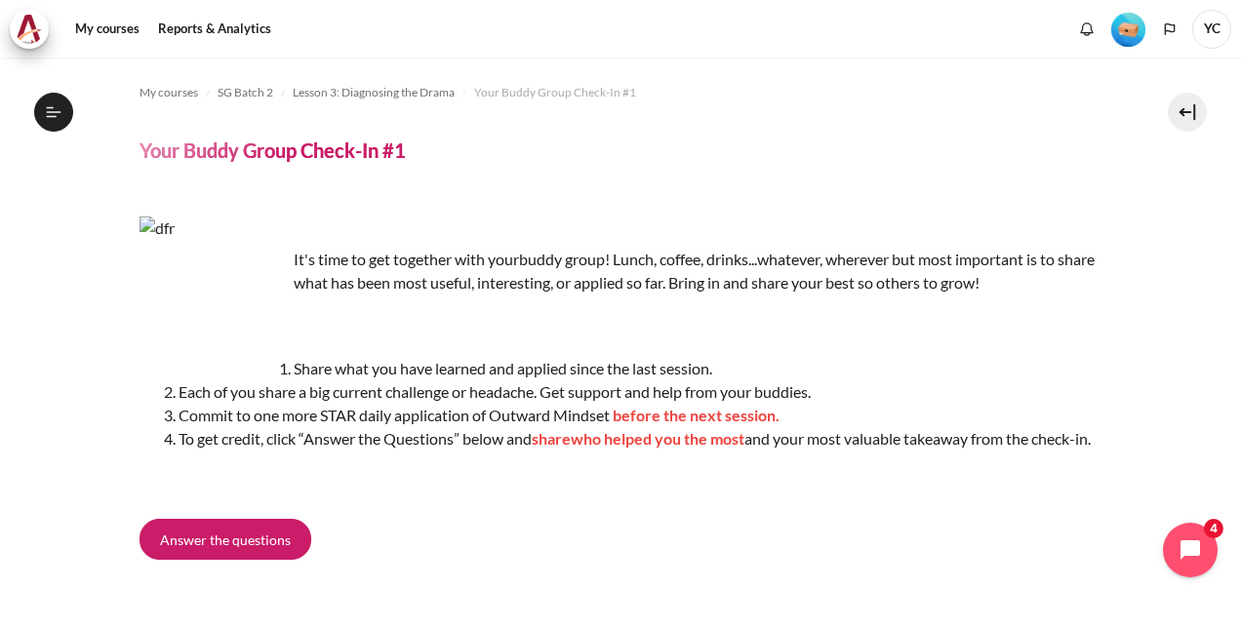
scroll to position [169, 0]
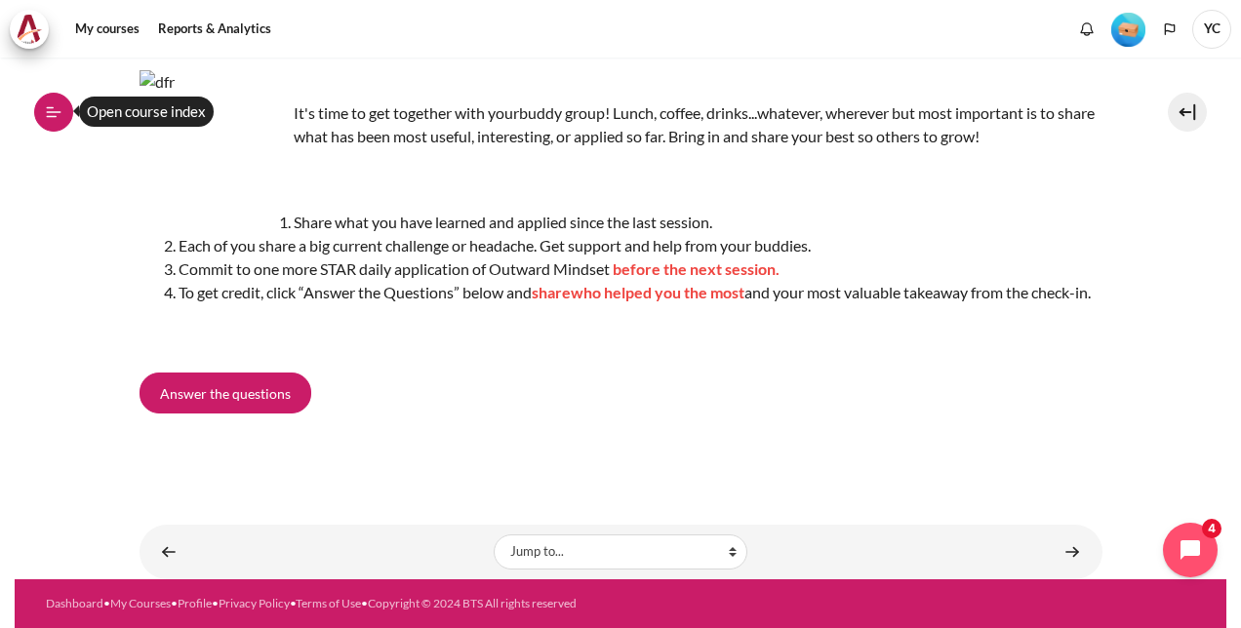
click at [56, 116] on icon at bounding box center [52, 116] width 11 height 1
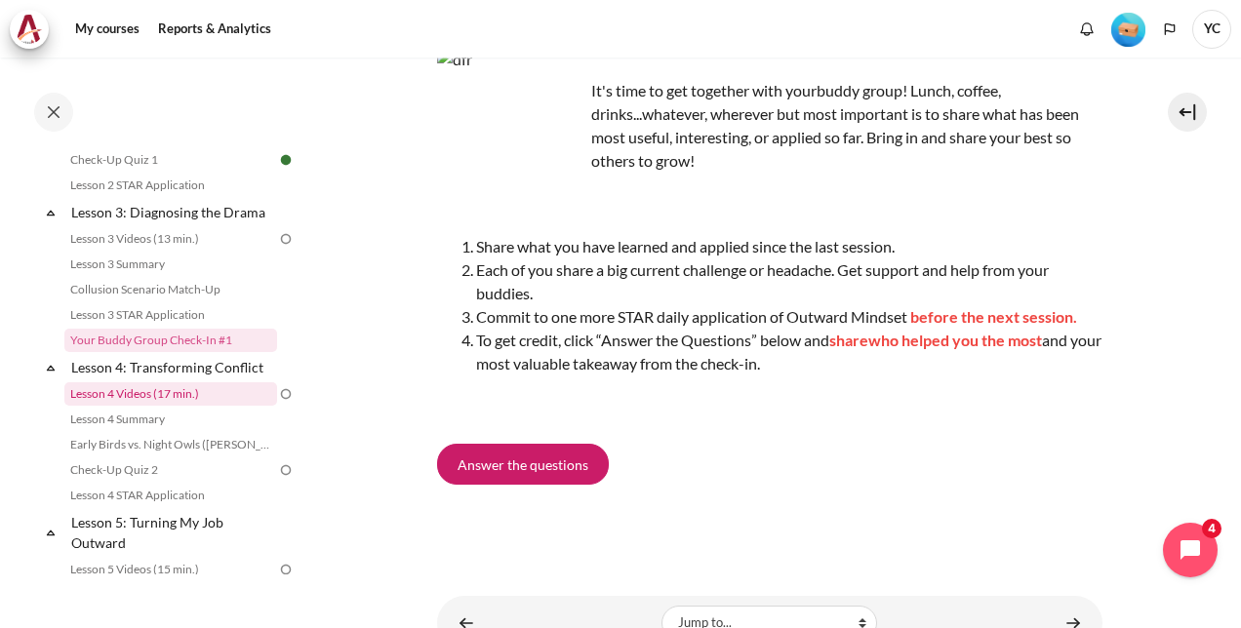
click at [172, 406] on link "Lesson 4 Videos (17 min.)" at bounding box center [170, 393] width 213 height 23
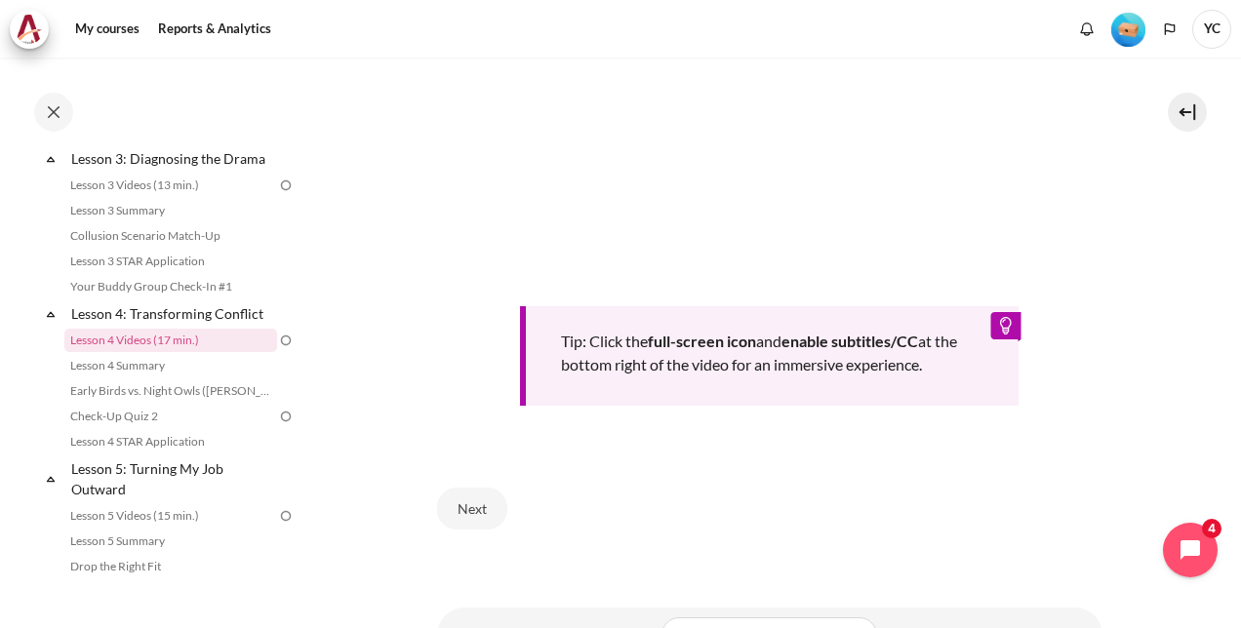
scroll to position [774, 0]
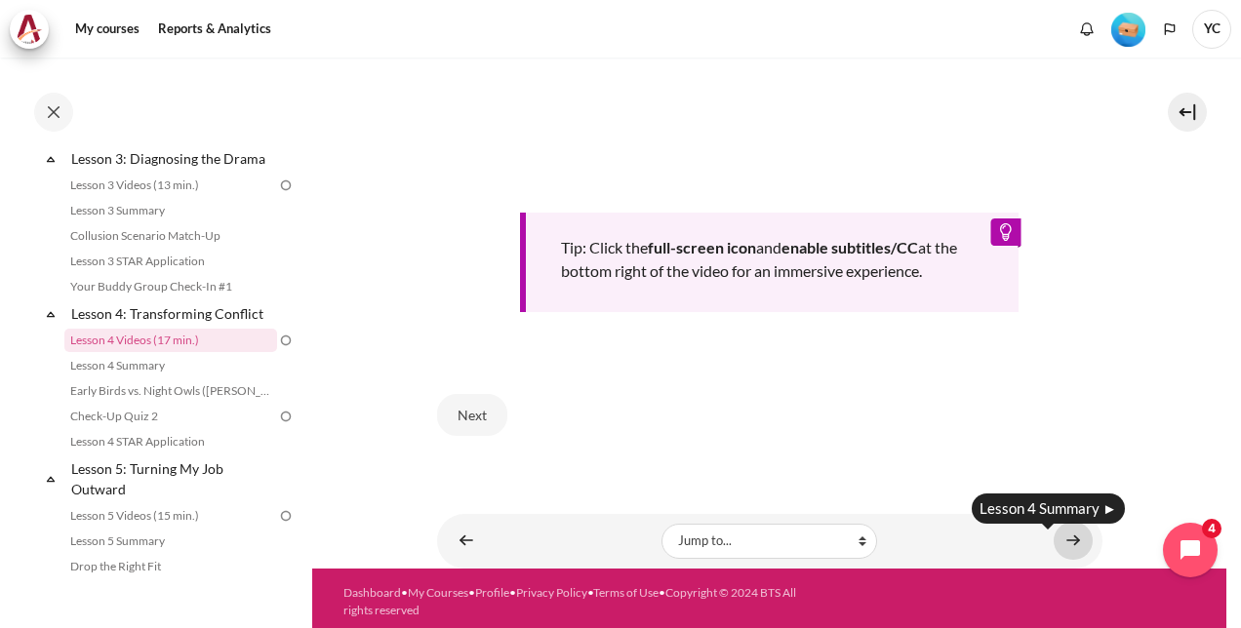
click at [1058, 533] on link "Content" at bounding box center [1072, 541] width 39 height 38
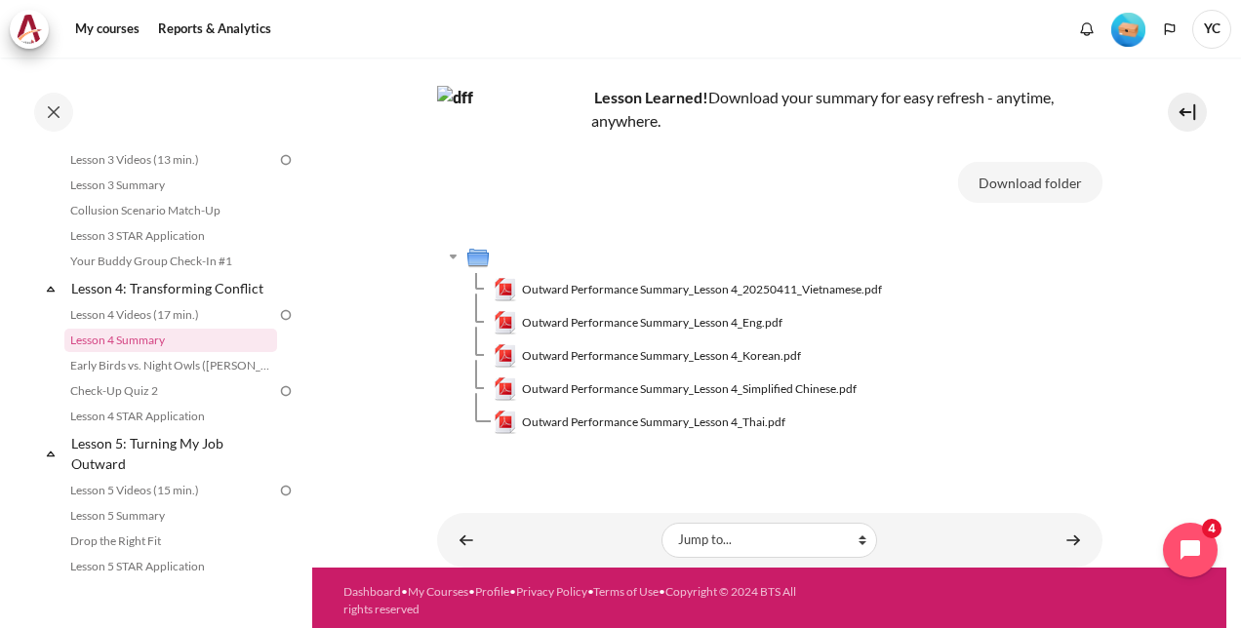
scroll to position [116, 0]
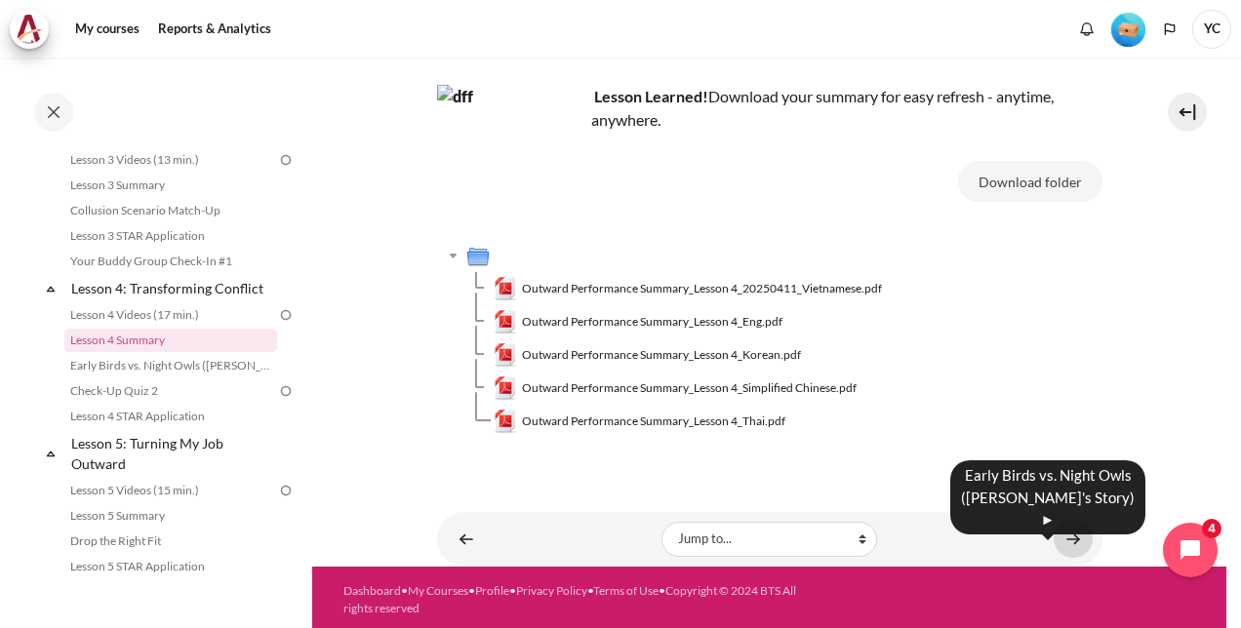
click at [1067, 534] on link "Content" at bounding box center [1072, 539] width 39 height 38
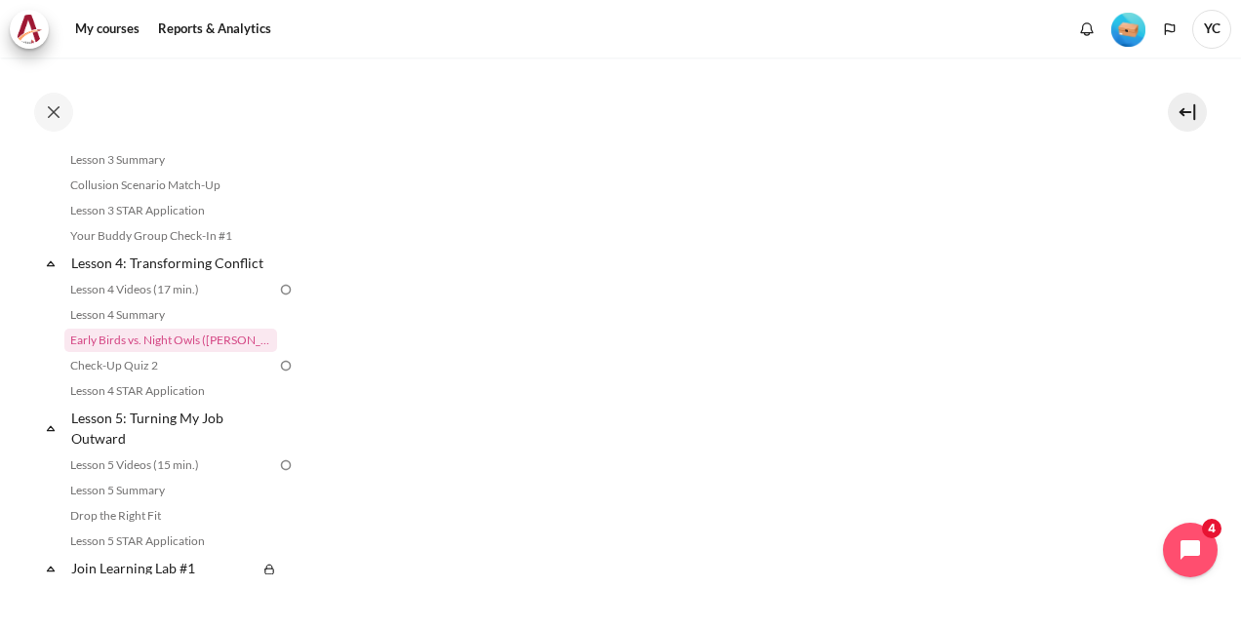
scroll to position [1004, 0]
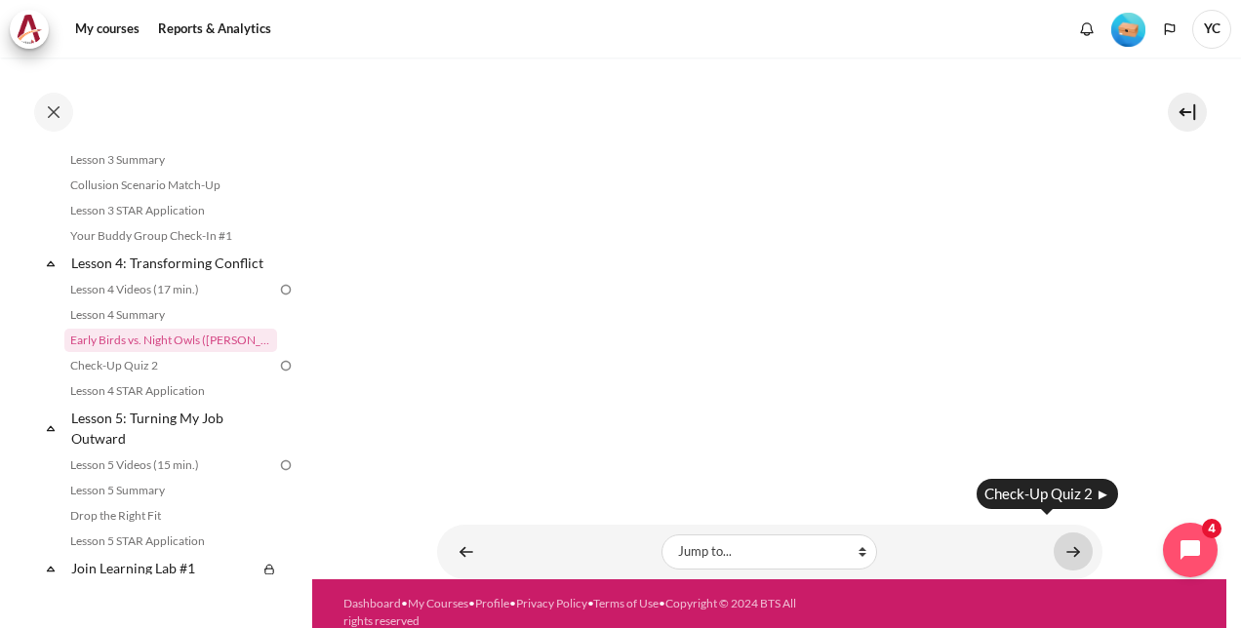
click at [1070, 535] on link "Content" at bounding box center [1072, 552] width 39 height 38
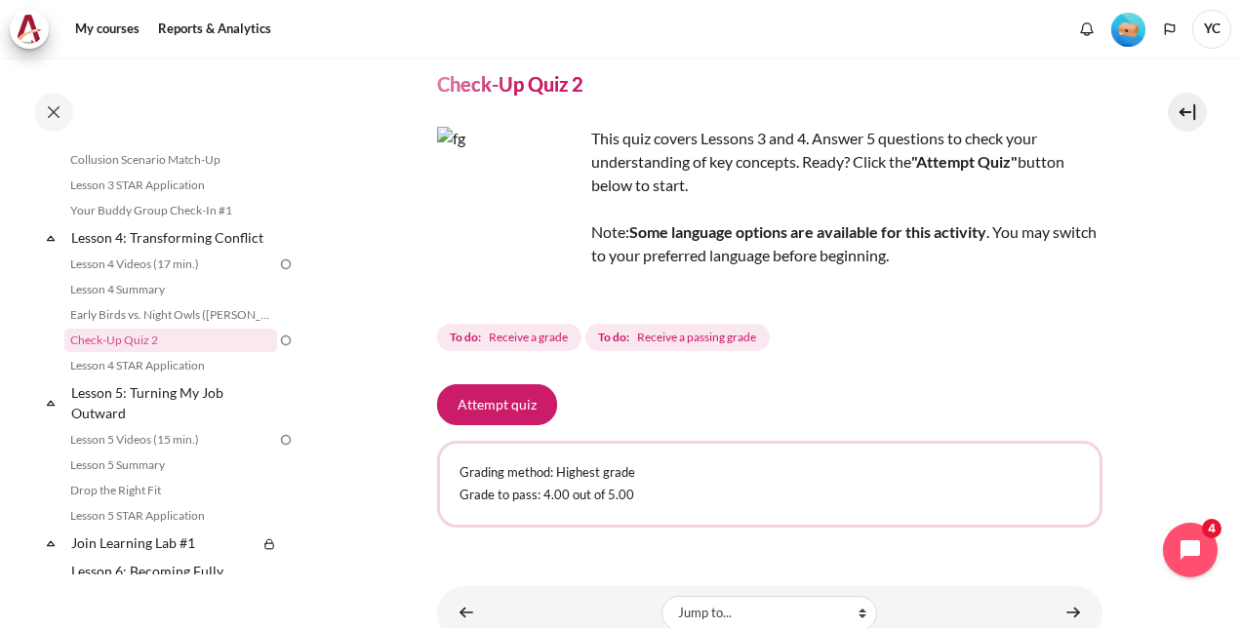
scroll to position [143, 0]
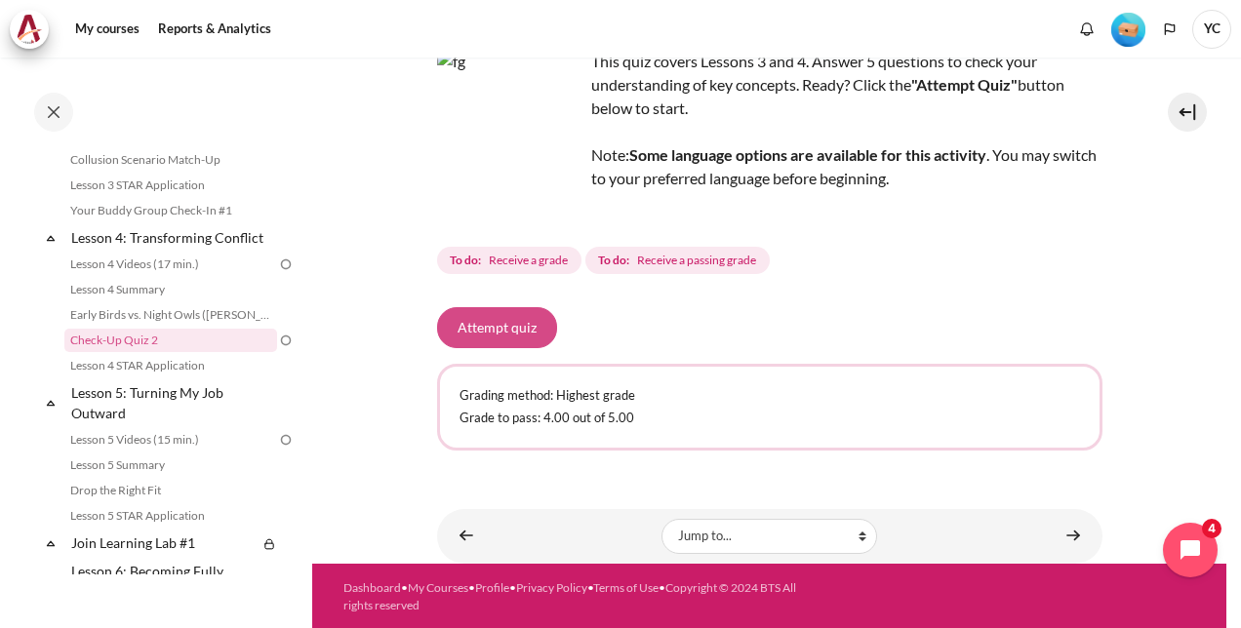
click at [514, 323] on button "Attempt quiz" at bounding box center [497, 327] width 120 height 41
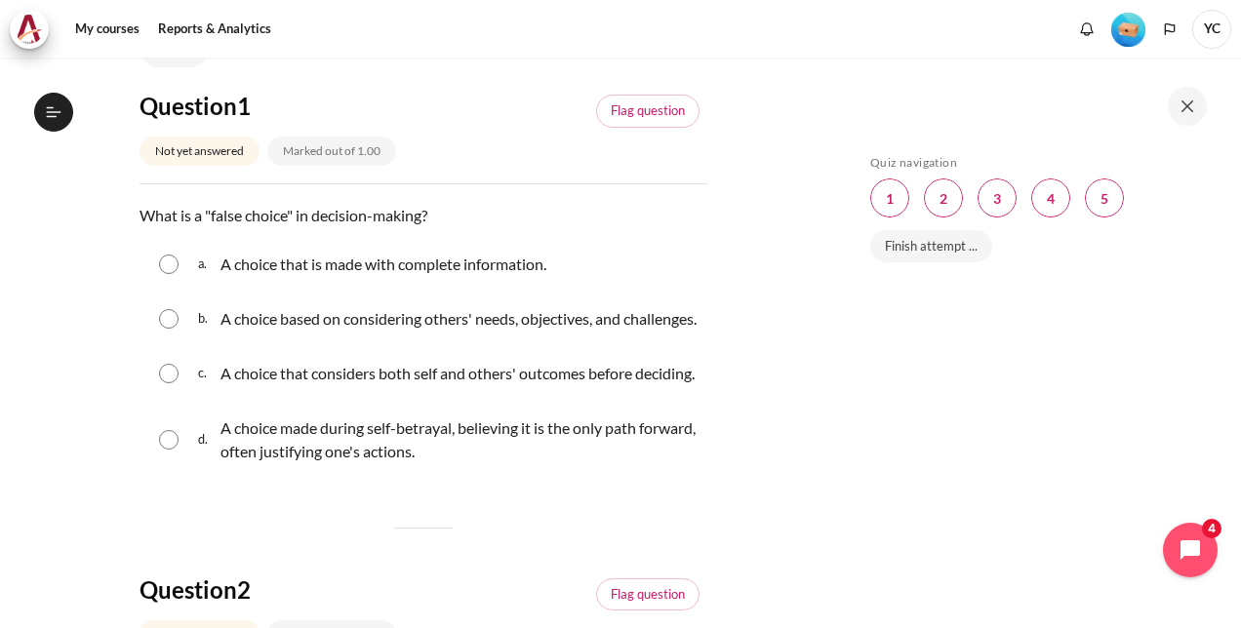
scroll to position [185, 0]
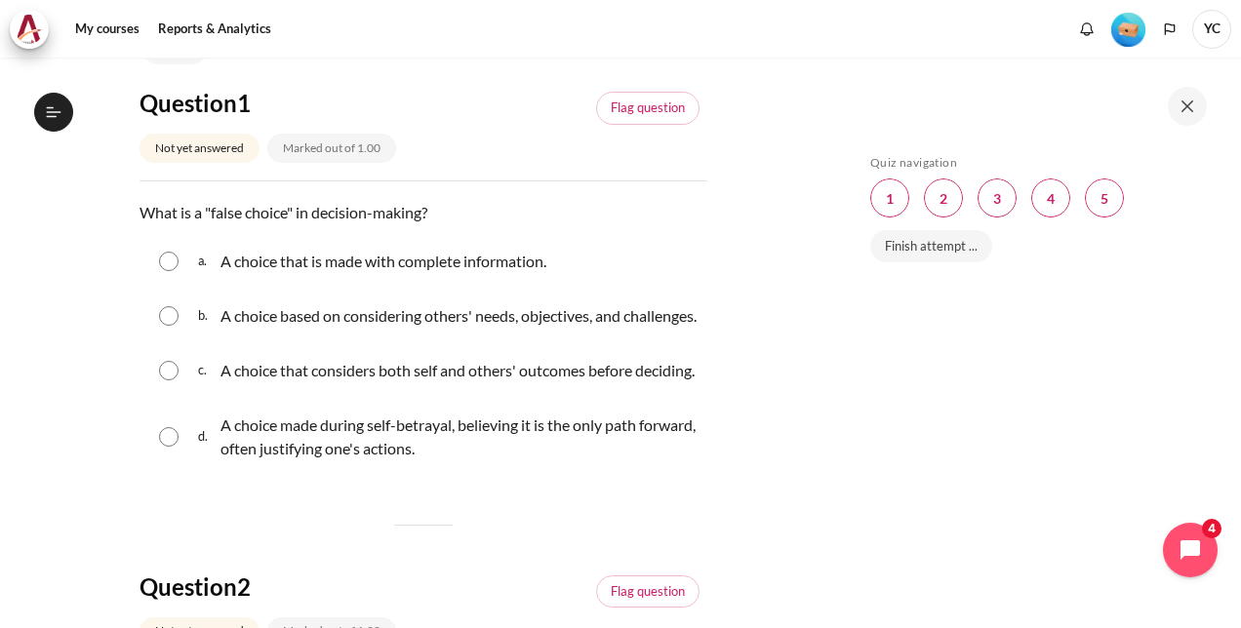
click at [165, 447] on input "Content" at bounding box center [169, 437] width 20 height 20
radio input "true"
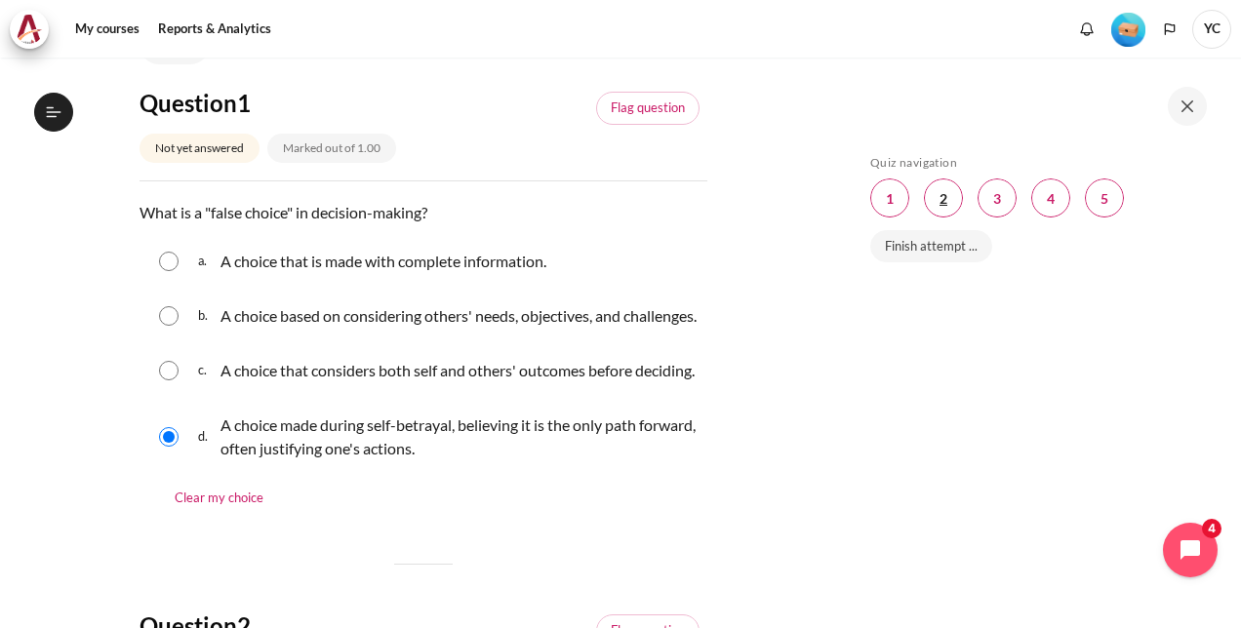
click at [947, 198] on span "Blocks" at bounding box center [943, 197] width 39 height 39
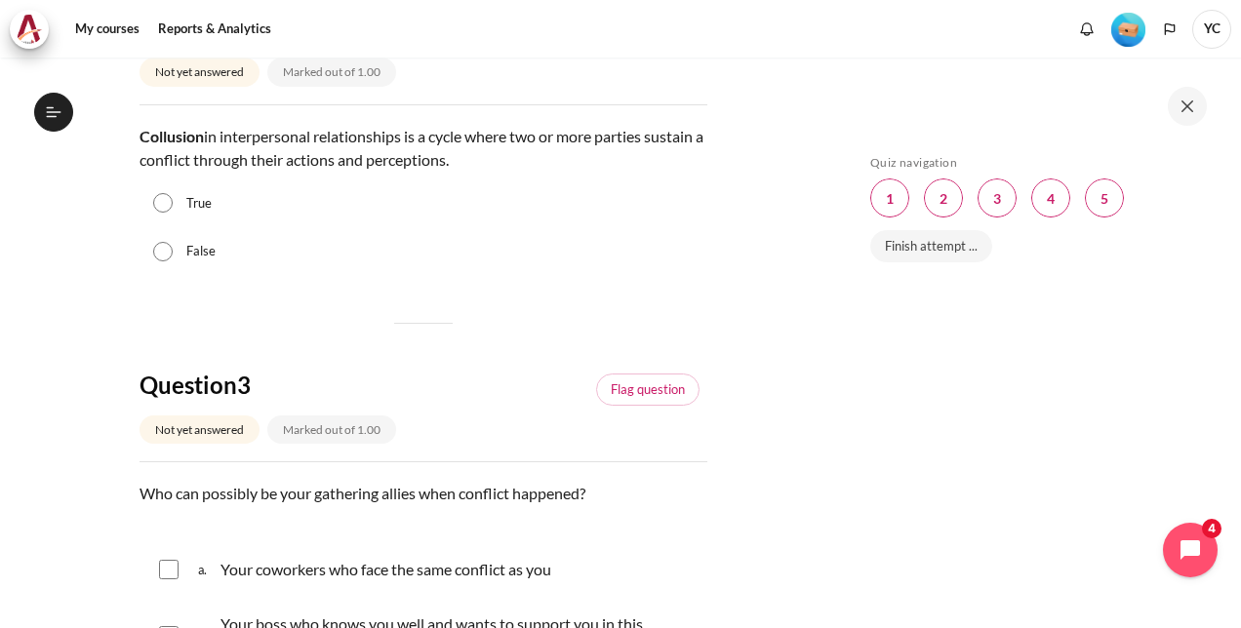
click at [164, 213] on input "True" at bounding box center [163, 203] width 20 height 20
radio input "true"
click at [1000, 185] on span "Blocks" at bounding box center [996, 197] width 39 height 39
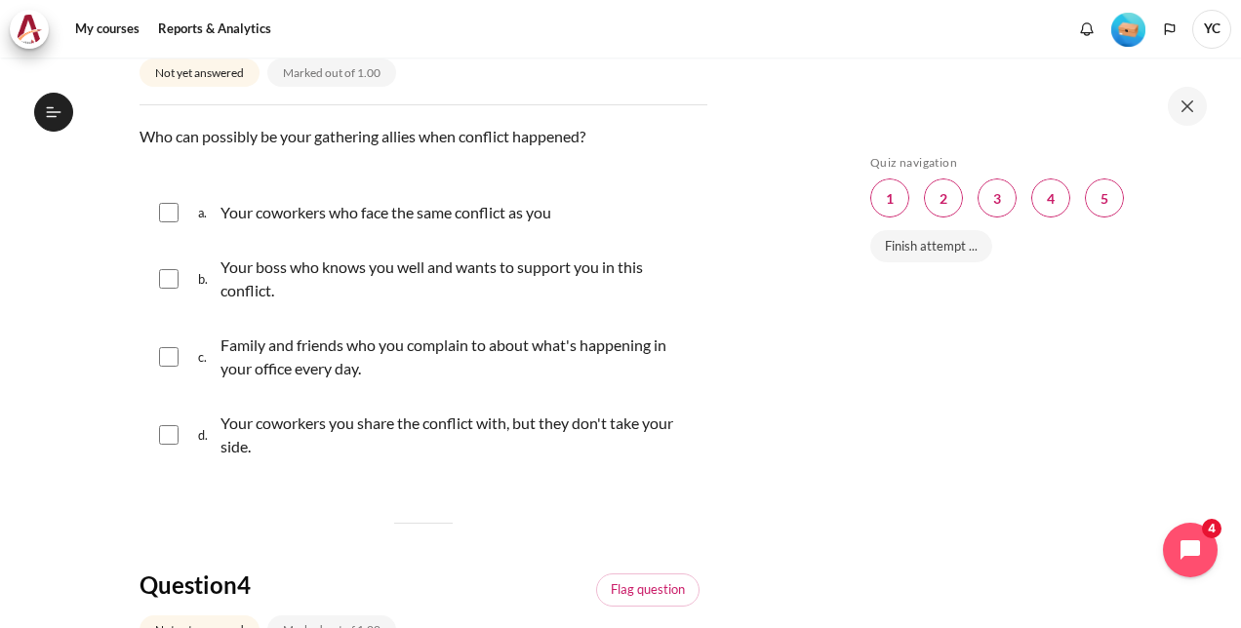
click at [174, 222] on input "Content" at bounding box center [169, 213] width 20 height 20
checkbox input "true"
click at [176, 289] on input "Content" at bounding box center [169, 279] width 20 height 20
checkbox input "true"
click at [166, 367] on input "Content" at bounding box center [169, 357] width 20 height 20
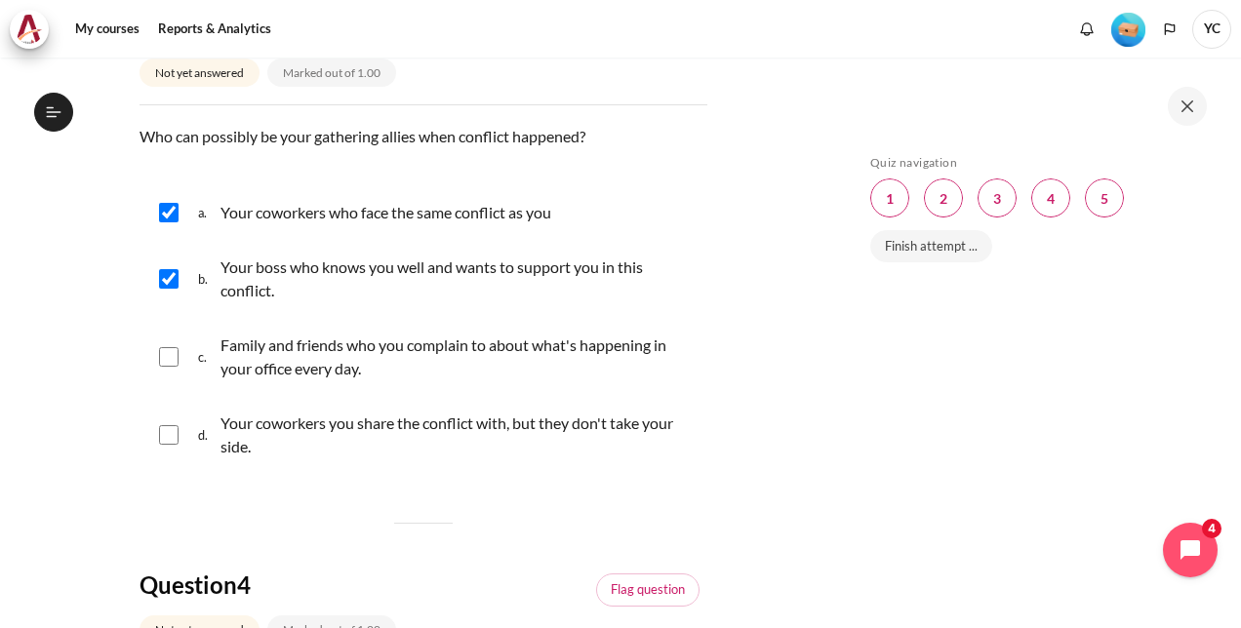
checkbox input "true"
click at [1057, 193] on span "Blocks" at bounding box center [1050, 197] width 39 height 39
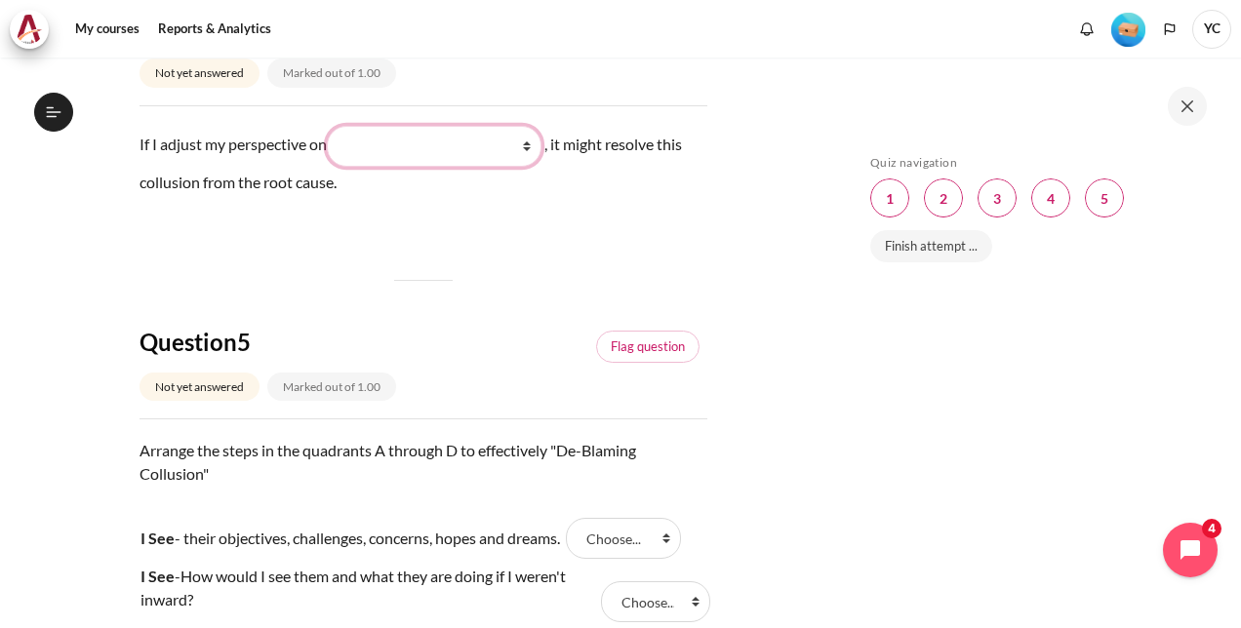
click at [453, 167] on select "What they do What I see and feel about what they do What I do What they see and…" at bounding box center [434, 146] width 215 height 41
select select "2"
click at [334, 167] on select "What they do What I see and feel about what they do What I do What they see and…" at bounding box center [434, 146] width 215 height 41
click at [1107, 208] on span "Blocks" at bounding box center [1104, 197] width 39 height 39
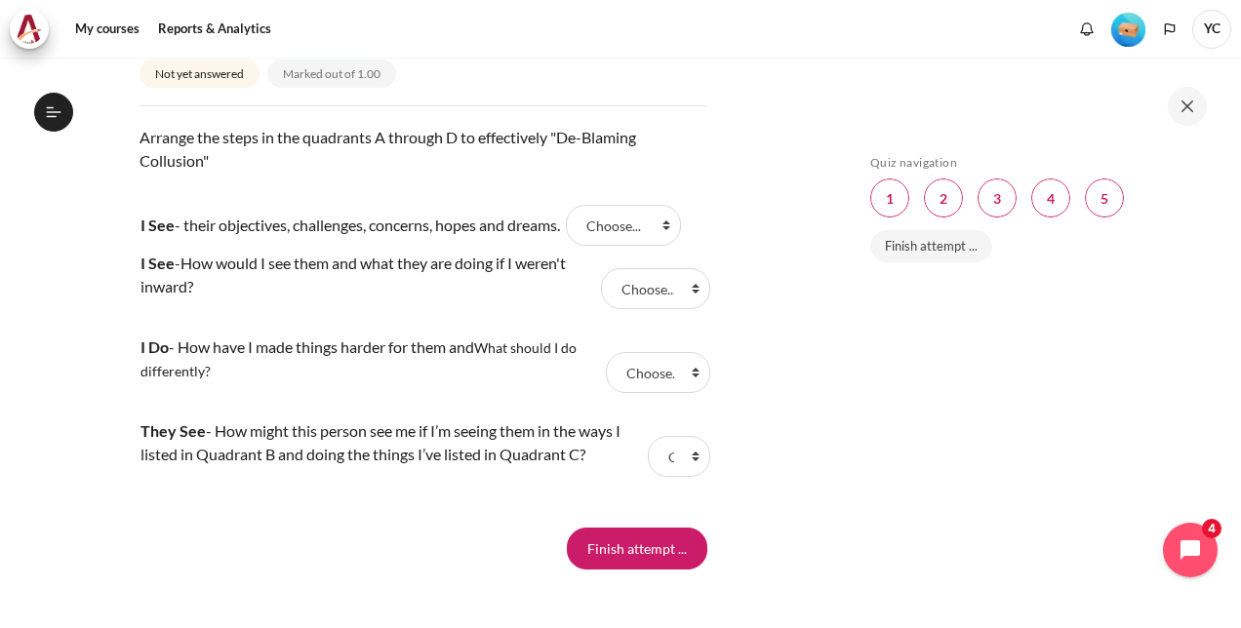
click at [659, 244] on div "Question text Arrange the steps in the quadrants A through D to effectively "De…" at bounding box center [423, 312] width 568 height 373
click at [678, 246] on select "Choose... D B A C" at bounding box center [623, 225] width 115 height 41
select select "3"
click at [576, 246] on select "Choose... D B A C" at bounding box center [623, 225] width 115 height 41
click at [665, 393] on select "Choose... D B A C" at bounding box center [658, 372] width 104 height 41
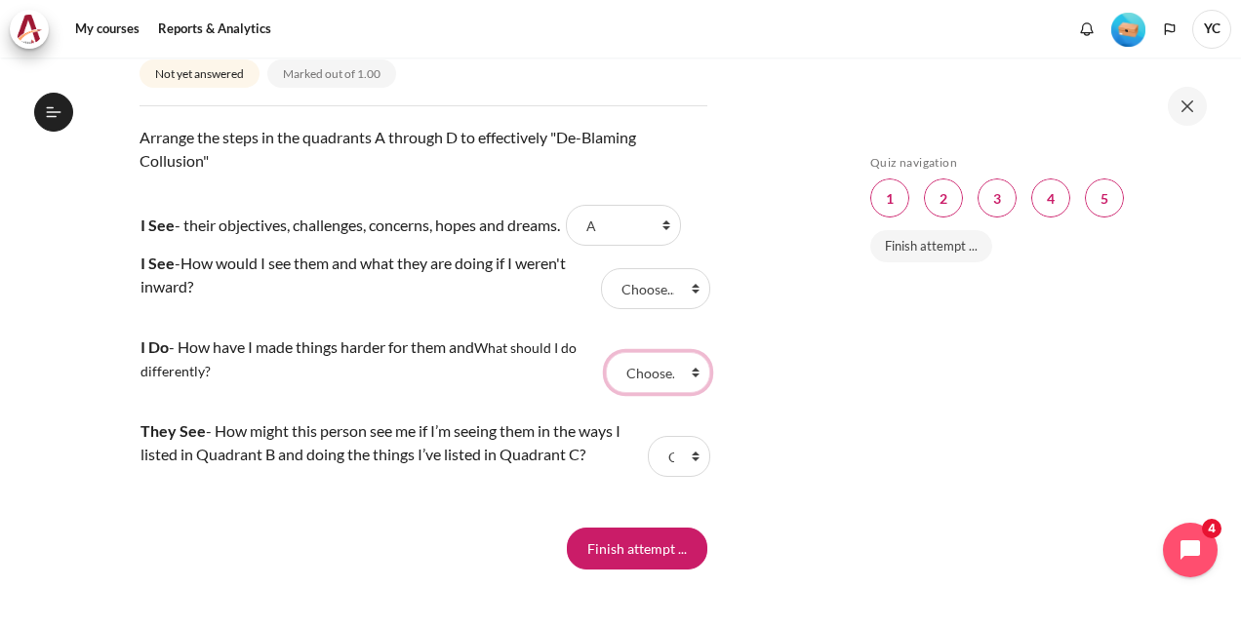
select select "3"
click at [606, 393] on select "Choose... D B A C" at bounding box center [658, 372] width 104 height 41
click at [685, 309] on select "Choose... D B A C" at bounding box center [655, 288] width 109 height 41
select select "3"
click at [601, 309] on select "Choose... D B A C" at bounding box center [655, 288] width 109 height 41
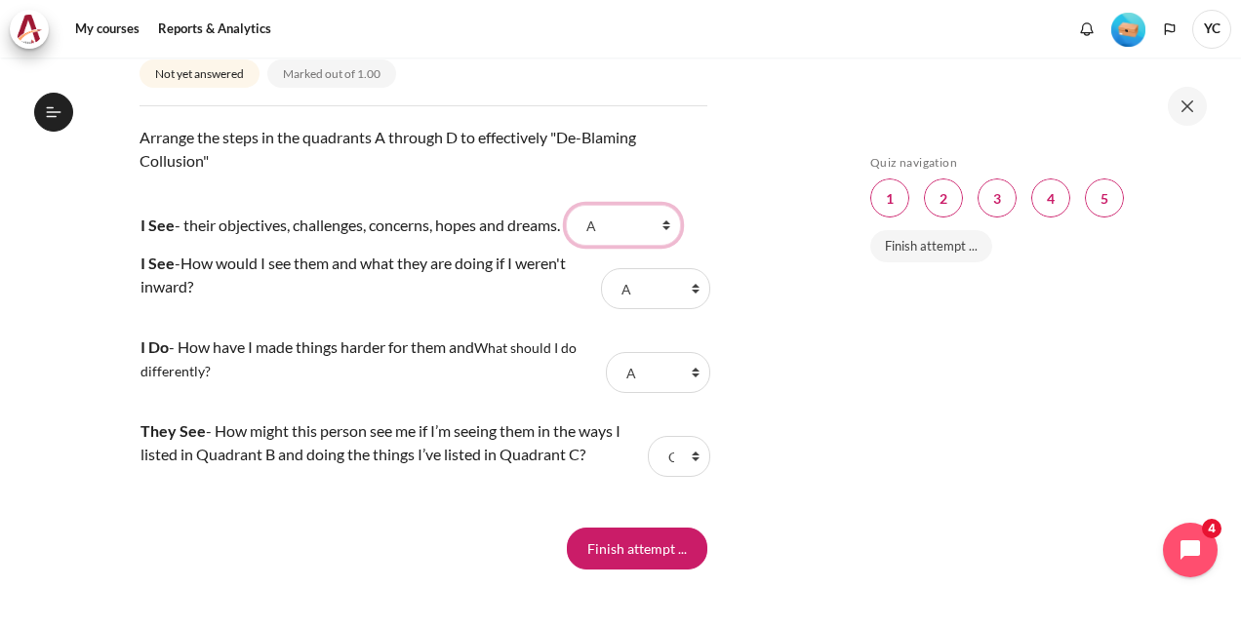
click at [671, 246] on select "Choose... D B A C" at bounding box center [623, 225] width 115 height 41
select select "2"
click at [576, 246] on select "Choose... D B A C" at bounding box center [623, 225] width 115 height 41
click at [681, 393] on select "Choose... D B A C" at bounding box center [658, 372] width 104 height 41
select select "4"
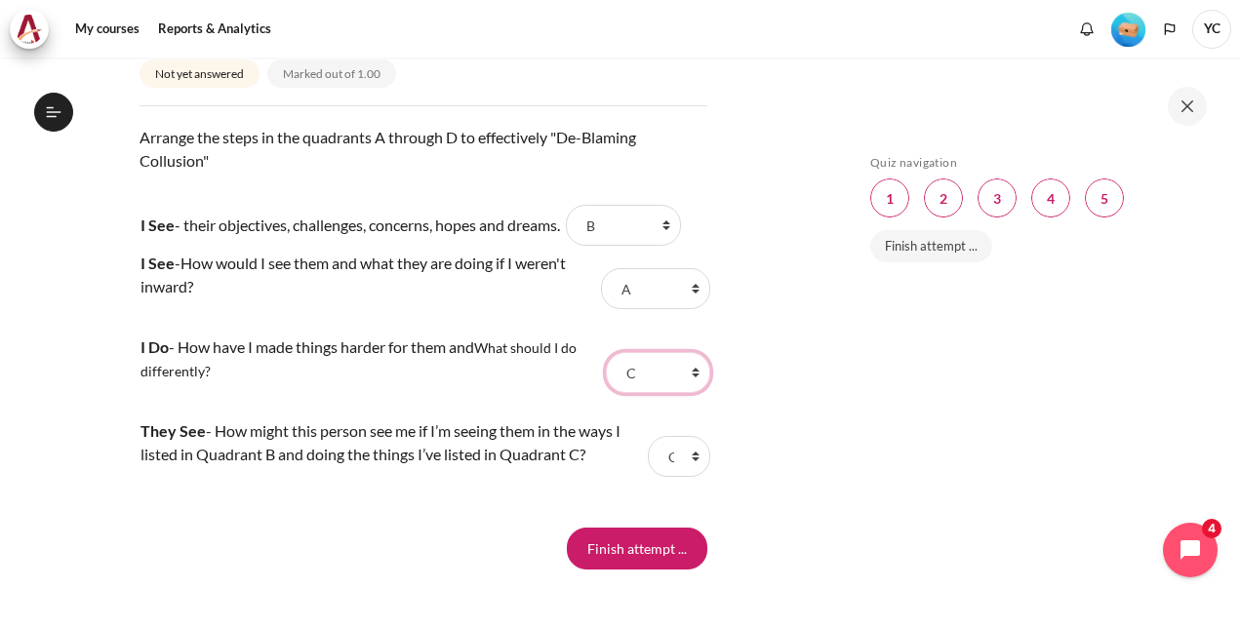
click at [606, 393] on select "Choose... D B A C" at bounding box center [658, 372] width 104 height 41
click at [681, 477] on select "Choose... D B A C" at bounding box center [679, 456] width 62 height 41
select select "1"
click at [648, 477] on select "Choose... D B A C" at bounding box center [679, 456] width 62 height 41
click at [612, 569] on input "Finish attempt ..." at bounding box center [637, 548] width 140 height 41
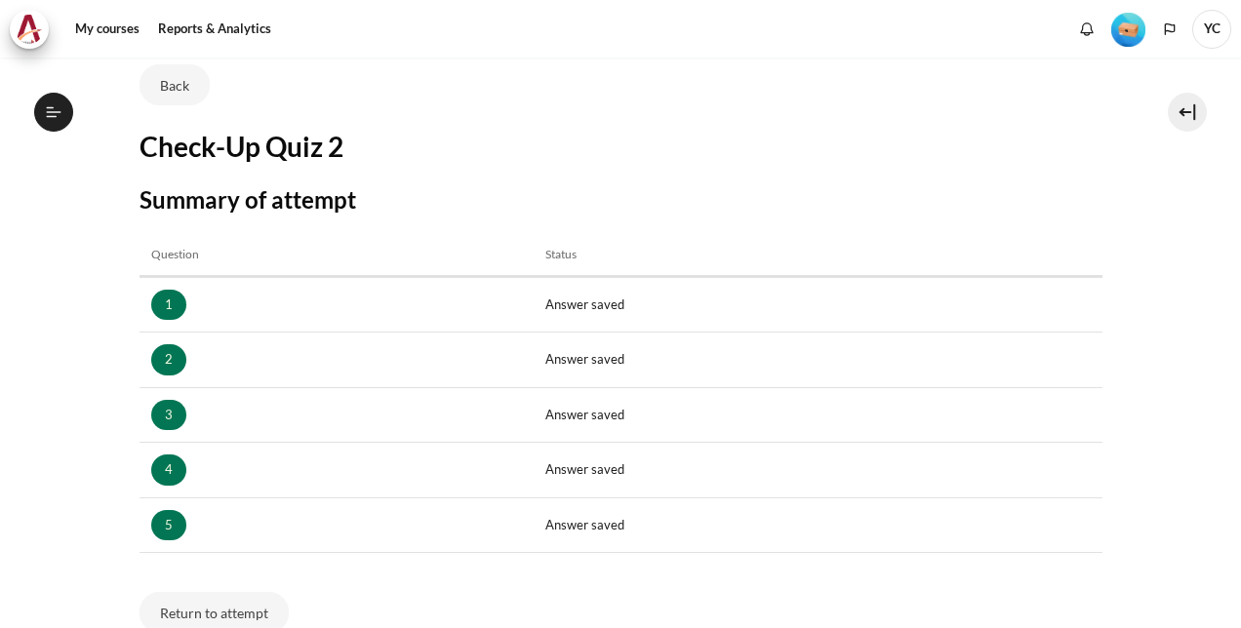
scroll to position [372, 0]
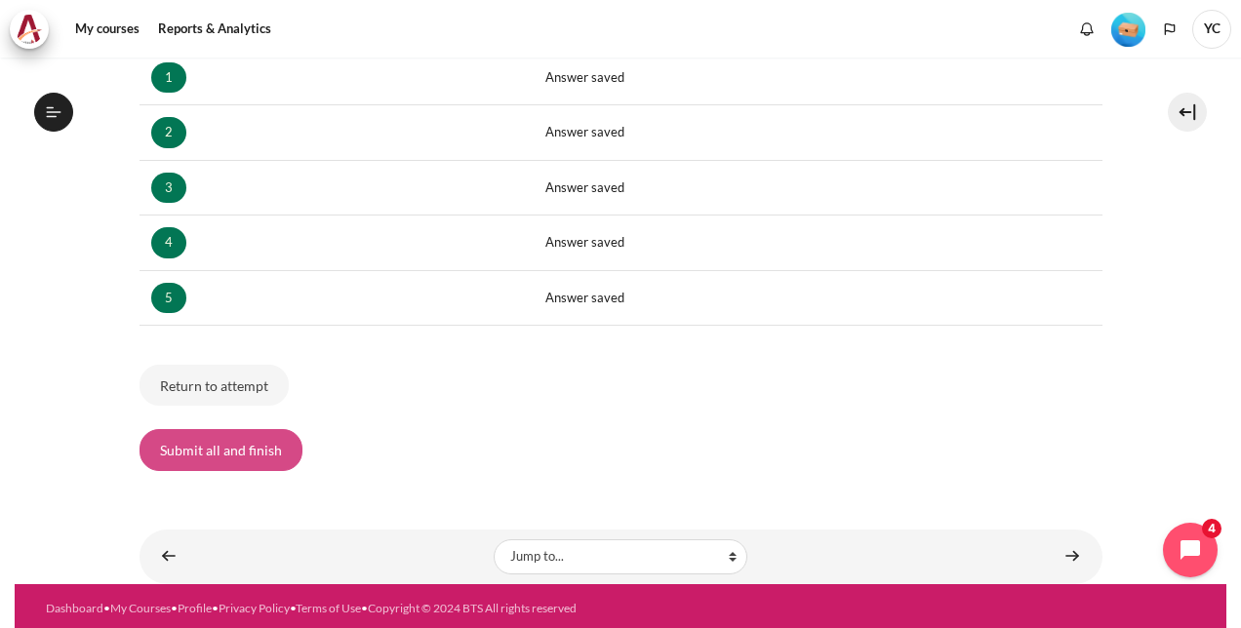
click at [213, 441] on button "Submit all and finish" at bounding box center [220, 449] width 163 height 41
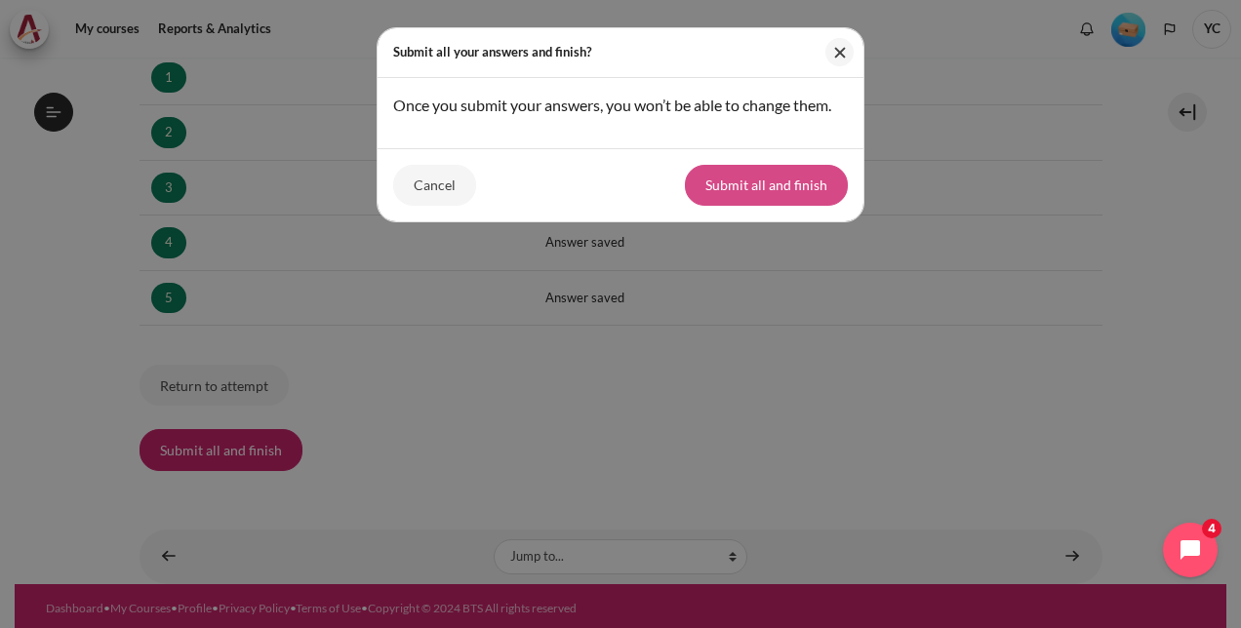
click at [714, 191] on button "Submit all and finish" at bounding box center [766, 185] width 163 height 41
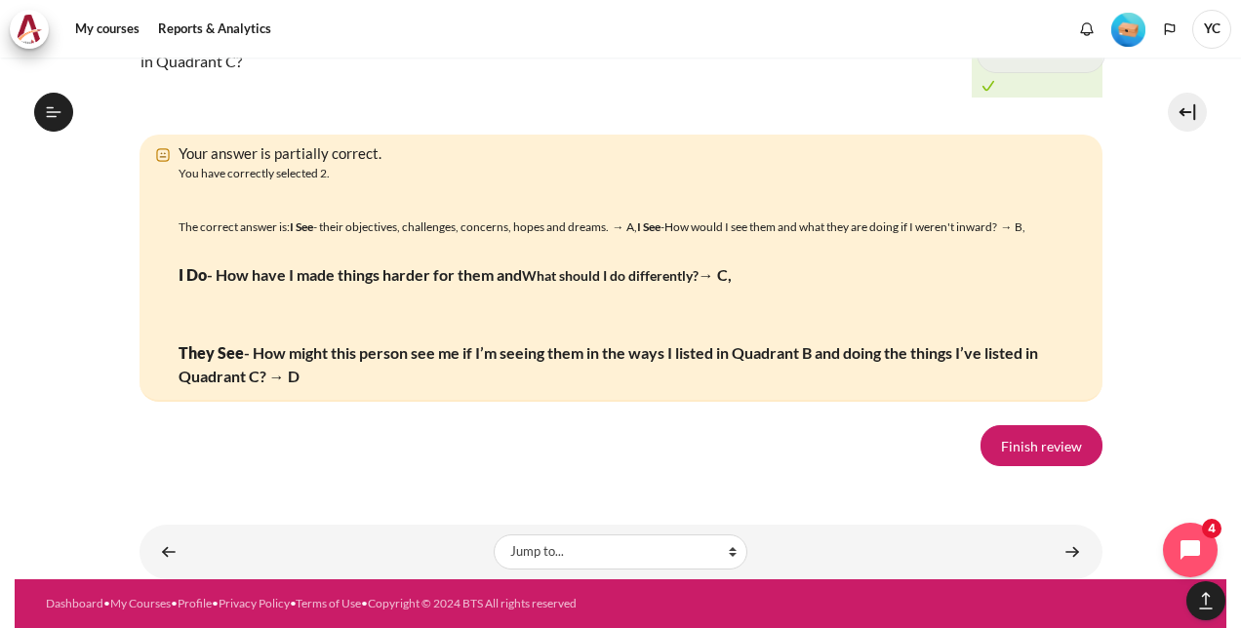
scroll to position [3476, 0]
click at [1056, 457] on link "Finish review" at bounding box center [1041, 445] width 122 height 41
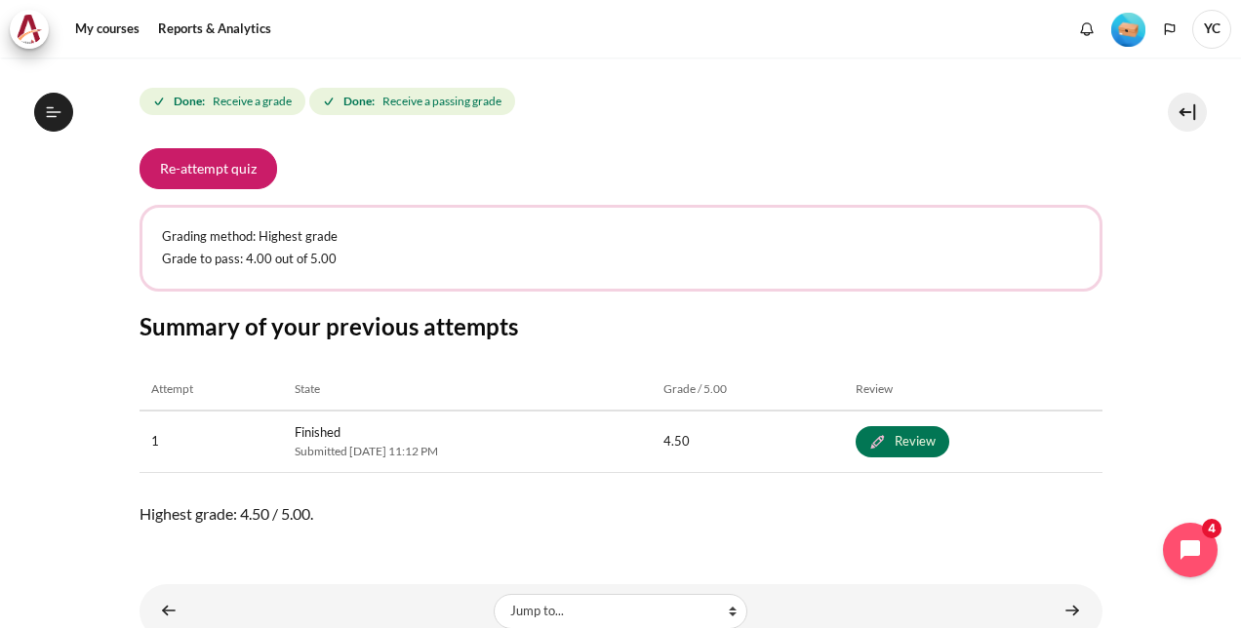
scroll to position [359, 0]
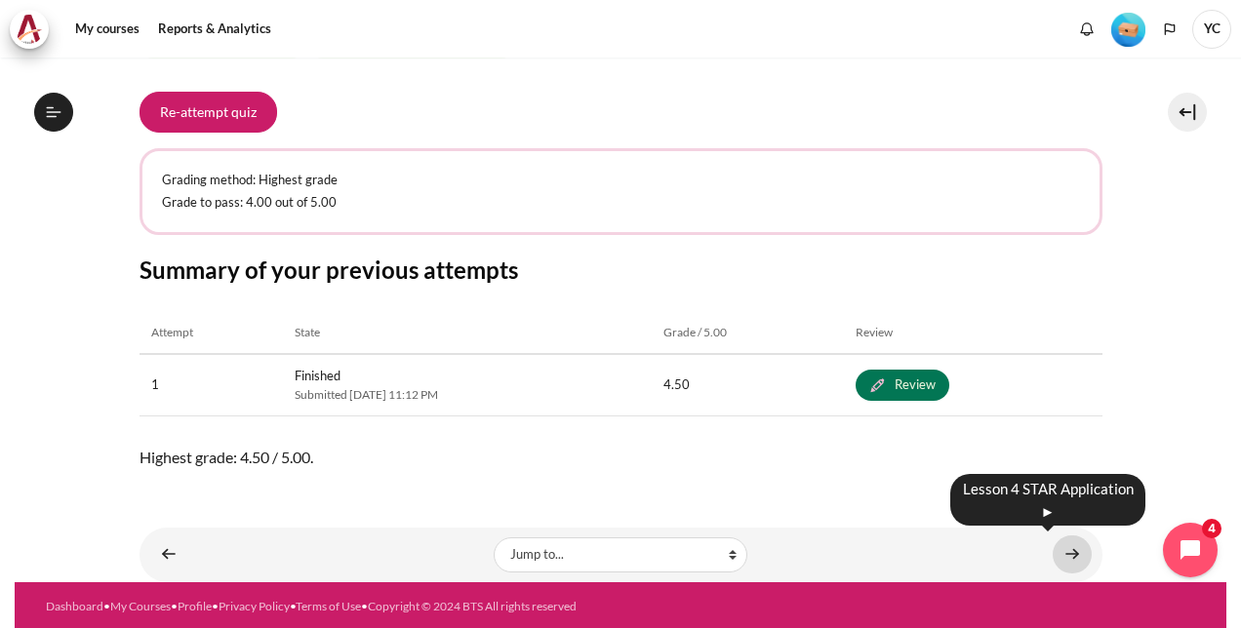
click at [1066, 548] on link "Content" at bounding box center [1071, 554] width 39 height 38
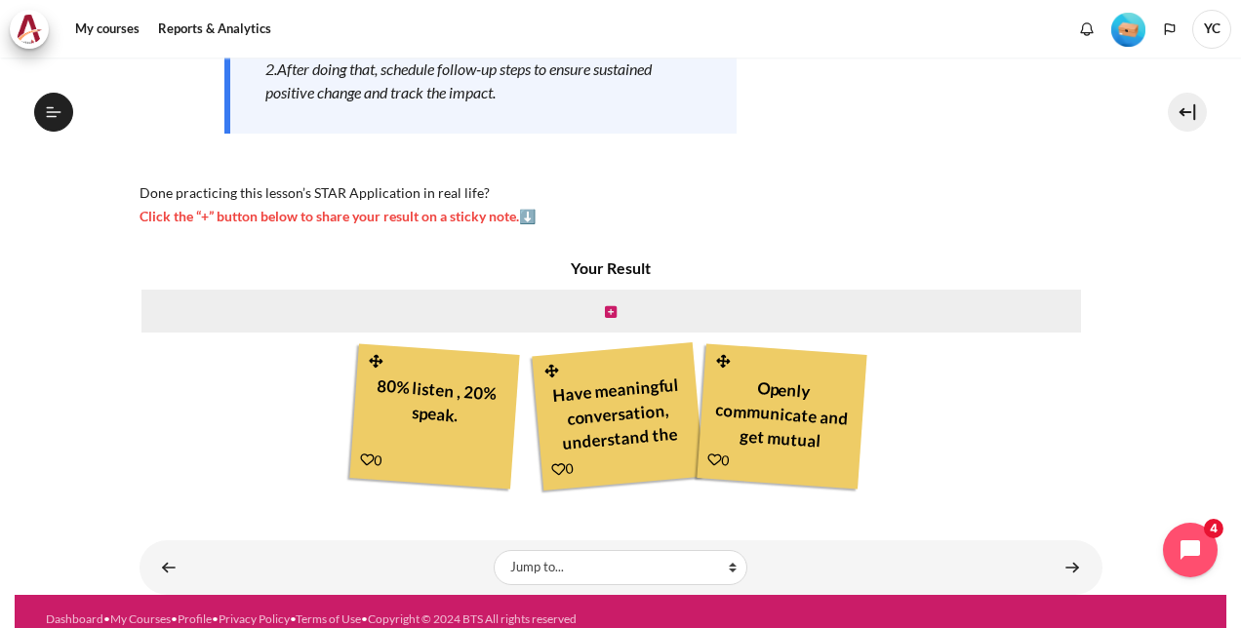
scroll to position [431, 0]
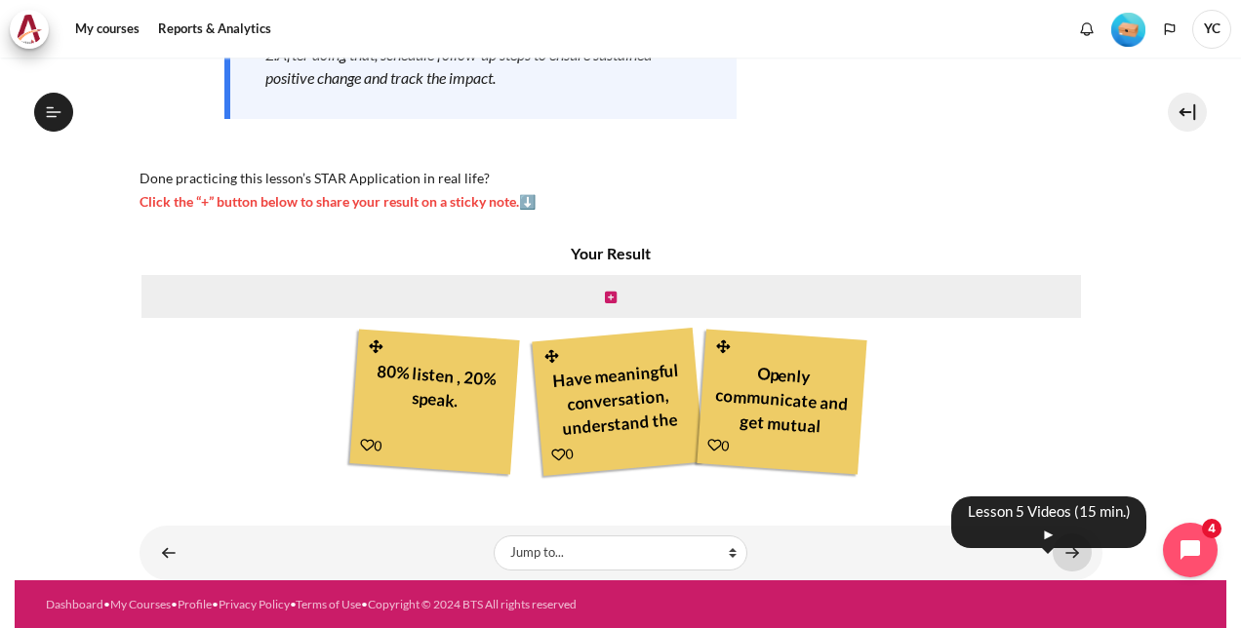
click at [1068, 547] on link "Content" at bounding box center [1071, 552] width 39 height 38
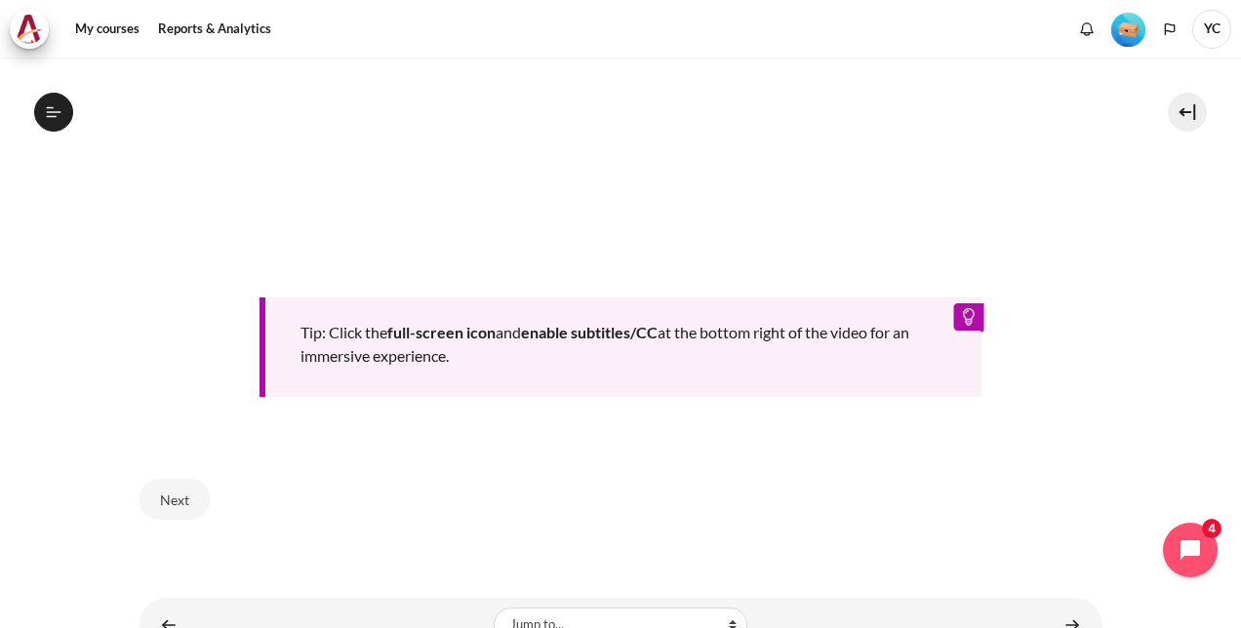
scroll to position [924, 0]
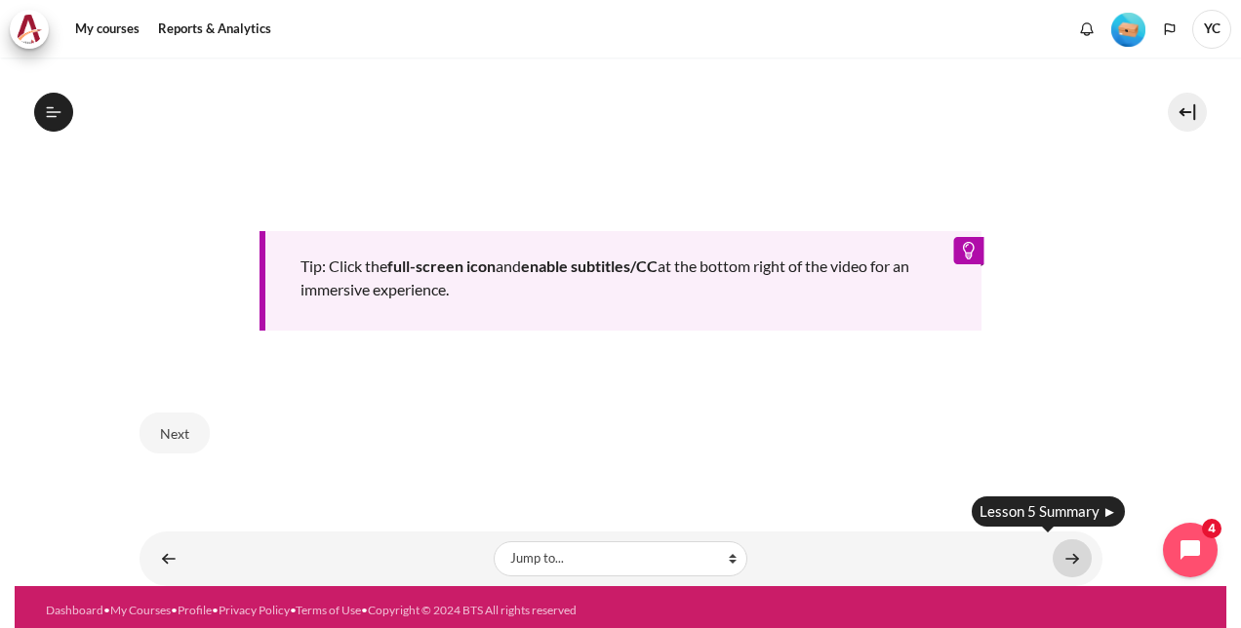
click at [1064, 549] on link "Content" at bounding box center [1071, 558] width 39 height 38
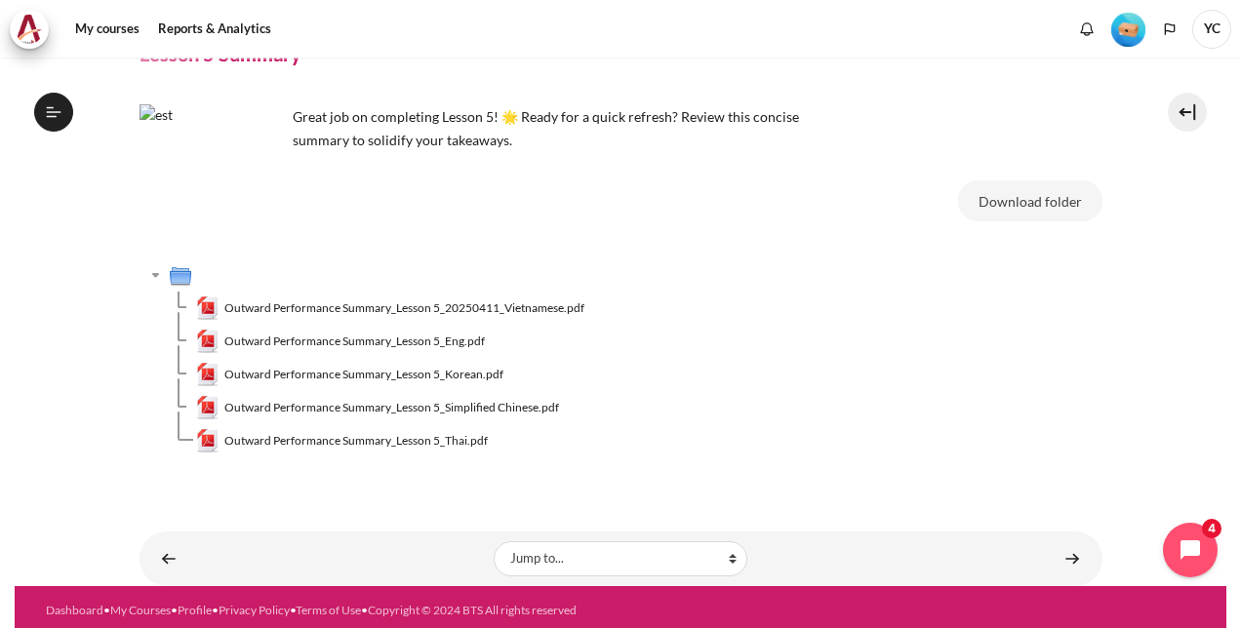
scroll to position [102, 0]
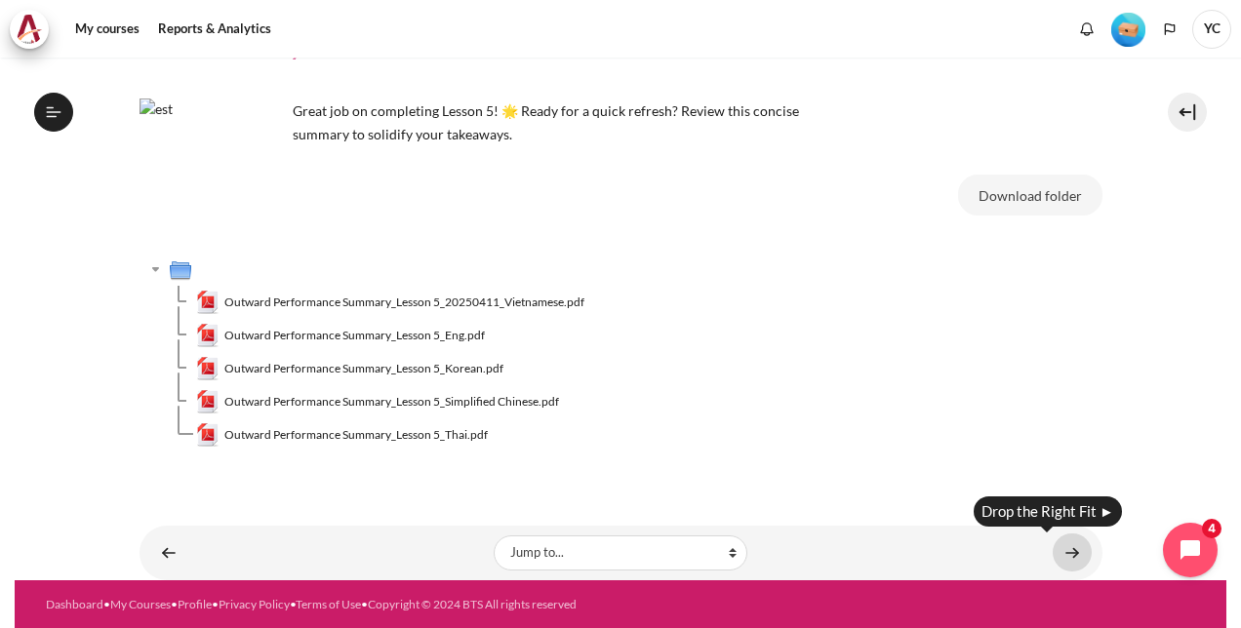
click at [1063, 546] on link "Content" at bounding box center [1071, 552] width 39 height 38
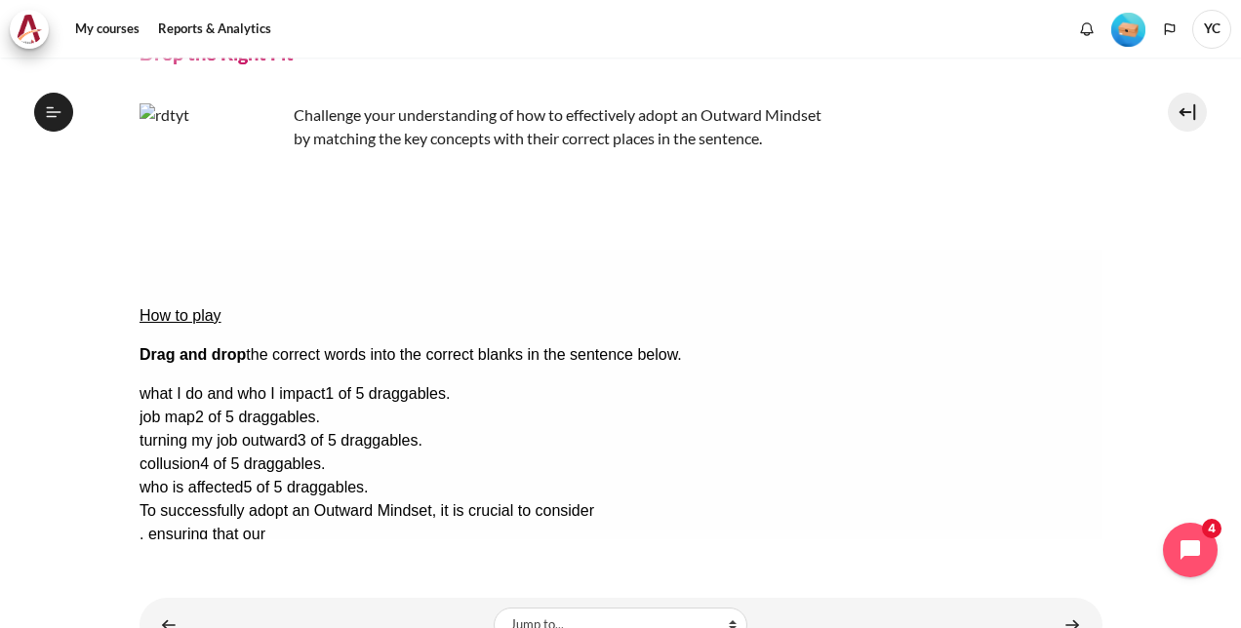
scroll to position [104, 0]
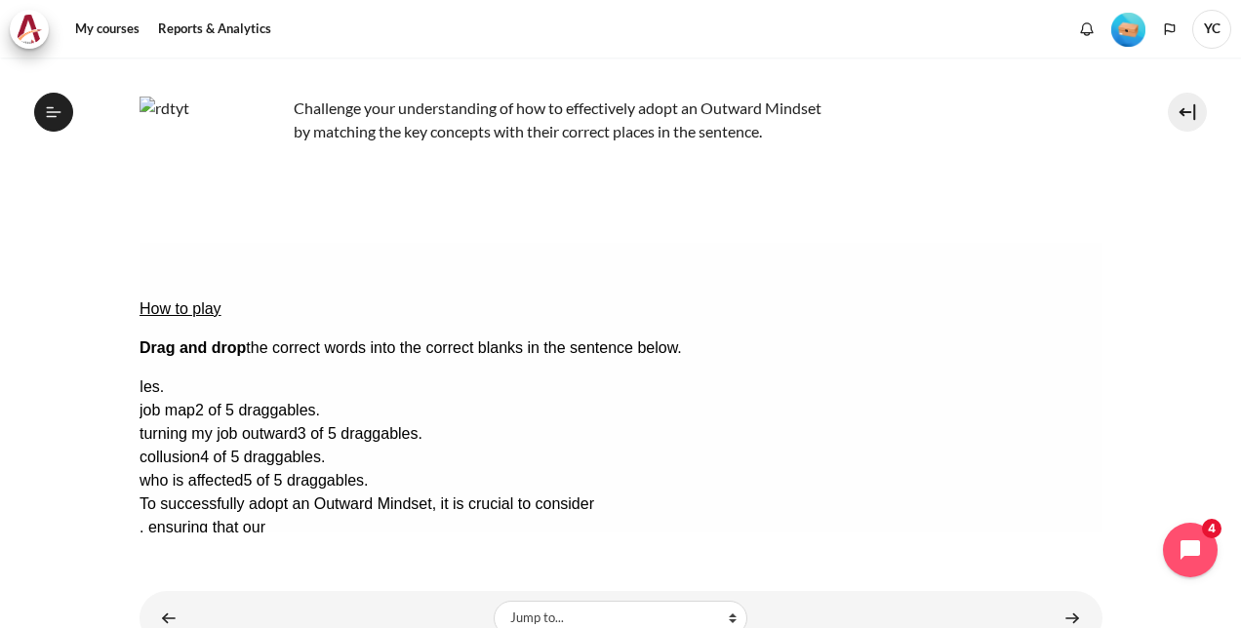
drag, startPoint x: 949, startPoint y: 325, endPoint x: 663, endPoint y: 316, distance: 285.9
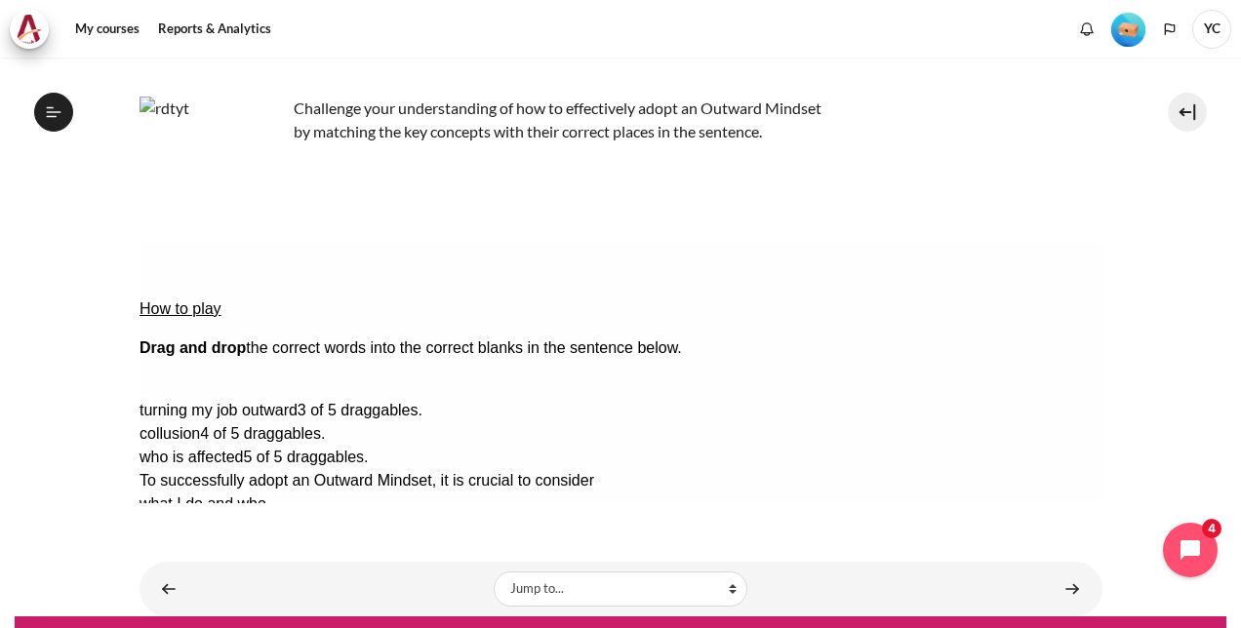
drag, startPoint x: 960, startPoint y: 325, endPoint x: 225, endPoint y: 340, distance: 734.6
drag, startPoint x: 960, startPoint y: 424, endPoint x: 587, endPoint y: 385, distance: 374.6
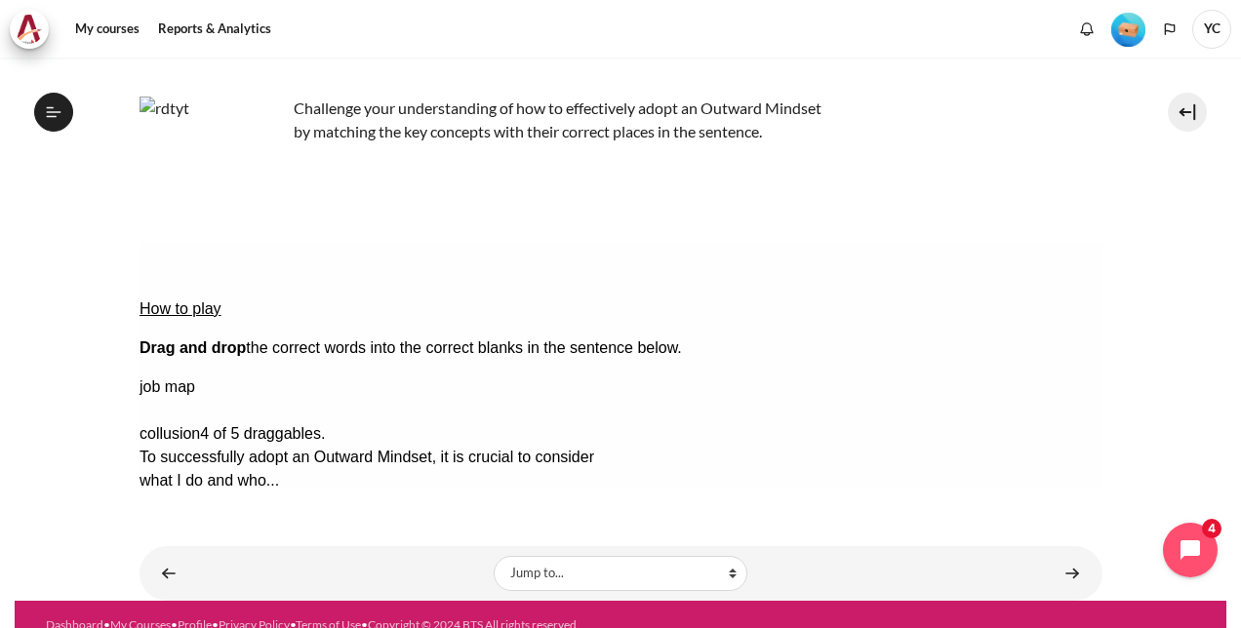
drag, startPoint x: 967, startPoint y: 354, endPoint x: 195, endPoint y: 376, distance: 772.8
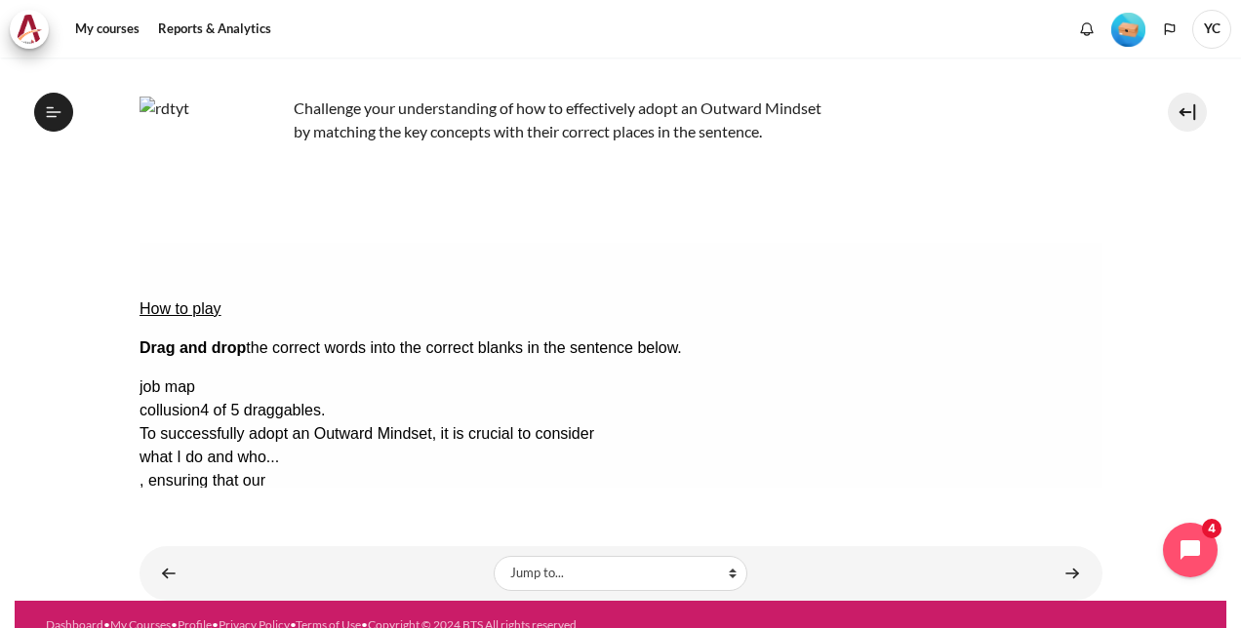
scroll to position [98, 0]
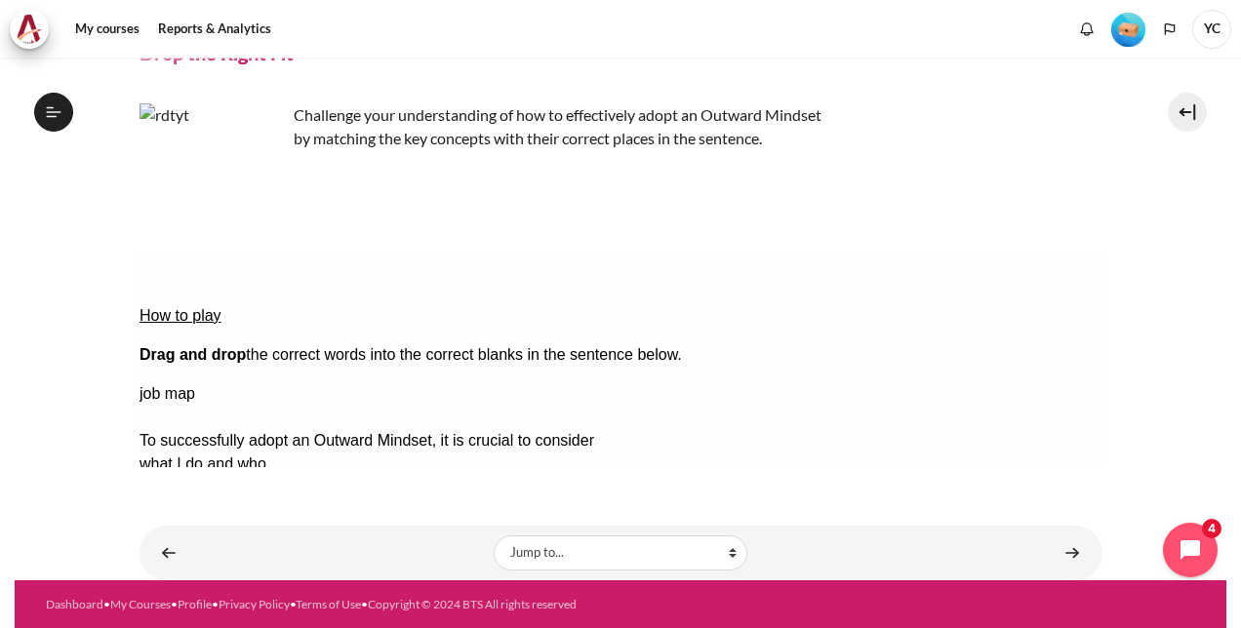
drag, startPoint x: 1051, startPoint y: 362, endPoint x: 230, endPoint y: 359, distance: 821.2
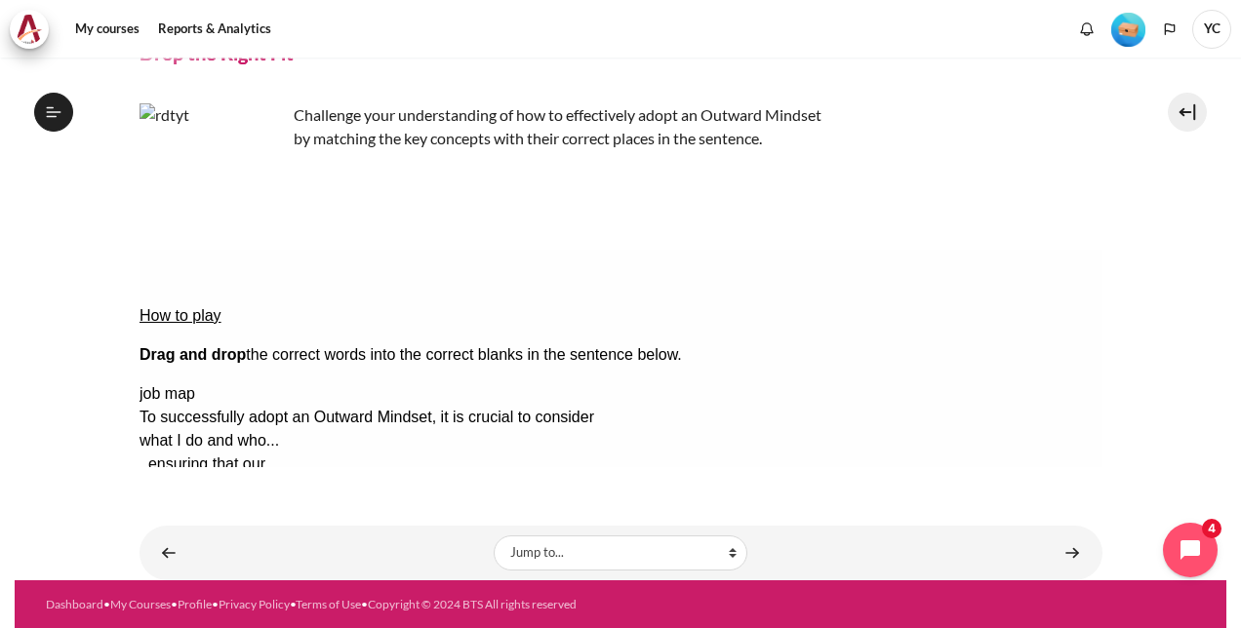
click at [189, 618] on button "Check Check the answers. The responses will be marked as correct, incorrect, or…" at bounding box center [164, 628] width 53 height 20
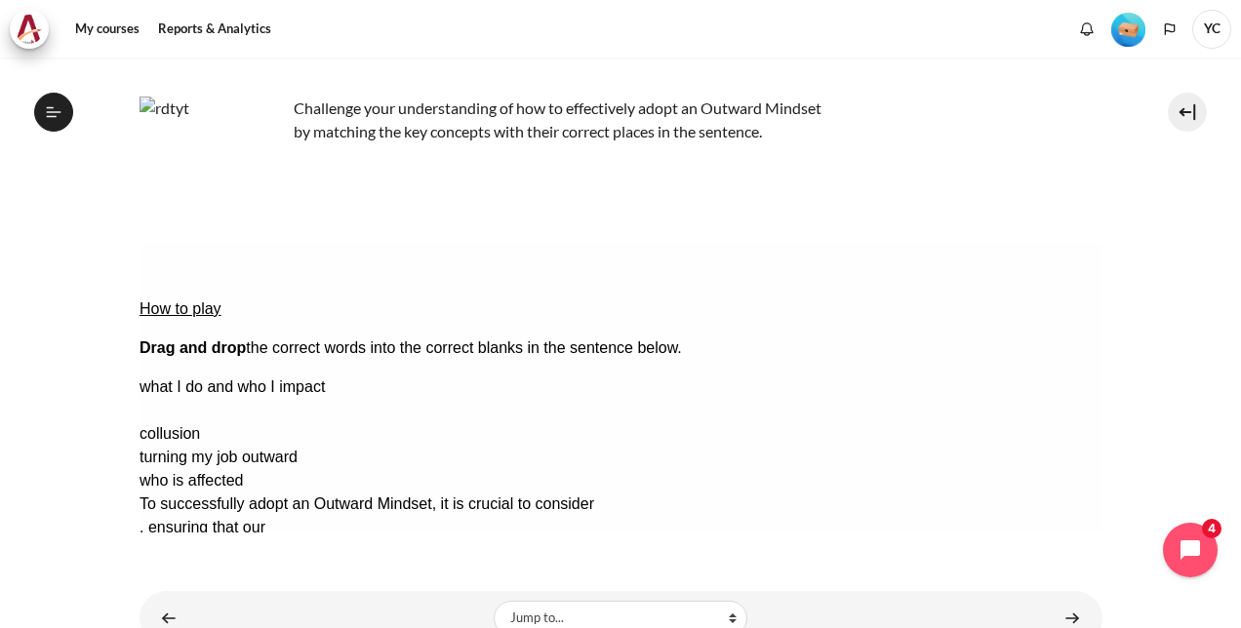
drag, startPoint x: 921, startPoint y: 353, endPoint x: 230, endPoint y: 342, distance: 690.6
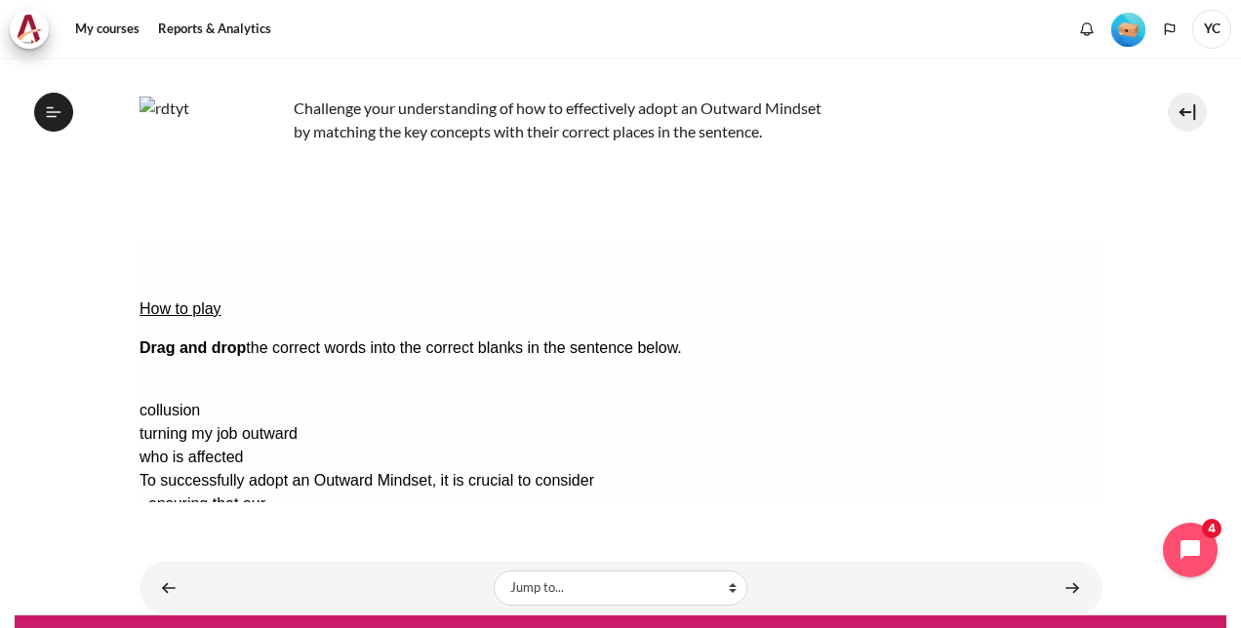
drag, startPoint x: 954, startPoint y: 331, endPoint x: 669, endPoint y: 326, distance: 284.8
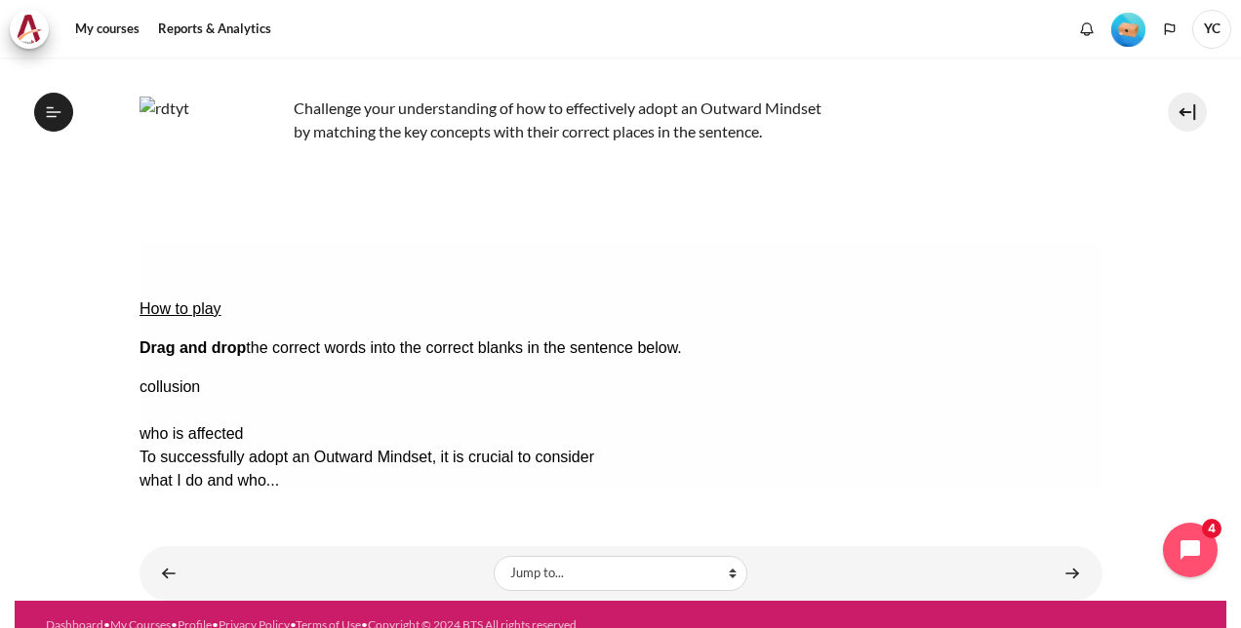
drag, startPoint x: 980, startPoint y: 354, endPoint x: 252, endPoint y: 379, distance: 729.0
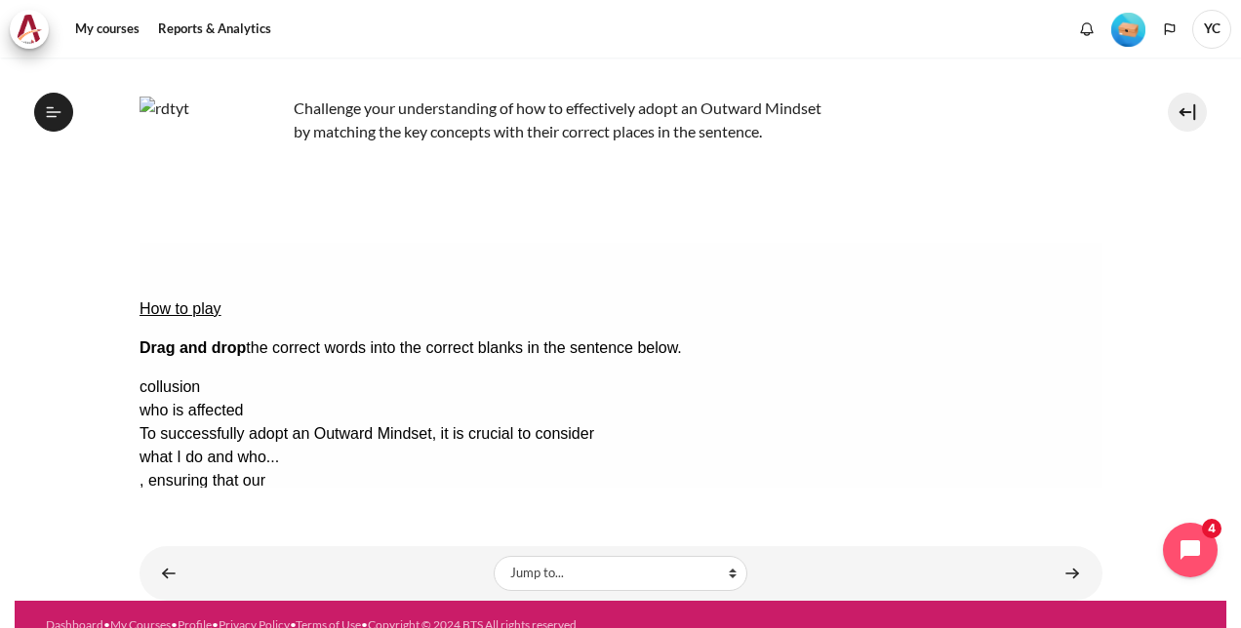
scroll to position [98, 0]
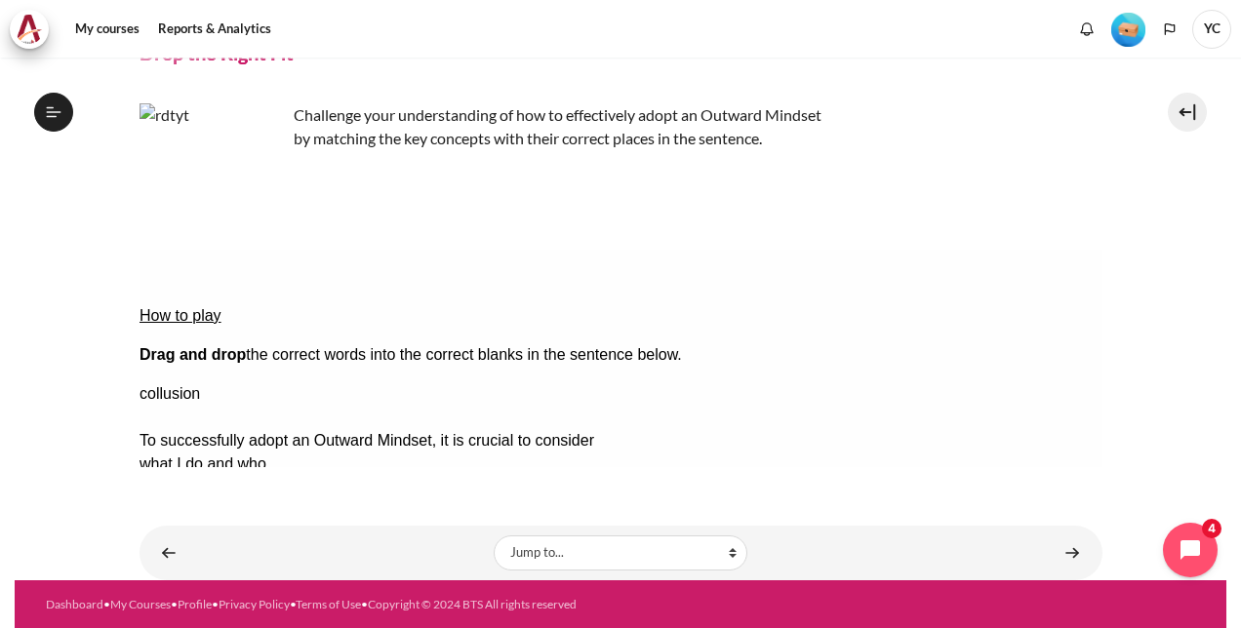
drag, startPoint x: 976, startPoint y: 369, endPoint x: 368, endPoint y: 421, distance: 610.9
drag, startPoint x: 1008, startPoint y: 372, endPoint x: 411, endPoint y: 447, distance: 602.6
drag, startPoint x: 982, startPoint y: 362, endPoint x: 390, endPoint y: 415, distance: 594.4
drag, startPoint x: 996, startPoint y: 329, endPoint x: 408, endPoint y: 451, distance: 600.6
drag, startPoint x: 992, startPoint y: 371, endPoint x: 405, endPoint y: 451, distance: 592.5
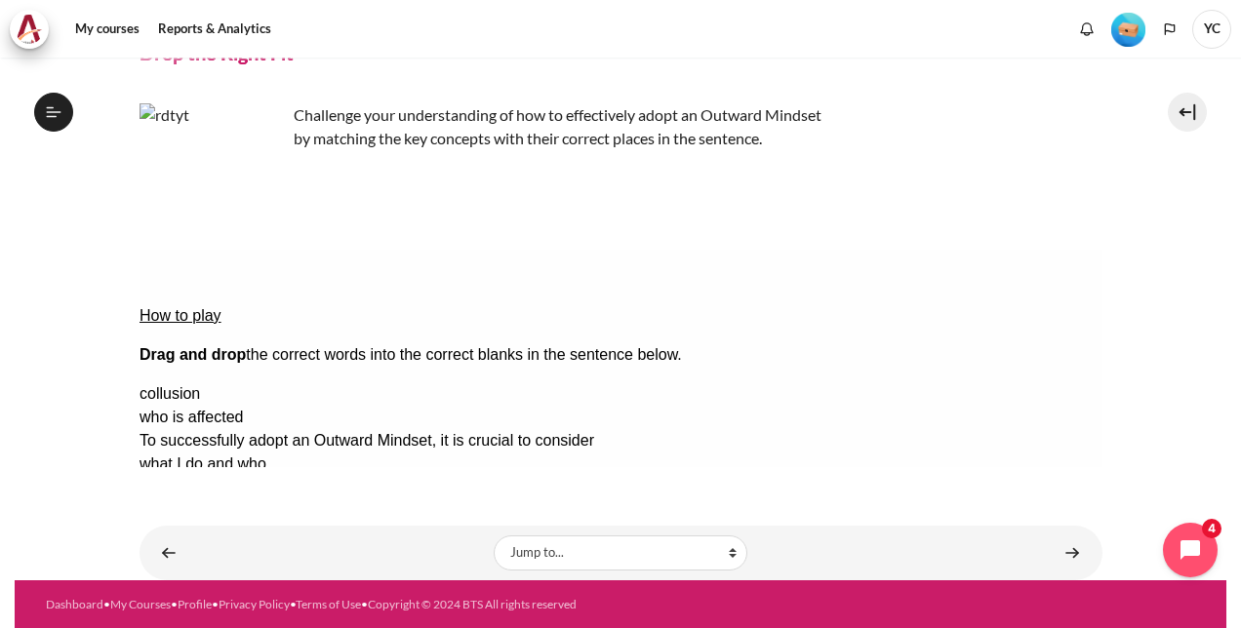
click at [405, 616] on div "Check Check the answers. The responses will be marked as correct, incorrect, or…" at bounding box center [619, 627] width 963 height 23
drag, startPoint x: 1036, startPoint y: 367, endPoint x: 451, endPoint y: 478, distance: 595.6
drag, startPoint x: 1020, startPoint y: 335, endPoint x: 424, endPoint y: 452, distance: 607.3
drag, startPoint x: 1013, startPoint y: 326, endPoint x: 298, endPoint y: 402, distance: 718.9
drag, startPoint x: 986, startPoint y: 335, endPoint x: 431, endPoint y: 455, distance: 567.8
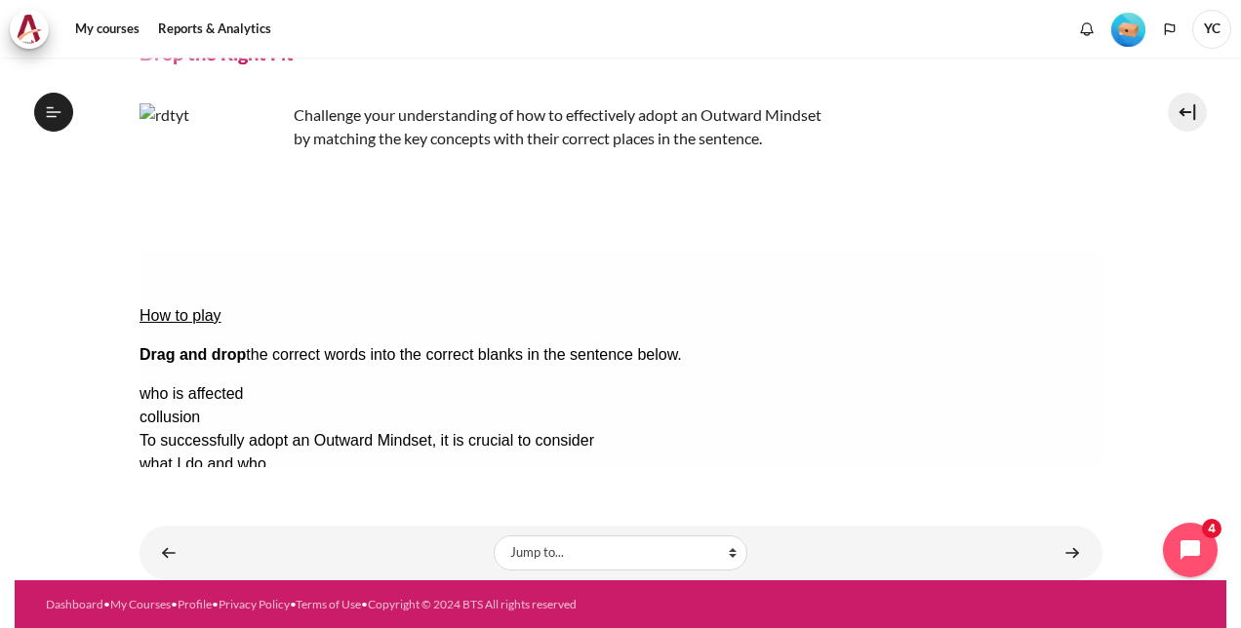
click at [191, 618] on button "Check Check the answers. The responses will be marked as correct, incorrect, or…" at bounding box center [164, 628] width 53 height 20
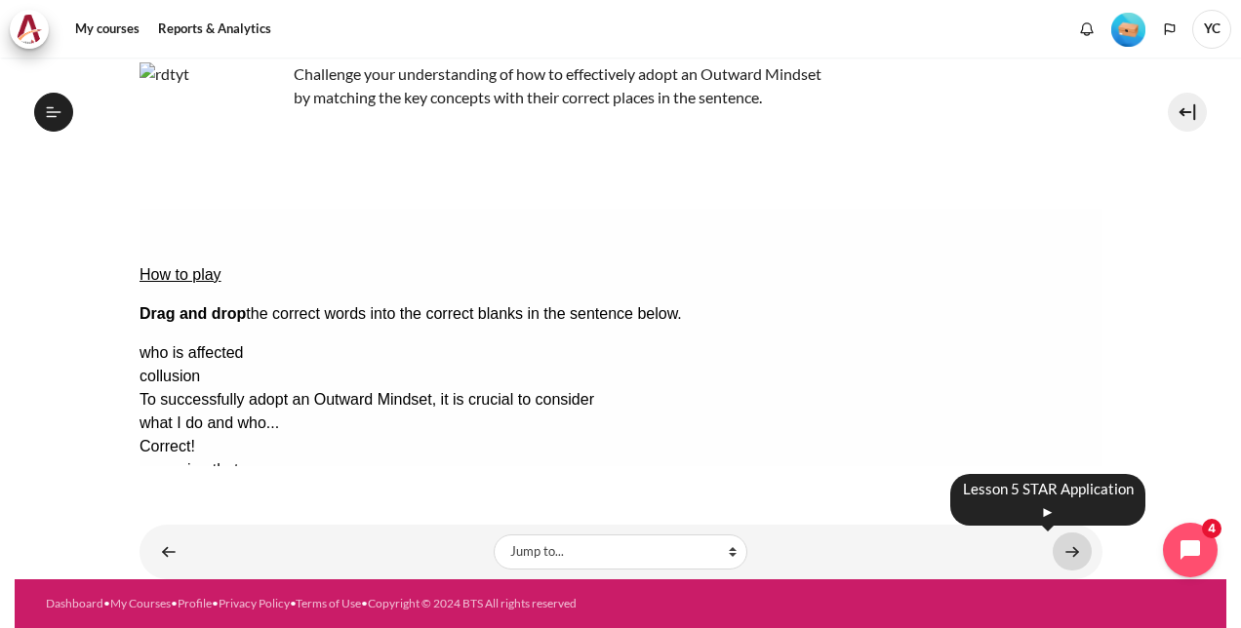
click at [1073, 538] on link "Content" at bounding box center [1071, 552] width 39 height 38
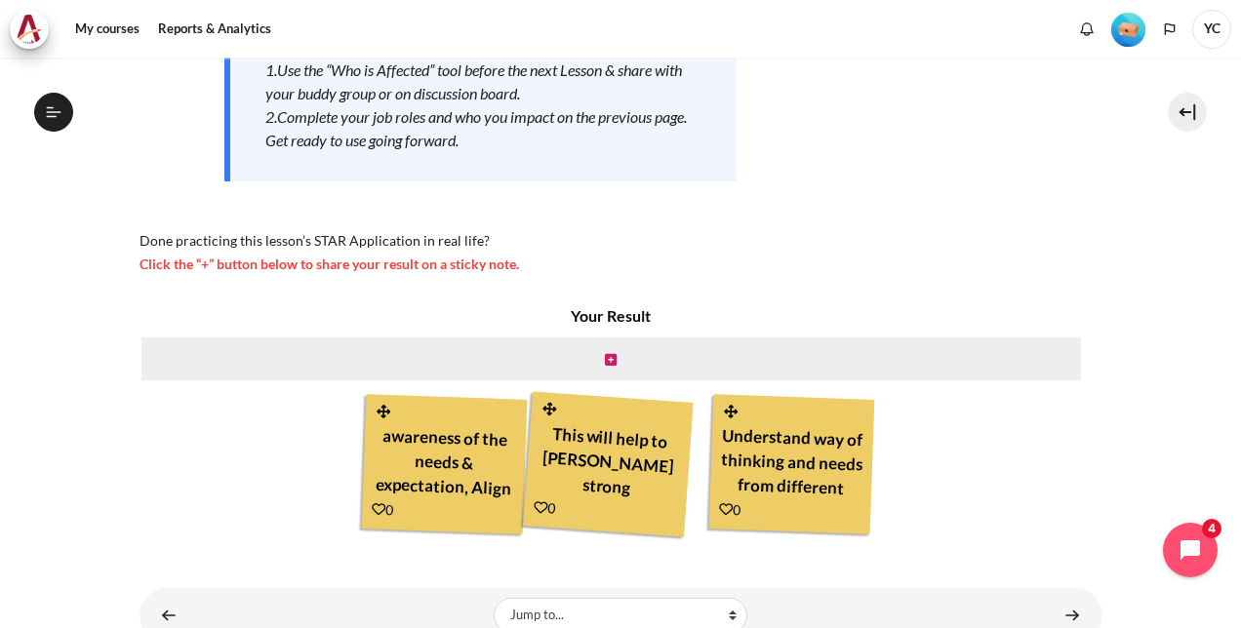
scroll to position [431, 0]
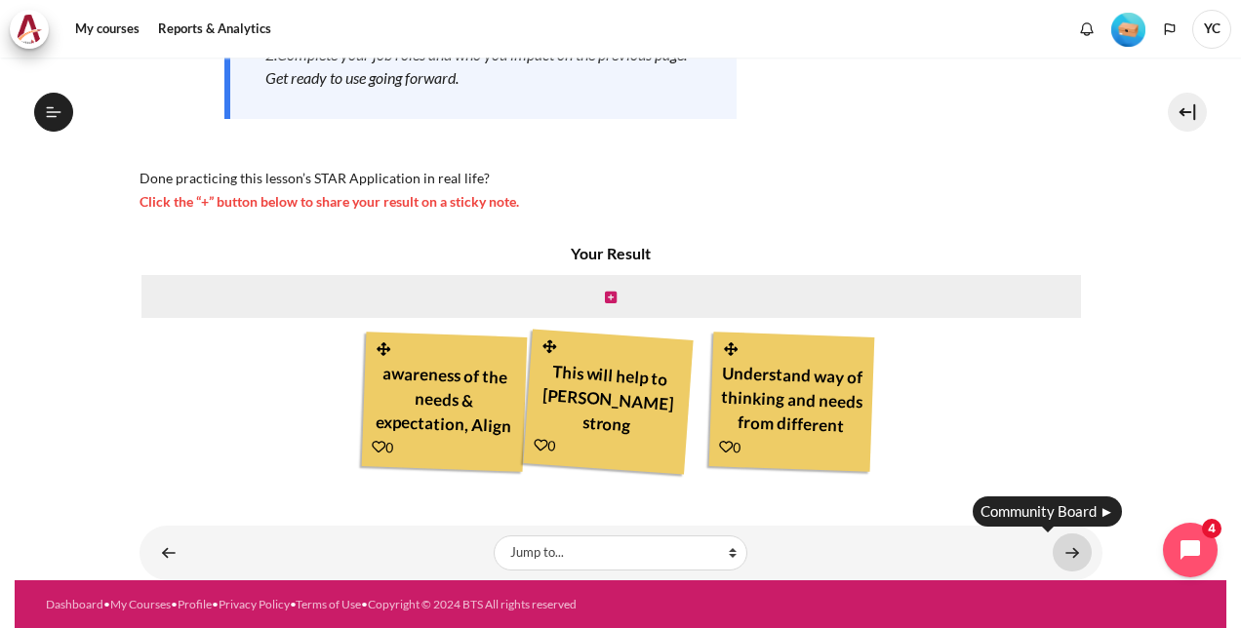
click at [1064, 546] on link "Content" at bounding box center [1071, 552] width 39 height 38
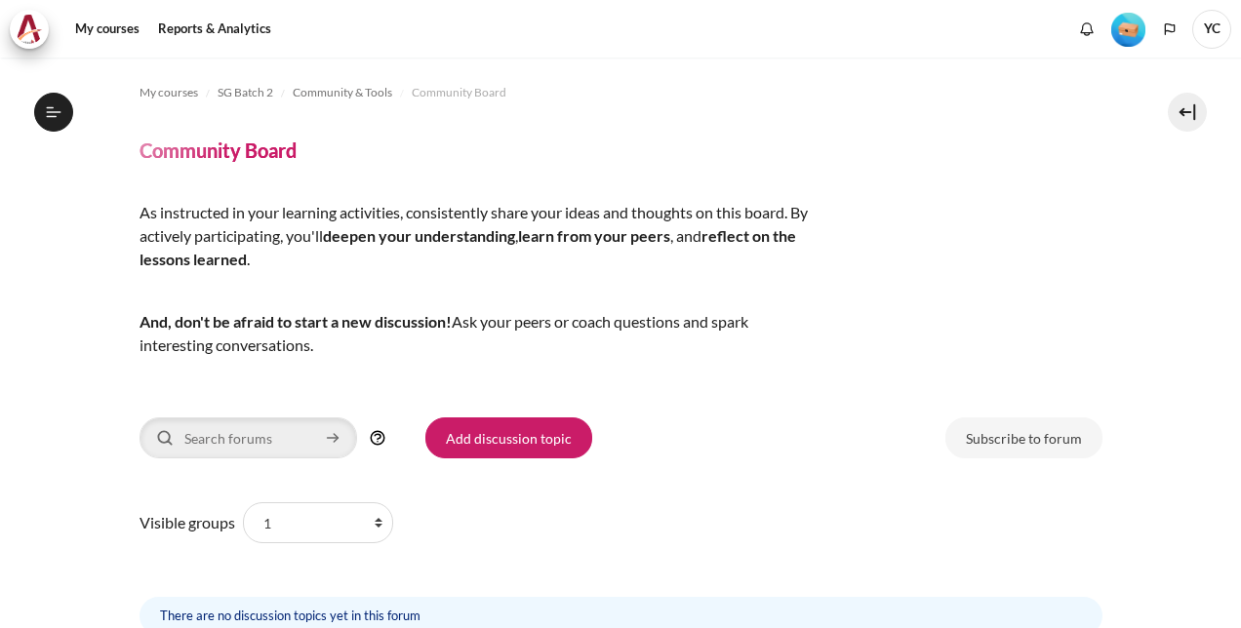
scroll to position [1184, 0]
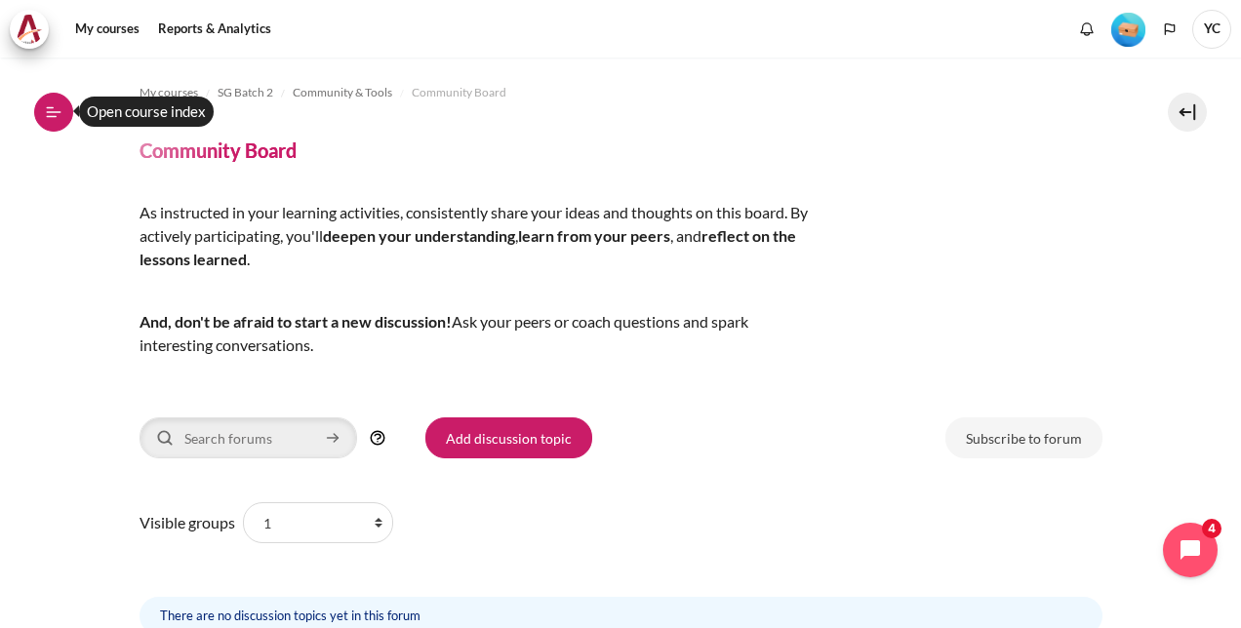
click at [62, 113] on button "Open course index" at bounding box center [53, 112] width 39 height 39
